Goal: Task Accomplishment & Management: Manage account settings

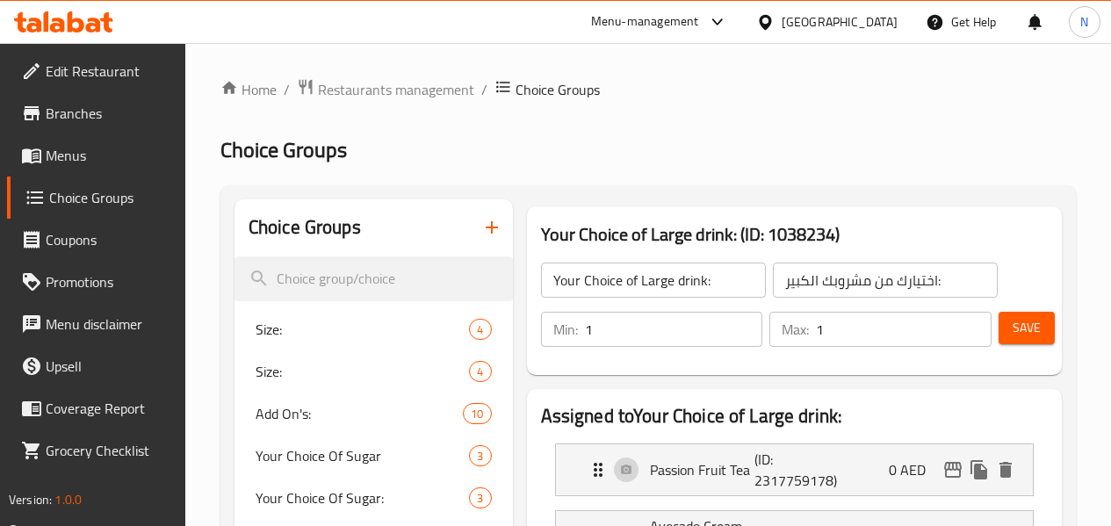
scroll to position [88, 0]
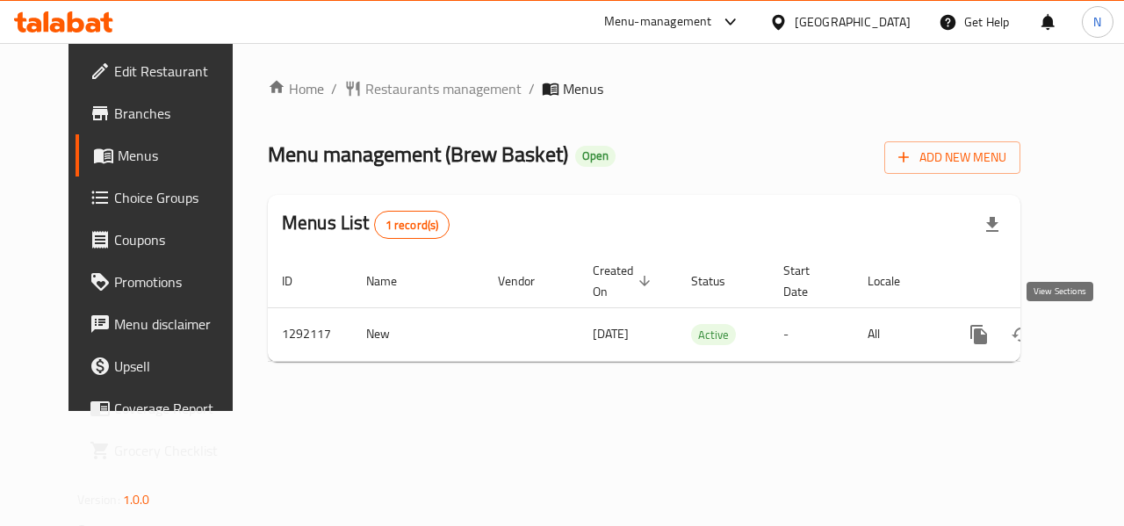
click at [1095, 329] on icon "enhanced table" at bounding box center [1105, 334] width 21 height 21
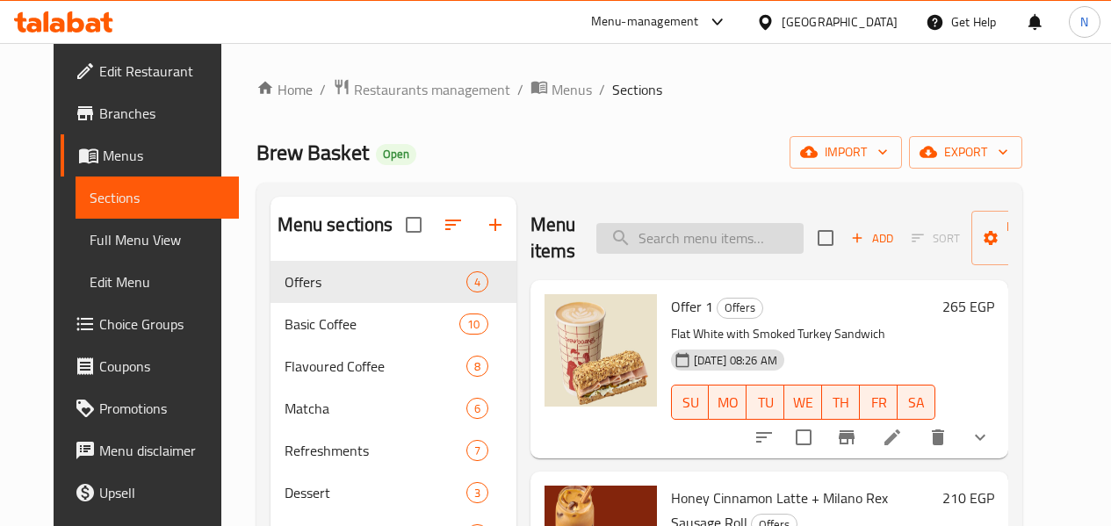
click at [653, 233] on input "search" at bounding box center [699, 238] width 207 height 31
paste input "سبانش لاتيه + كرواسون بسترما"
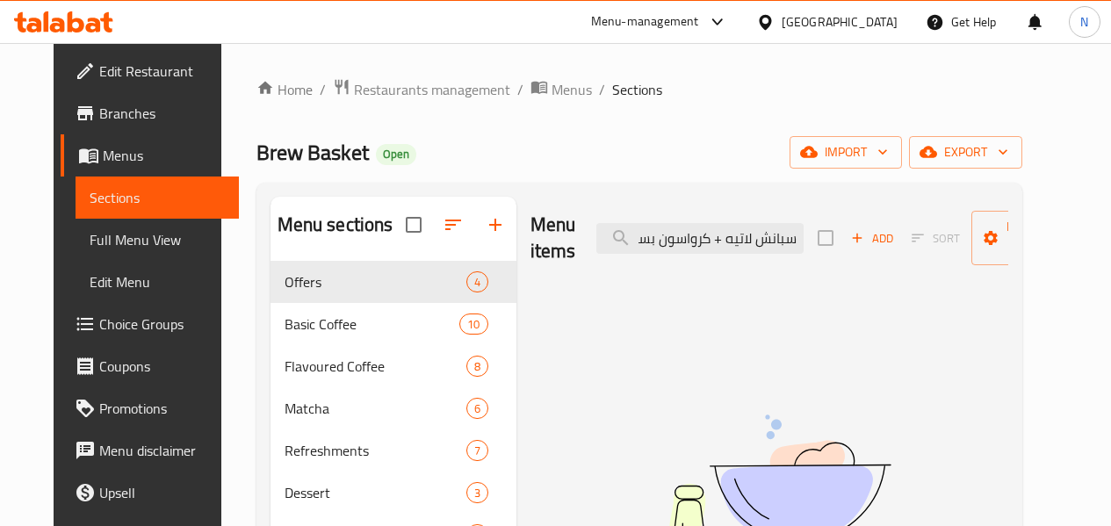
type input "سبانش لاتيه + كرواسون بسترما"
click at [158, 251] on link "Full Menu View" at bounding box center [157, 240] width 163 height 42
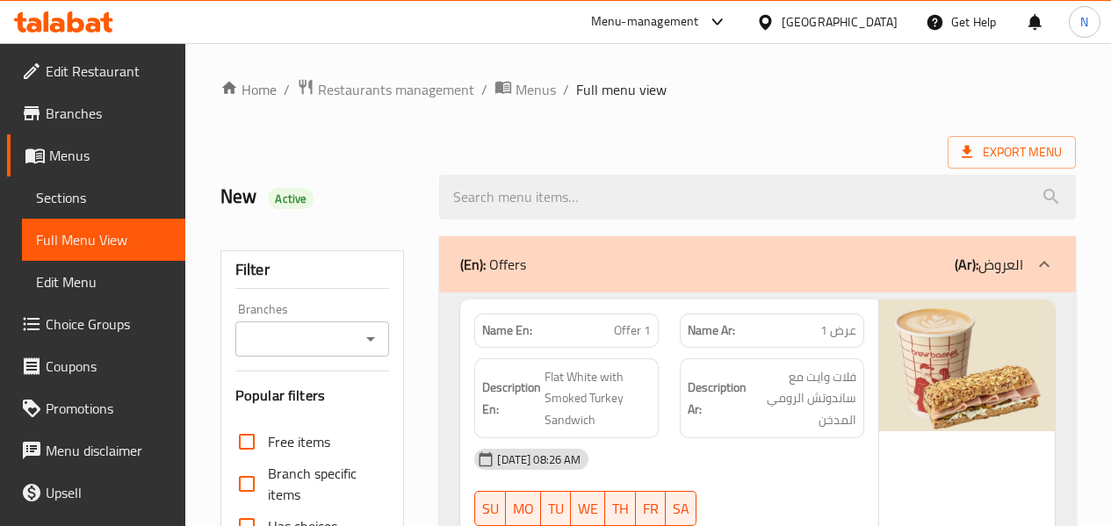
click at [726, 415] on strong "Description Ar:" at bounding box center [717, 398] width 59 height 43
click at [727, 358] on div "Description Ar: فلات وايت مع ساندوتش الرومي المدخن" at bounding box center [772, 398] width 184 height 81
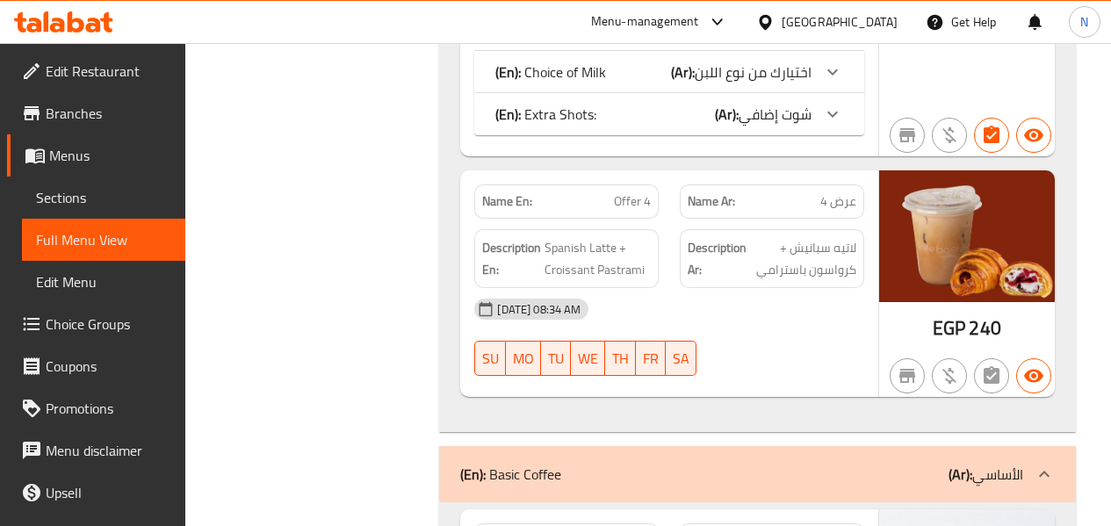
scroll to position [1318, 0]
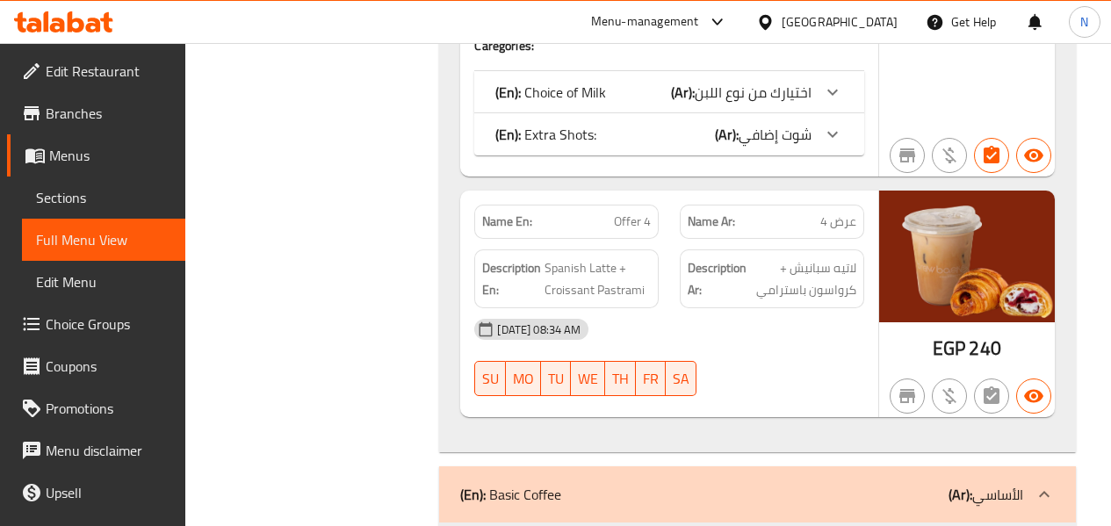
drag, startPoint x: 74, startPoint y: 208, endPoint x: 24, endPoint y: 223, distance: 52.2
click at [74, 208] on span "Sections" at bounding box center [103, 197] width 135 height 21
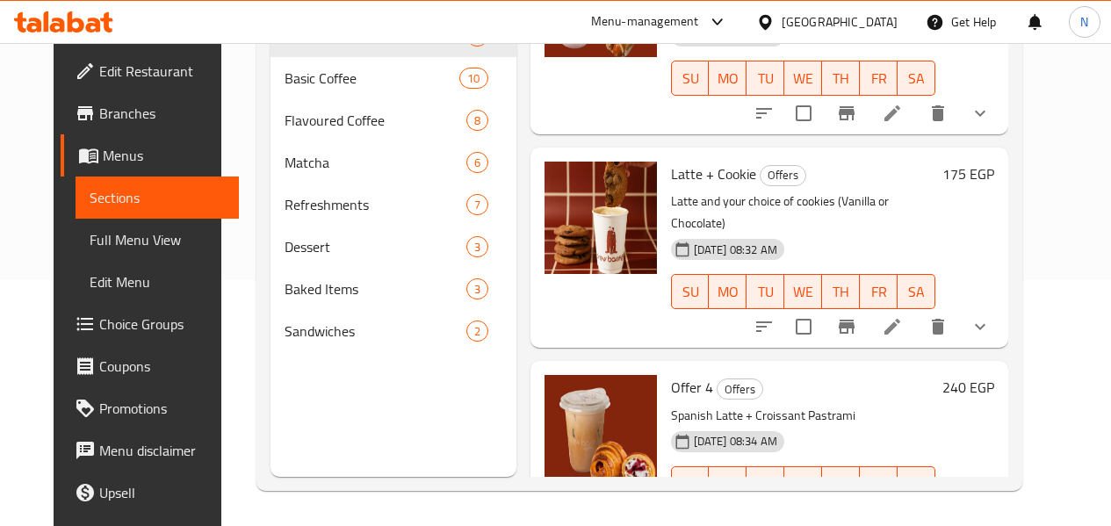
scroll to position [312, 0]
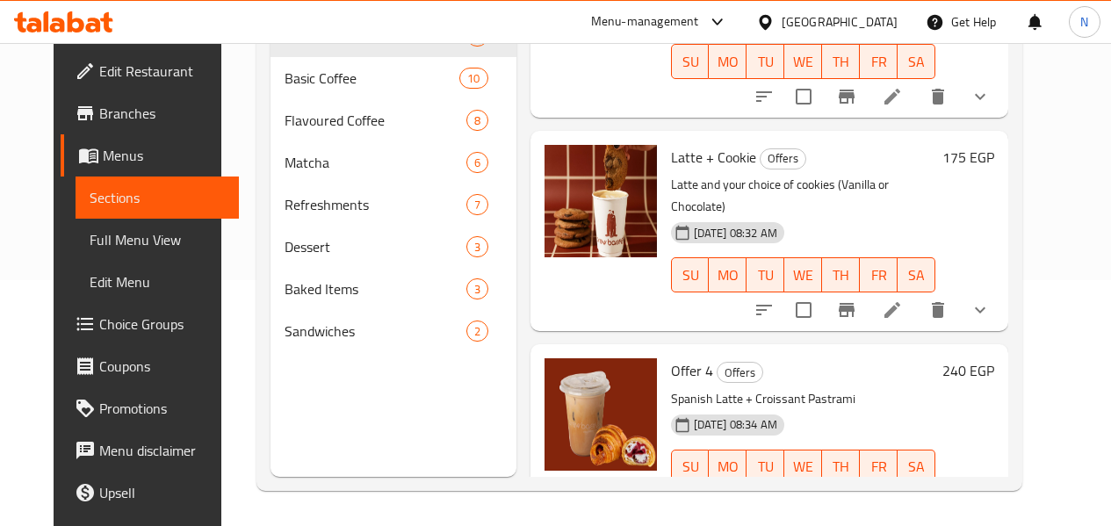
click at [959, 487] on li at bounding box center [934, 503] width 49 height 32
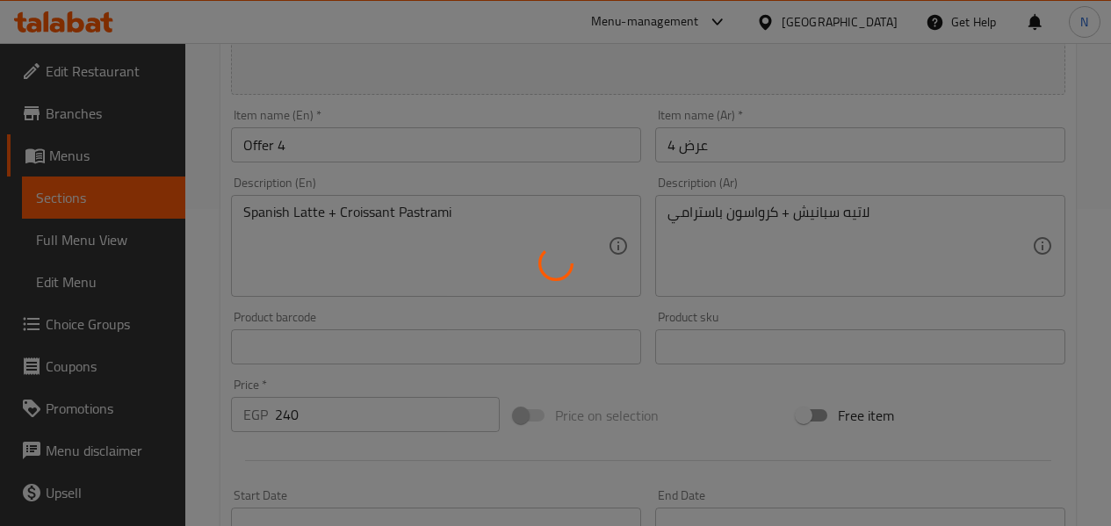
scroll to position [351, 0]
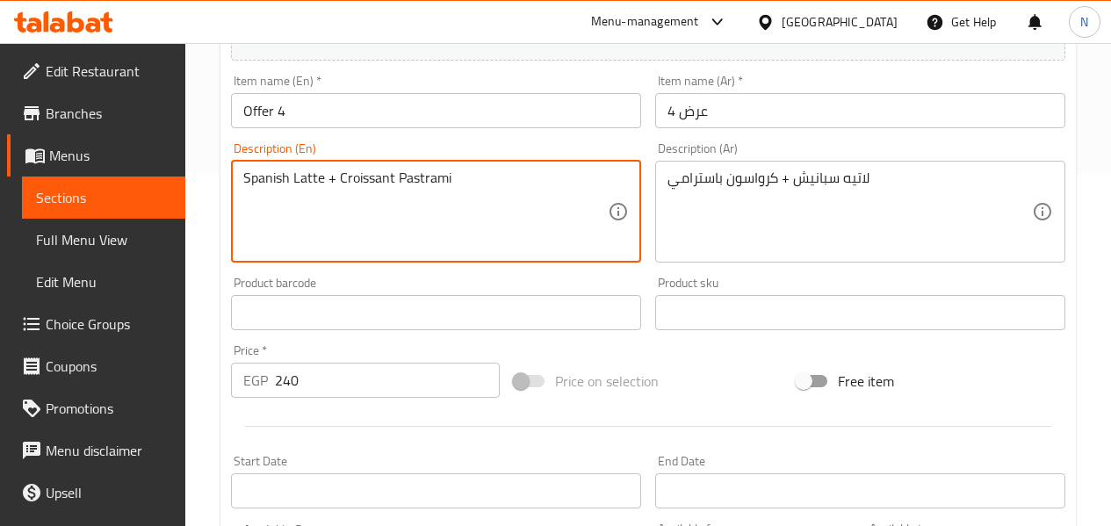
click at [531, 193] on textarea "Spanish Latte + Croissant Pastrami" at bounding box center [425, 211] width 365 height 83
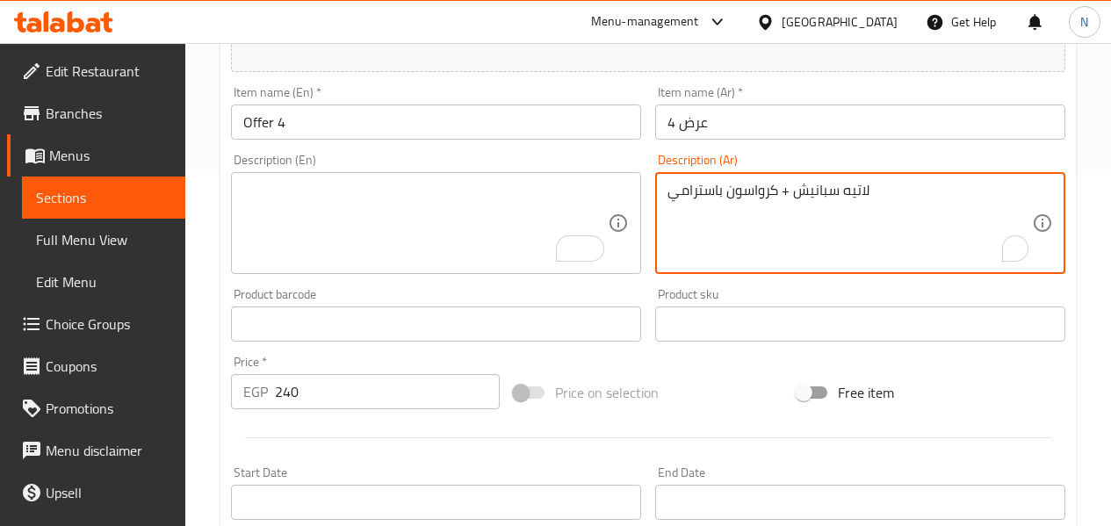
click at [755, 194] on textarea "لاتيه سبانيش + كرواسون باسترامي" at bounding box center [850, 223] width 365 height 83
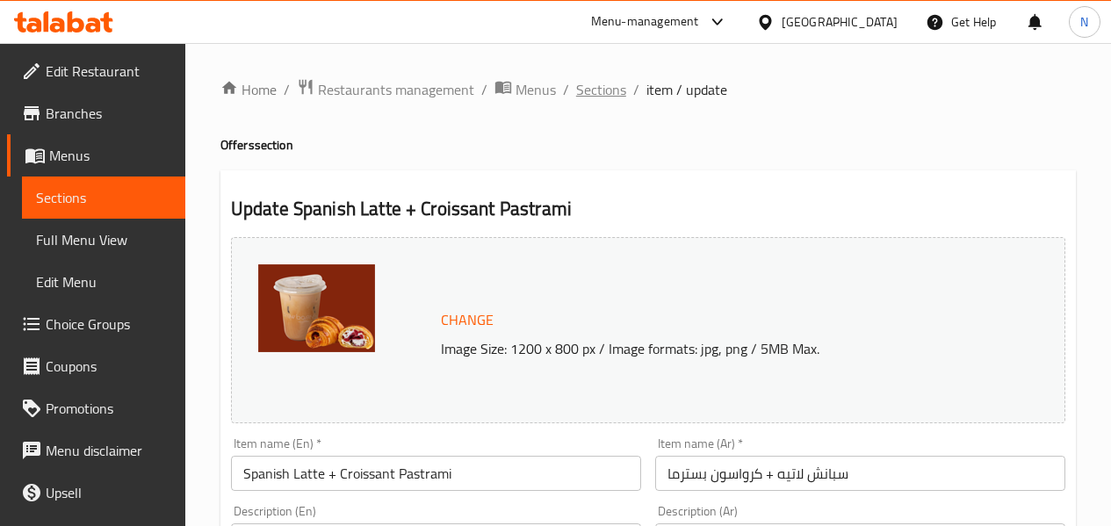
click at [592, 83] on span "Sections" at bounding box center [601, 89] width 50 height 21
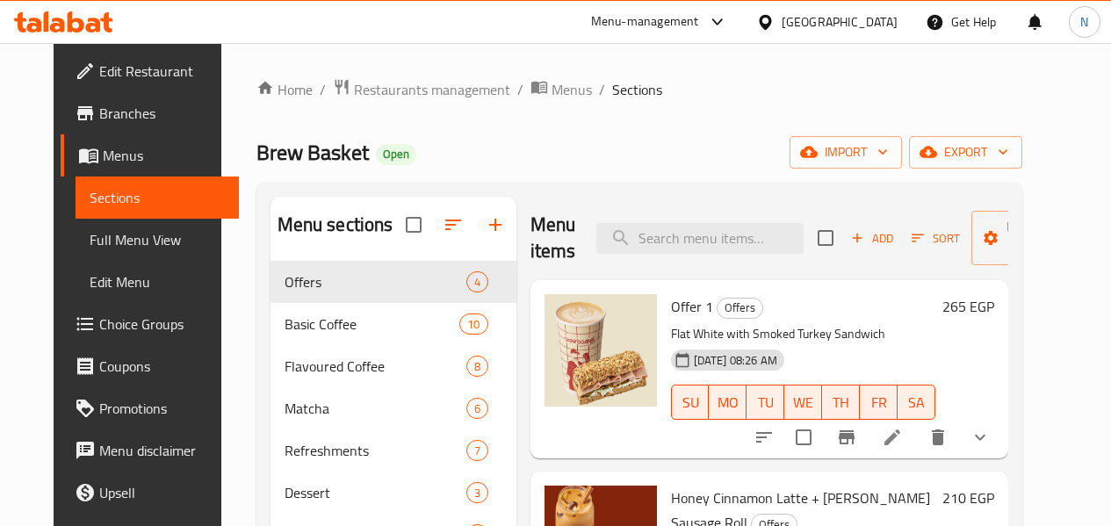
click at [94, 33] on div at bounding box center [63, 21] width 99 height 21
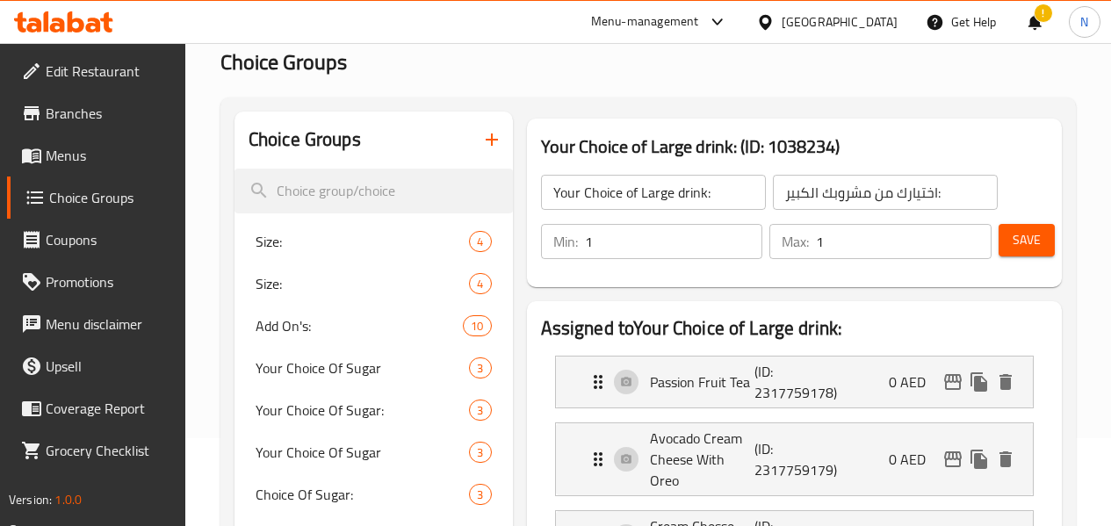
scroll to position [88, 0]
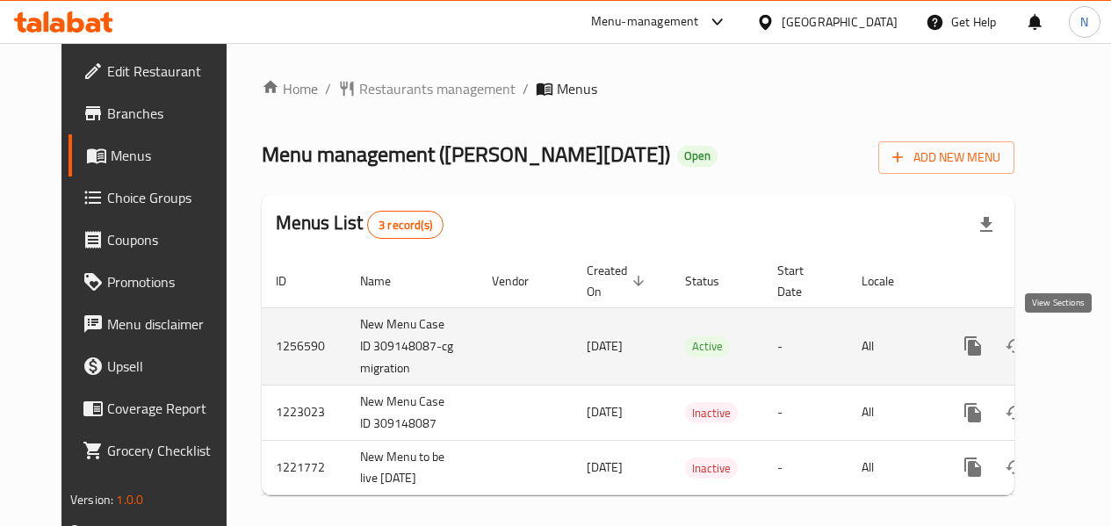
click at [1079, 339] on link "enhanced table" at bounding box center [1100, 346] width 42 height 42
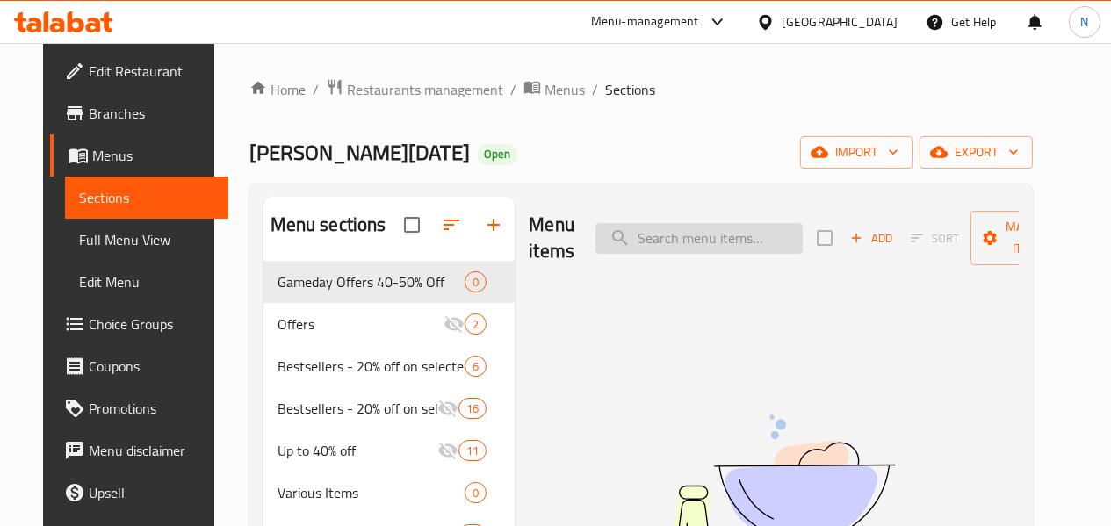
click at [670, 235] on input "search" at bounding box center [699, 238] width 207 height 31
paste input "عرض موزة ضاني بالفتة"
click at [714, 247] on input "عرض موزة ضاني بالفتة" at bounding box center [699, 238] width 207 height 31
click at [719, 230] on input "موزة ضاني بالفتة" at bounding box center [699, 238] width 207 height 31
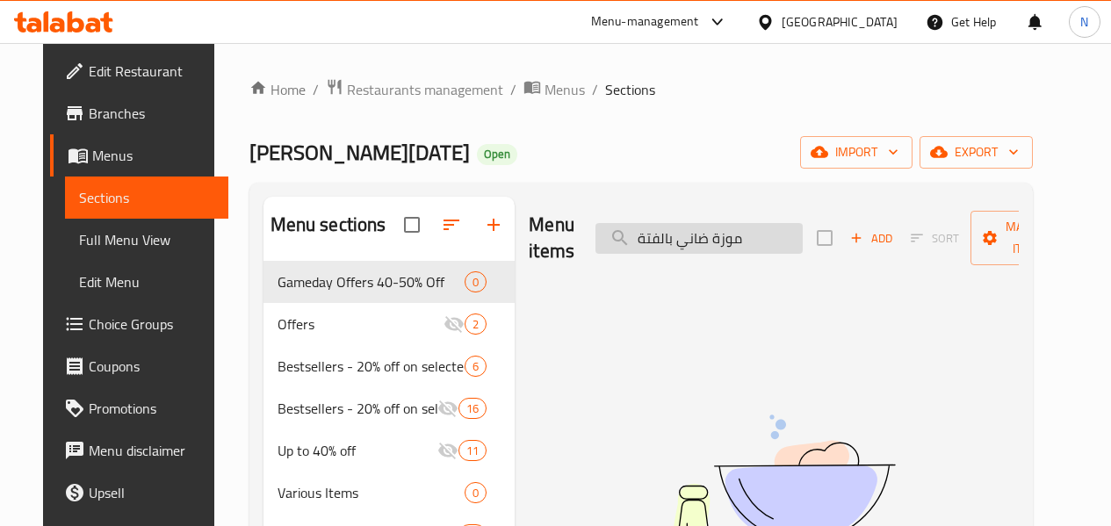
click at [706, 244] on input "موزة ضاني بالفتة" at bounding box center [699, 238] width 207 height 31
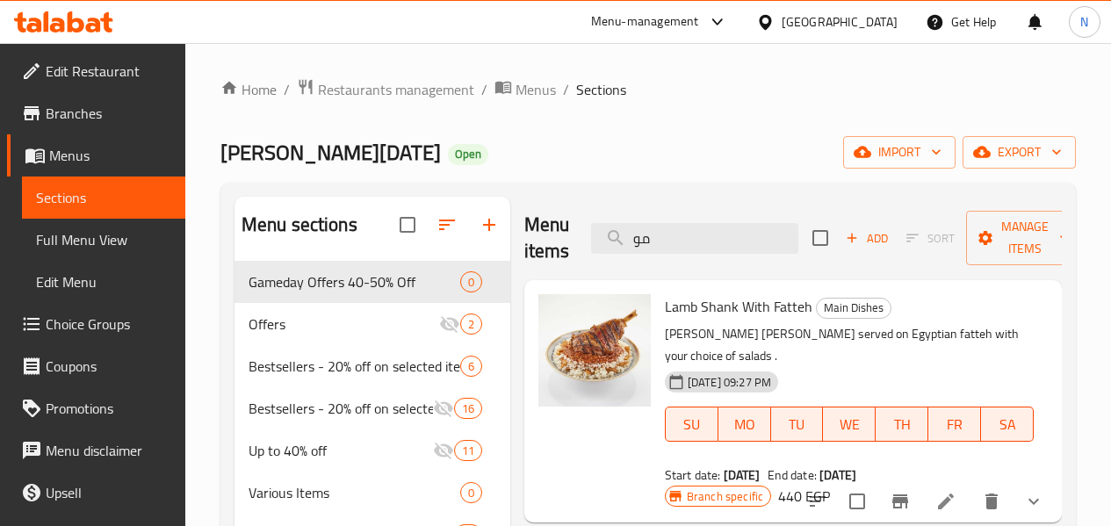
type input "مو"
click at [947, 486] on li at bounding box center [945, 502] width 49 height 32
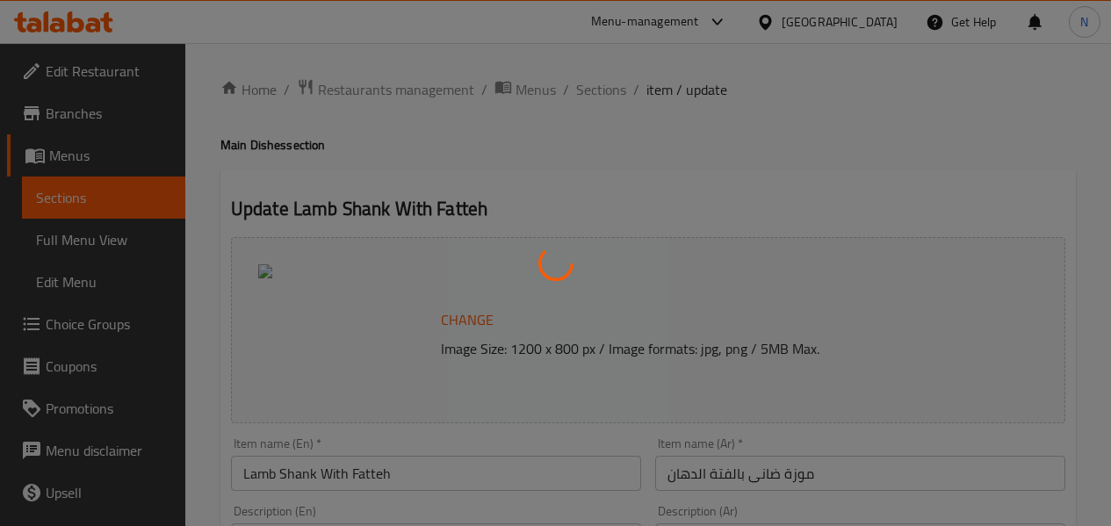
type input "اختيارك من السلطة:"
type input "1"
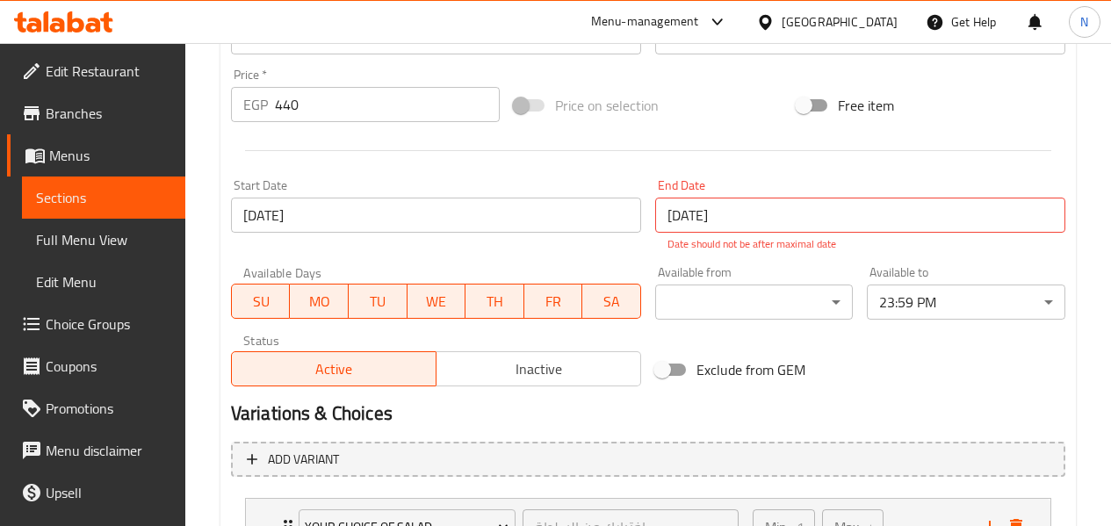
scroll to position [789, 0]
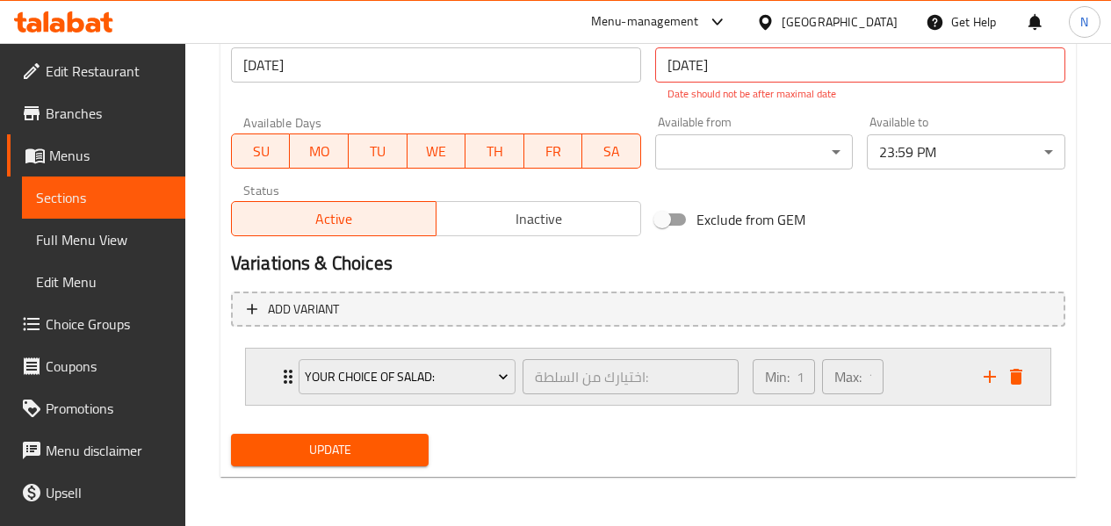
drag, startPoint x: 922, startPoint y: 372, endPoint x: 906, endPoint y: 366, distance: 17.5
click at [923, 372] on div "Min: 1 ​ Max: 1 ​" at bounding box center [857, 377] width 231 height 56
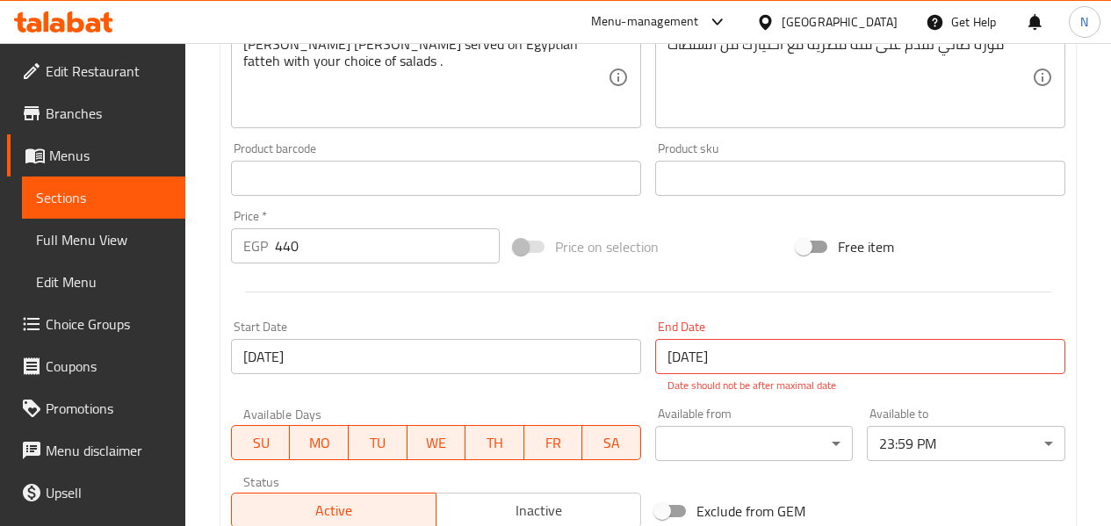
scroll to position [488, 0]
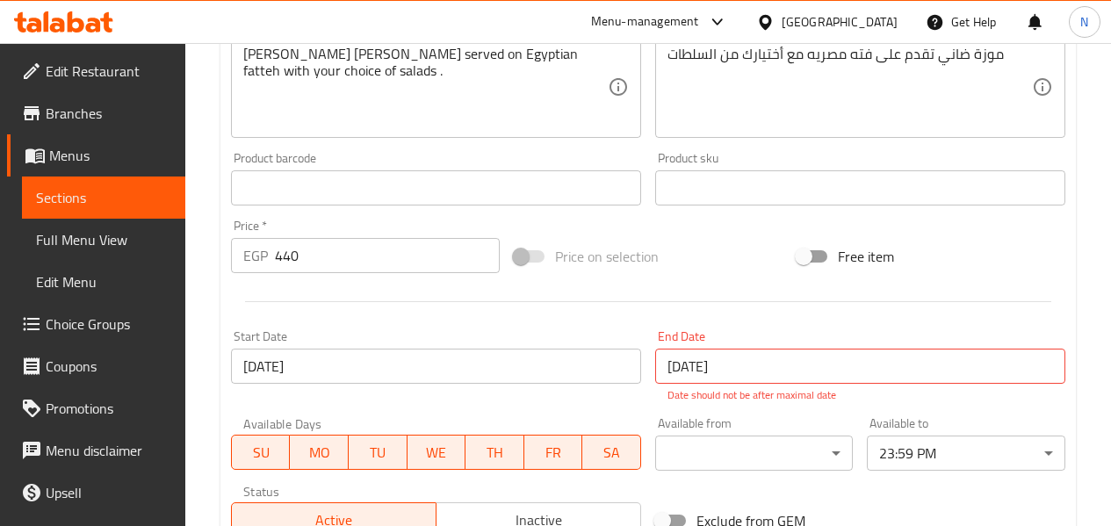
click at [661, 314] on div at bounding box center [648, 301] width 849 height 43
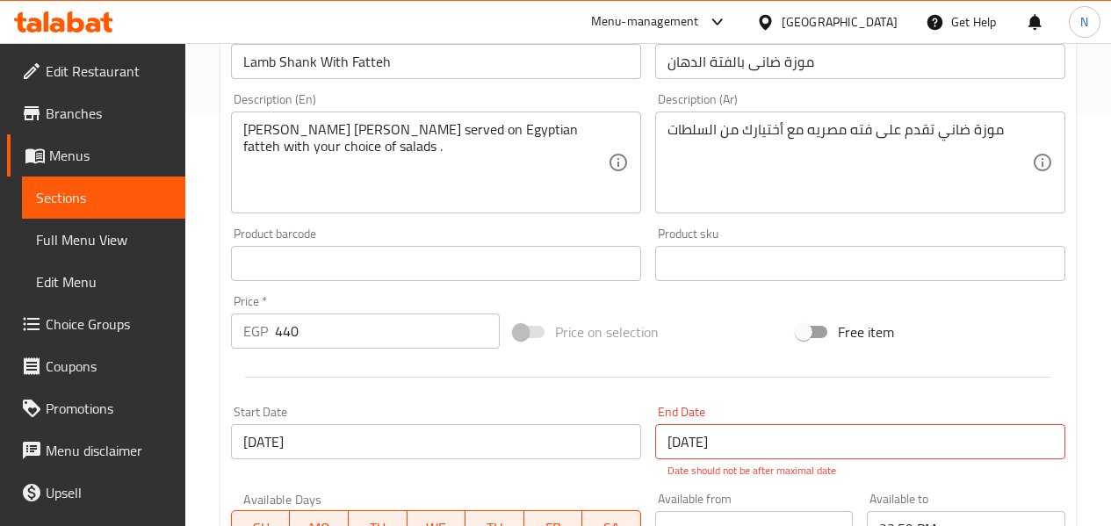
scroll to position [0, 0]
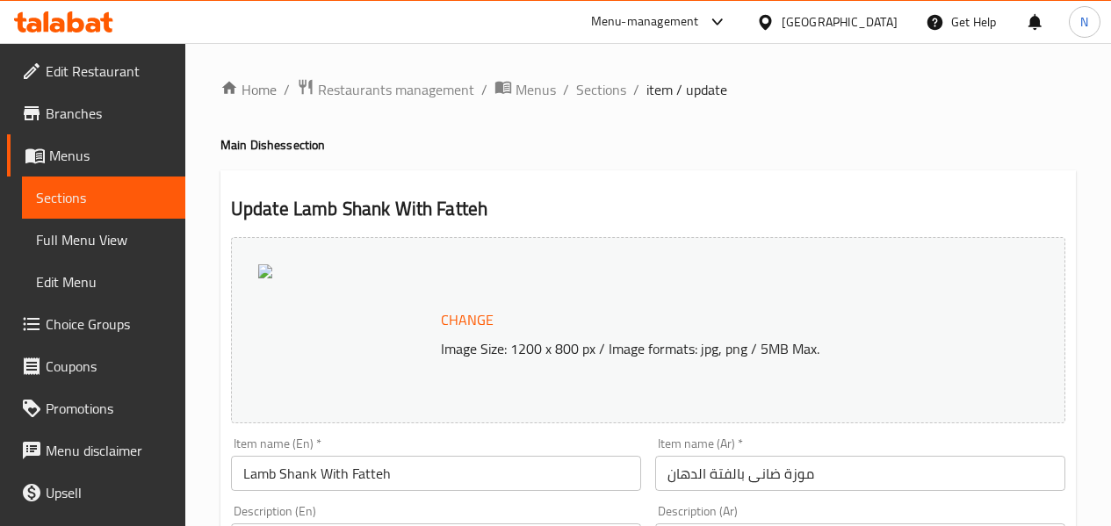
drag, startPoint x: 592, startPoint y: 99, endPoint x: 625, endPoint y: 133, distance: 47.2
click at [592, 99] on span "Sections" at bounding box center [601, 89] width 50 height 21
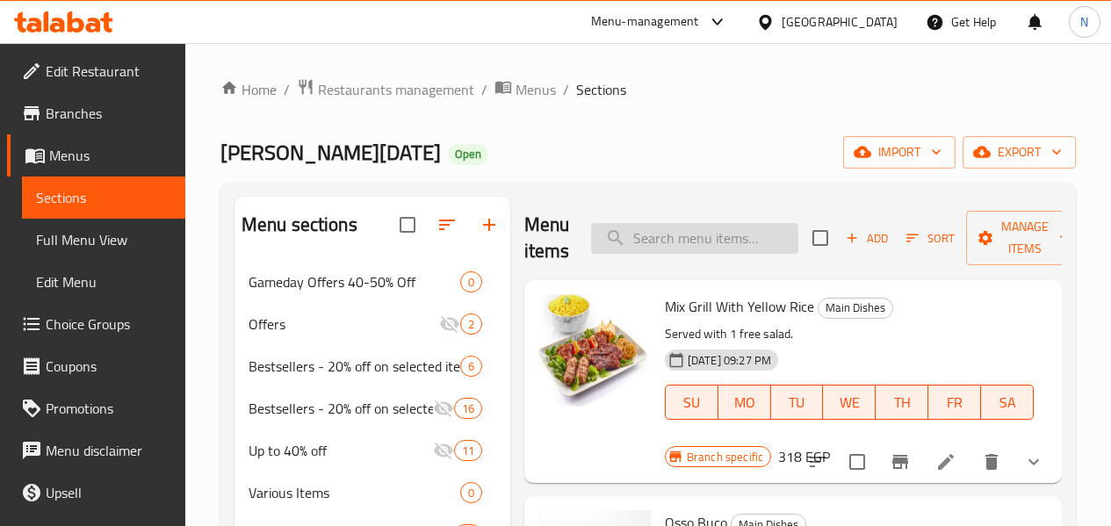
click at [720, 229] on input "search" at bounding box center [694, 238] width 207 height 31
click at [720, 229] on input "l,." at bounding box center [694, 238] width 207 height 31
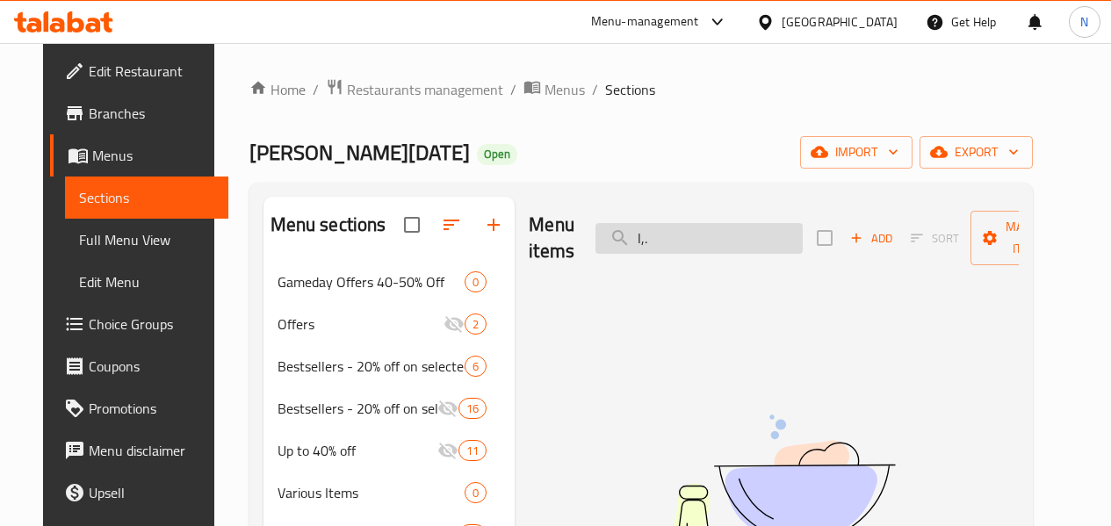
click at [720, 229] on input "l,." at bounding box center [699, 238] width 207 height 31
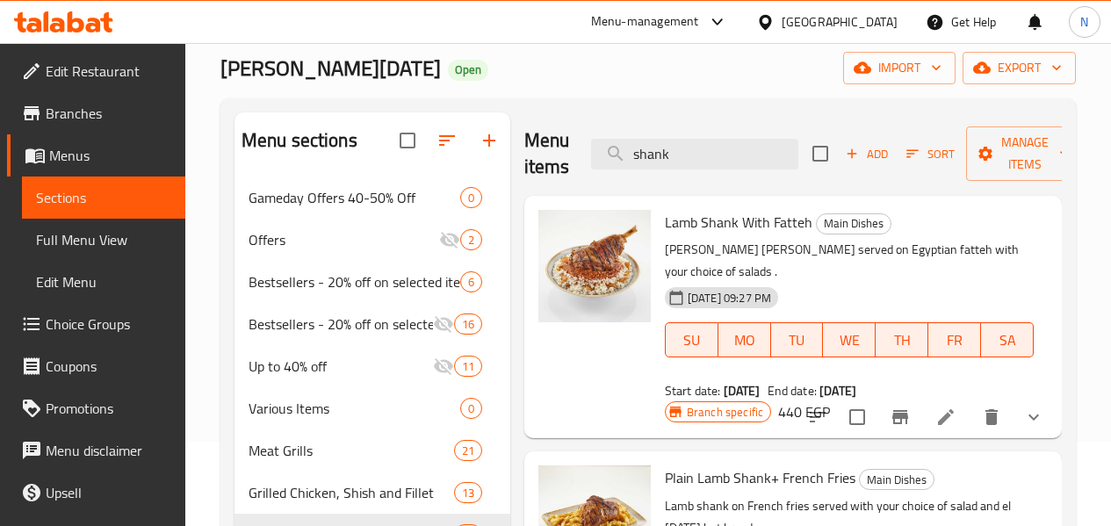
type input "shank"
click at [746, 252] on p "[PERSON_NAME] [PERSON_NAME] served on Egyptian fatteh with your choice of salad…" at bounding box center [849, 261] width 369 height 44
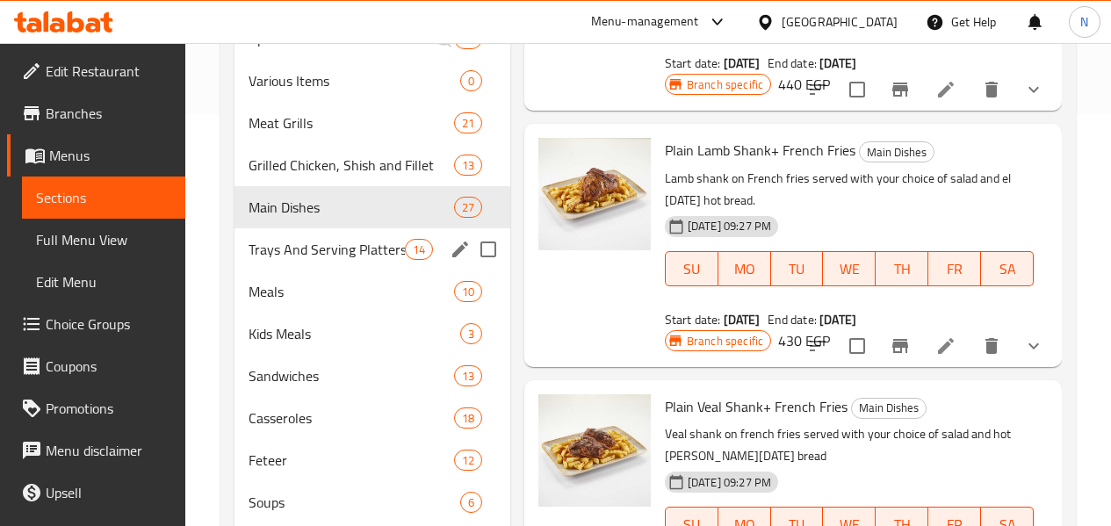
scroll to position [436, 0]
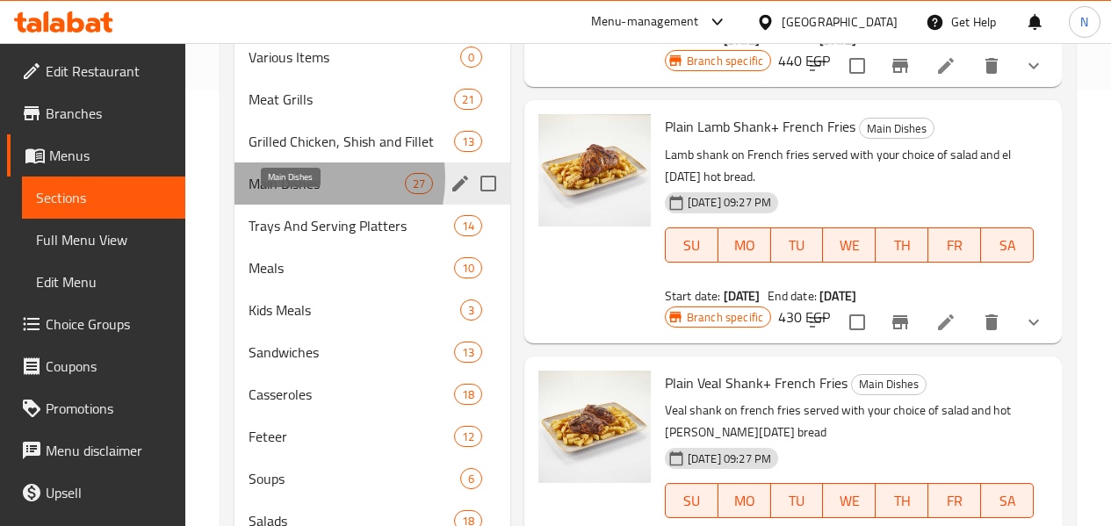
click at [303, 194] on span "Main Dishes" at bounding box center [327, 183] width 156 height 21
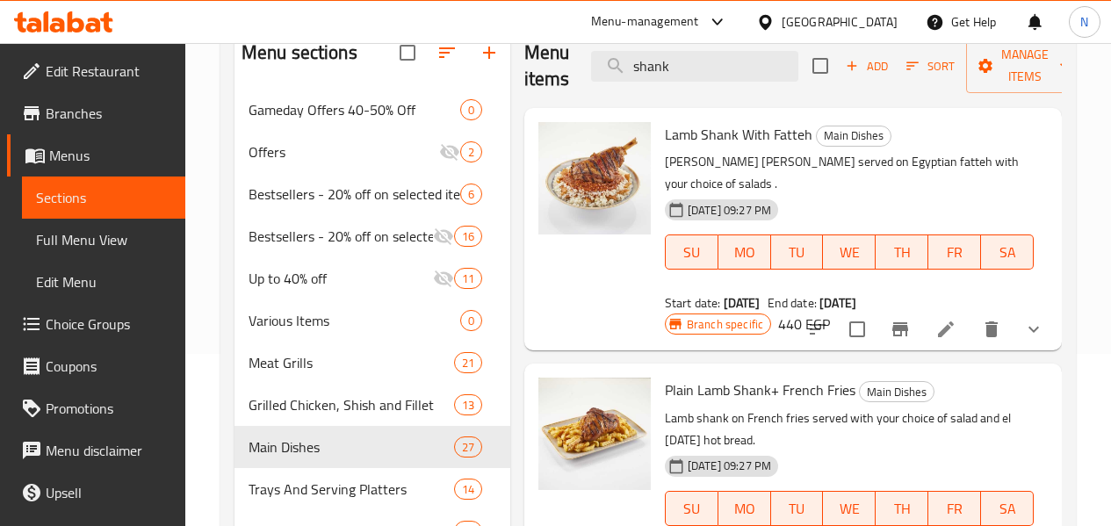
scroll to position [0, 0]
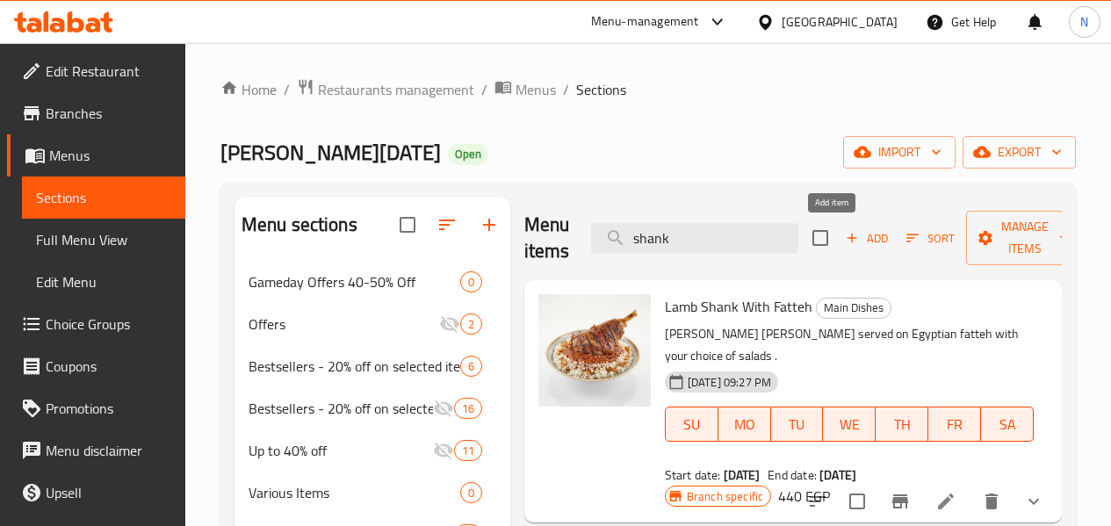
click at [843, 242] on span "Add" at bounding box center [866, 238] width 47 height 20
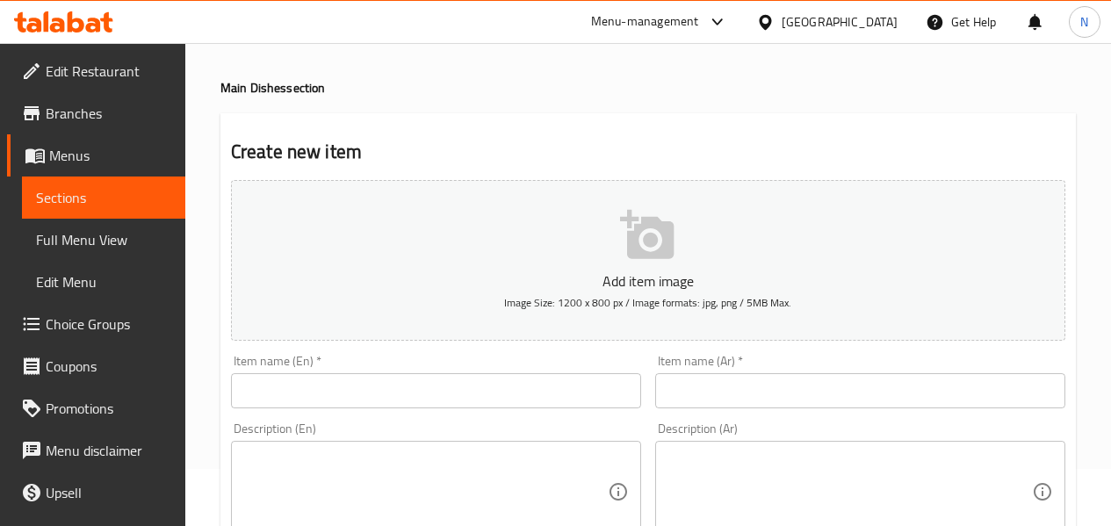
scroll to position [88, 0]
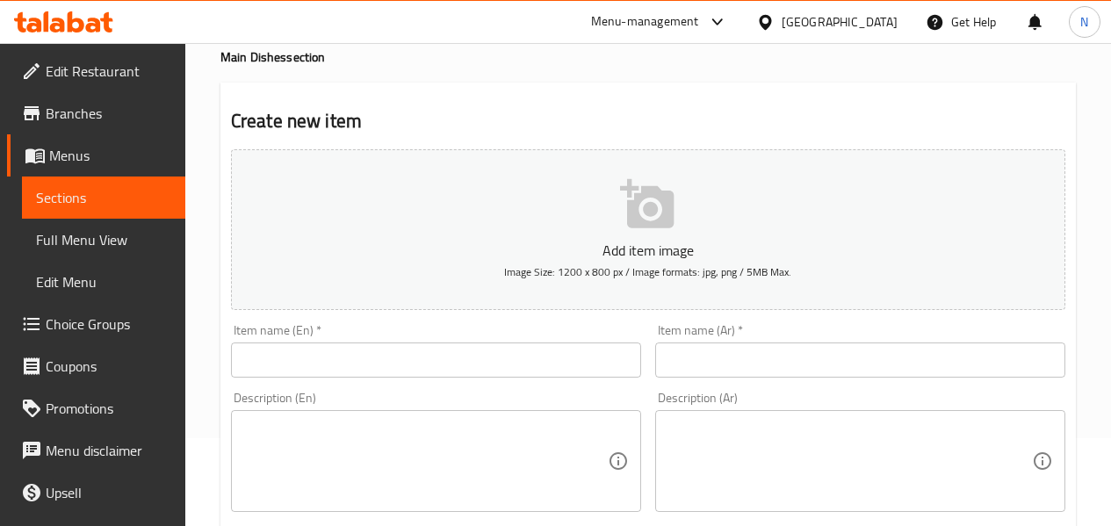
click at [803, 369] on input "text" at bounding box center [860, 360] width 410 height 35
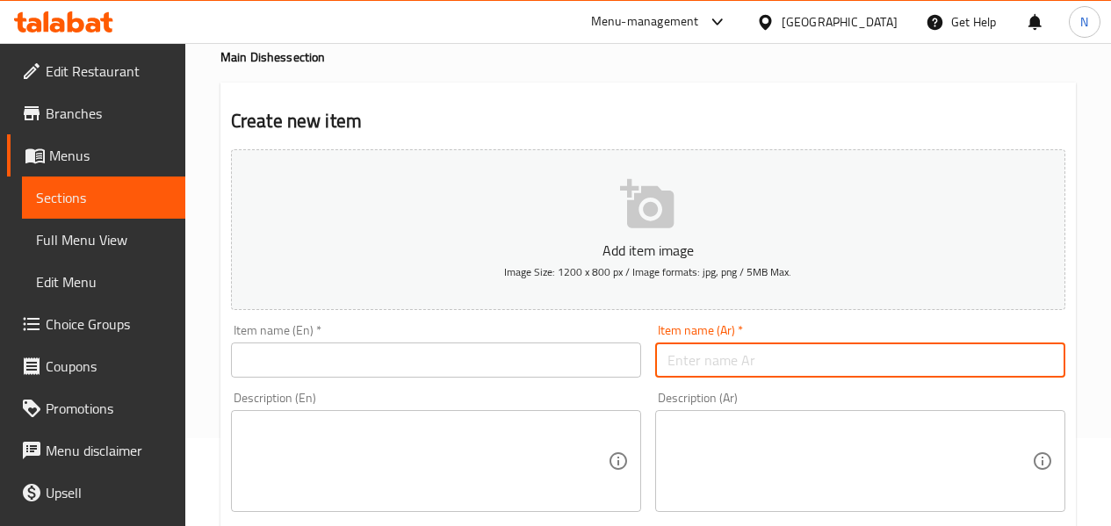
paste input "عرض موزة ضاني بالفتة"
type input "عرض موزة ضاني بالفتة"
click at [335, 358] on input "text" at bounding box center [436, 360] width 410 height 35
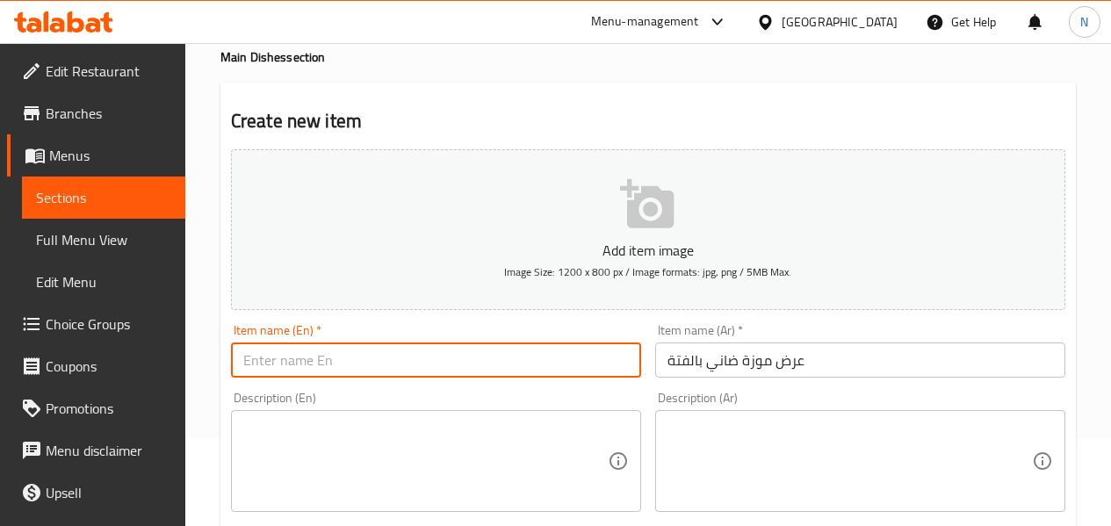
paste input "Banana lamb with fatteh"
click at [361, 366] on input "Banana lamb with fatteh" at bounding box center [436, 360] width 410 height 35
click at [266, 367] on input "Banana lamb with fatteh" at bounding box center [436, 360] width 410 height 35
type input "Shank lamb with fatteh"
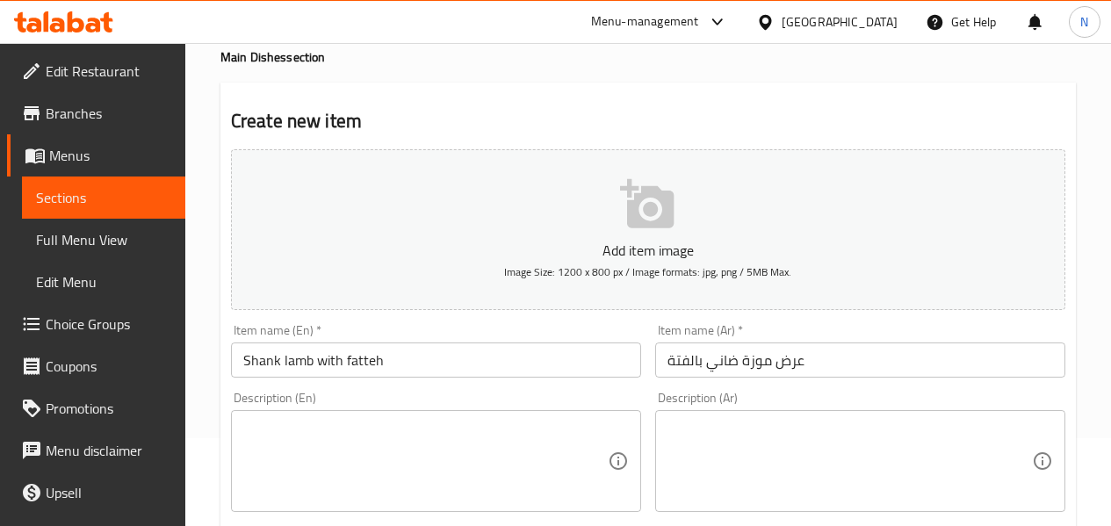
drag, startPoint x: 326, startPoint y: 482, endPoint x: 327, endPoint y: 462, distance: 20.2
click at [326, 482] on textarea at bounding box center [425, 461] width 365 height 83
paste textarea "Served with Fatteh Rice and one side of salad"
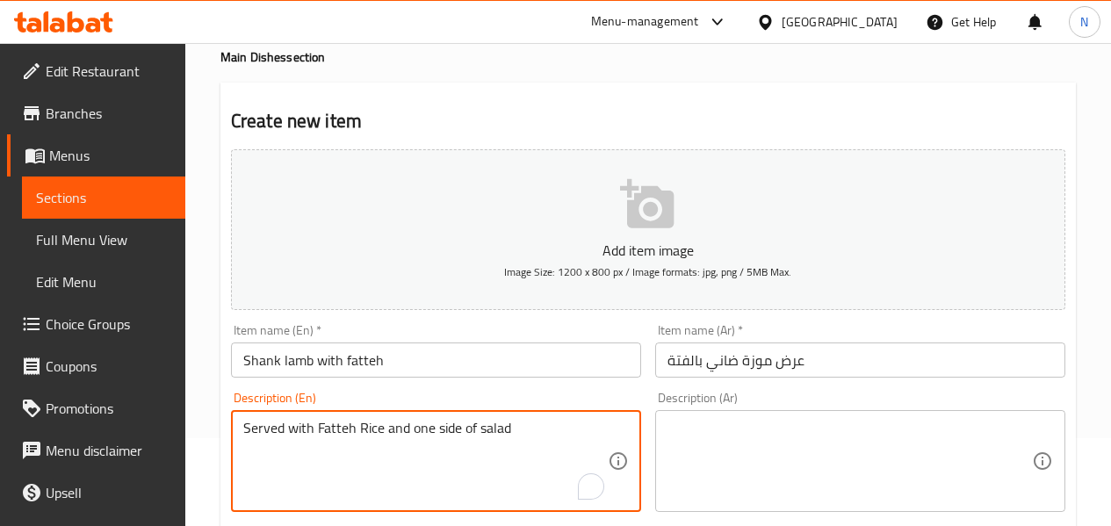
type textarea "Served with Fatteh Rice and one side of salad"
click at [774, 431] on textarea at bounding box center [850, 461] width 365 height 83
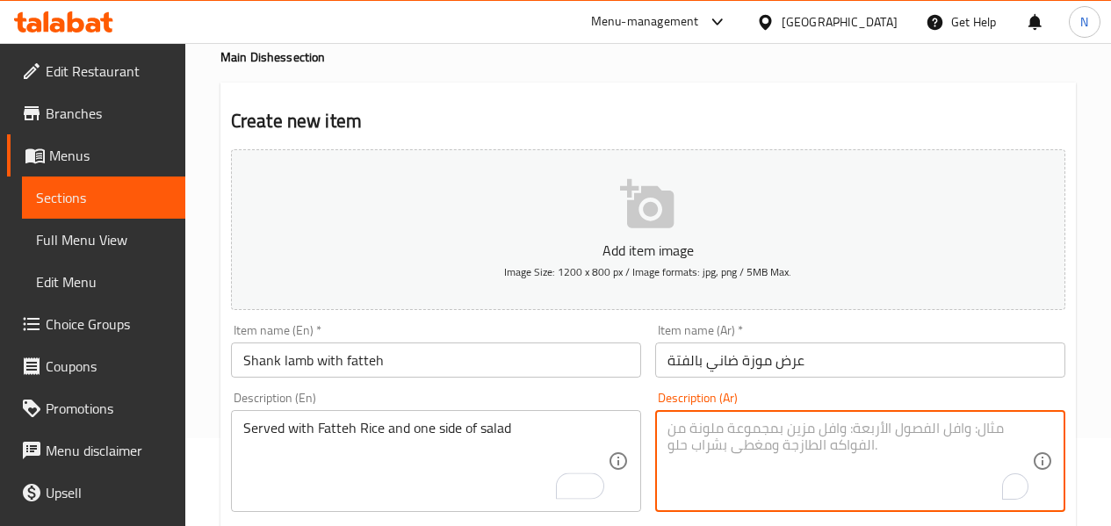
paste textarea "تقدم مع أرز الفتة وطبق جانبي من السلطة"
click at [641, 386] on div "Description (En) Served with Fatteh Rice and one side of salad Description (En)" at bounding box center [436, 452] width 424 height 134
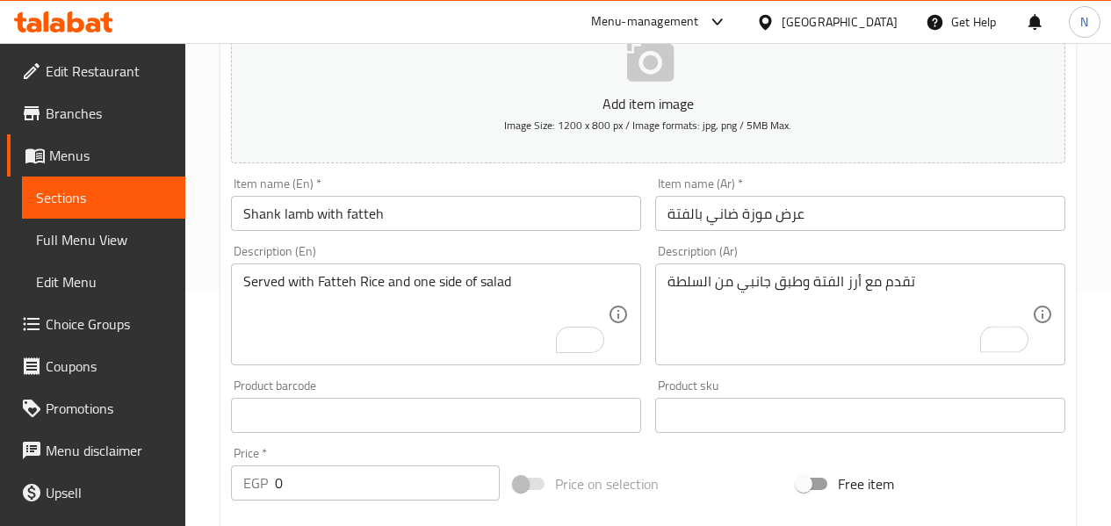
scroll to position [264, 0]
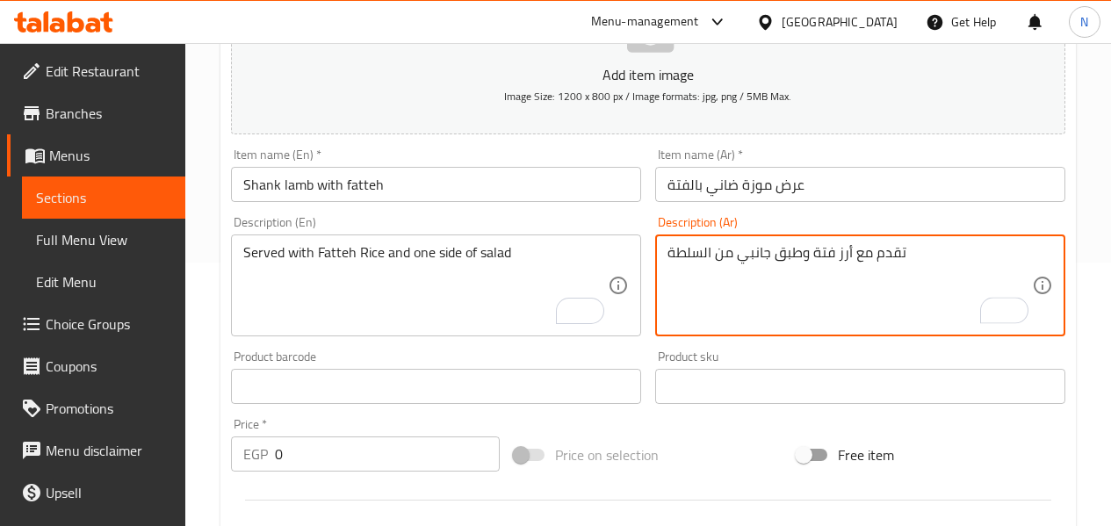
type textarea "تقدم مع أرز فتة وطبق جانبي من السلطة"
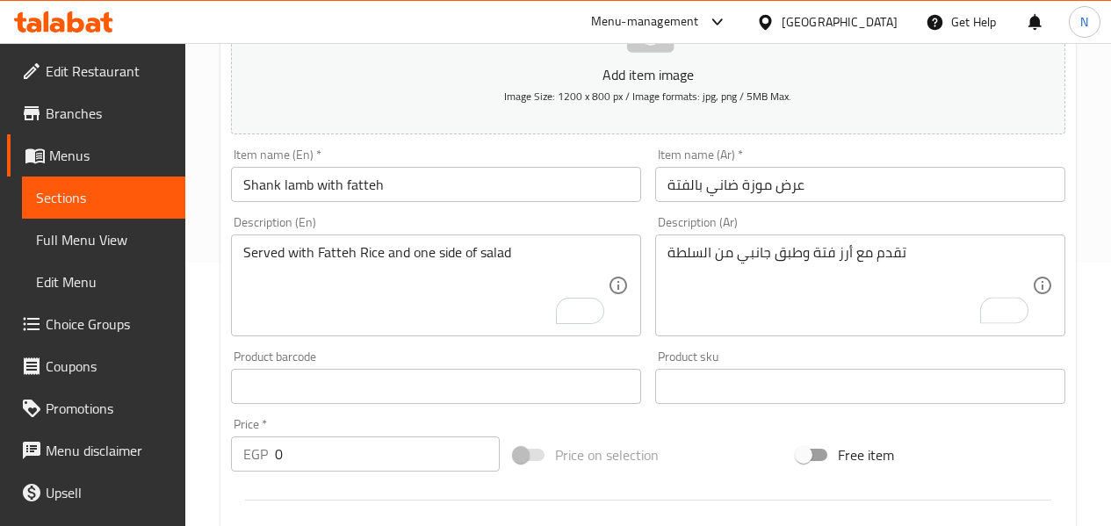
click at [574, 220] on div "Description (En) Served with Fatteh Rice and one side of salad Description (En)" at bounding box center [436, 276] width 410 height 120
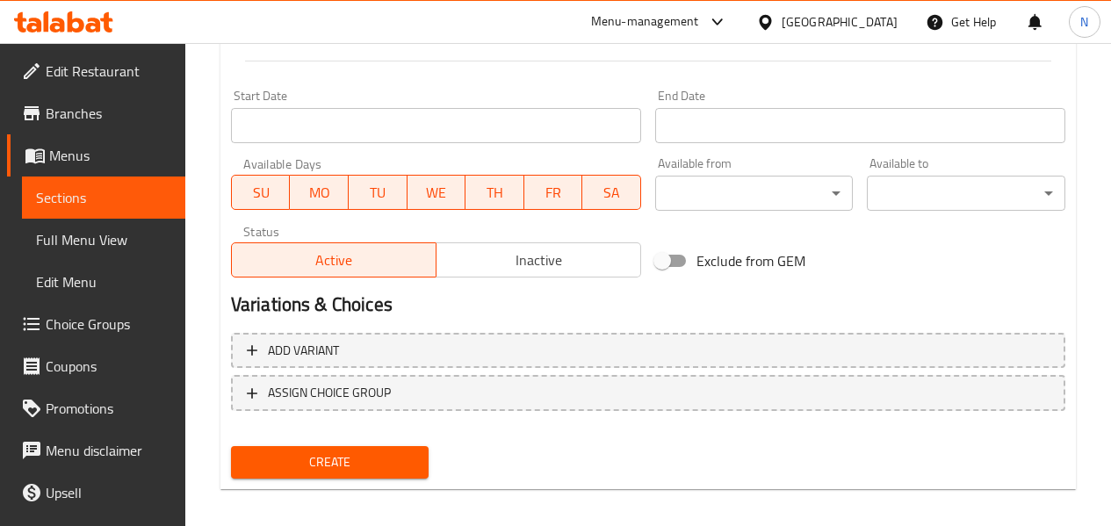
click at [500, 413] on div "Add variant ASSIGN CHOICE GROUP" at bounding box center [648, 383] width 849 height 114
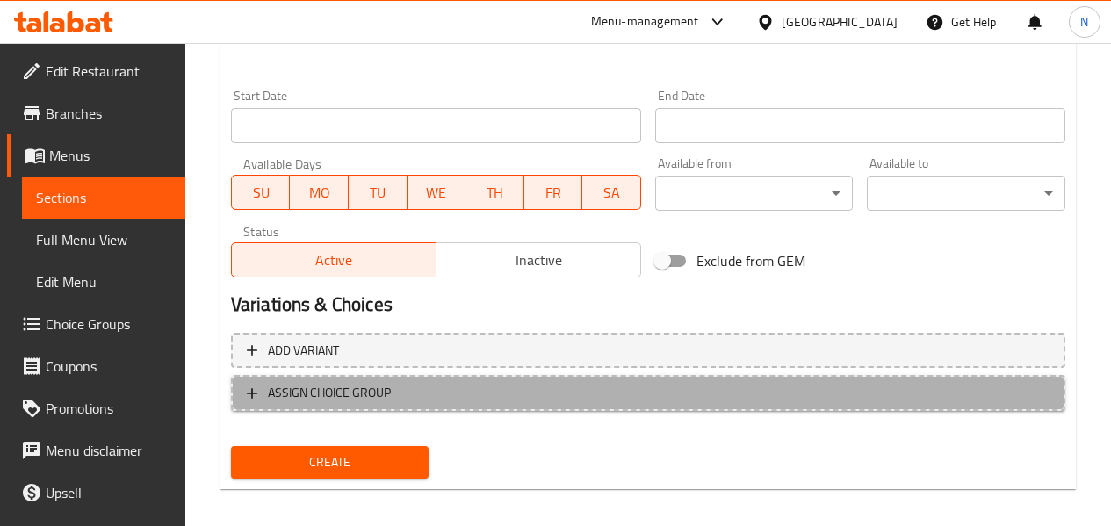
click at [500, 408] on button "ASSIGN CHOICE GROUP" at bounding box center [648, 393] width 834 height 36
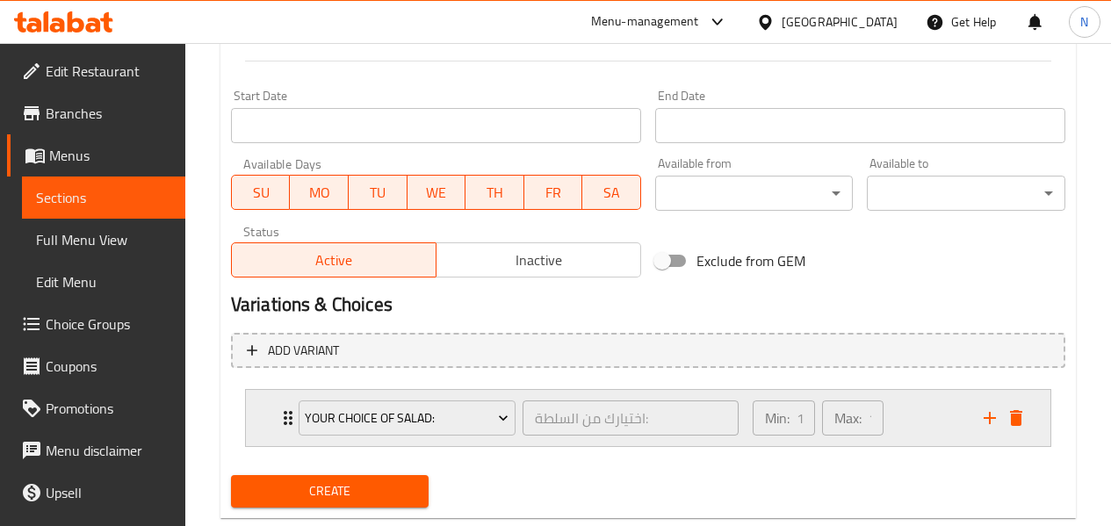
scroll to position [744, 0]
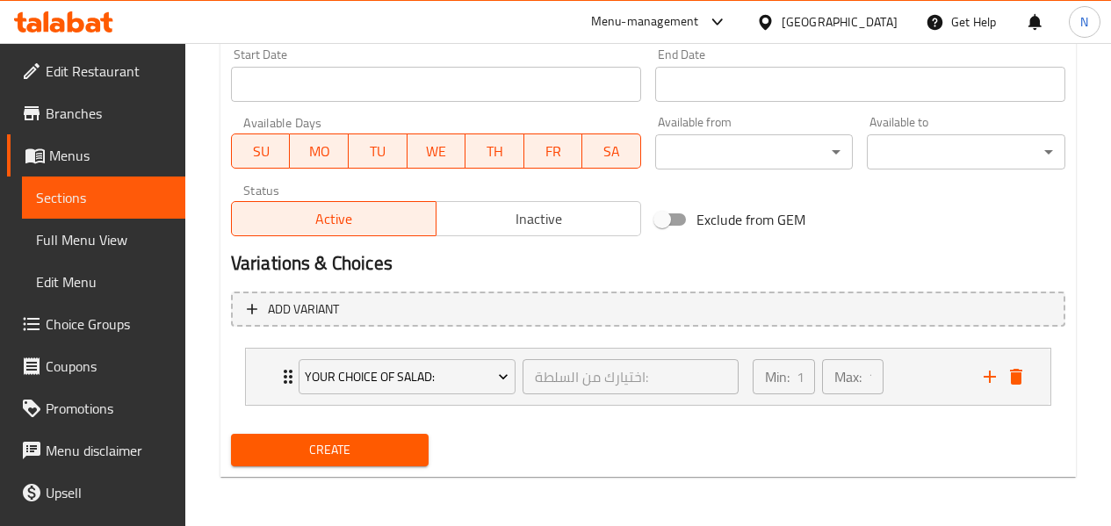
click at [921, 343] on li "Your Choice Of Salad: اختيارك من السلطة: ​ Min: 1 ​ Max: 1 ​ Baba Ghanoush Sala…" at bounding box center [648, 377] width 834 height 72
click at [941, 387] on div "Min: 1 ​ Max: 1 ​" at bounding box center [857, 377] width 231 height 56
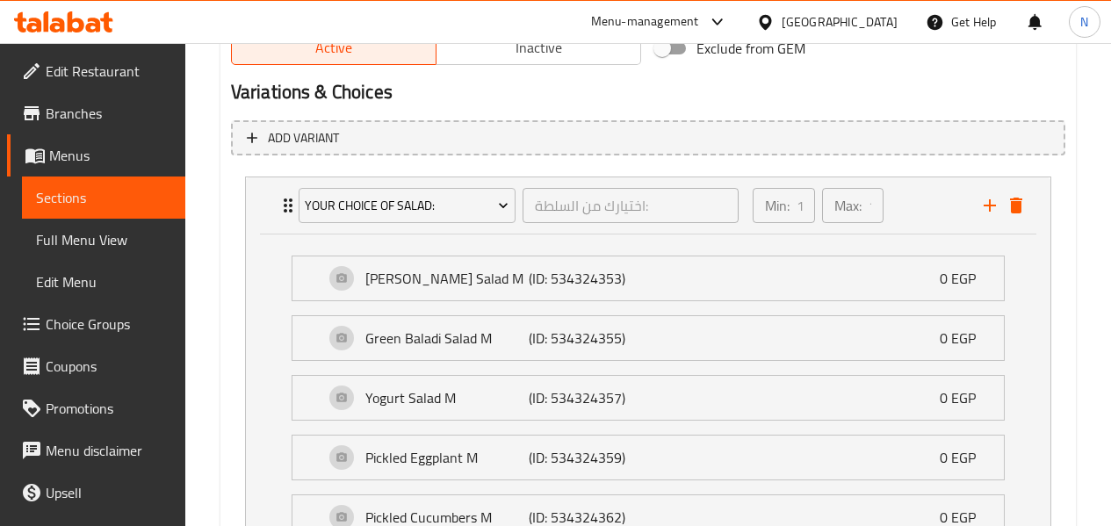
scroll to position [920, 0]
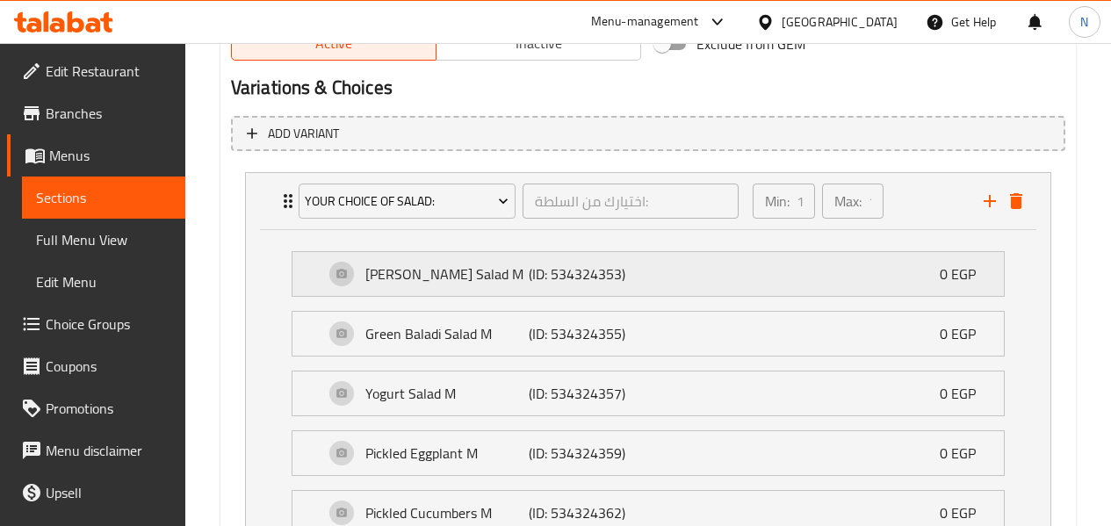
click at [648, 271] on div "Baba Ghanoush Salad M (ID: 534324353) 0 EGP" at bounding box center [653, 274] width 659 height 44
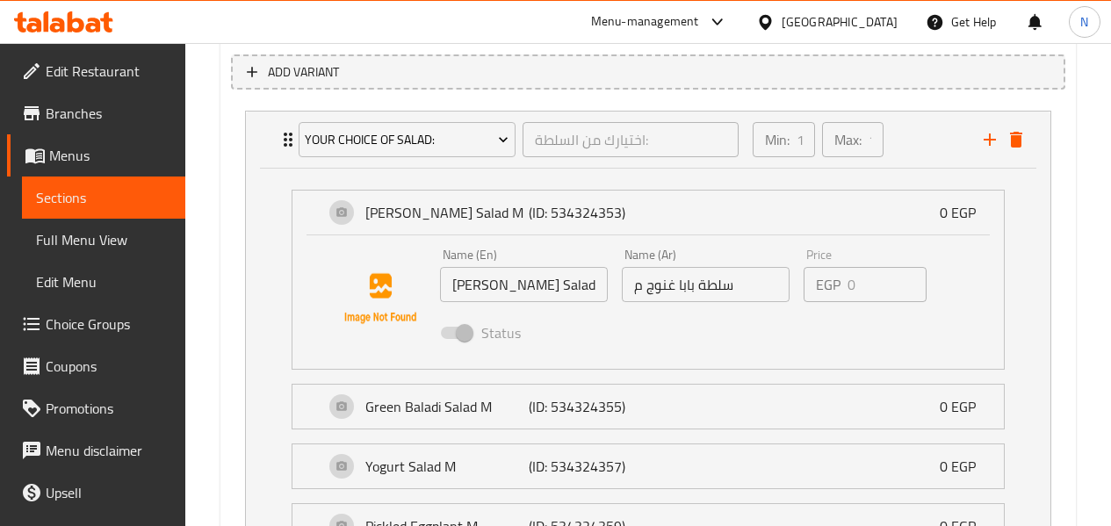
scroll to position [1008, 0]
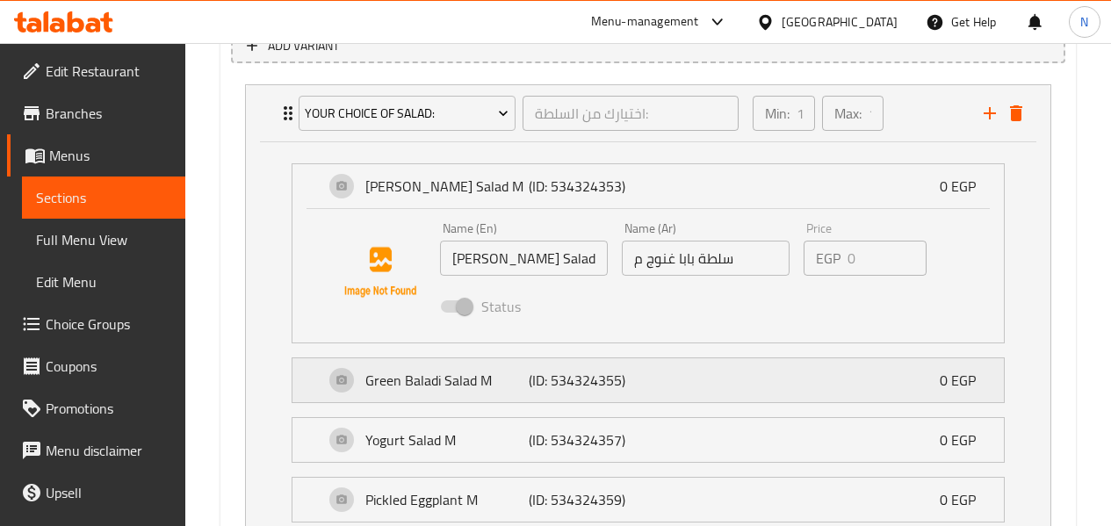
click at [704, 382] on div "Green Baladi Salad M (ID: 534324355) 0 EGP" at bounding box center [653, 380] width 659 height 44
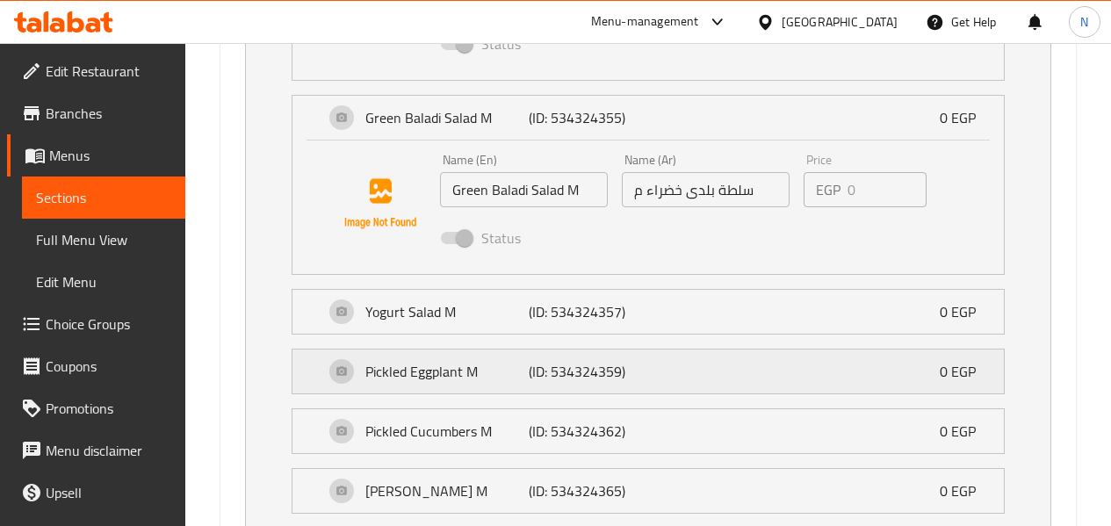
scroll to position [1271, 0]
click at [682, 307] on div "Yogurt Salad M (ID: 534324357) 0 EGP" at bounding box center [653, 311] width 659 height 44
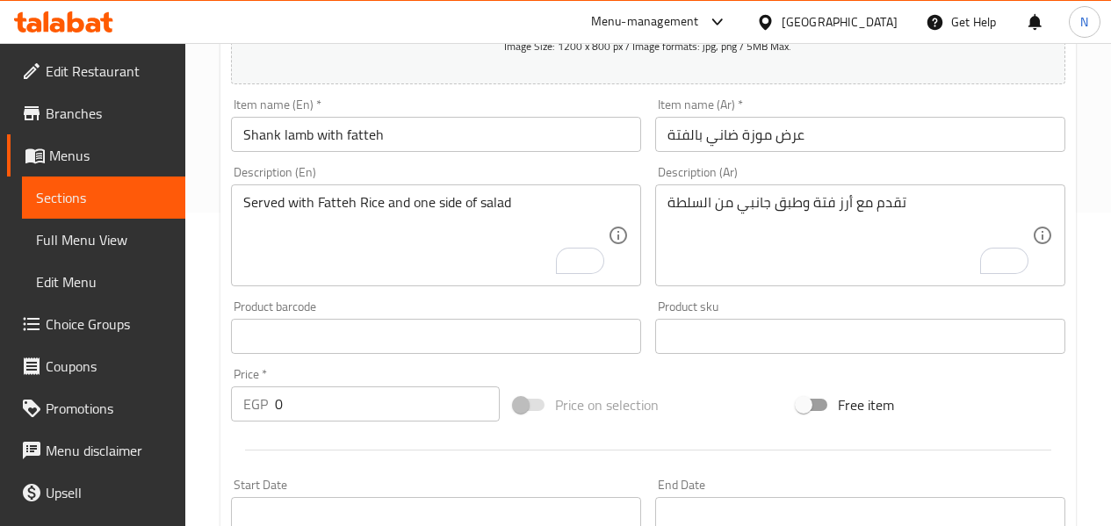
scroll to position [305, 0]
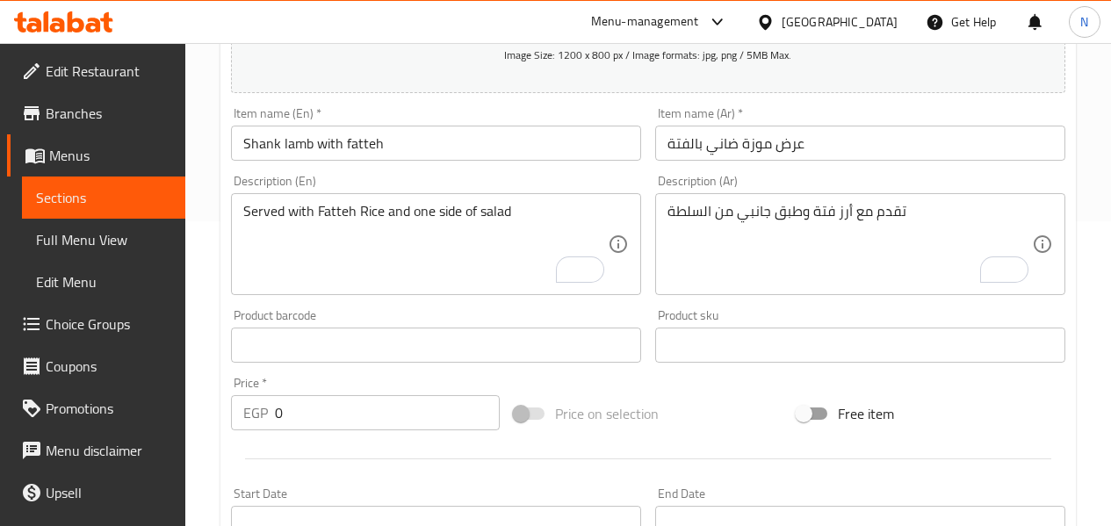
click at [303, 409] on input "0" at bounding box center [387, 412] width 225 height 35
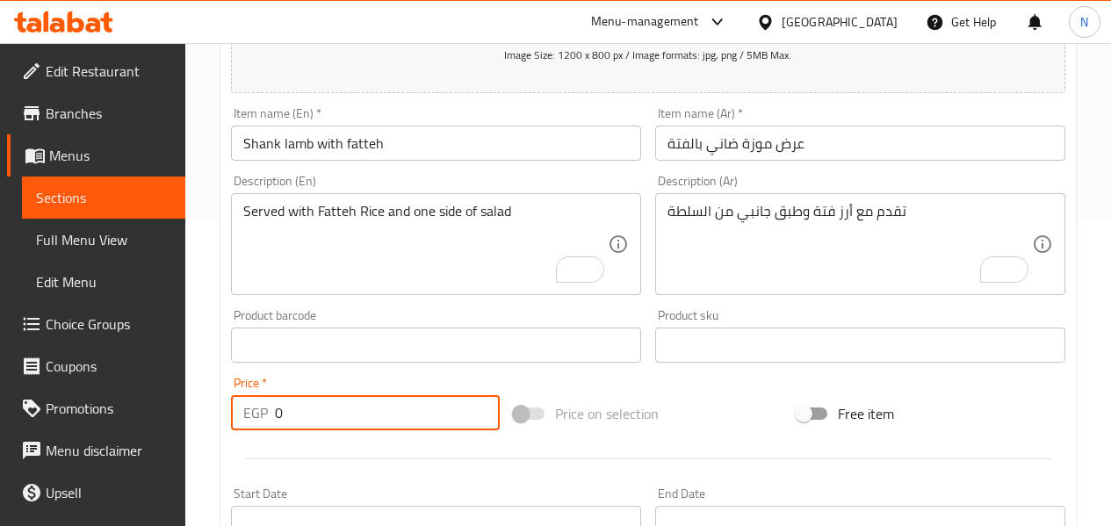
click at [303, 409] on input "0" at bounding box center [387, 412] width 225 height 35
paste input "565"
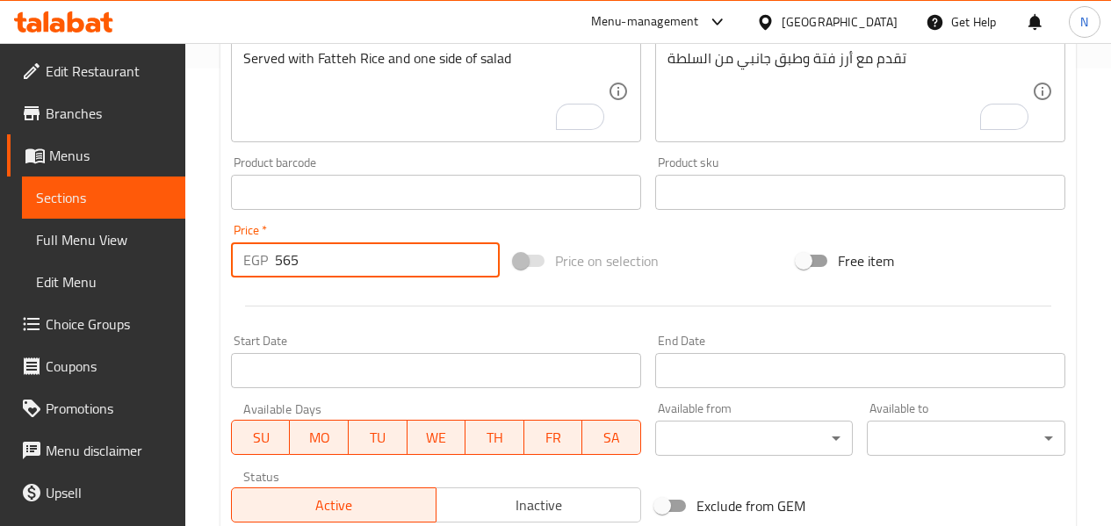
scroll to position [656, 0]
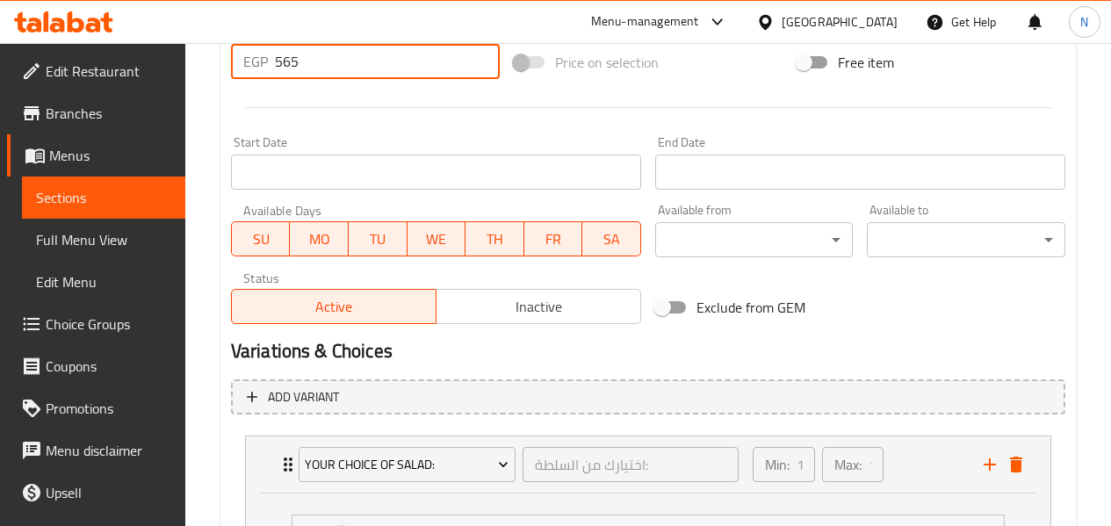
type input "565"
click at [538, 317] on span "Inactive" at bounding box center [539, 306] width 191 height 25
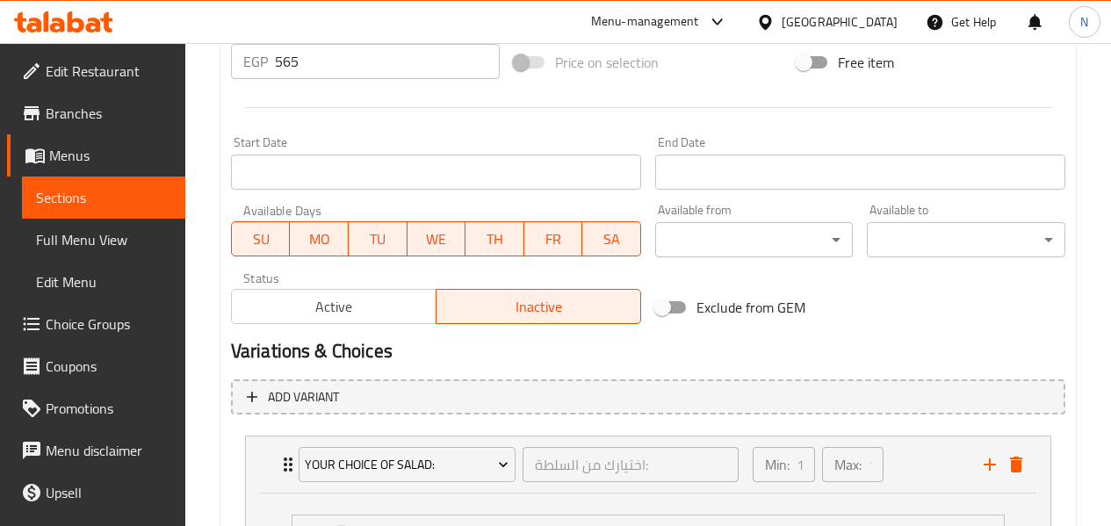
click at [402, 163] on input "Start Date" at bounding box center [436, 172] width 410 height 35
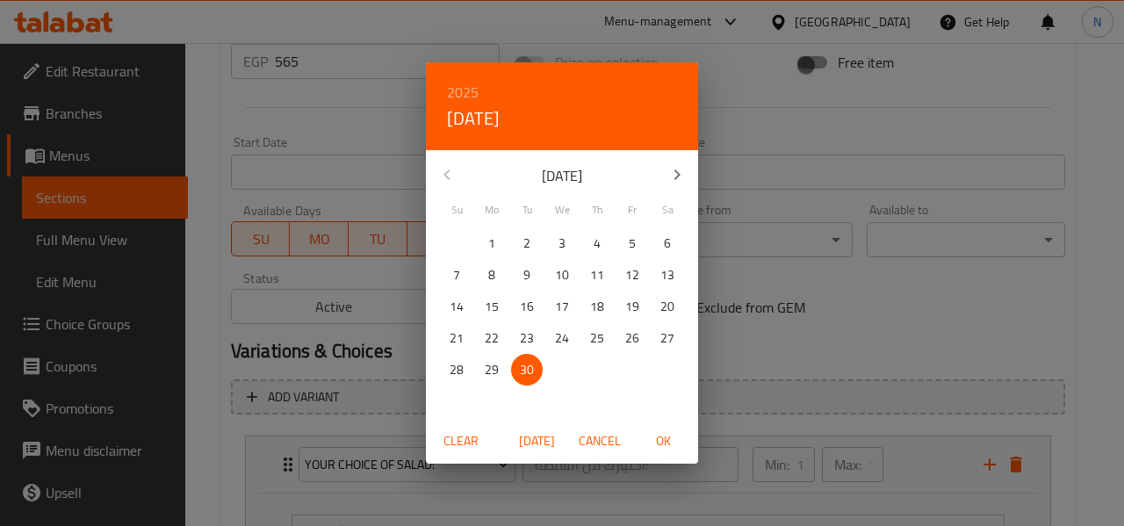
click at [663, 444] on span "OK" at bounding box center [663, 441] width 42 height 22
type input "30-09-2025"
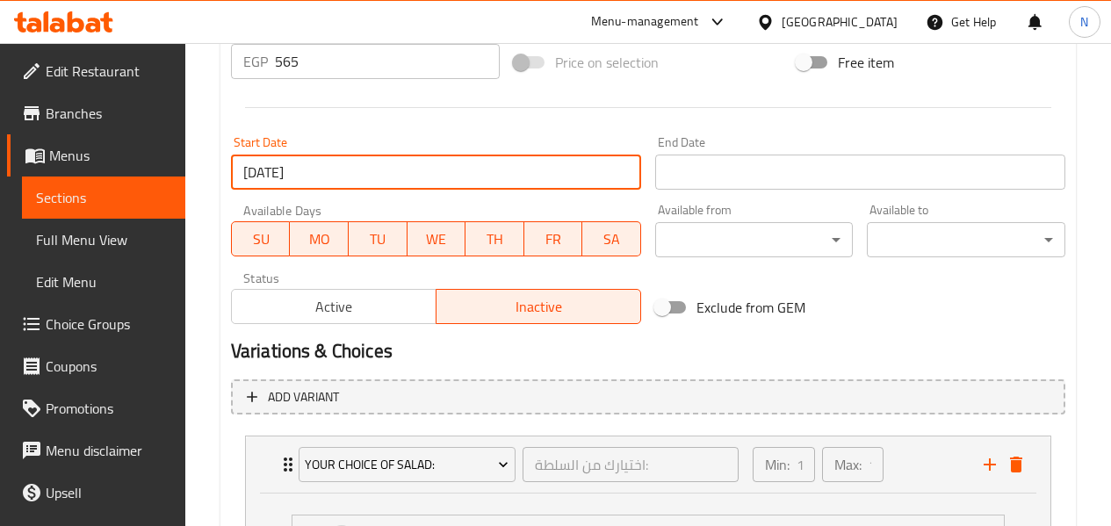
click at [720, 182] on input "Start Date" at bounding box center [860, 172] width 410 height 35
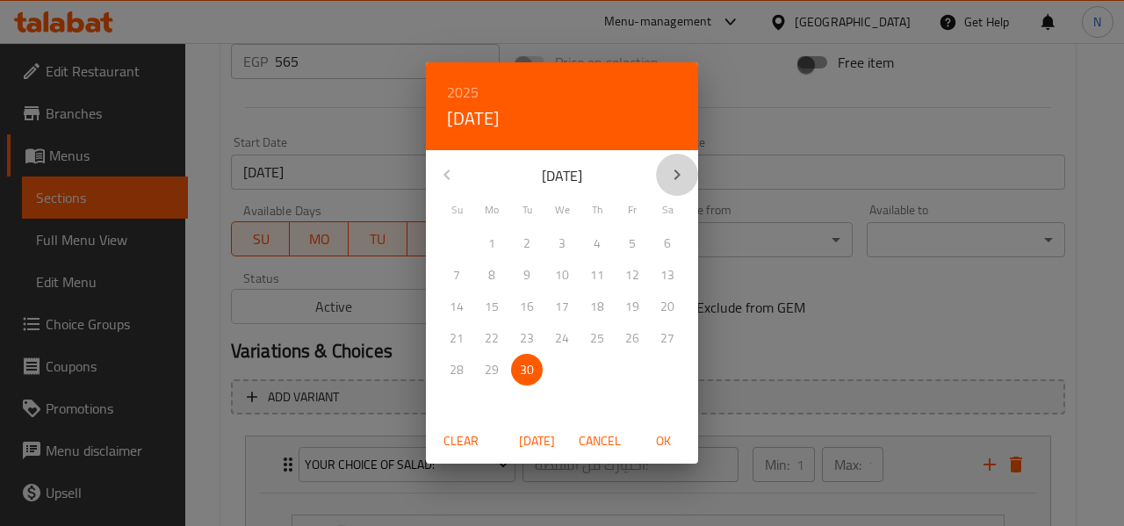
click at [682, 157] on button "button" at bounding box center [677, 175] width 42 height 42
click at [461, 89] on h6 "2025" at bounding box center [463, 92] width 32 height 25
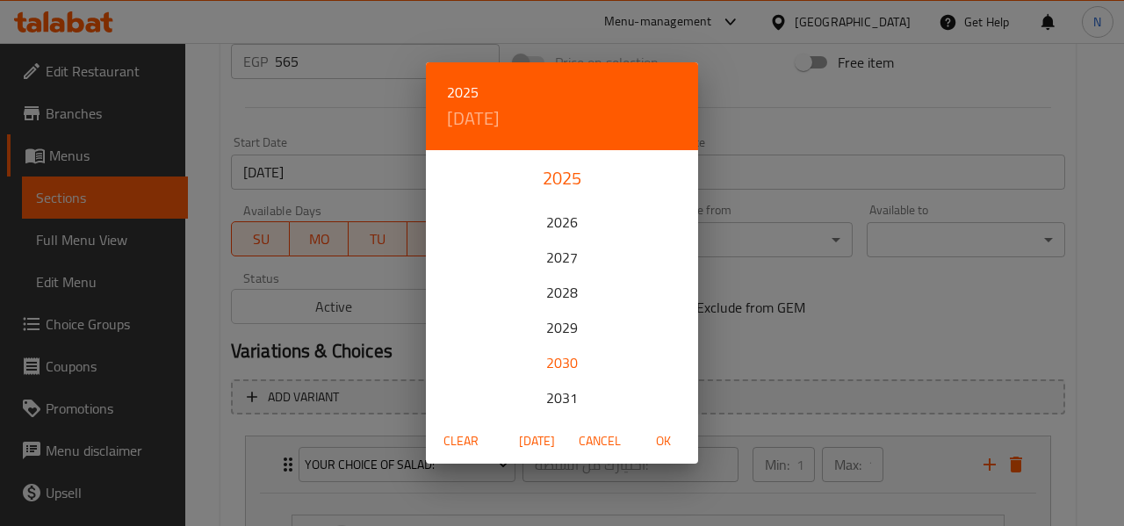
click at [558, 360] on div "2030" at bounding box center [562, 362] width 272 height 35
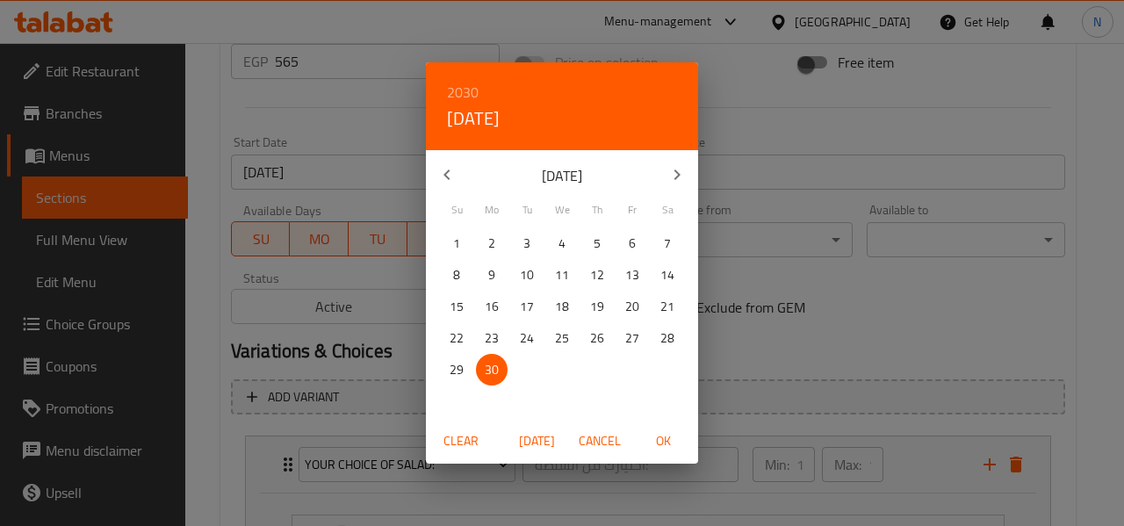
click at [454, 237] on p "1" at bounding box center [456, 244] width 7 height 22
click at [676, 447] on span "OK" at bounding box center [663, 441] width 42 height 22
type input "[DATE]"
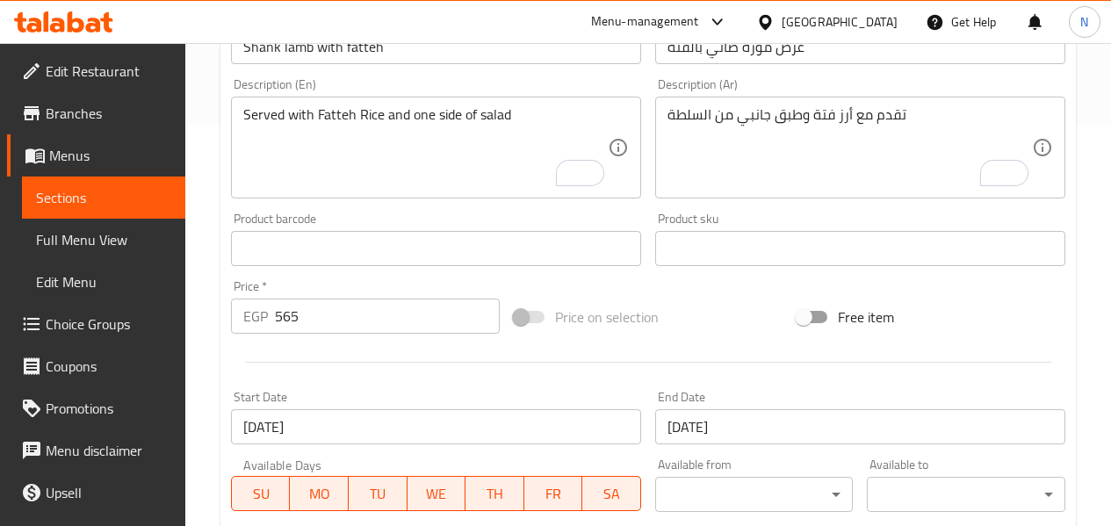
scroll to position [393, 0]
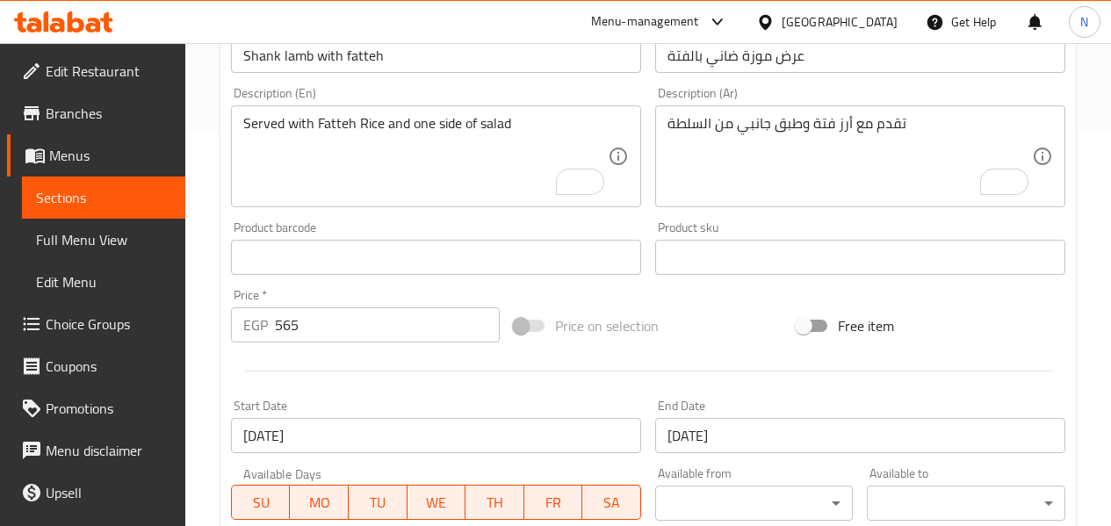
click at [333, 425] on input "30-09-2025" at bounding box center [436, 435] width 410 height 35
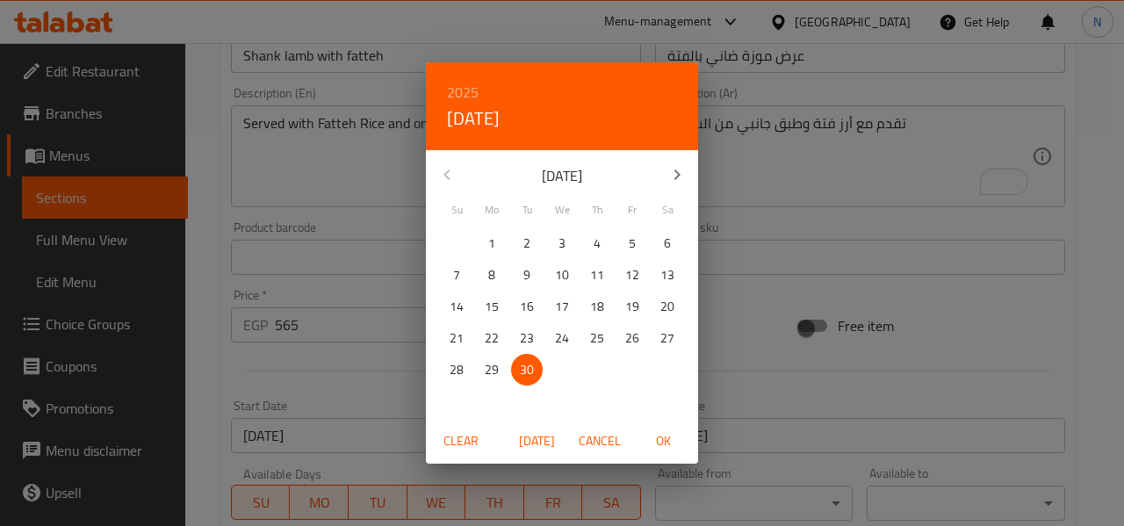
click at [673, 173] on icon "button" at bounding box center [677, 174] width 21 height 21
click at [568, 240] on span "1" at bounding box center [562, 244] width 32 height 22
click at [671, 438] on span "OK" at bounding box center [663, 441] width 42 height 22
type input "[DATE]"
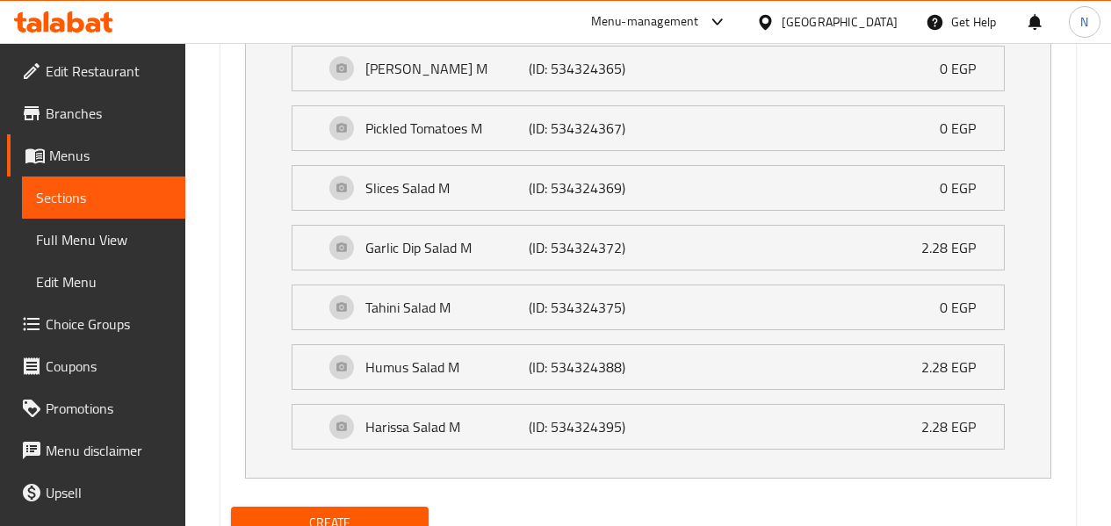
scroll to position [1900, 0]
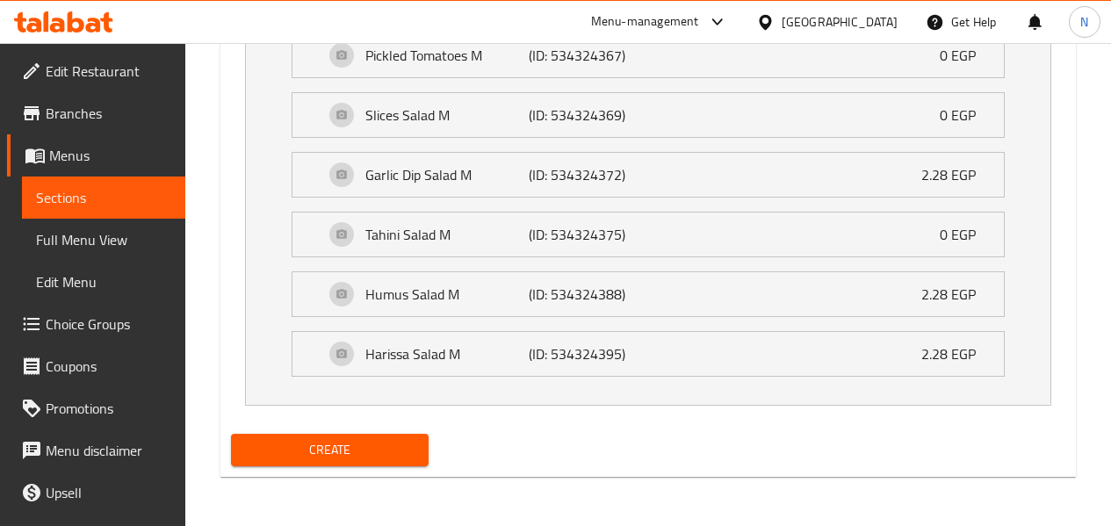
click at [323, 449] on span "Create" at bounding box center [330, 450] width 170 height 22
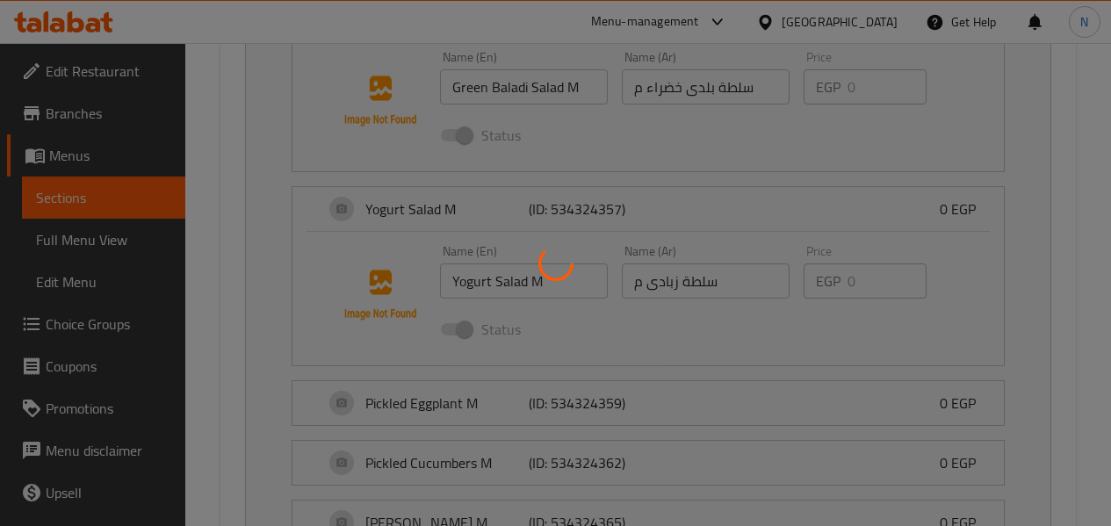
scroll to position [1109, 0]
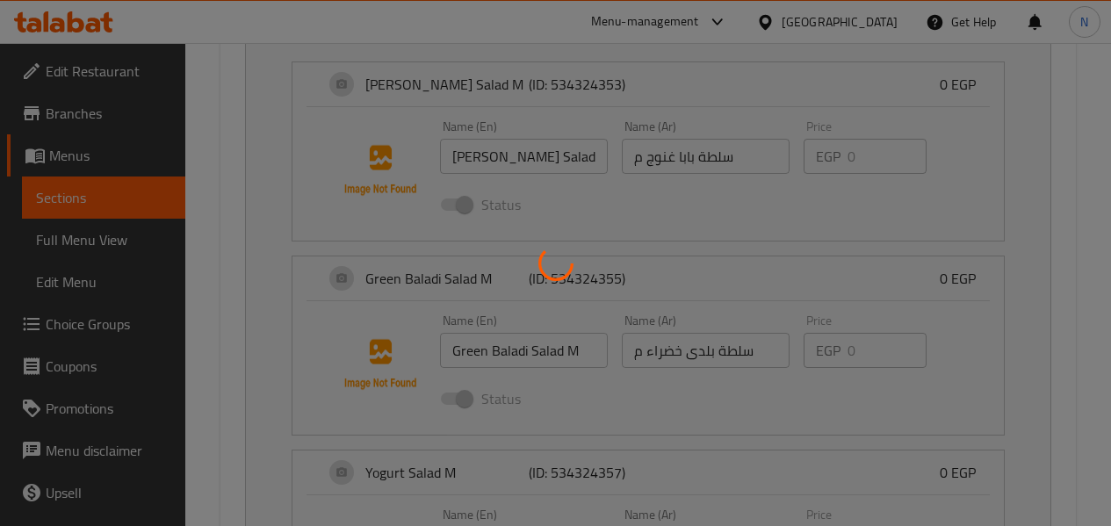
type input "0"
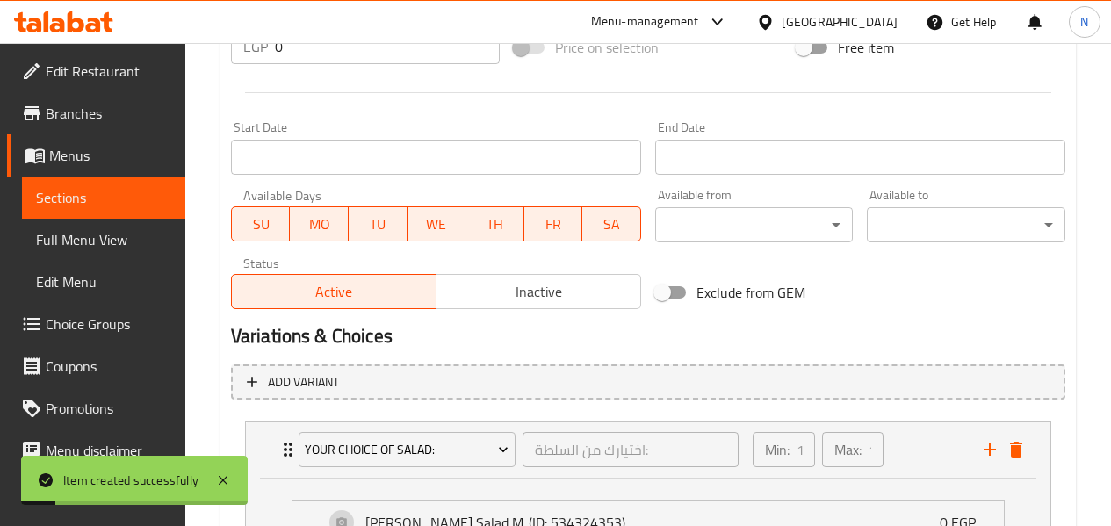
scroll to position [670, 0]
click at [344, 173] on input "Start Date" at bounding box center [436, 158] width 410 height 35
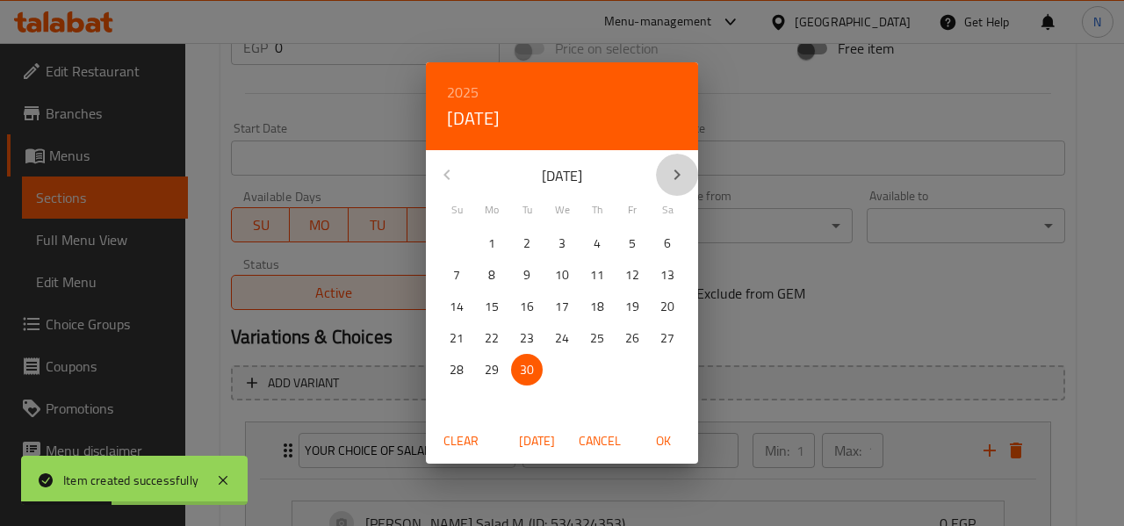
click at [683, 170] on icon "button" at bounding box center [677, 174] width 21 height 21
click at [564, 244] on p "1" at bounding box center [562, 244] width 7 height 22
click at [654, 437] on span "OK" at bounding box center [663, 441] width 42 height 22
type input "[DATE]"
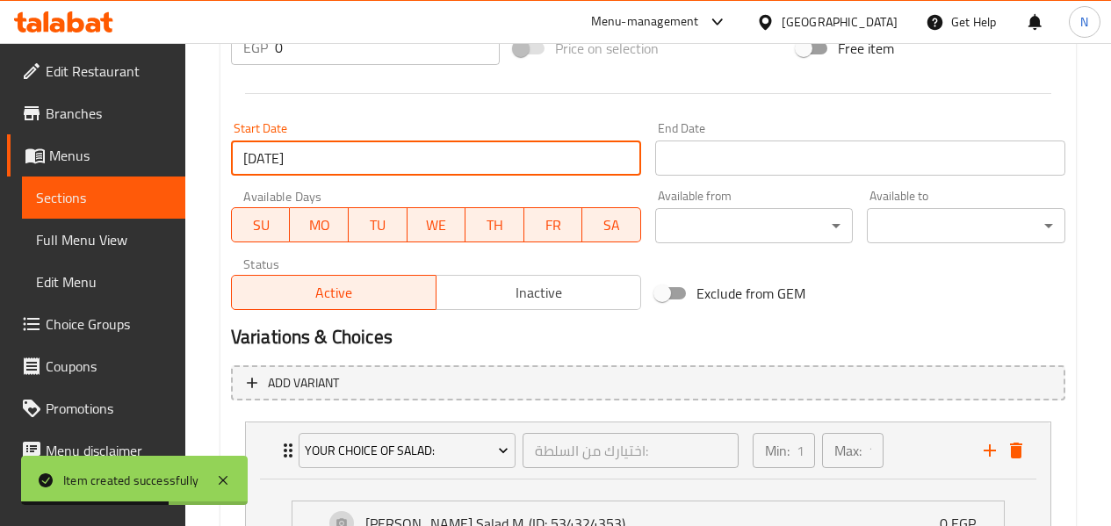
click at [773, 140] on div "End Date End Date" at bounding box center [860, 149] width 410 height 54
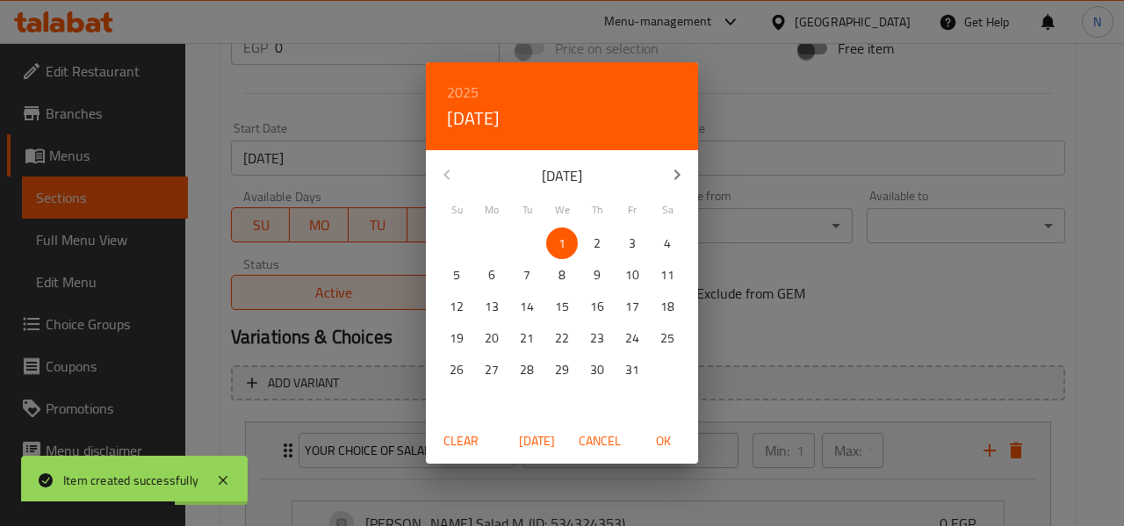
click at [773, 142] on div "2025 Wed, Oct 1 October 2025 September 2025 Su Mo Tu We Th Fr Sa 28 29 30 1 2 3…" at bounding box center [562, 263] width 1124 height 526
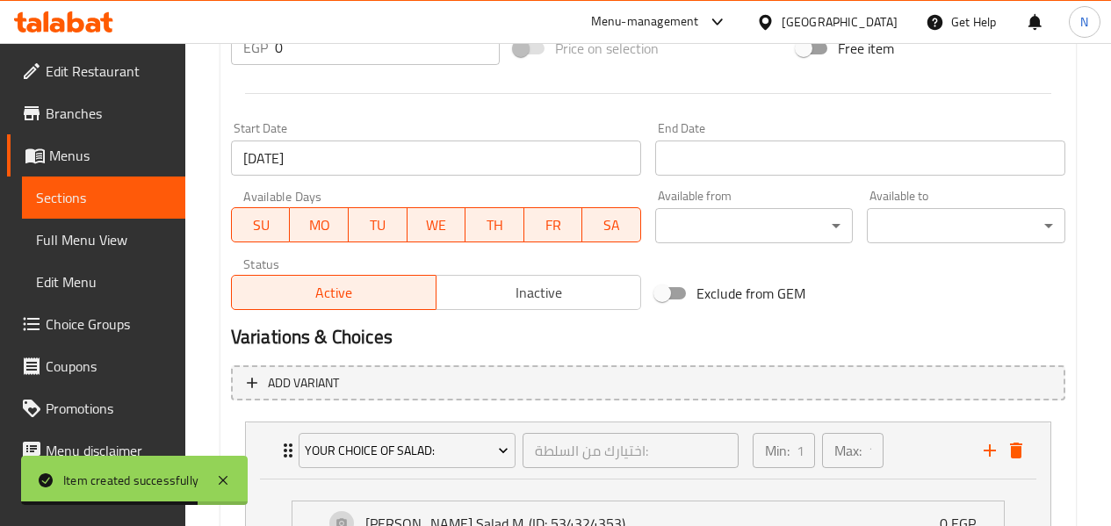
click at [701, 166] on input "Start Date" at bounding box center [860, 158] width 410 height 35
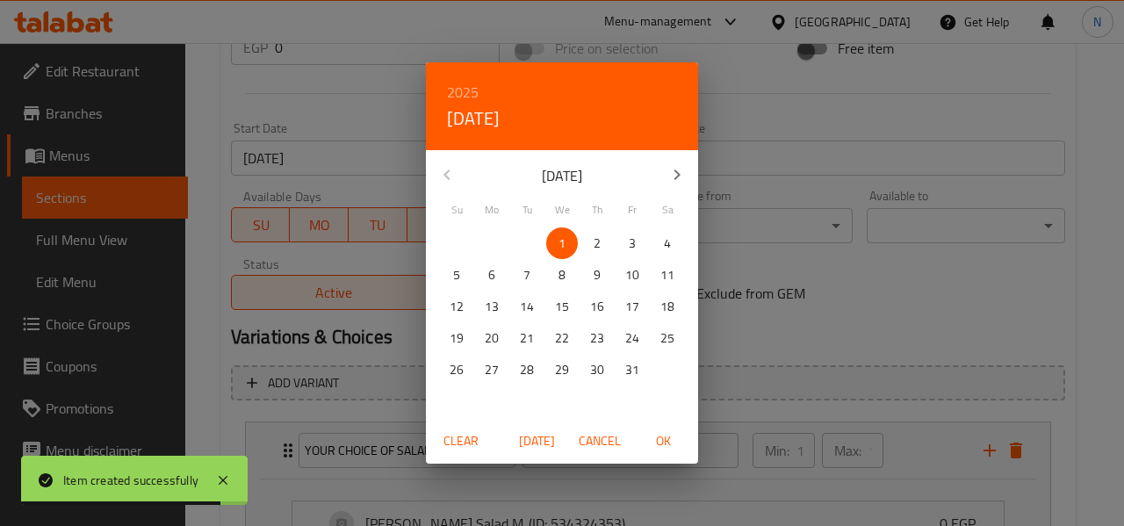
click at [469, 90] on h6 "2025" at bounding box center [463, 92] width 32 height 25
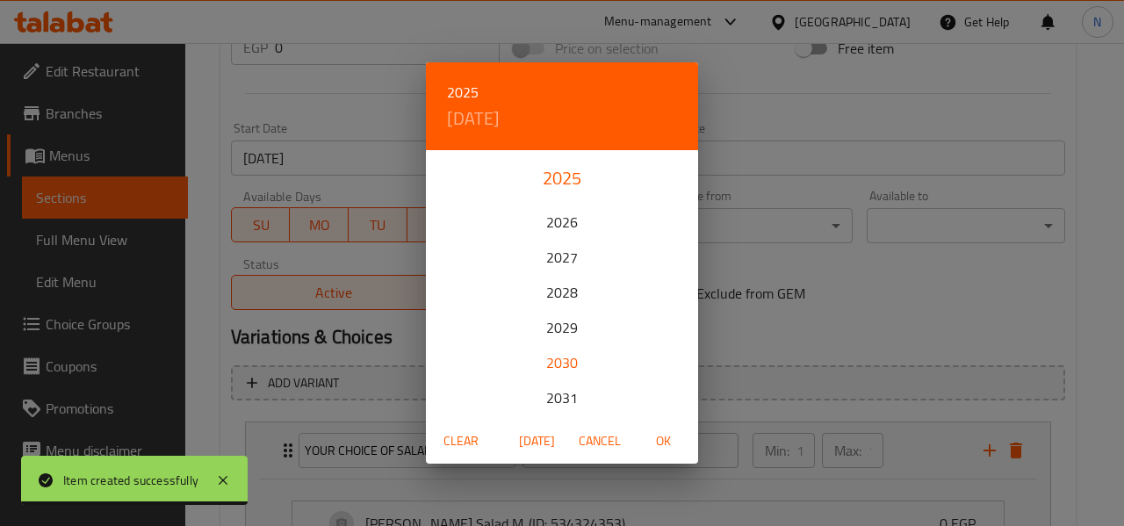
click at [553, 356] on div "2030" at bounding box center [562, 362] width 272 height 35
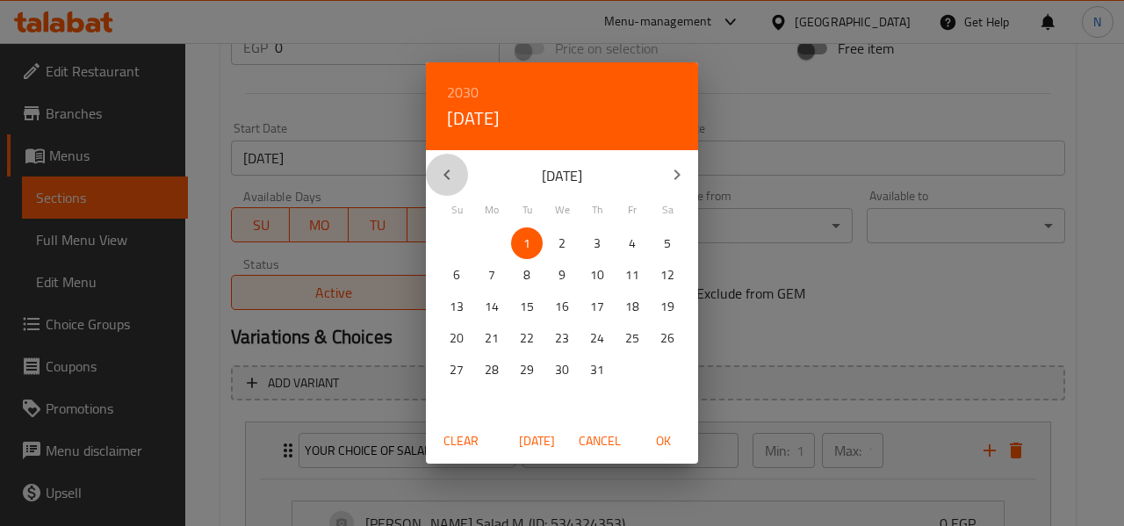
click at [449, 169] on icon "button" at bounding box center [447, 174] width 21 height 21
click at [463, 235] on span "1" at bounding box center [457, 244] width 32 height 22
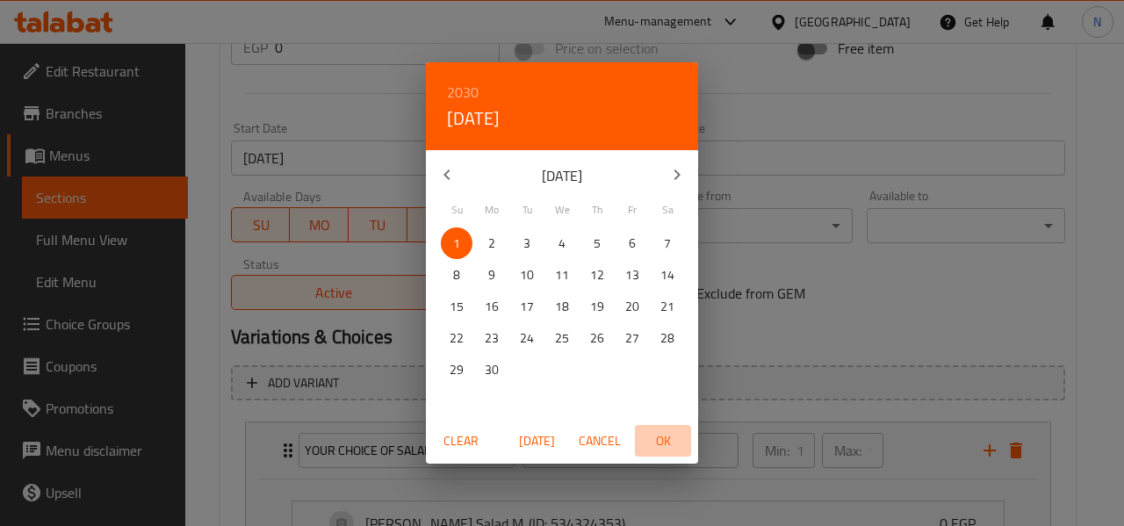
click at [662, 444] on span "OK" at bounding box center [663, 441] width 42 height 22
type input "[DATE]"
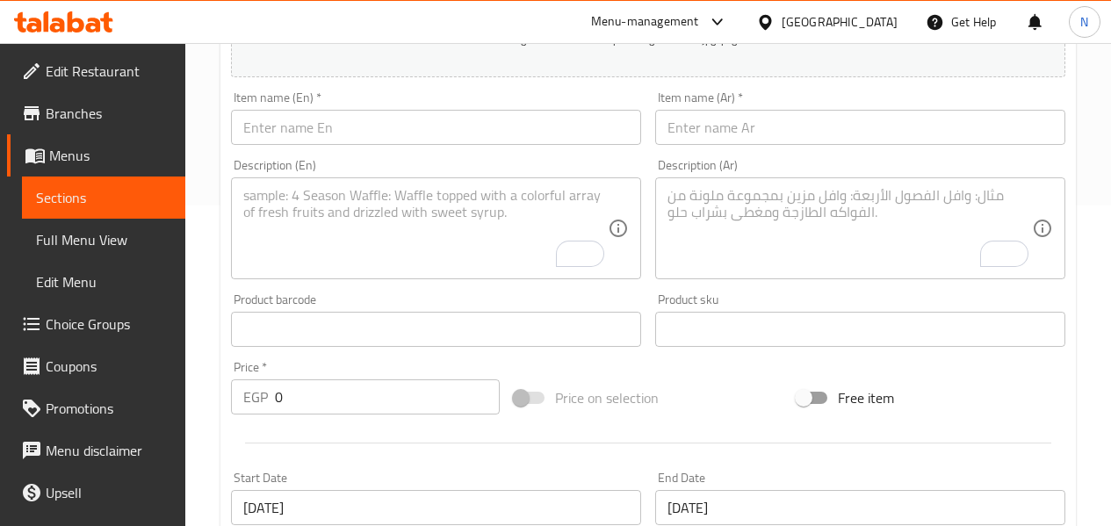
scroll to position [231, 0]
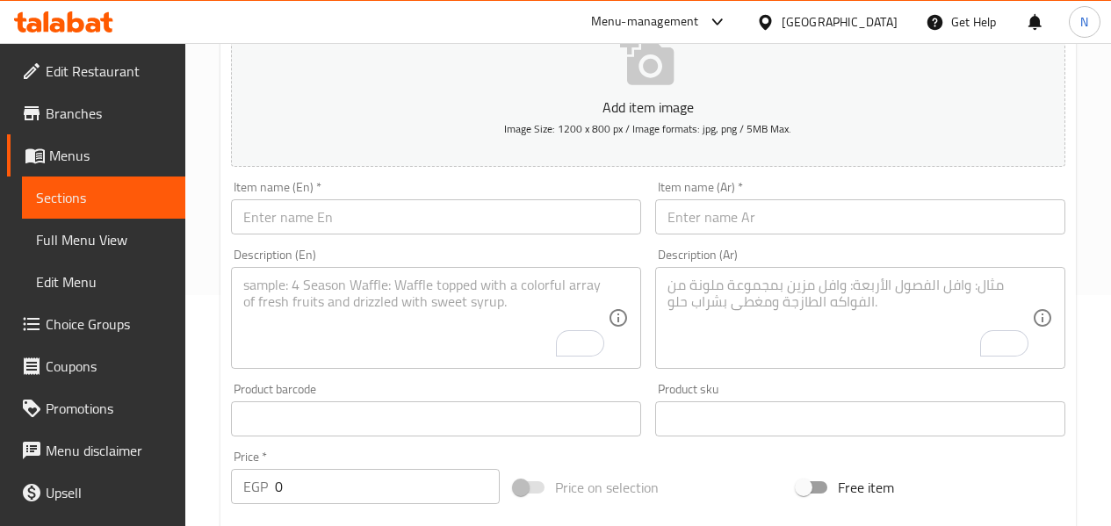
drag, startPoint x: 694, startPoint y: 232, endPoint x: 696, endPoint y: 221, distance: 10.7
click at [694, 232] on input "text" at bounding box center [860, 216] width 410 height 35
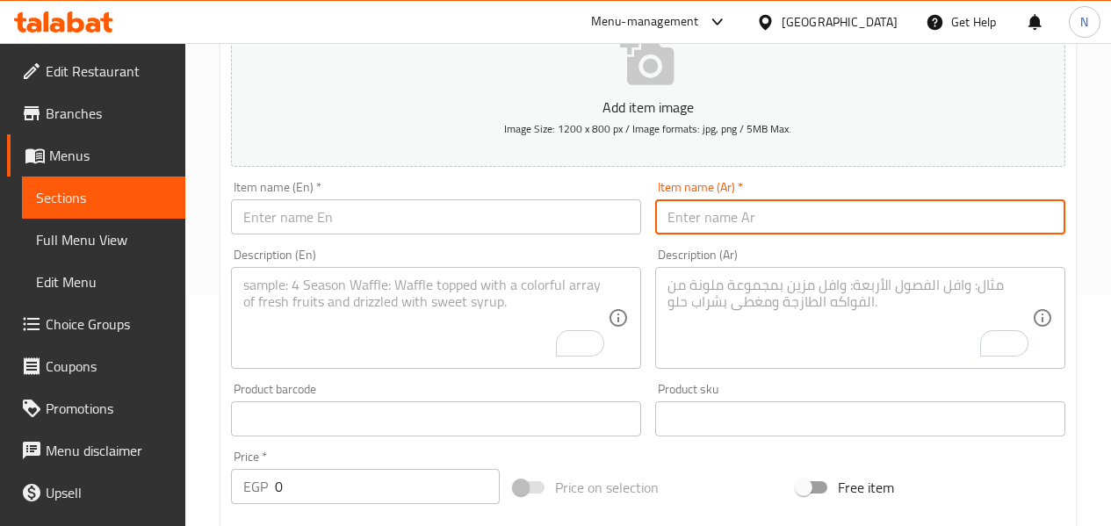
paste input "عرض موزة ضاني فرن بالخضار"
type input "عرض موزة ضاني فرن بالخضار"
click at [370, 211] on input "text" at bounding box center [436, 216] width 410 height 35
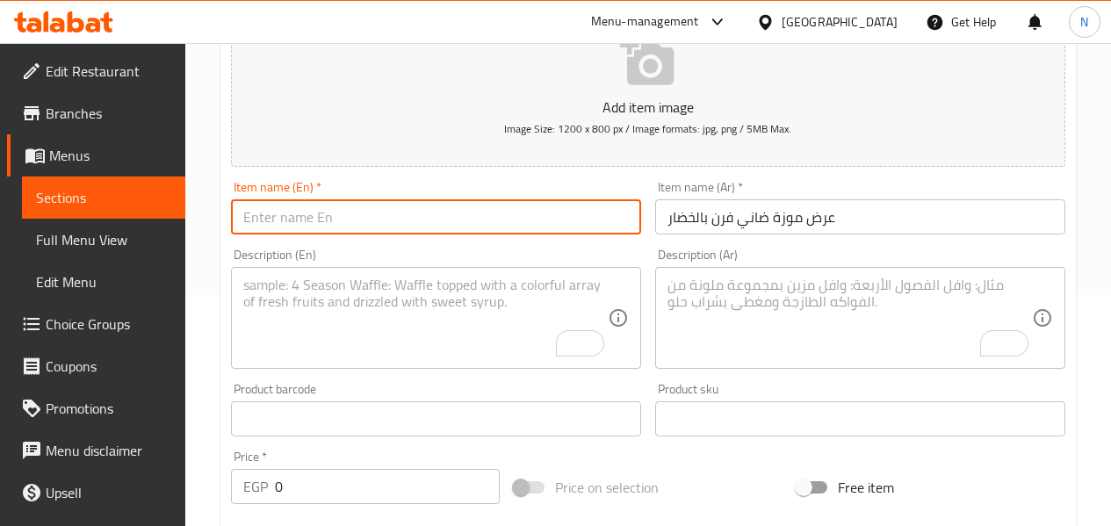
paste input "Oven baked lamb shank with vegetables"
type input "Oven baked lamb shank with vegetables"
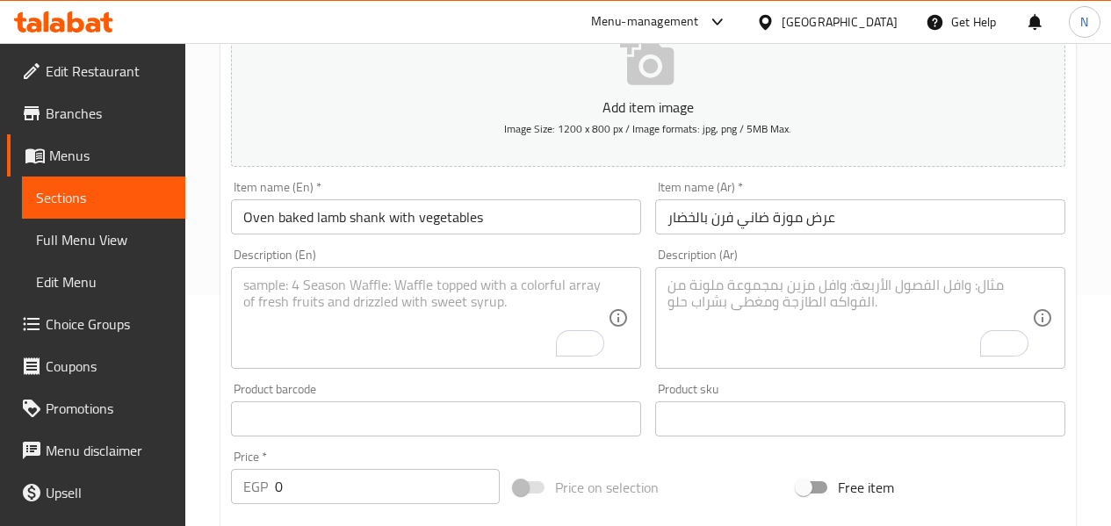
click at [453, 321] on textarea "To enrich screen reader interactions, please activate Accessibility in Grammarl…" at bounding box center [425, 318] width 365 height 83
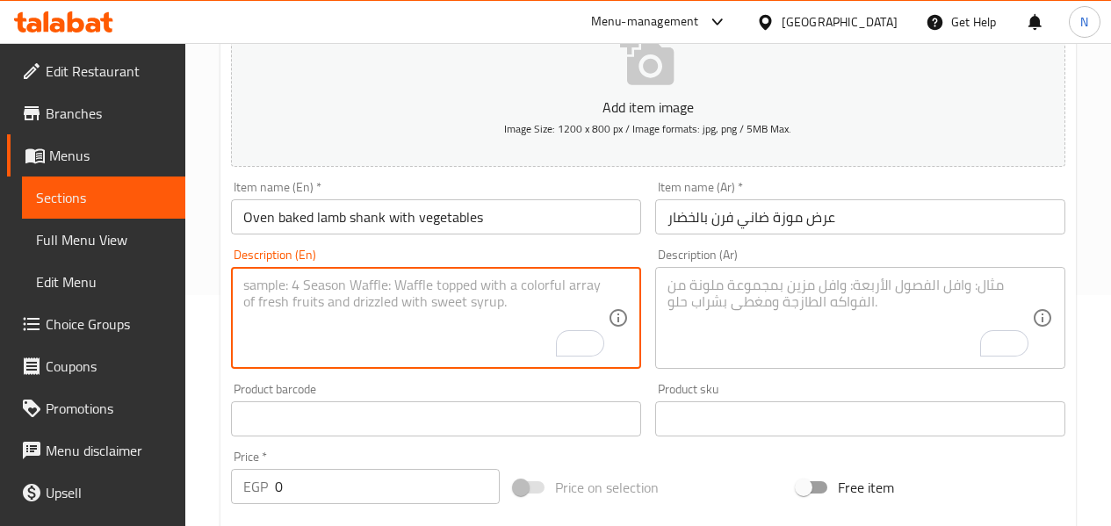
paste textarea "Served with mixed Vegetables and one side of salad"
type textarea "Served with mixed Vegetables and one side of salad"
click at [740, 326] on textarea "To enrich screen reader interactions, please activate Accessibility in Grammarl…" at bounding box center [850, 318] width 365 height 83
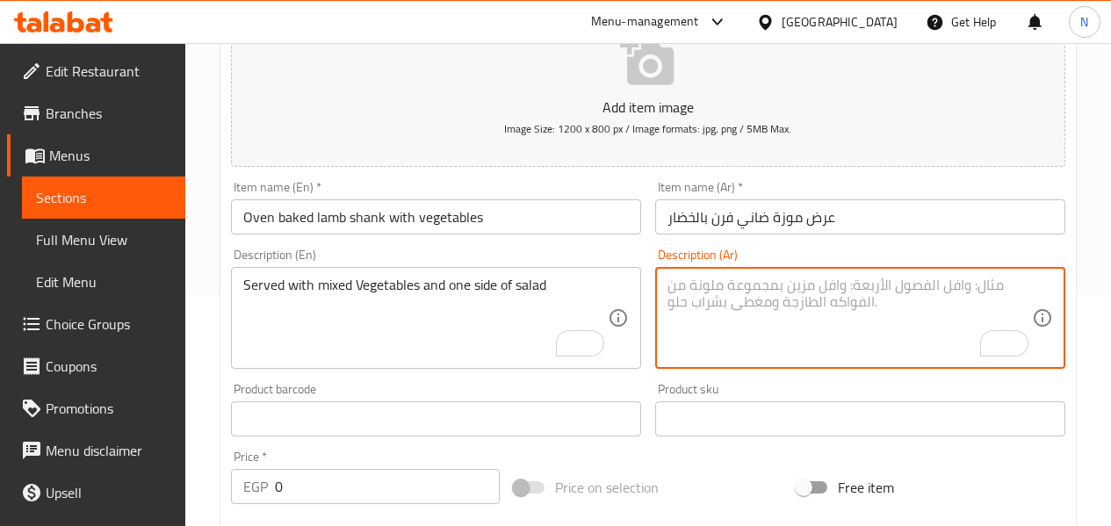
paste textarea "تقدم مع خضار مشكلة وطبق جانبي من السلطة"
type textarea "تقدم مع خضار مشكلة وطبق جانبي من السلطة"
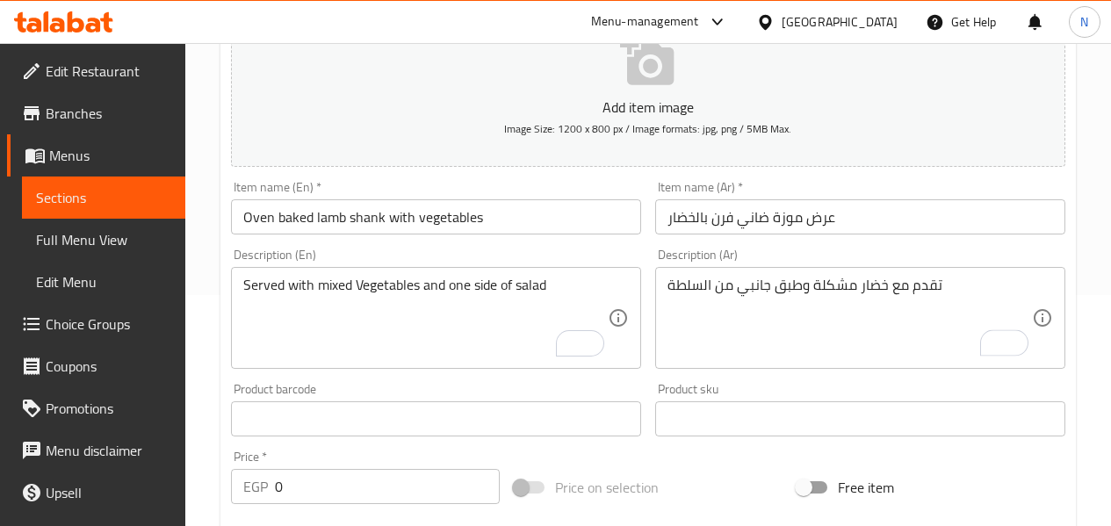
click at [293, 492] on input "0" at bounding box center [387, 486] width 225 height 35
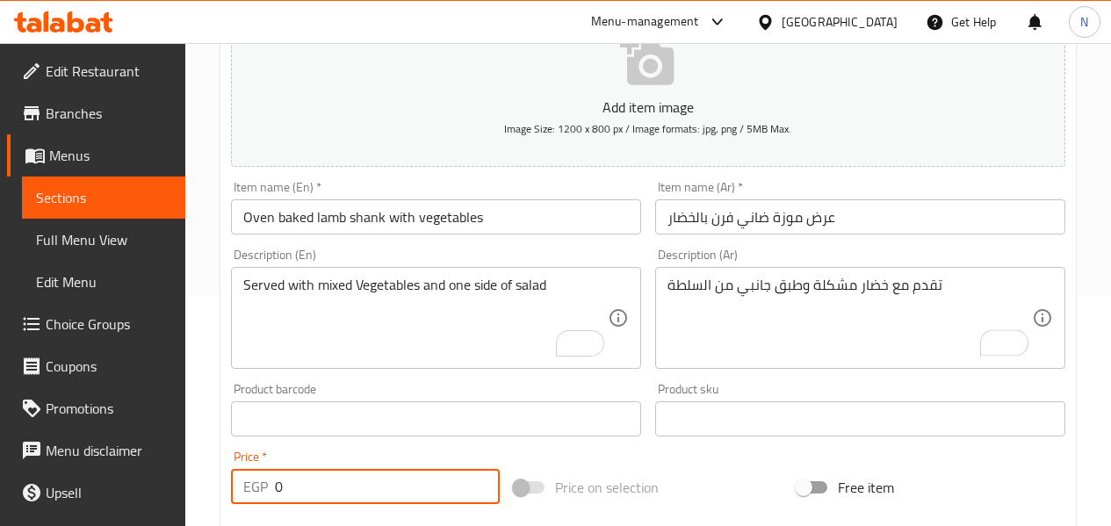
click at [293, 492] on input "0" at bounding box center [387, 486] width 225 height 35
paste input "585"
type input "585"
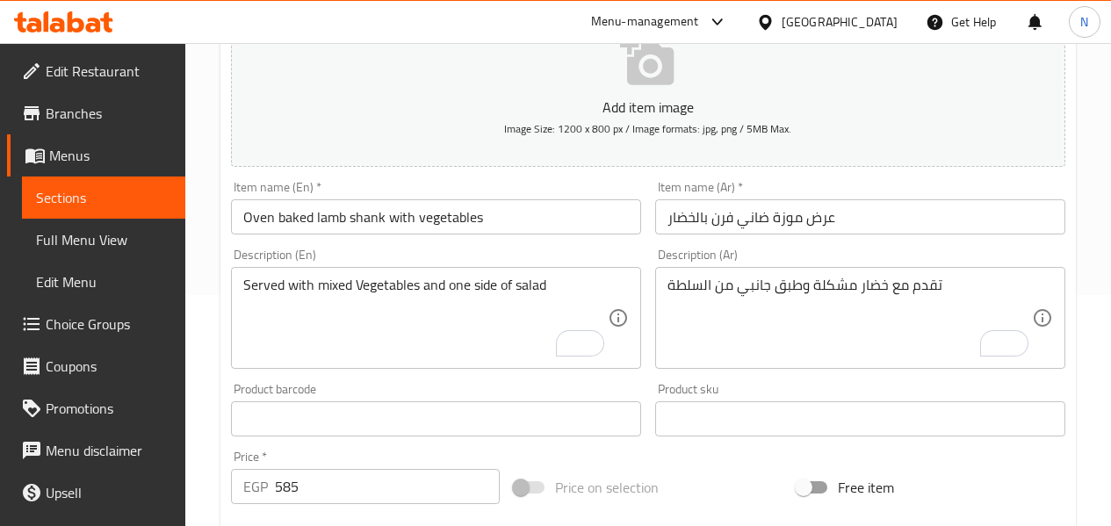
click at [502, 227] on input "Oven baked lamb shank with vegetables" at bounding box center [436, 216] width 410 height 35
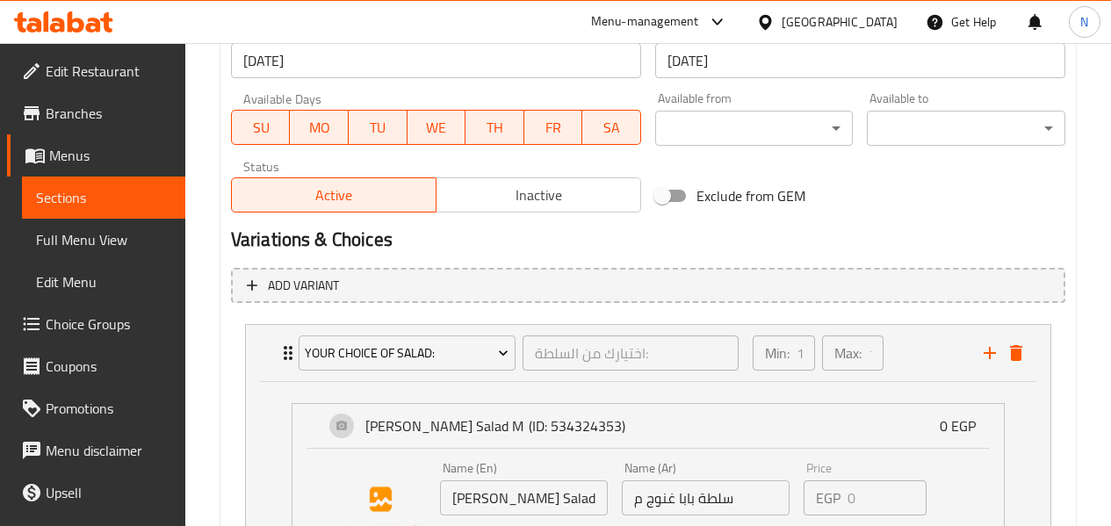
scroll to position [846, 0]
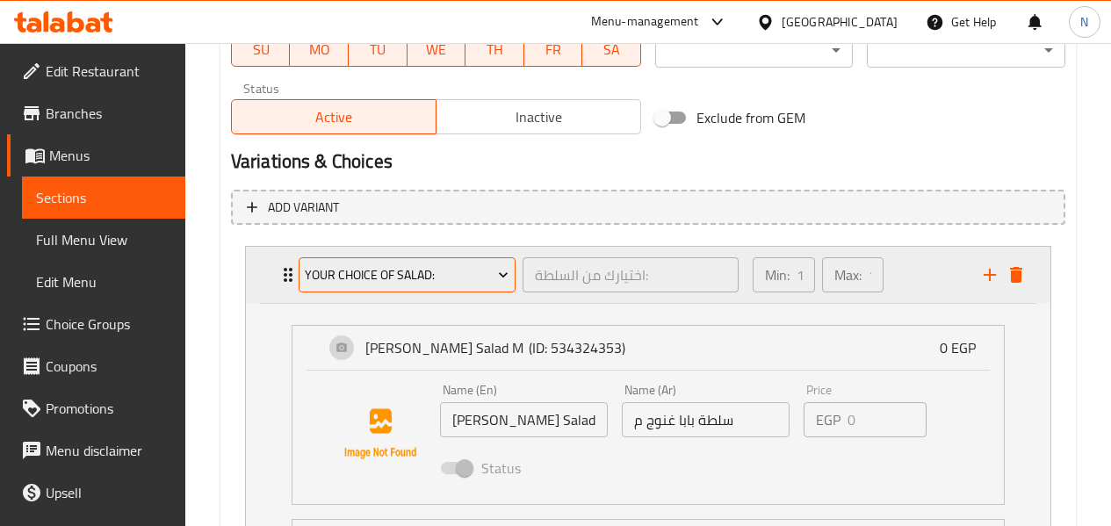
type input "Oven baked lamb shank with vegetables offer"
click at [370, 289] on button "Your Choice Of Salad:" at bounding box center [407, 274] width 217 height 35
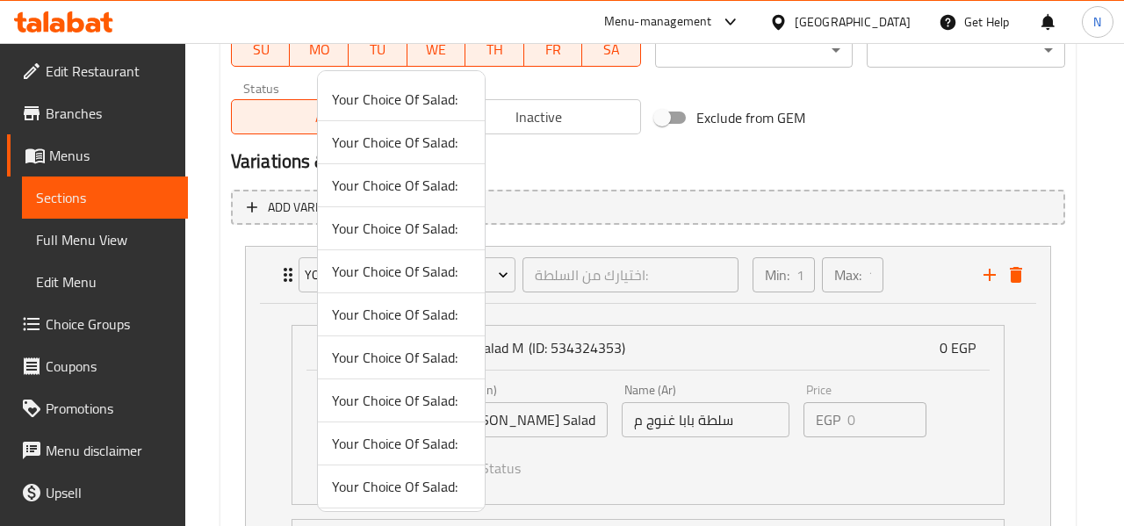
click at [390, 109] on span "Your Choice Of Salad:" at bounding box center [401, 99] width 139 height 21
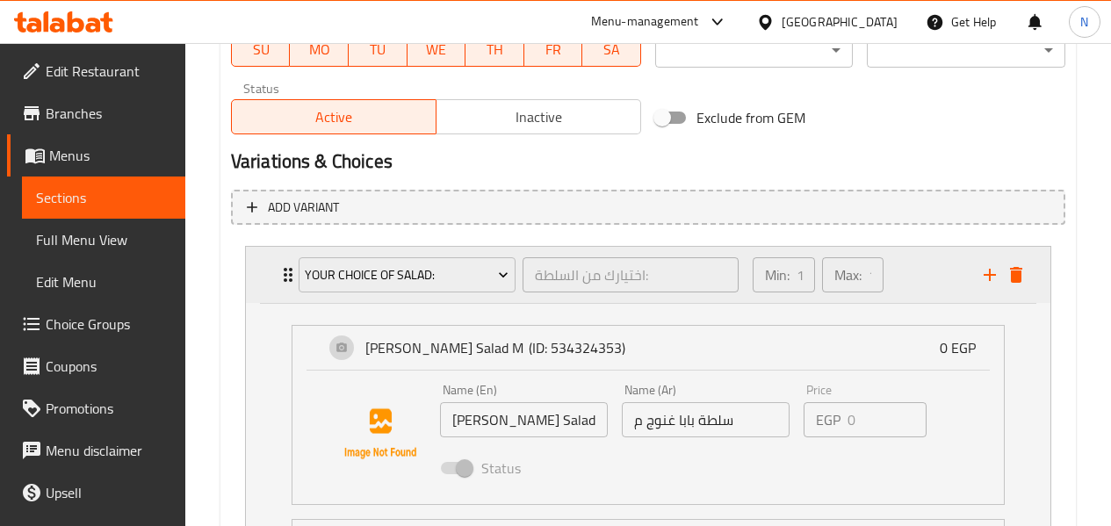
click at [939, 293] on div "Min: 1 ​ Max: 1 ​" at bounding box center [857, 275] width 231 height 56
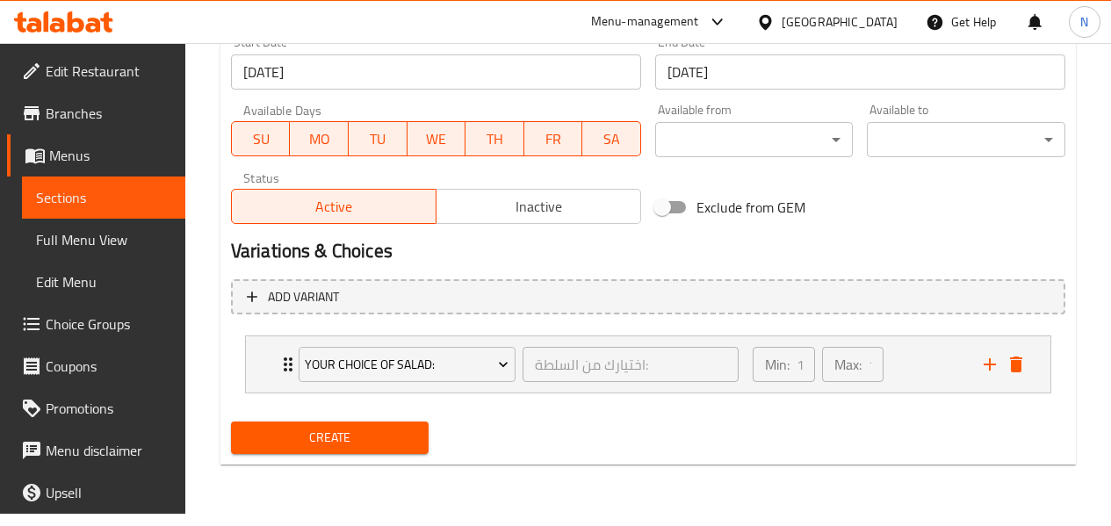
scroll to position [744, 0]
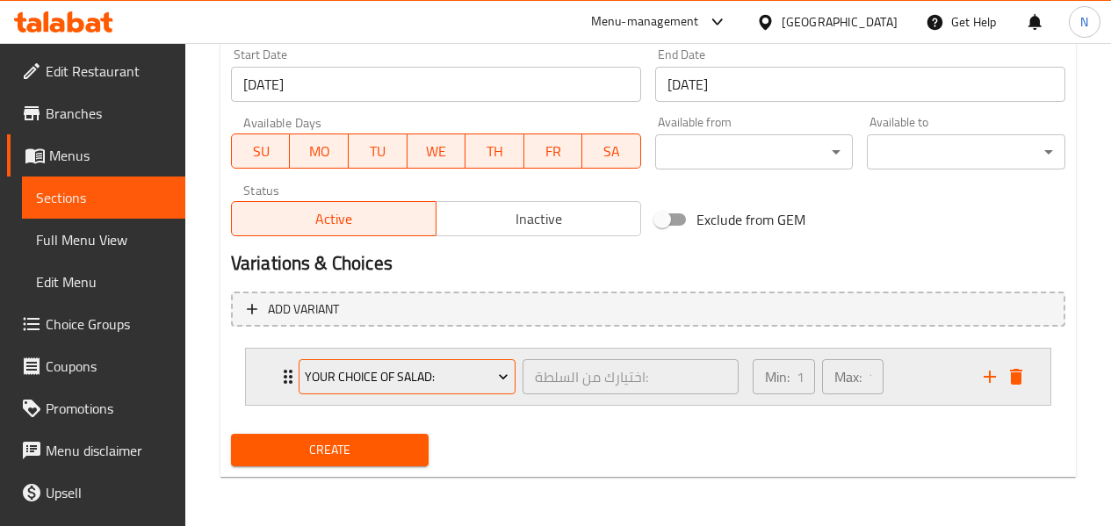
click at [334, 366] on span "Your Choice Of Salad:" at bounding box center [407, 377] width 204 height 22
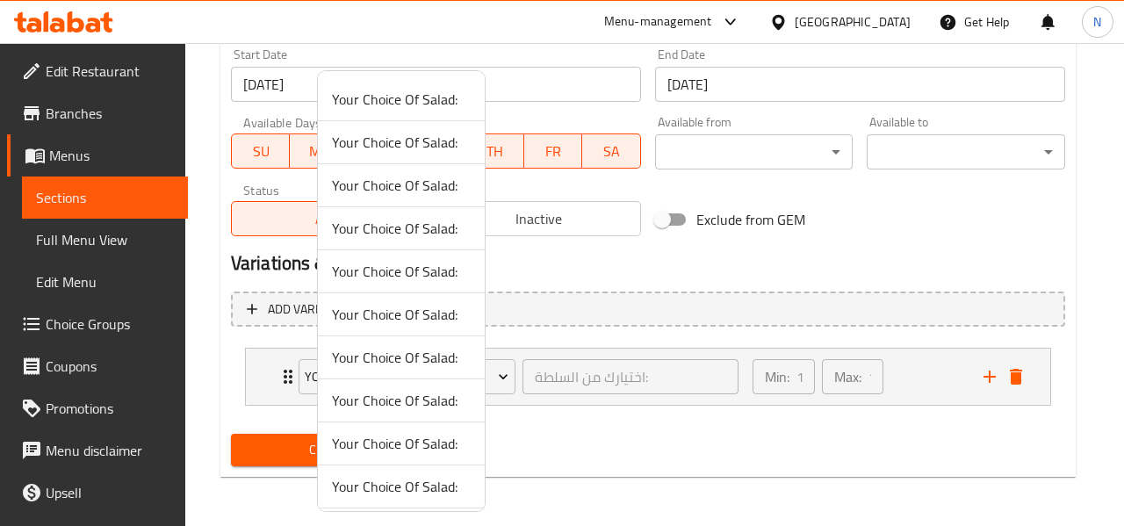
click at [258, 454] on div at bounding box center [562, 263] width 1124 height 526
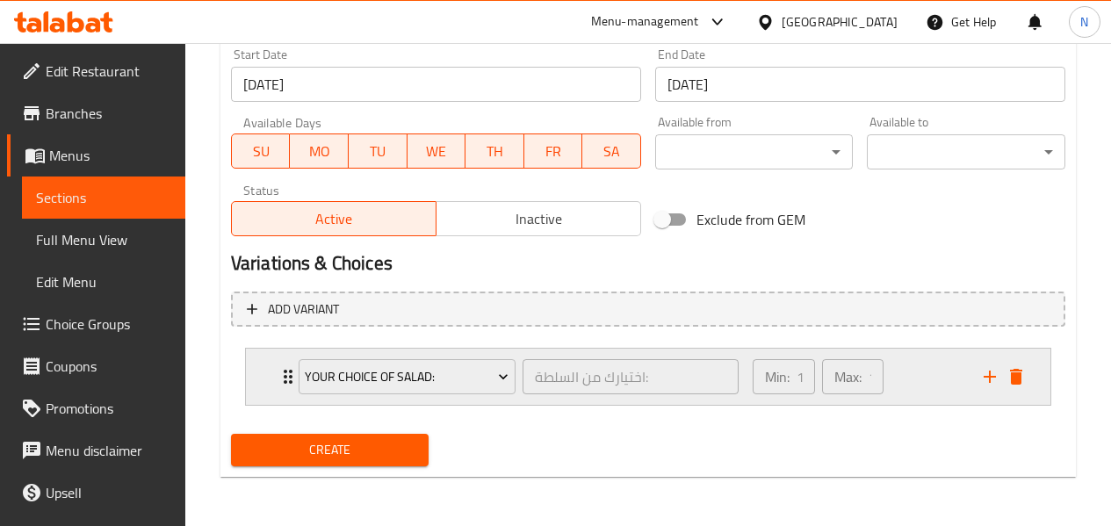
click at [892, 368] on div "Min: 1 ​ Max: 1 ​" at bounding box center [857, 377] width 231 height 56
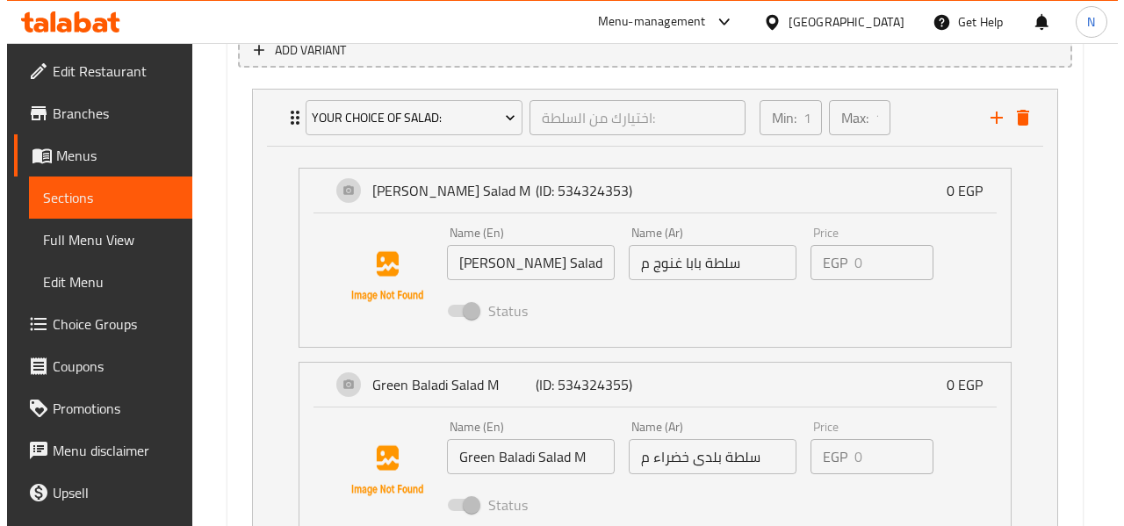
scroll to position [1008, 0]
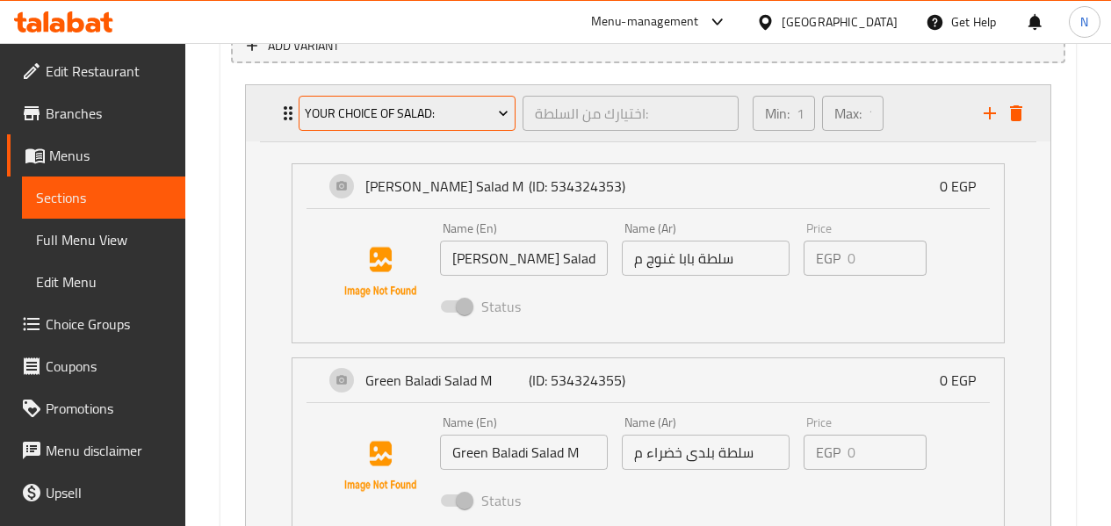
click at [315, 100] on button "Your Choice Of Salad:" at bounding box center [407, 113] width 217 height 35
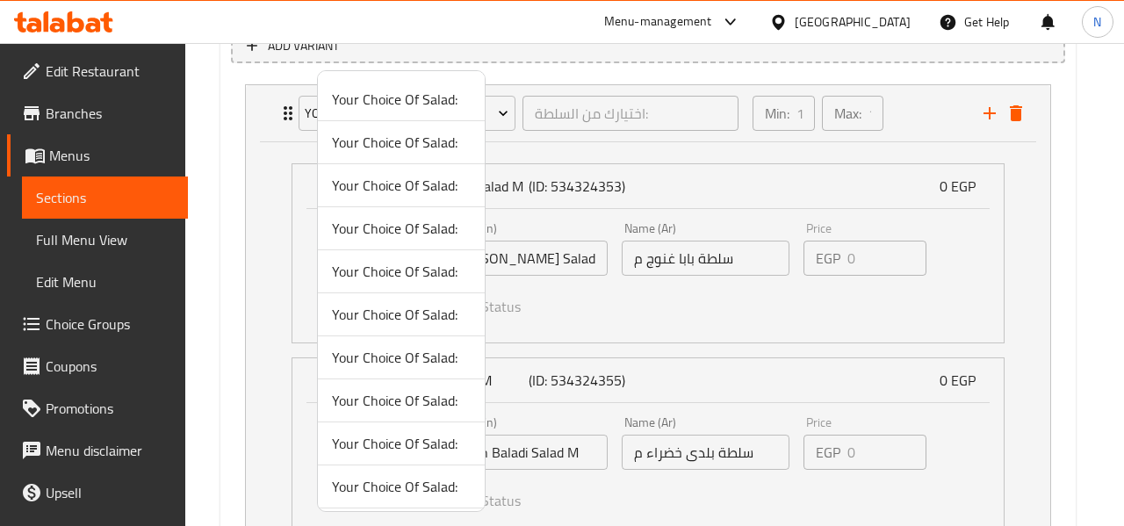
click at [358, 150] on span "Your Choice Of Salad:" at bounding box center [401, 142] width 139 height 21
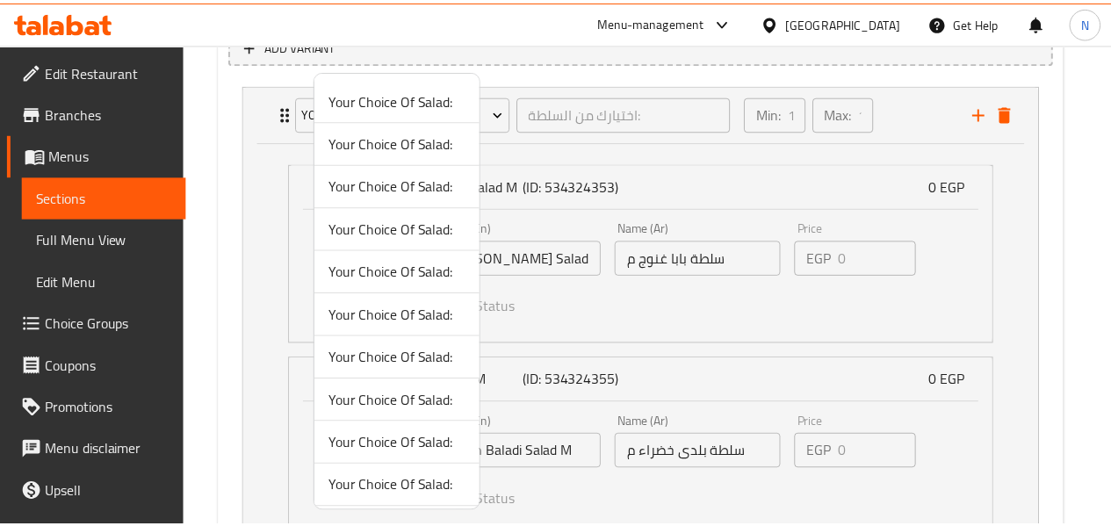
scroll to position [744, 0]
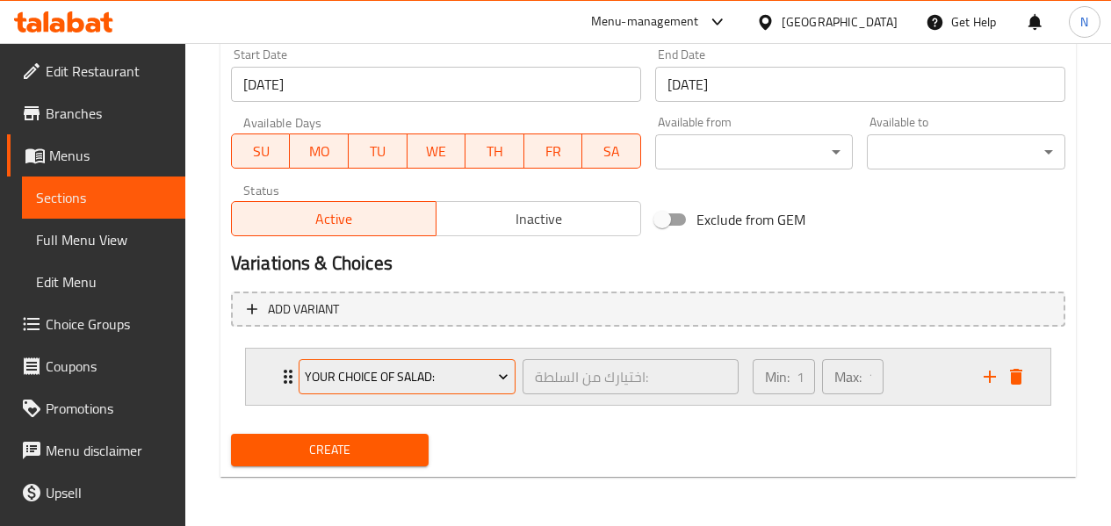
click at [430, 388] on button "Your Choice Of Salad:" at bounding box center [407, 376] width 217 height 35
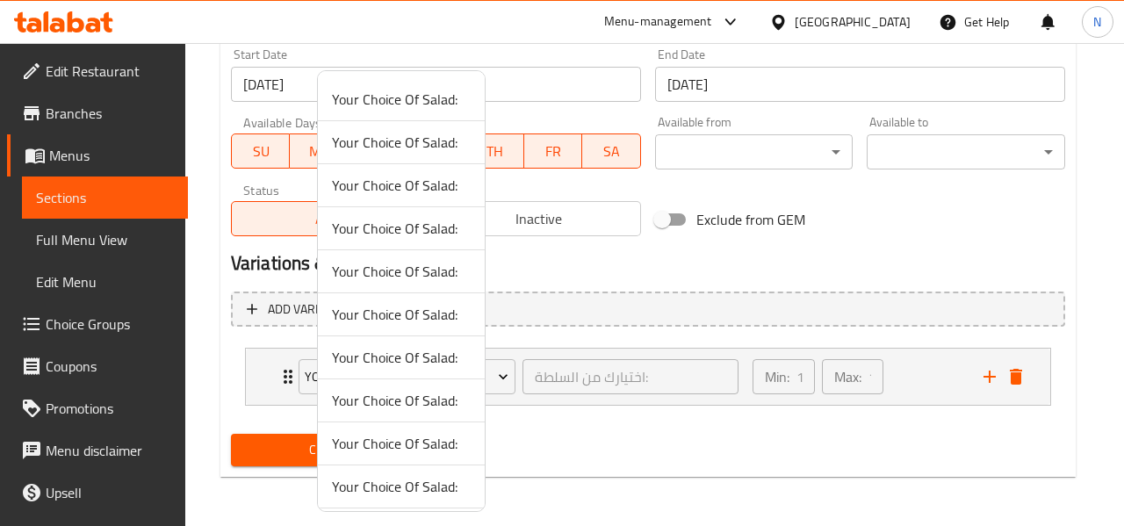
click at [410, 116] on li "Your Choice Of Salad:" at bounding box center [401, 99] width 167 height 43
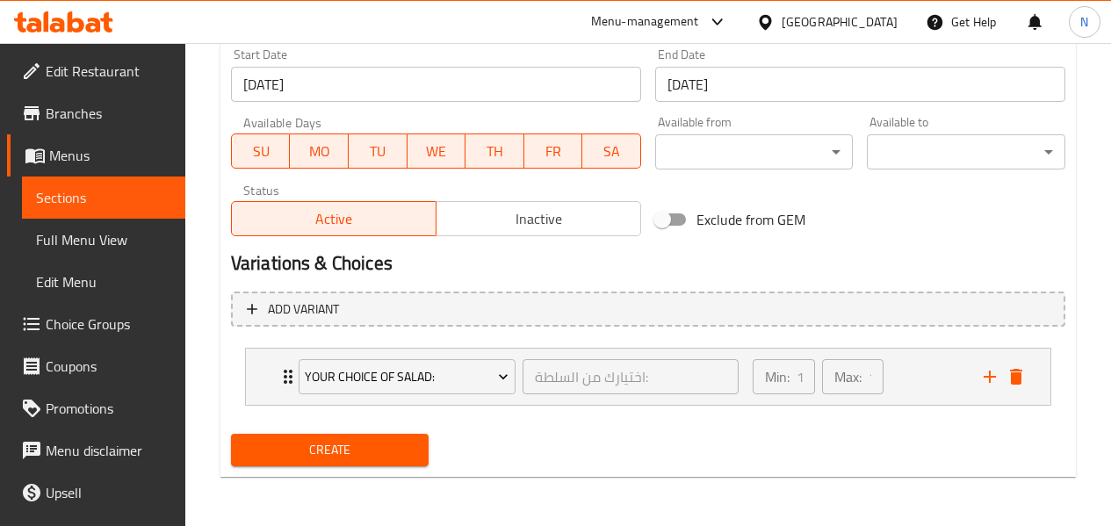
click at [927, 406] on li "Your Choice Of Salad: اختيارك من السلطة: ​ Min: 1 ​ Max: 1 ​ Baba Ghanoush Sala…" at bounding box center [648, 377] width 834 height 72
click at [929, 378] on div "Min: 1 ​ Max: 1 ​" at bounding box center [857, 377] width 231 height 56
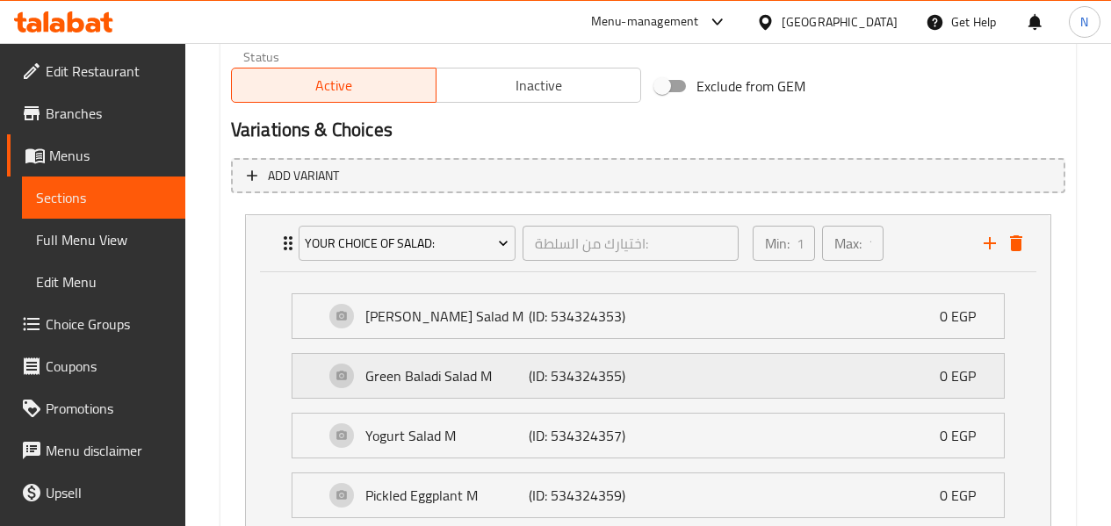
scroll to position [1008, 0]
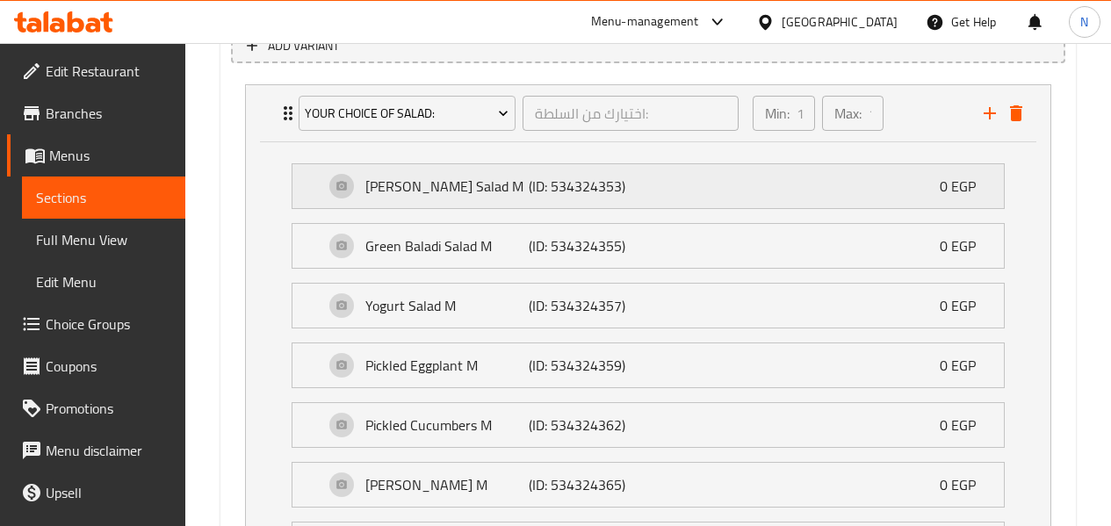
click at [603, 197] on p "(ID: 534324353)" at bounding box center [583, 186] width 109 height 21
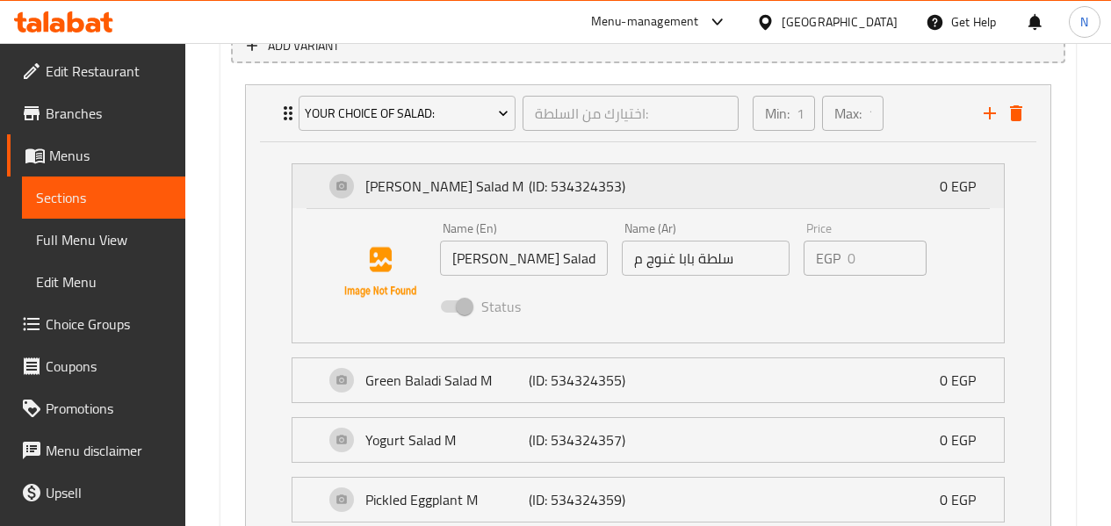
click at [603, 197] on p "(ID: 534324353)" at bounding box center [583, 186] width 109 height 21
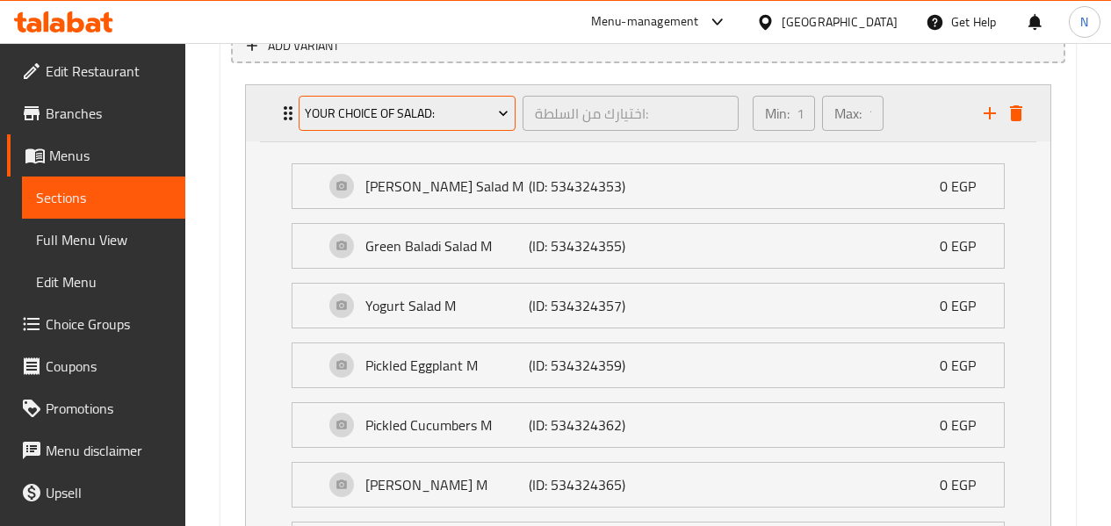
click at [446, 118] on span "Your Choice Of Salad:" at bounding box center [407, 114] width 204 height 22
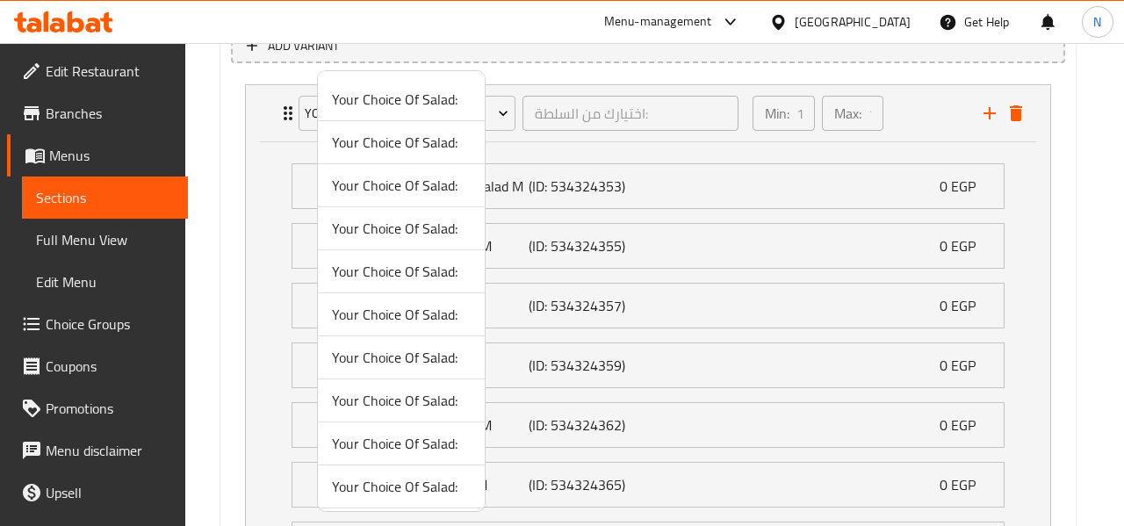
click at [427, 95] on span "Your Choice Of Salad:" at bounding box center [401, 99] width 139 height 21
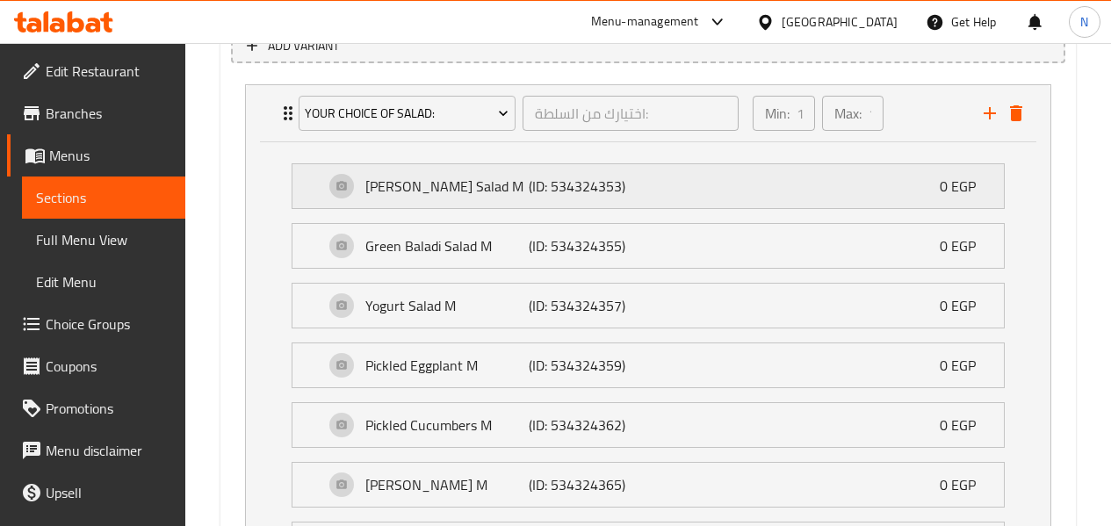
click at [580, 176] on p "(ID: 534324353)" at bounding box center [583, 186] width 109 height 21
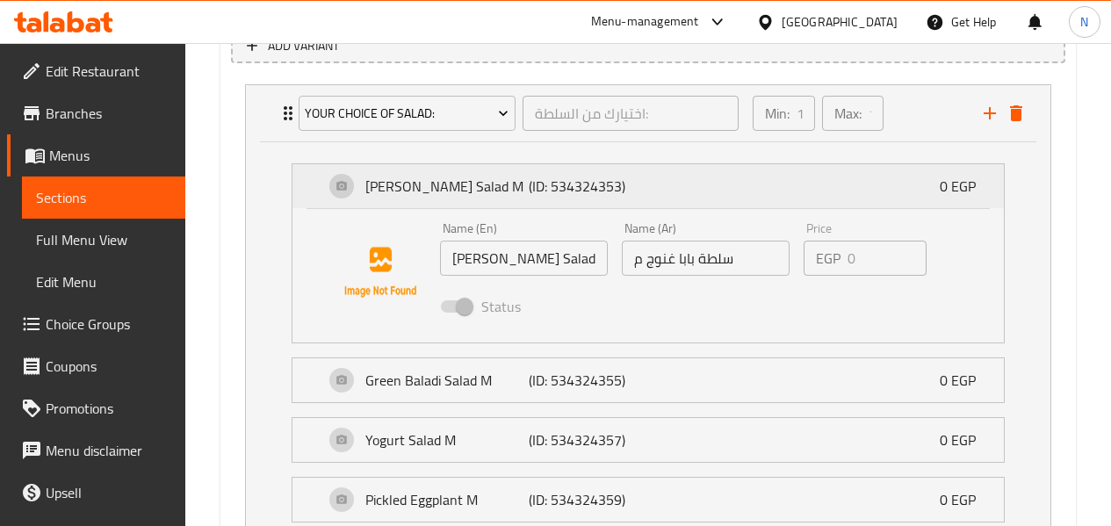
click at [584, 181] on p "(ID: 534324353)" at bounding box center [583, 186] width 109 height 21
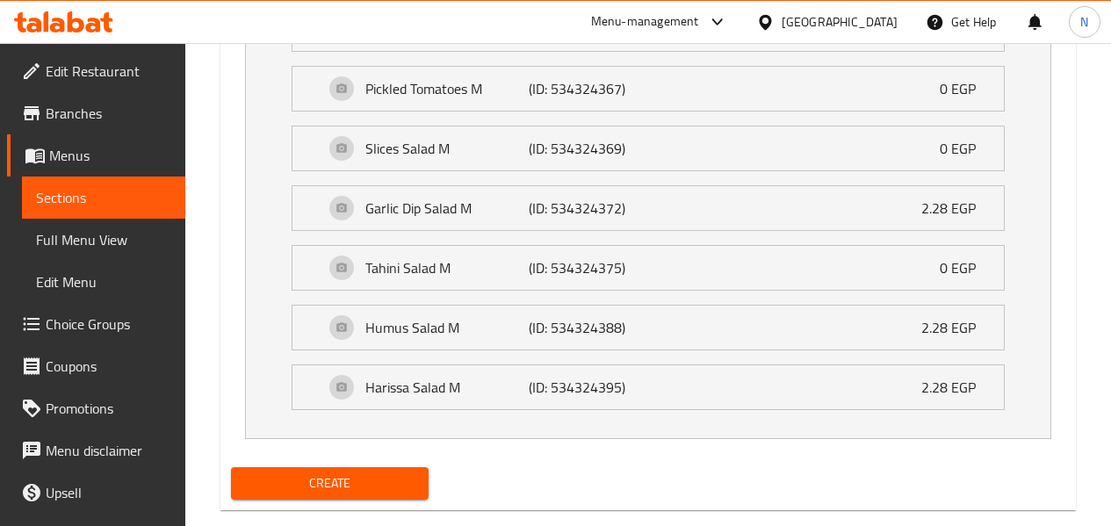
scroll to position [1497, 0]
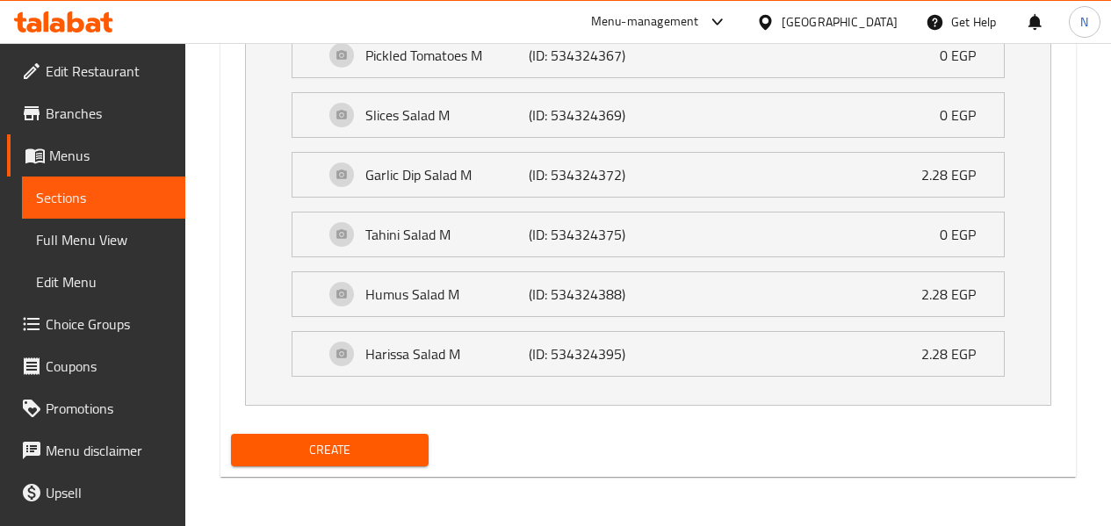
click at [379, 444] on span "Create" at bounding box center [330, 450] width 170 height 22
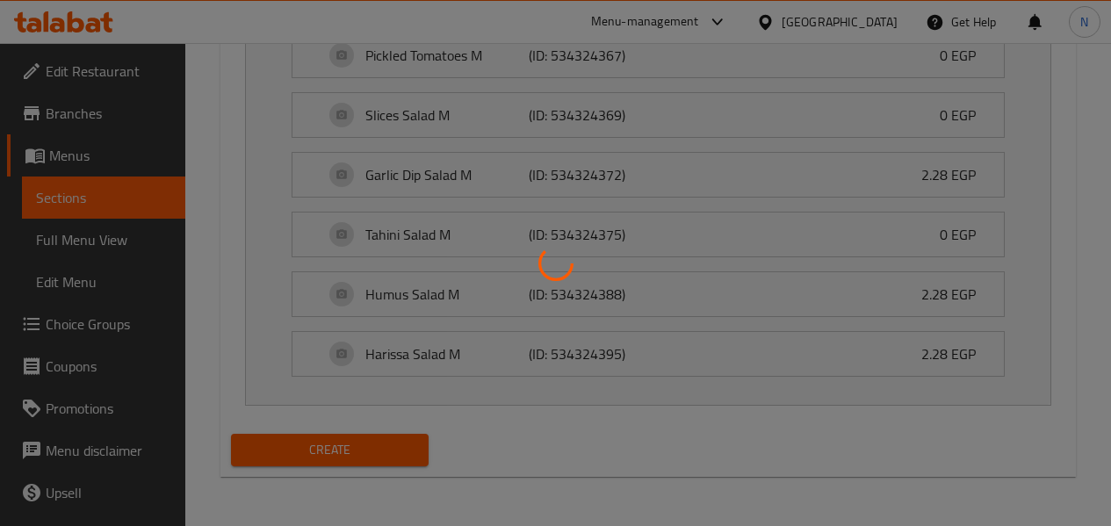
type input "0"
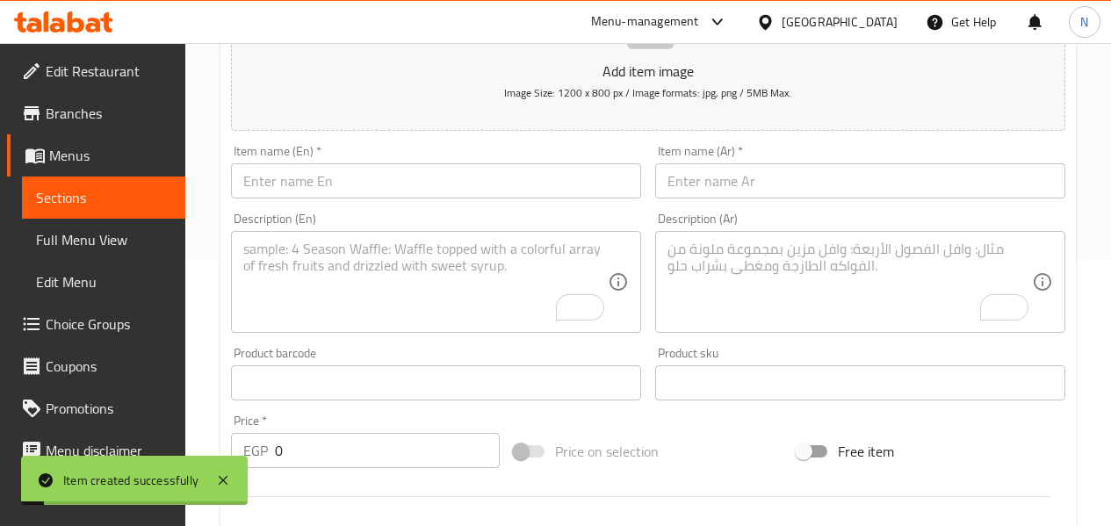
scroll to position [4, 0]
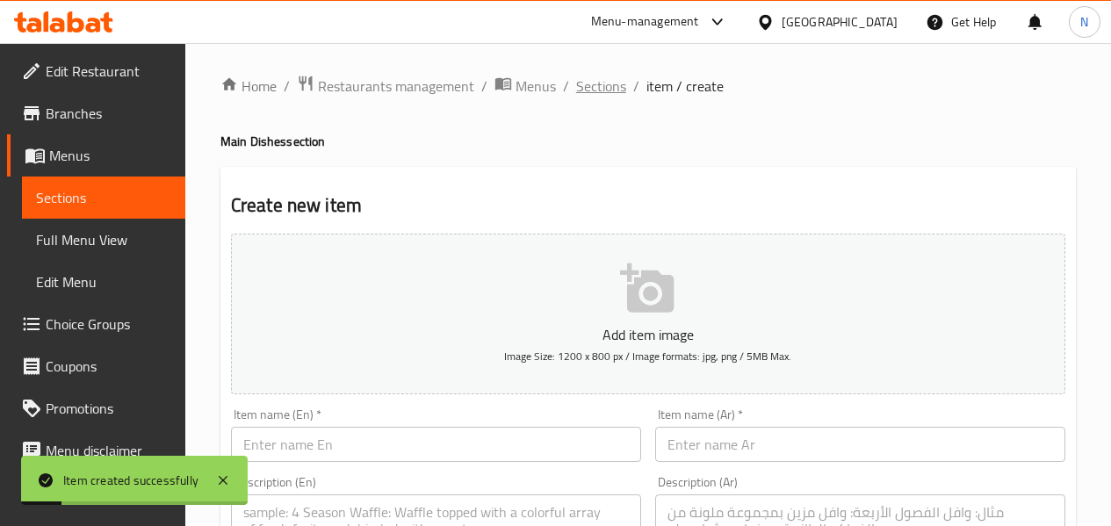
click at [592, 97] on span "Sections" at bounding box center [601, 86] width 50 height 21
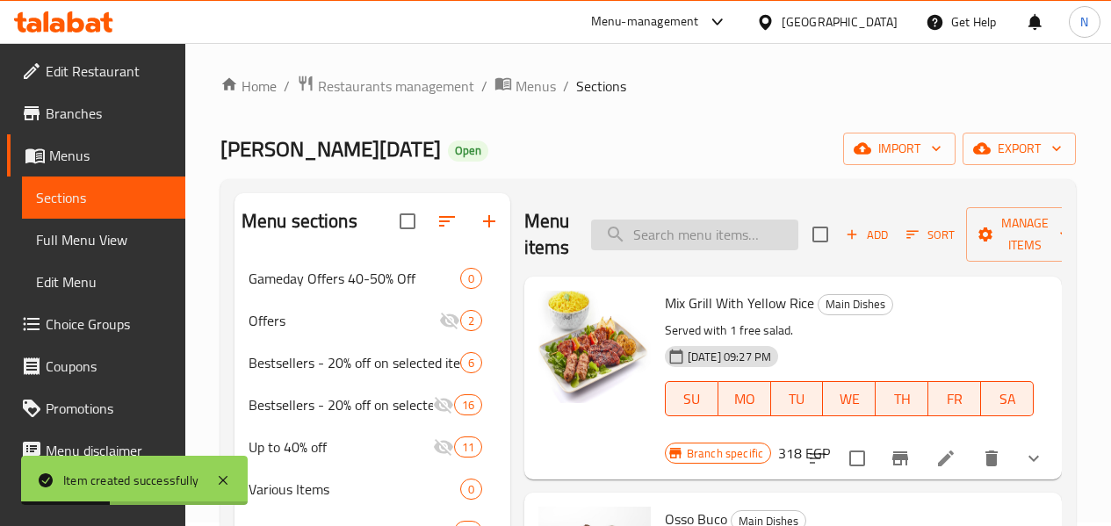
click at [704, 234] on input "search" at bounding box center [694, 235] width 207 height 31
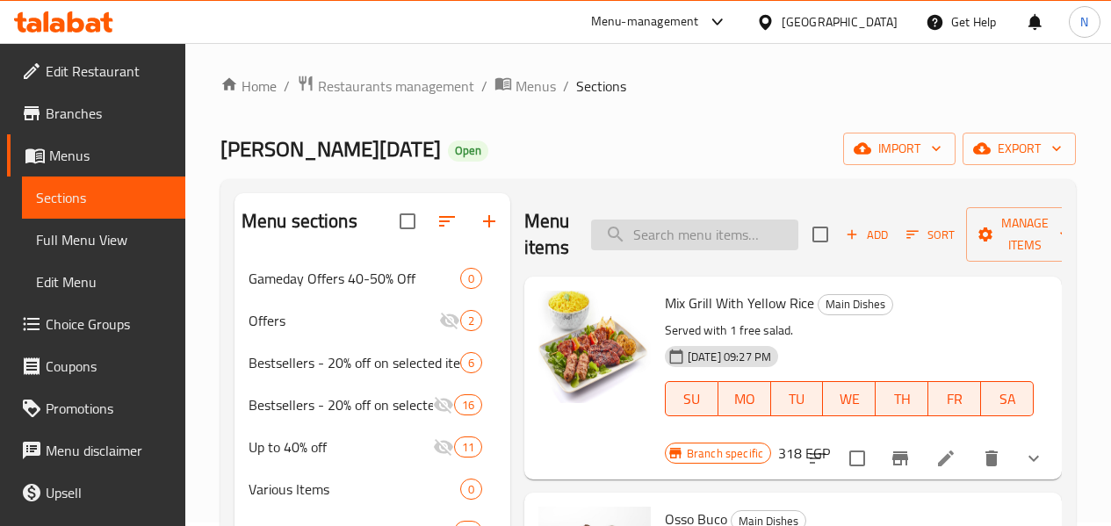
click at [656, 244] on input "search" at bounding box center [694, 235] width 207 height 31
paste input "585"
click at [708, 242] on input "585" at bounding box center [694, 235] width 207 height 31
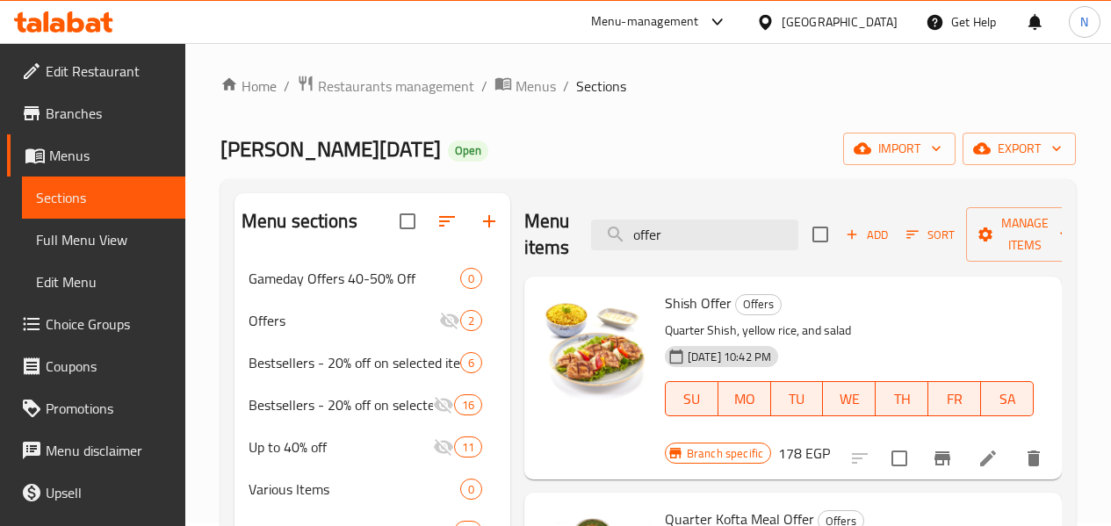
type input "offer"
click at [133, 239] on span "Full Menu View" at bounding box center [103, 239] width 135 height 21
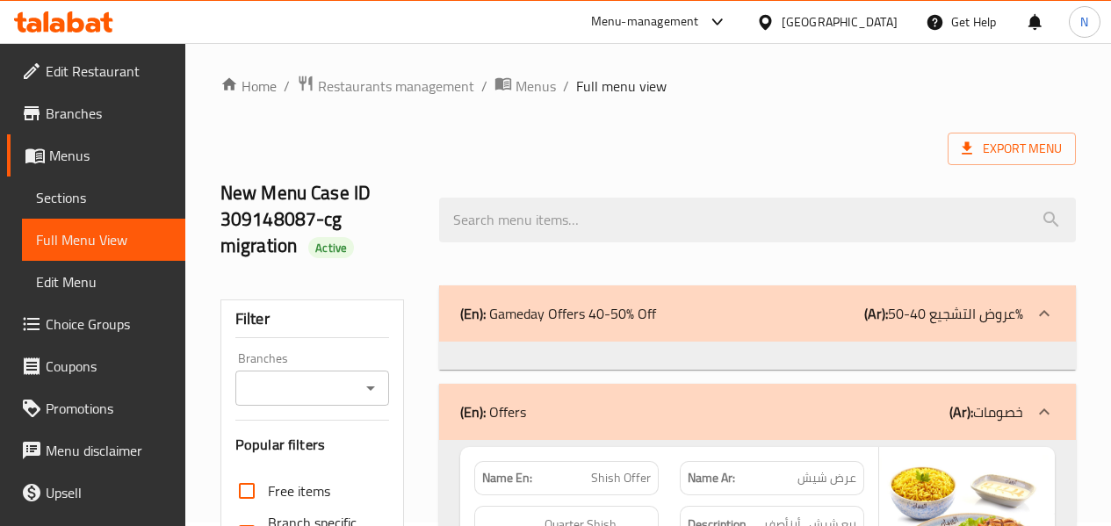
click at [639, 160] on div "New Menu Case ID 309148087-cg migration Active" at bounding box center [648, 220] width 877 height 131
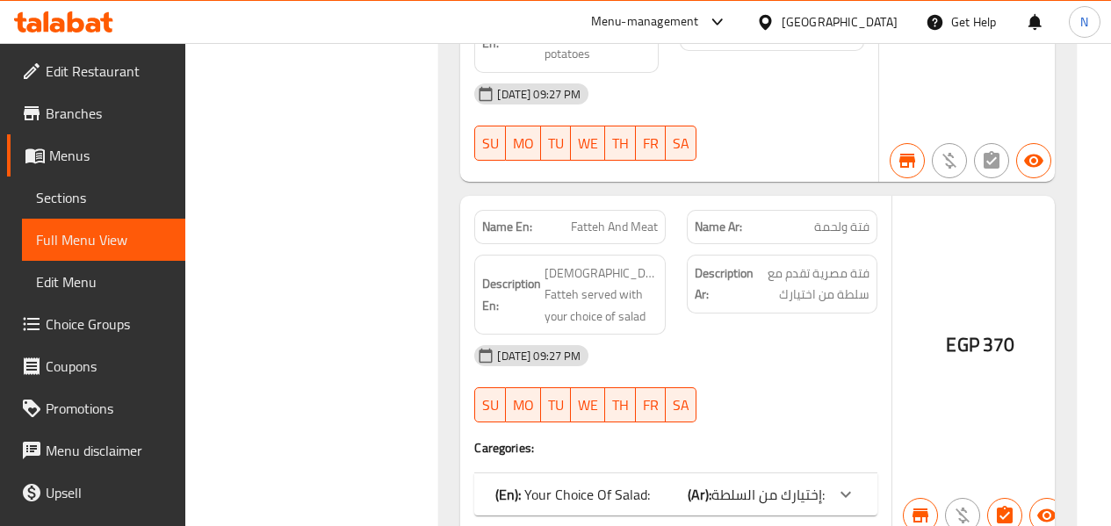
copy span "Shank lamb with fatteh"
click at [119, 197] on span "Sections" at bounding box center [103, 197] width 135 height 21
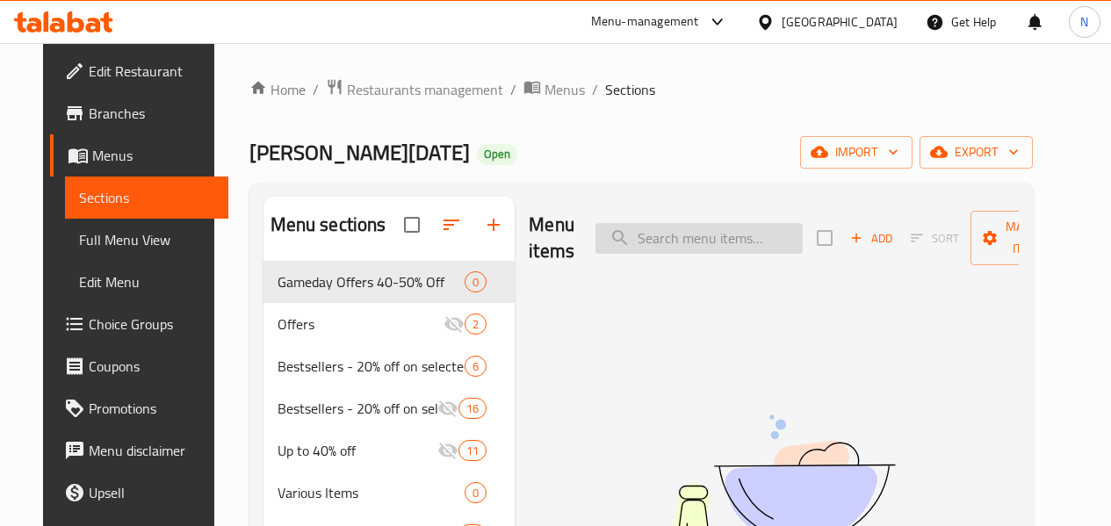
click at [668, 243] on input "search" at bounding box center [699, 238] width 207 height 31
paste input "Shank lamb with fatteh"
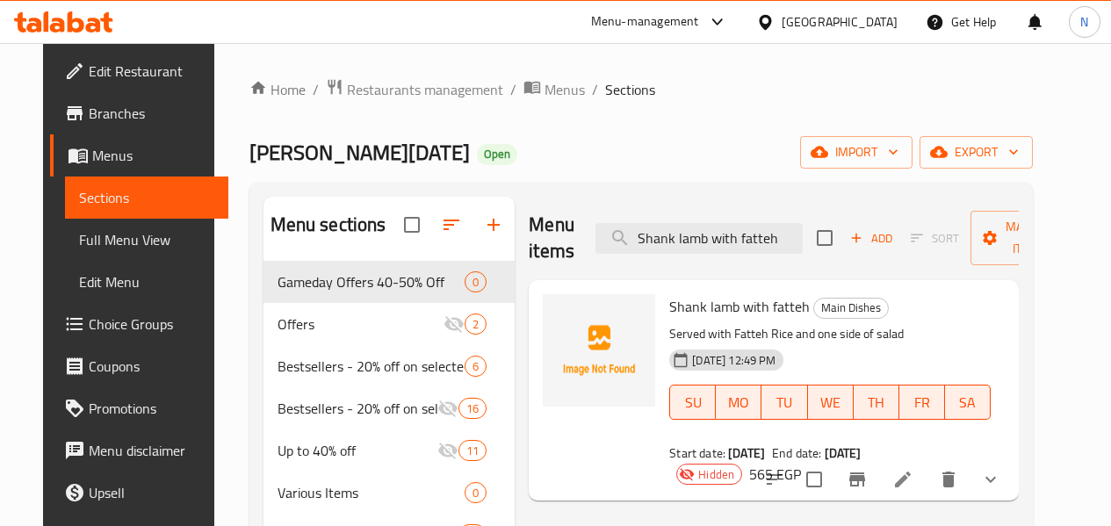
type input "Shank lamb with fatteh"
click at [914, 469] on icon at bounding box center [902, 479] width 21 height 21
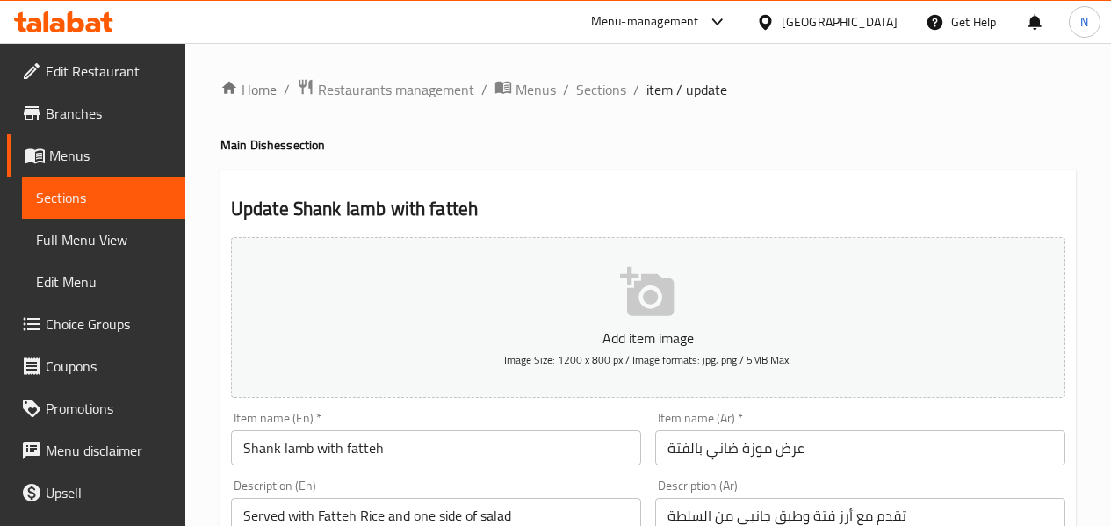
scroll to position [88, 0]
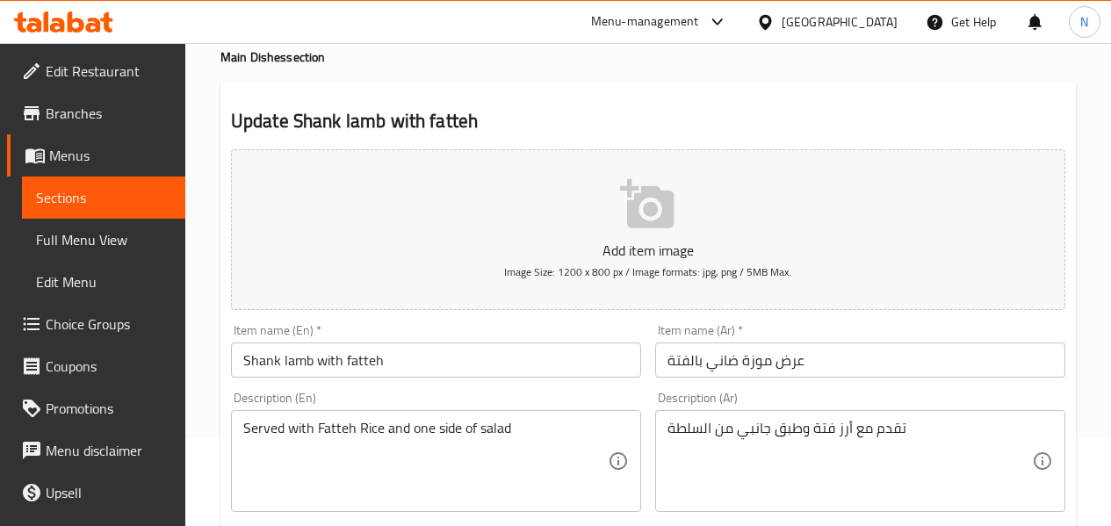
click at [426, 329] on div "Item name (En)   * Shank lamb with fatteh Item name (En) *" at bounding box center [436, 351] width 410 height 54
click at [431, 362] on input "Shank lamb with fatteh" at bounding box center [436, 360] width 410 height 35
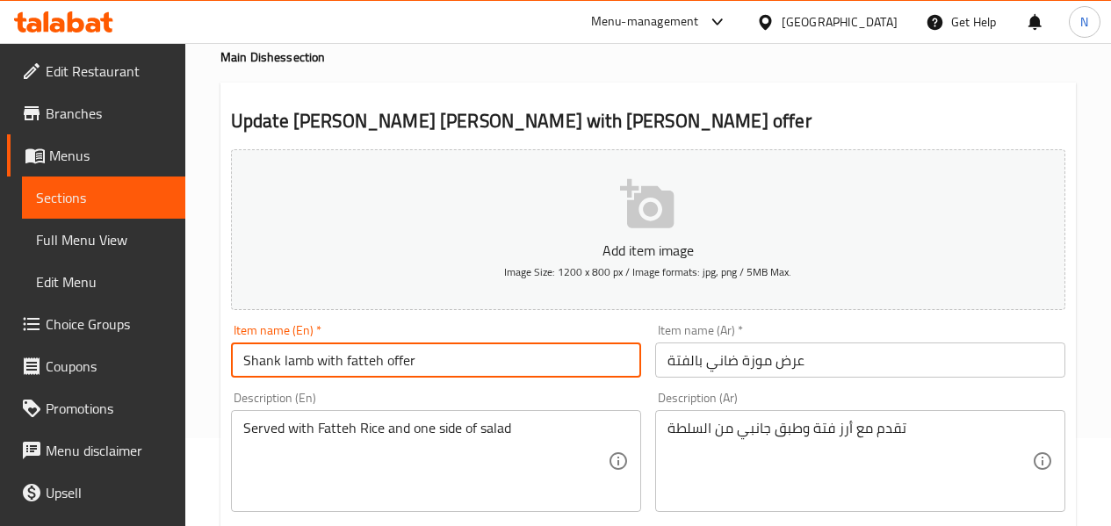
type input "Shank lamb with fatteh offer"
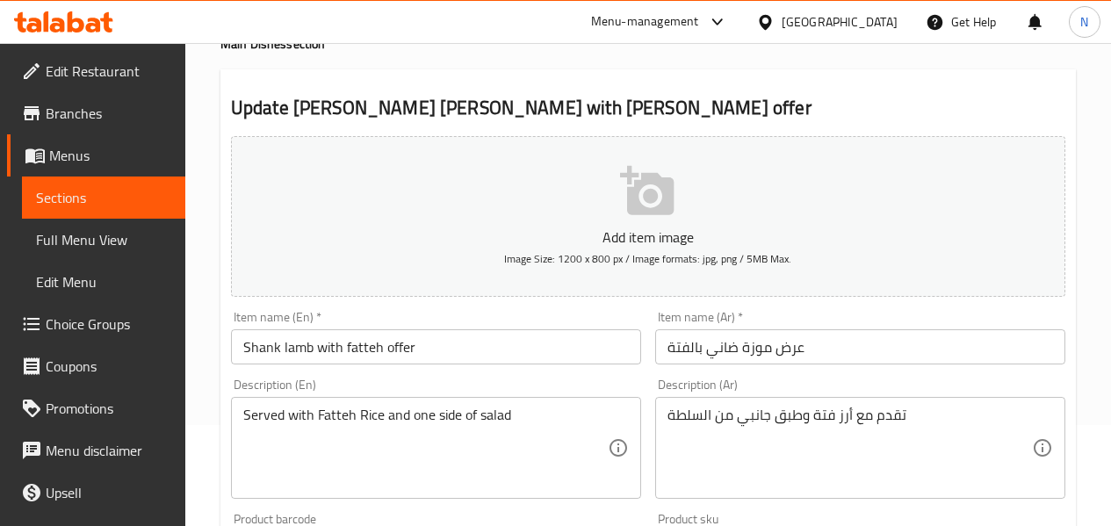
scroll to position [0, 0]
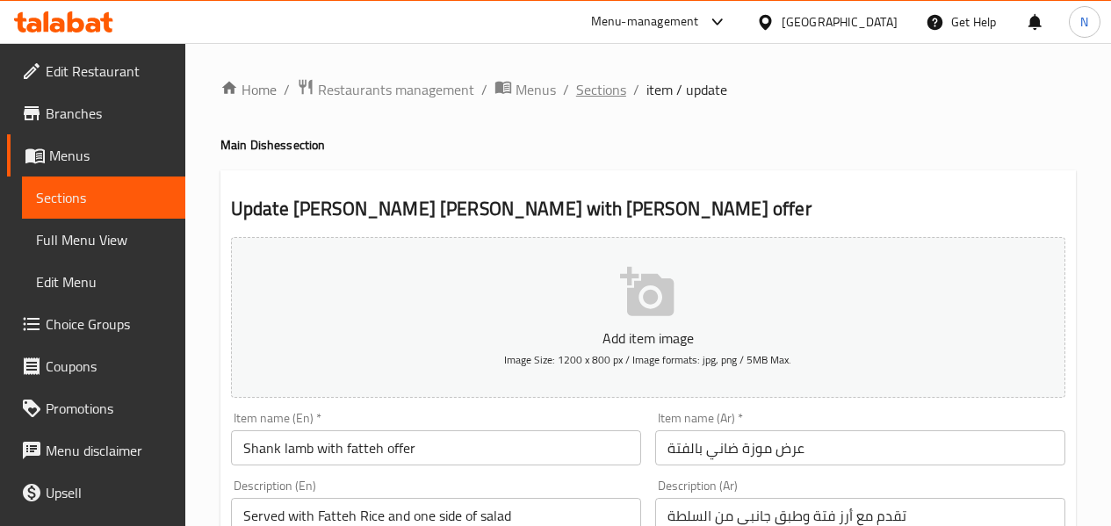
click at [588, 99] on span "Sections" at bounding box center [601, 89] width 50 height 21
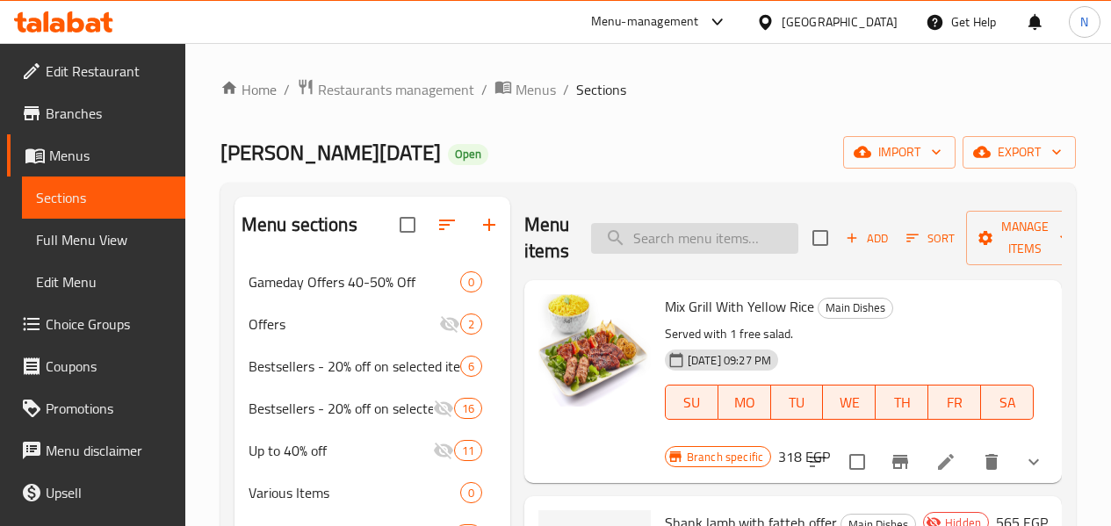
click at [625, 239] on input "search" at bounding box center [694, 238] width 207 height 31
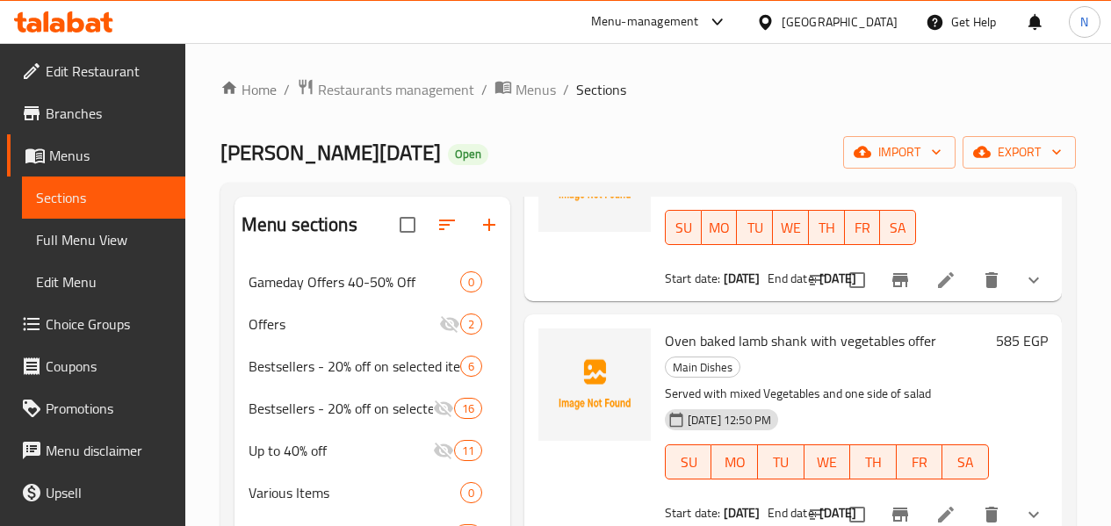
scroll to position [176, 0]
type input "shank"
click at [938, 503] on icon at bounding box center [946, 513] width 21 height 21
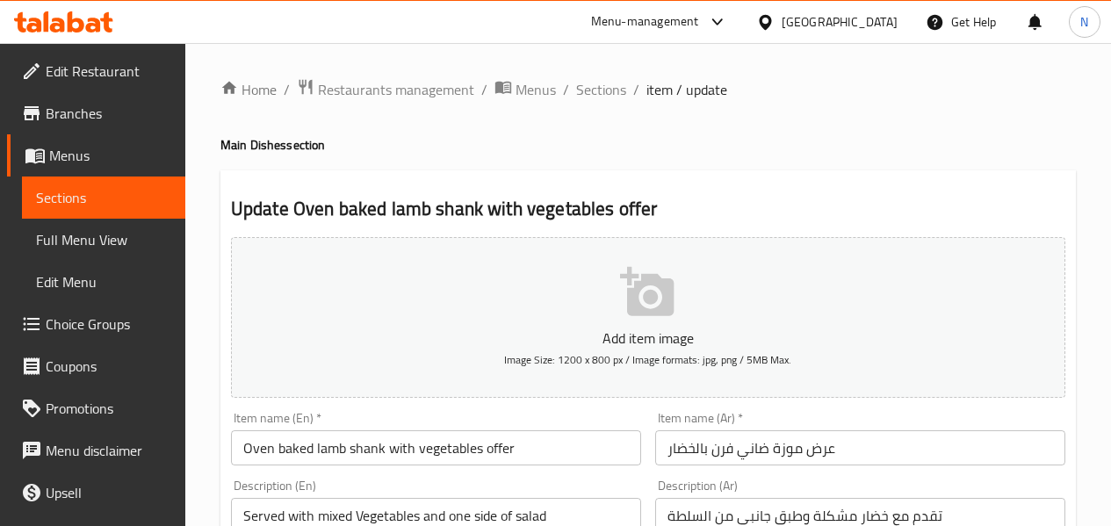
click at [701, 153] on h4 "Main Dishes section" at bounding box center [648, 145] width 856 height 18
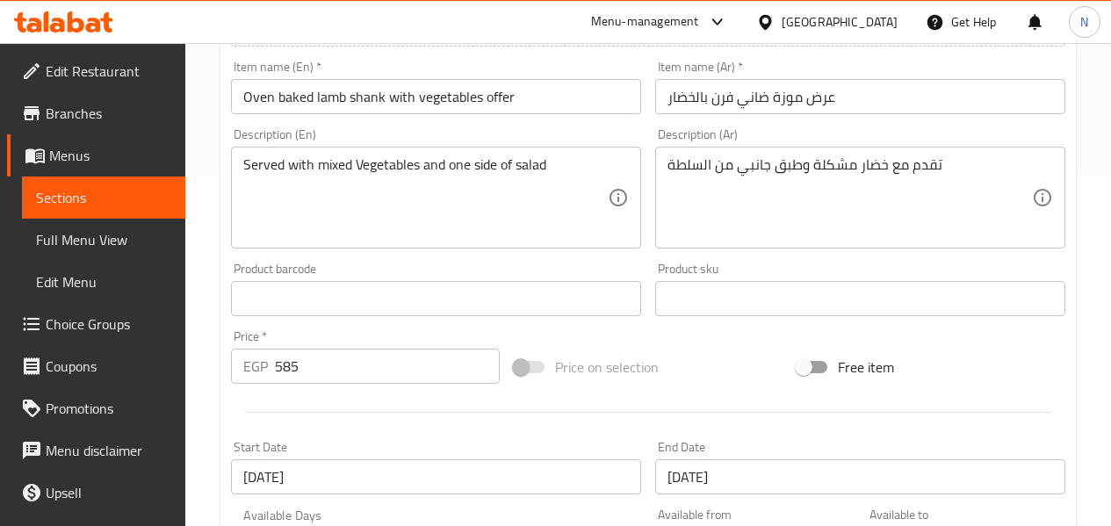
click at [632, 267] on div "Product barcode Product barcode" at bounding box center [436, 290] width 410 height 54
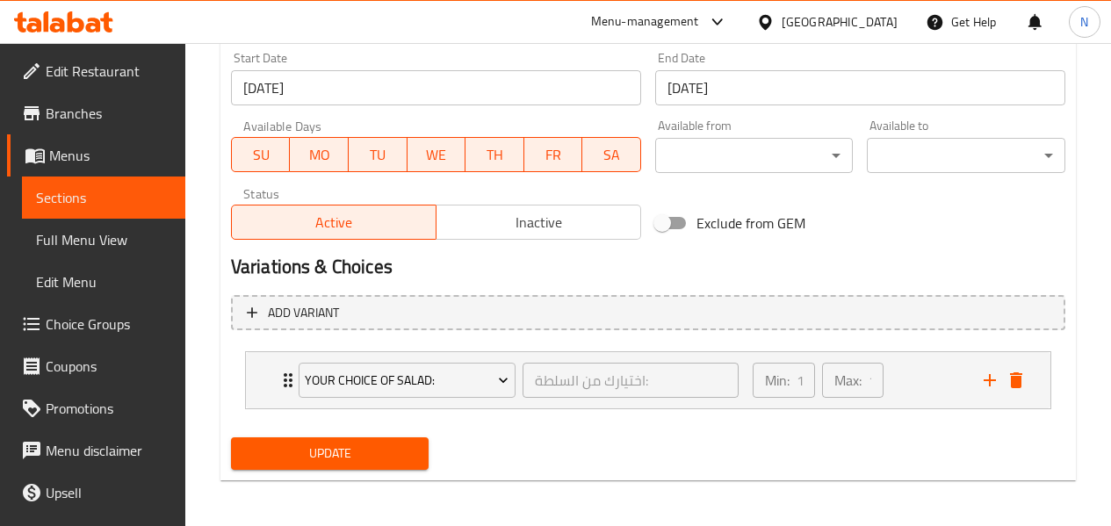
scroll to position [744, 0]
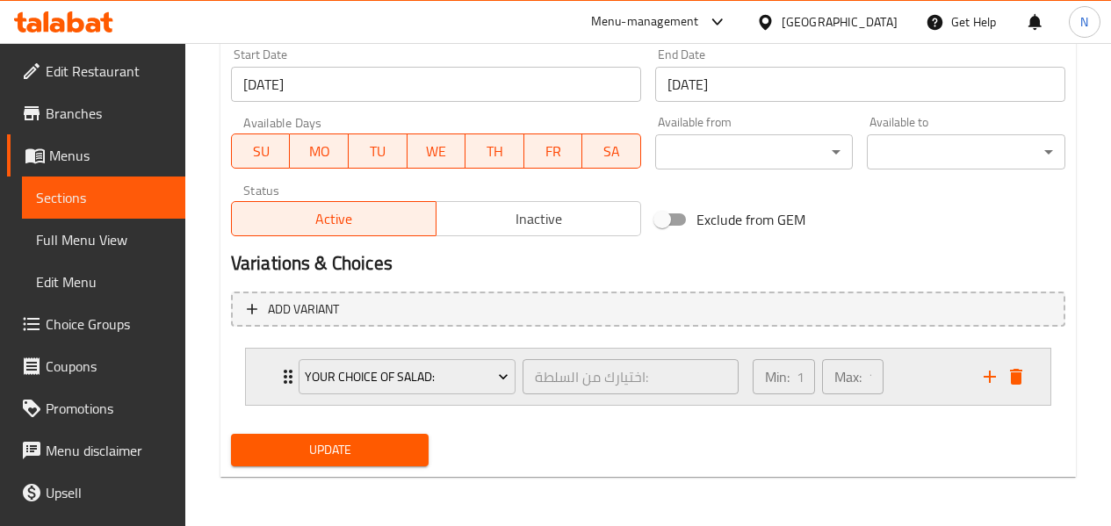
click at [940, 375] on div "Min: 1 ​ Max: 1 ​" at bounding box center [857, 377] width 231 height 56
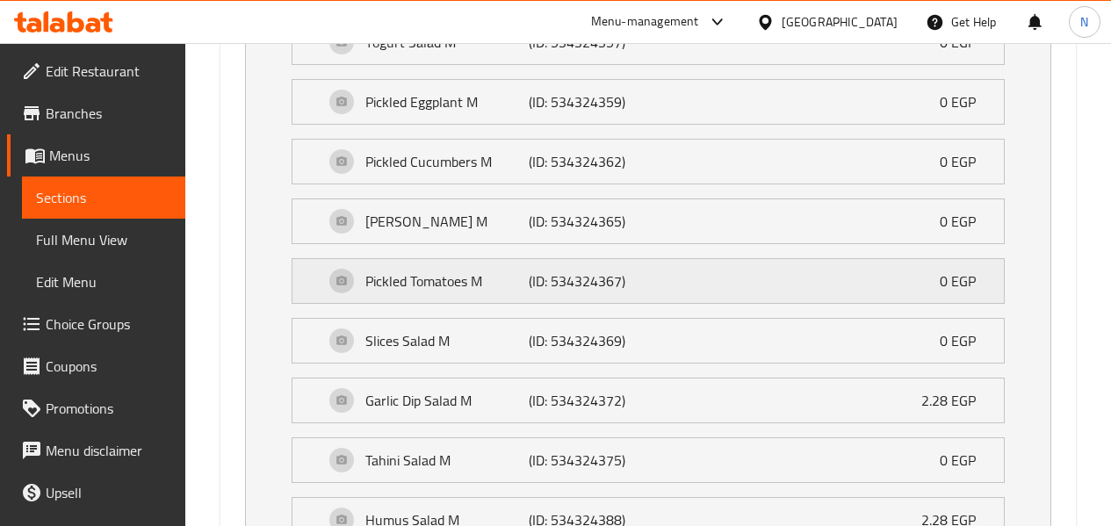
scroll to position [1008, 0]
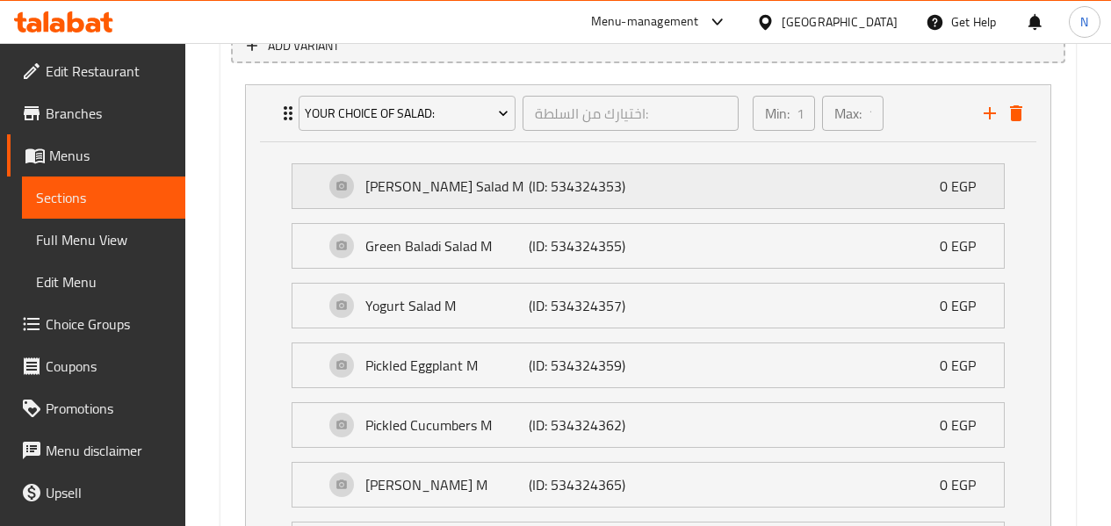
click at [517, 206] on div "Baba Ghanoush Salad M (ID: 534324353) 0 EGP" at bounding box center [653, 186] width 659 height 44
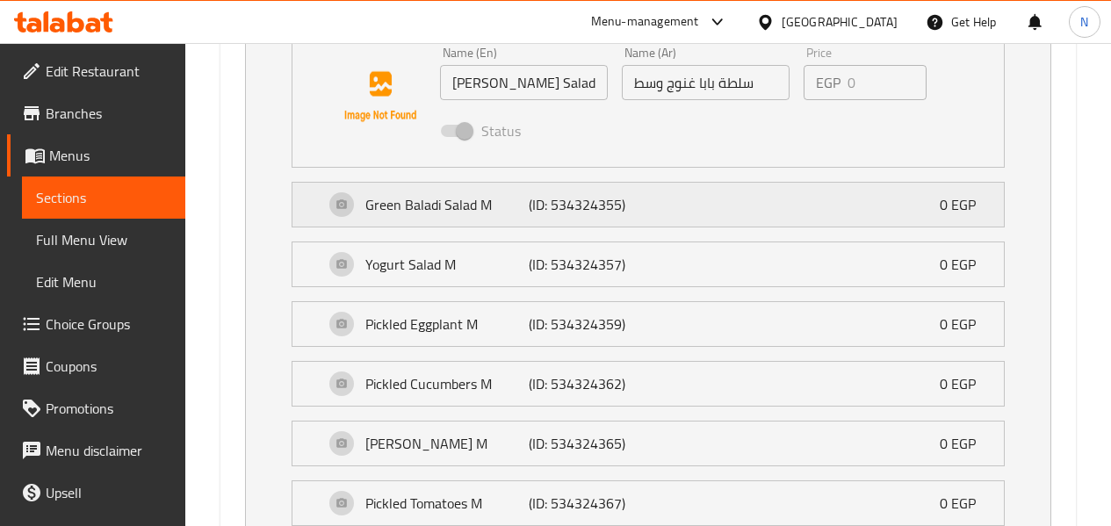
click at [610, 213] on p "(ID: 534324355)" at bounding box center [583, 204] width 109 height 21
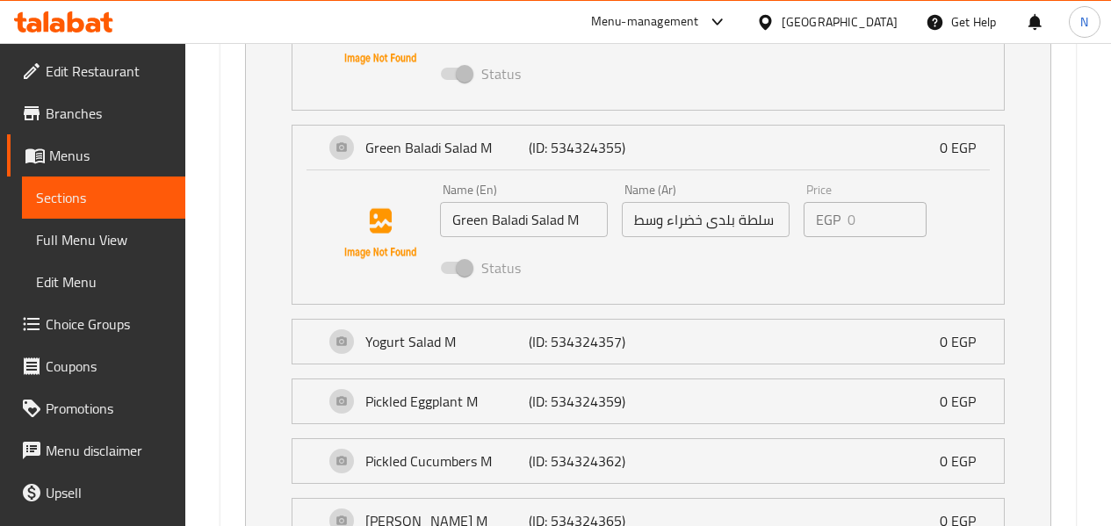
scroll to position [1271, 0]
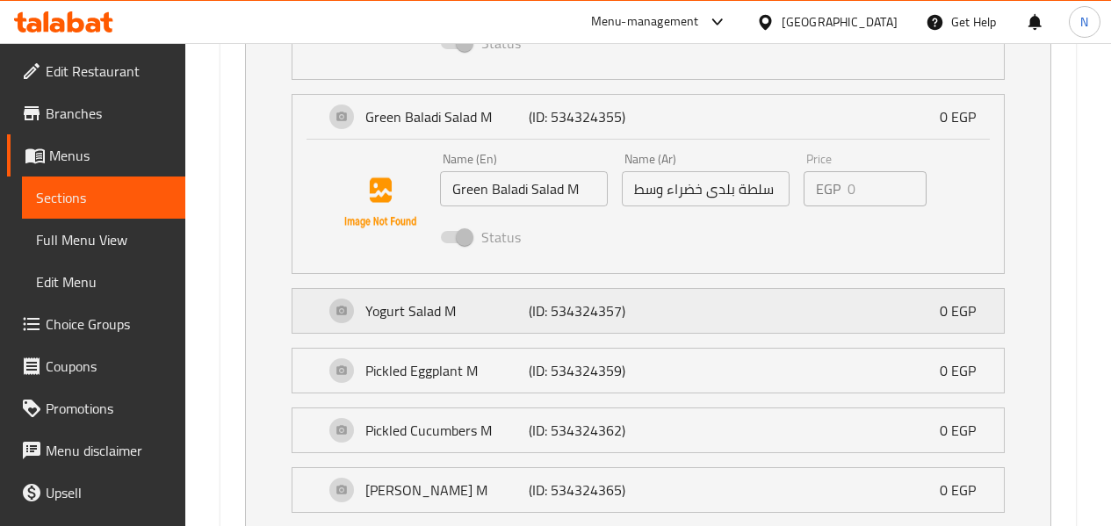
click at [626, 310] on p "(ID: 534324357)" at bounding box center [583, 310] width 109 height 21
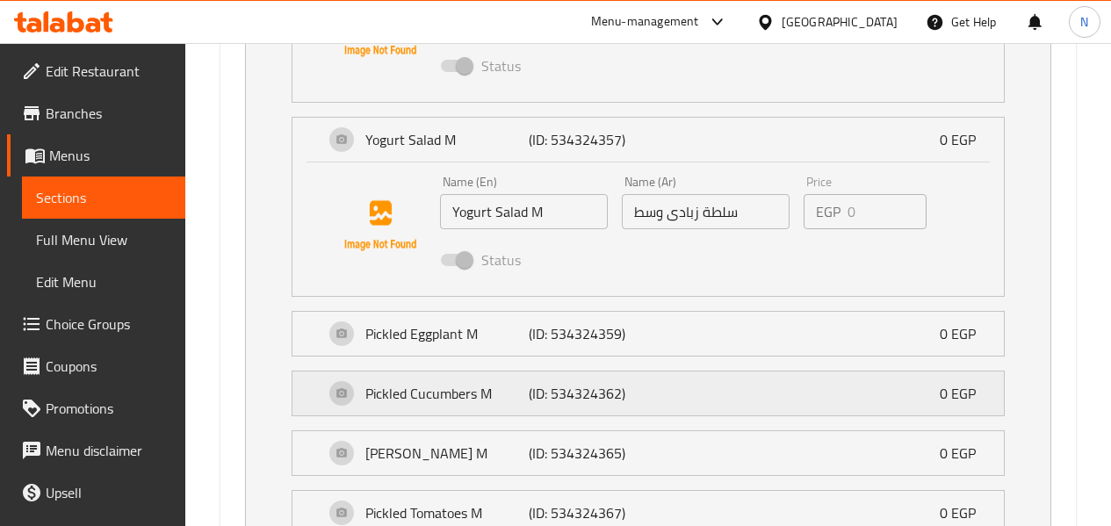
scroll to position [1447, 0]
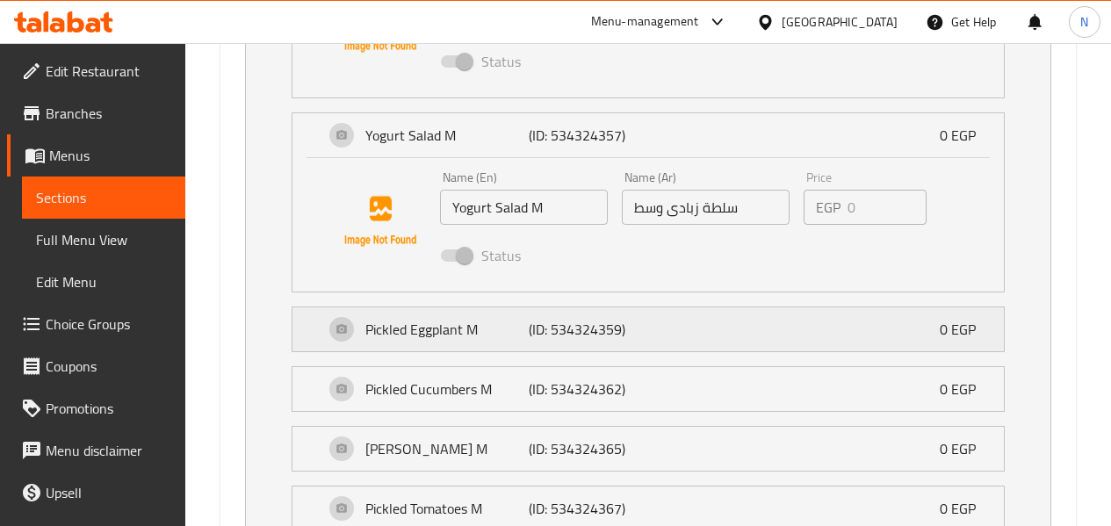
click at [654, 340] on div "Pickled Eggplant M (ID: 534324359) 0 EGP" at bounding box center [653, 329] width 659 height 44
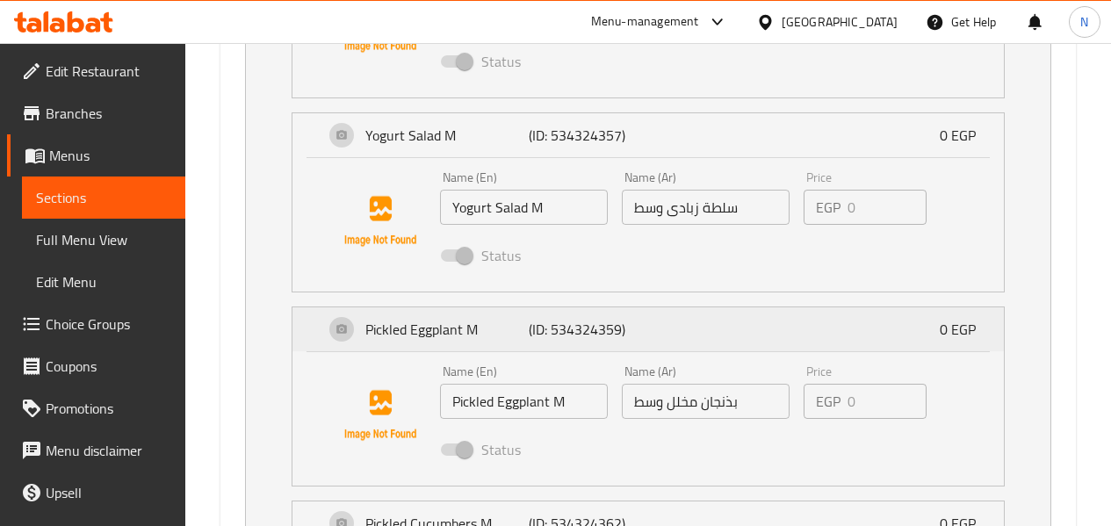
scroll to position [1710, 0]
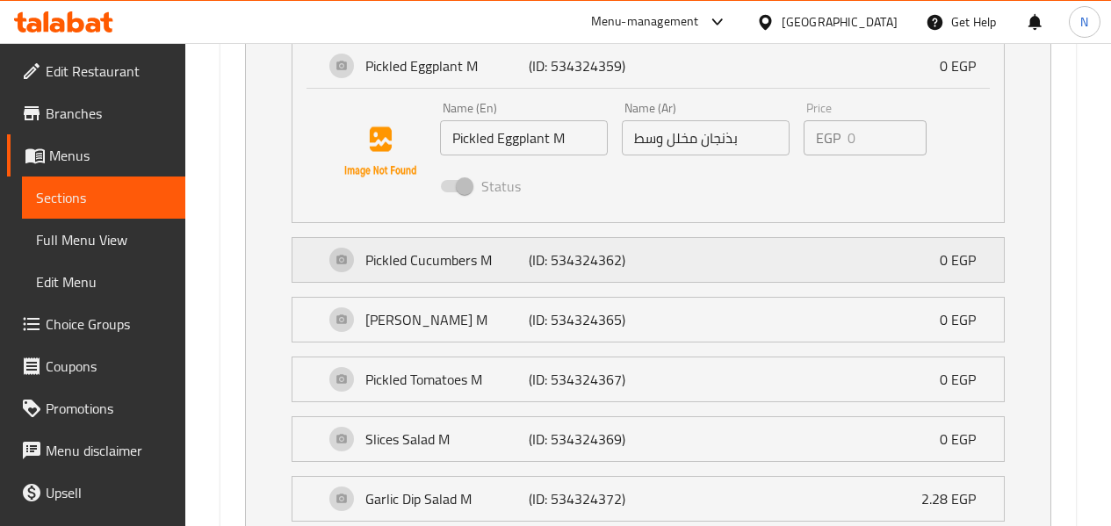
click at [681, 258] on div "Pickled Cucumbers M (ID: 534324362) 0 EGP" at bounding box center [653, 260] width 659 height 44
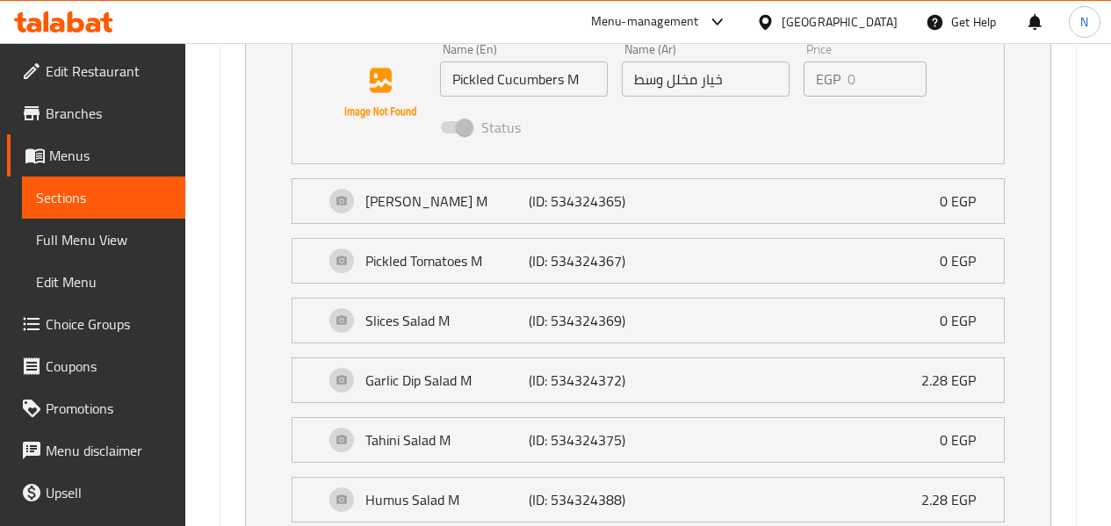
scroll to position [1974, 0]
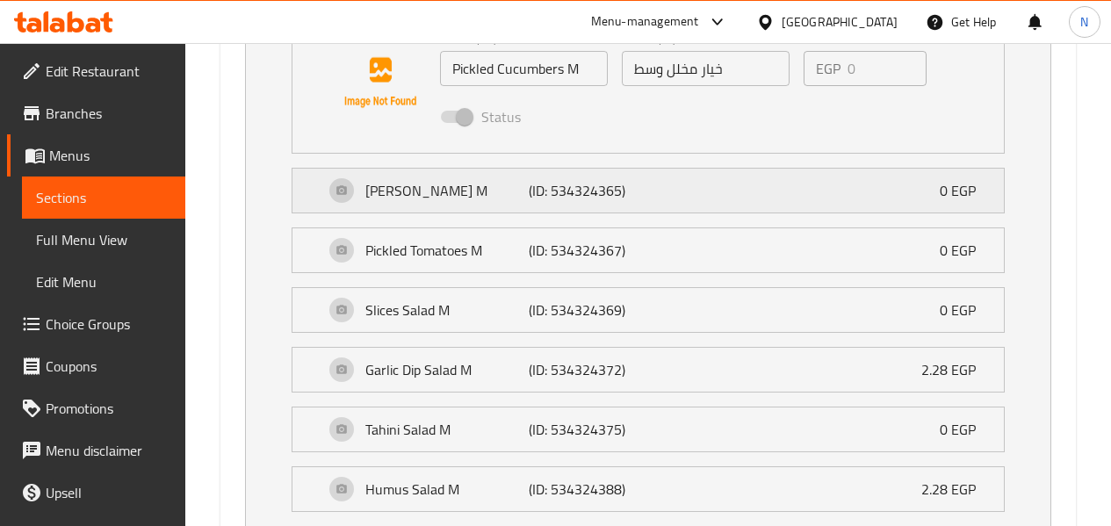
click at [675, 191] on div "Baladi Torshy M (ID: 534324365) 0 EGP" at bounding box center [653, 191] width 659 height 44
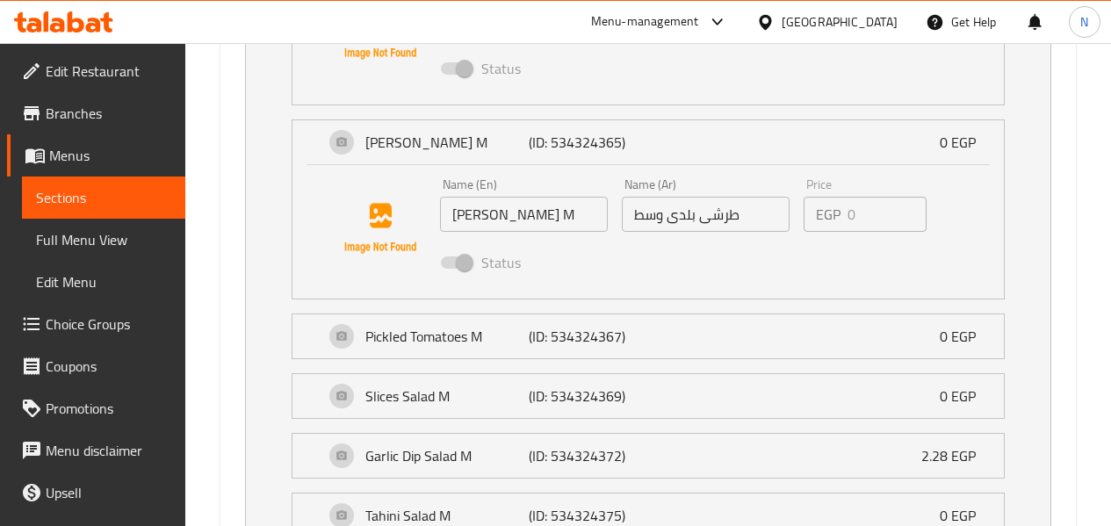
scroll to position [2062, 0]
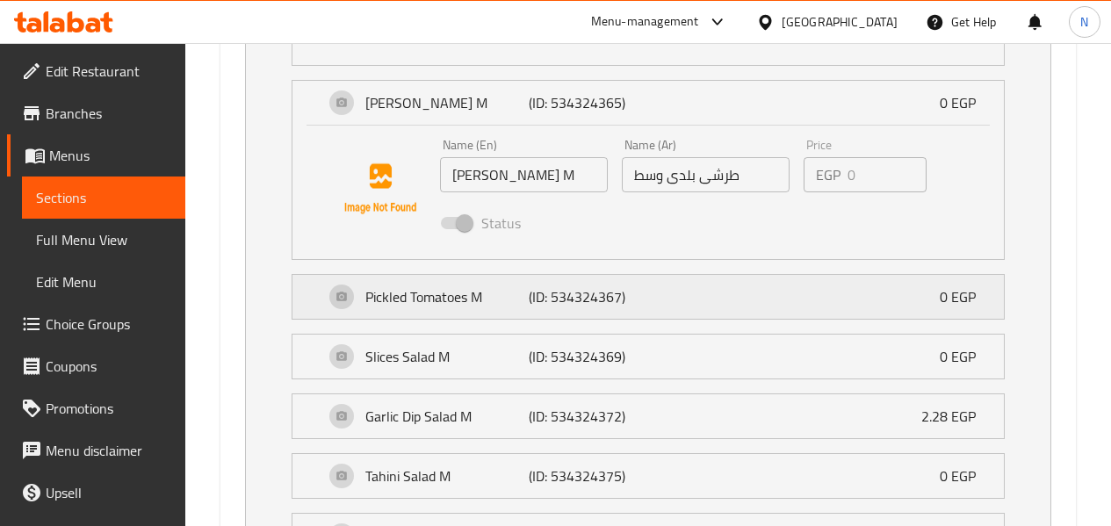
click at [671, 297] on div "Pickled Tomatoes M (ID: 534324367) 0 EGP" at bounding box center [653, 297] width 659 height 44
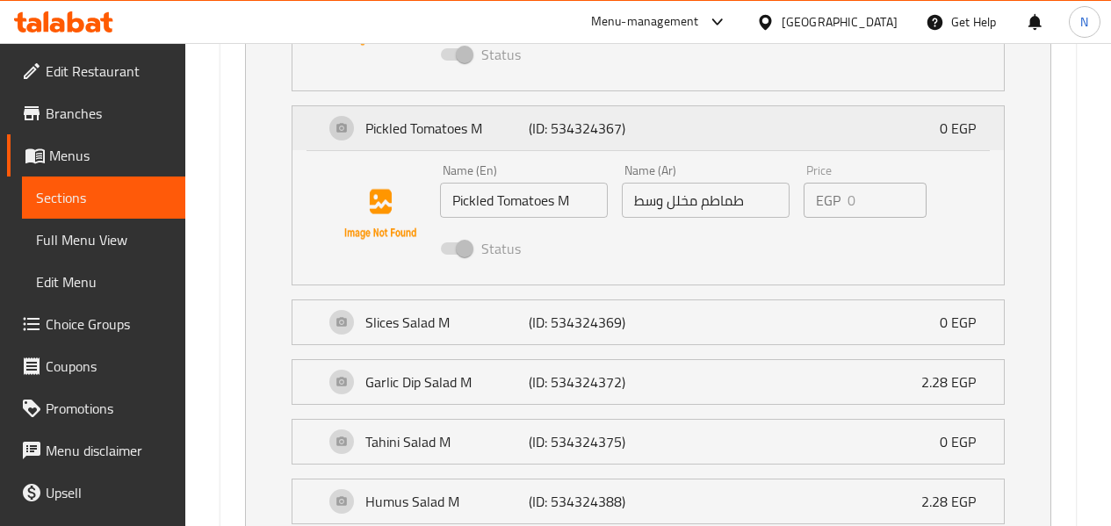
scroll to position [2237, 0]
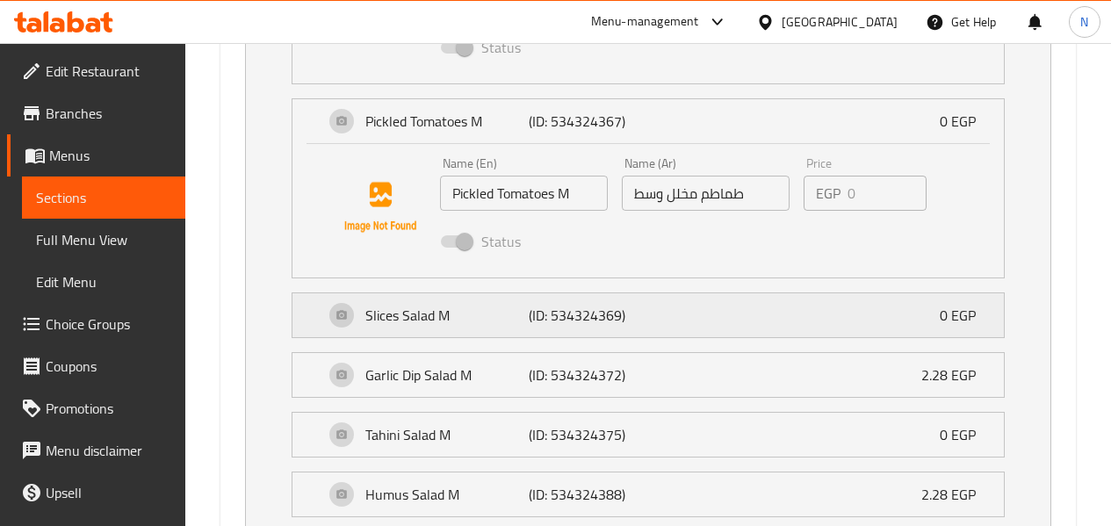
click at [683, 314] on div "Slices Salad M (ID: 534324369) 0 EGP" at bounding box center [653, 315] width 659 height 44
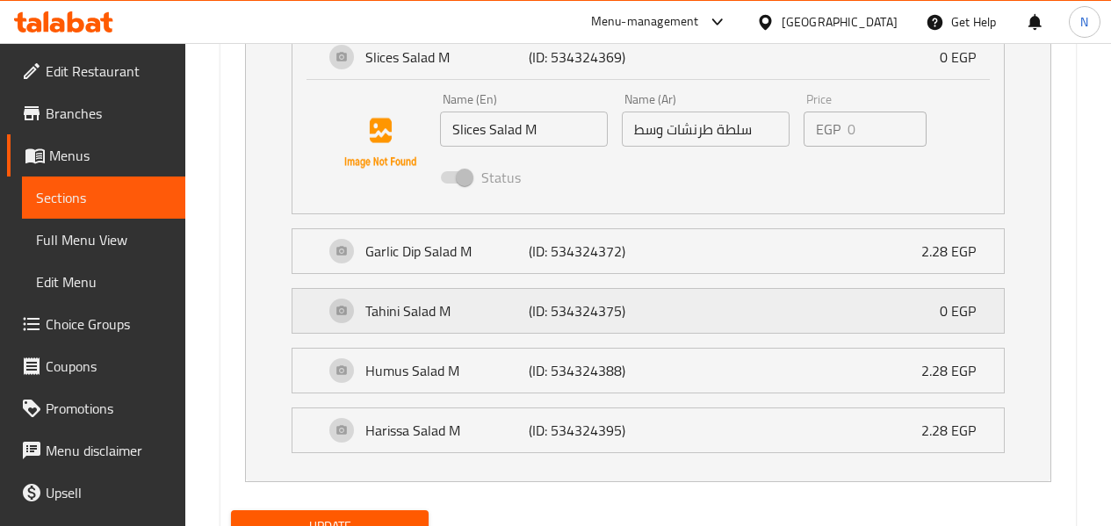
scroll to position [2501, 0]
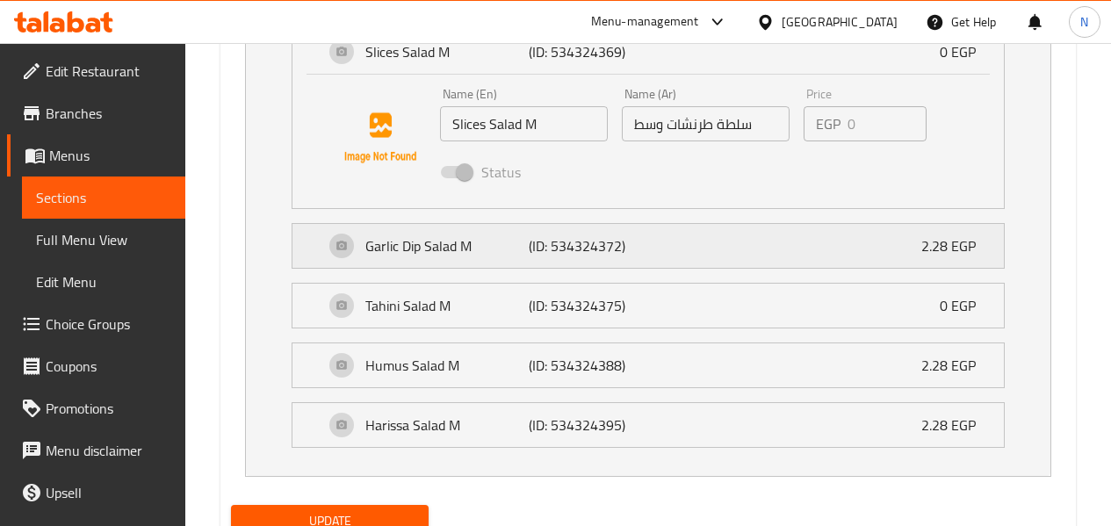
click at [681, 239] on div "Garlic Dip Salad M (ID: 534324372) 2.28 EGP" at bounding box center [653, 246] width 659 height 44
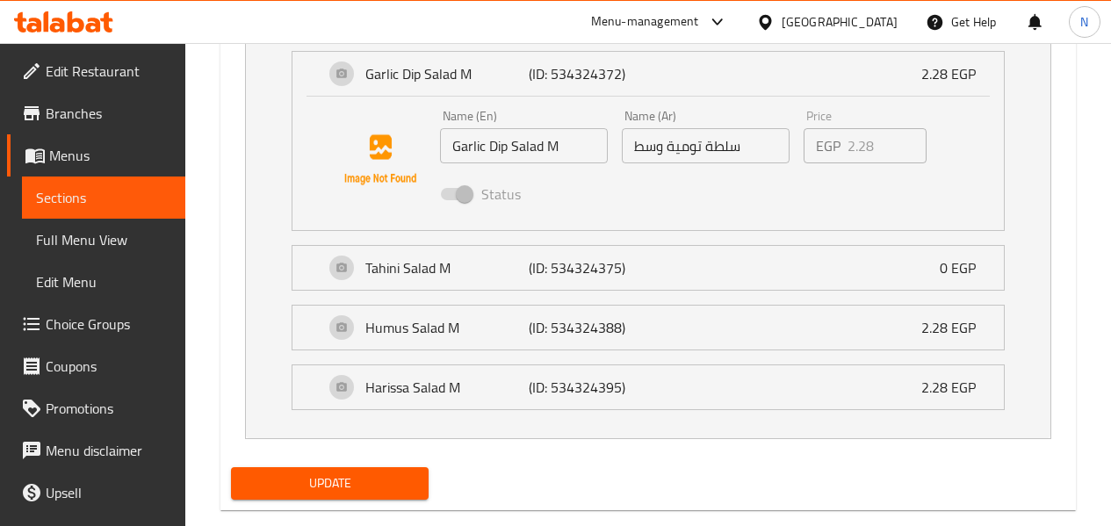
scroll to position [2677, 0]
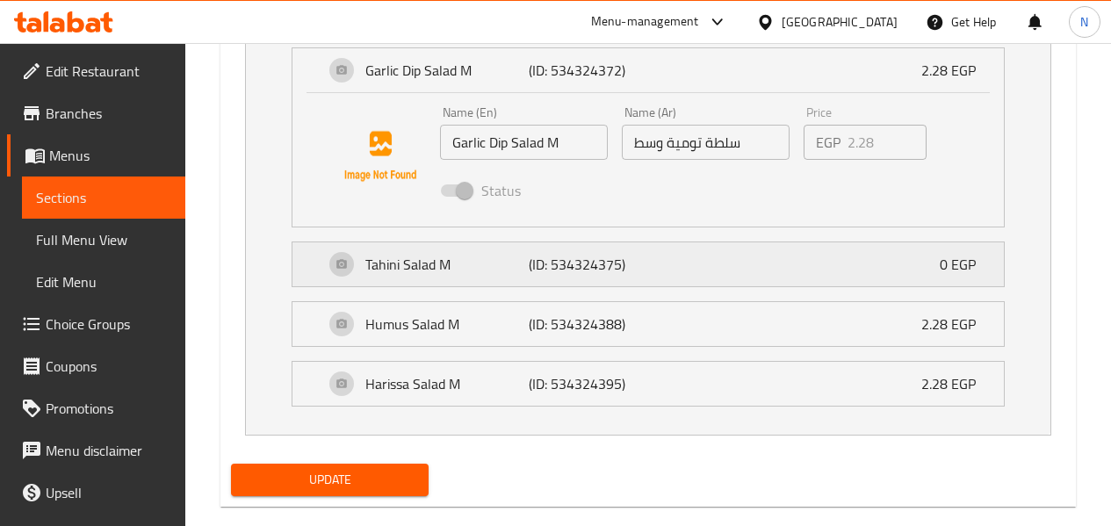
click at [681, 266] on div "Tahini Salad M (ID: 534324375) 0 EGP" at bounding box center [653, 264] width 659 height 44
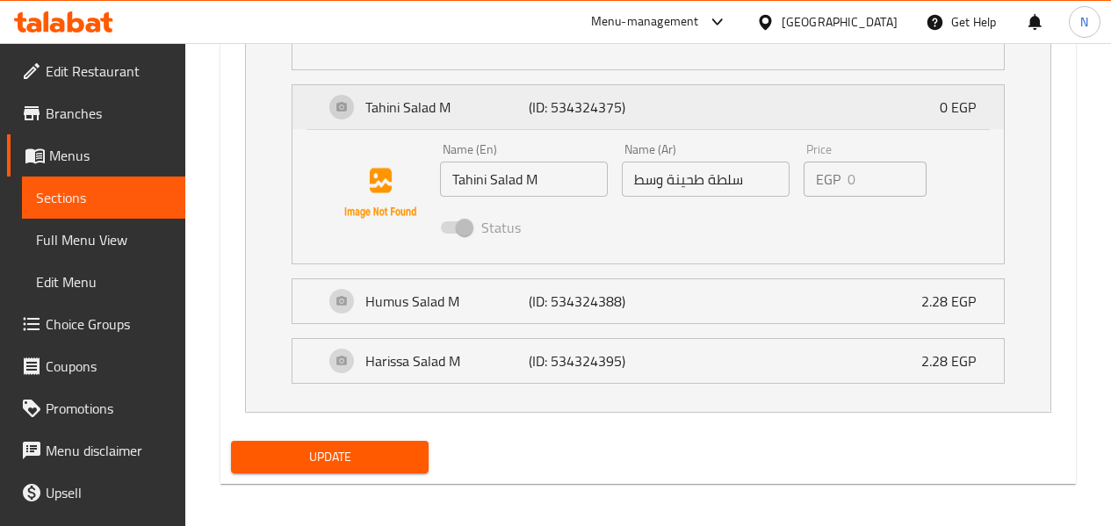
scroll to position [2841, 0]
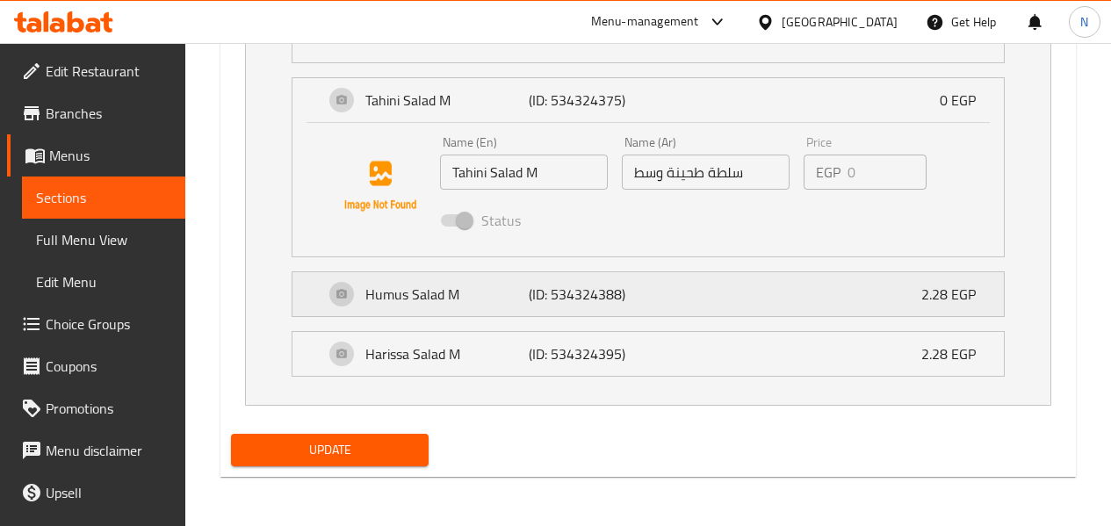
click at [690, 280] on div "Humus Salad M (ID: 534324388) 2.28 EGP" at bounding box center [653, 294] width 659 height 44
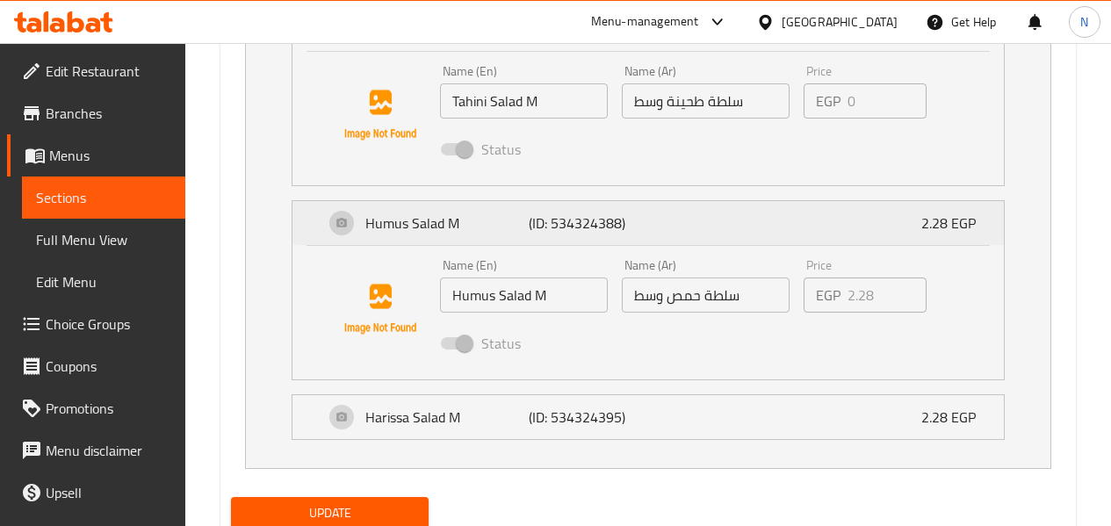
scroll to position [2975, 0]
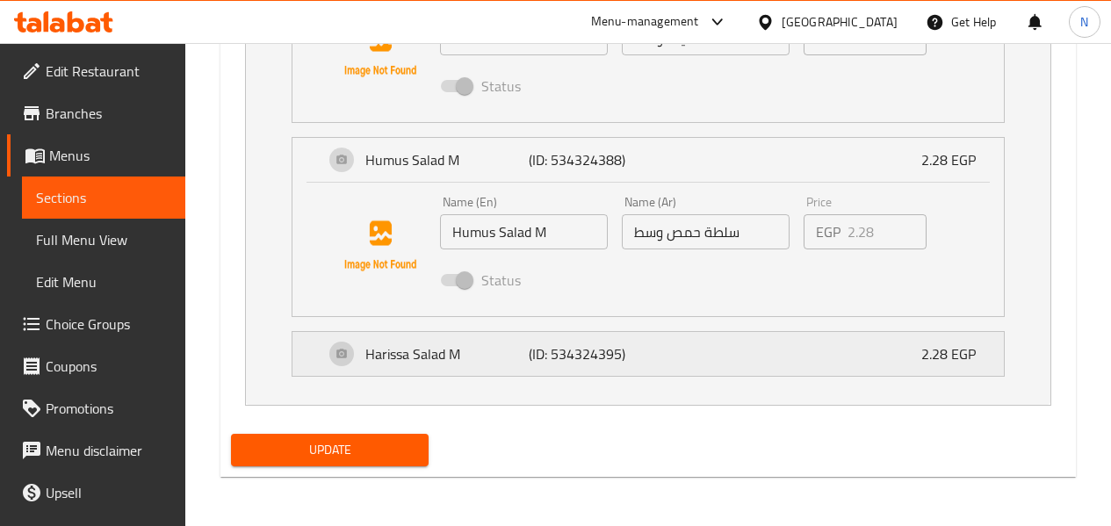
click at [708, 346] on div "Harissa Salad M (ID: 534324395) 2.28 EGP" at bounding box center [653, 354] width 659 height 44
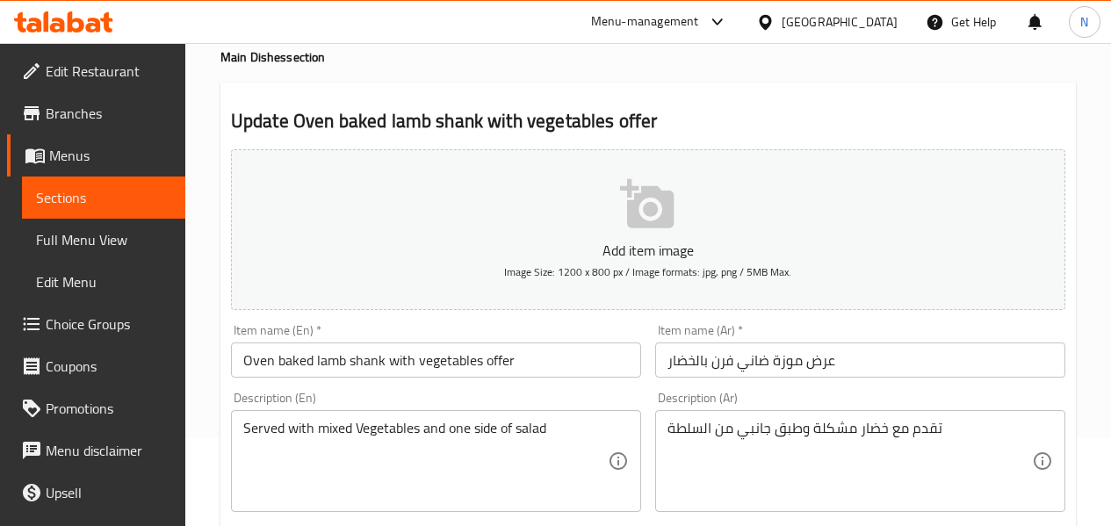
scroll to position [0, 0]
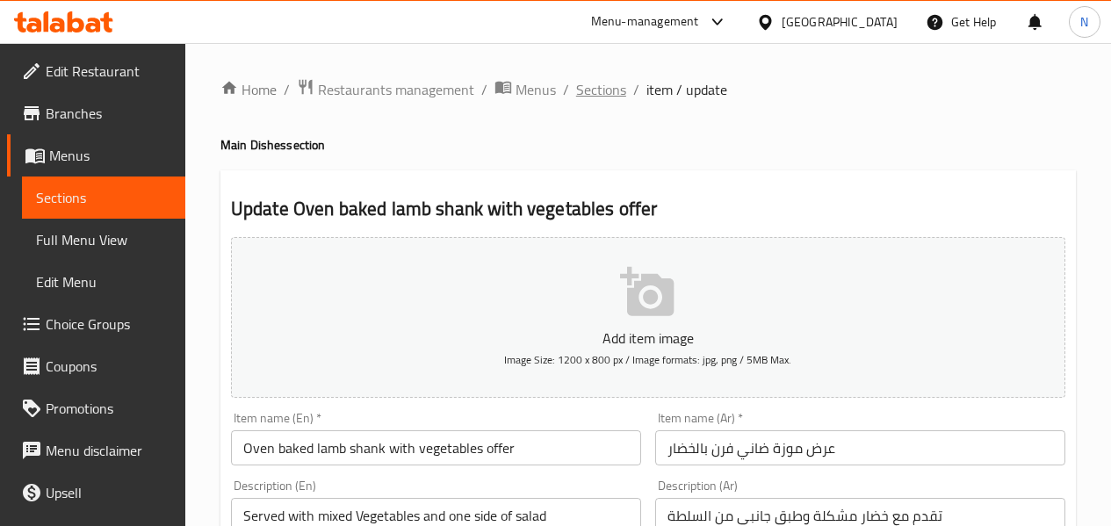
click at [603, 92] on span "Sections" at bounding box center [601, 89] width 50 height 21
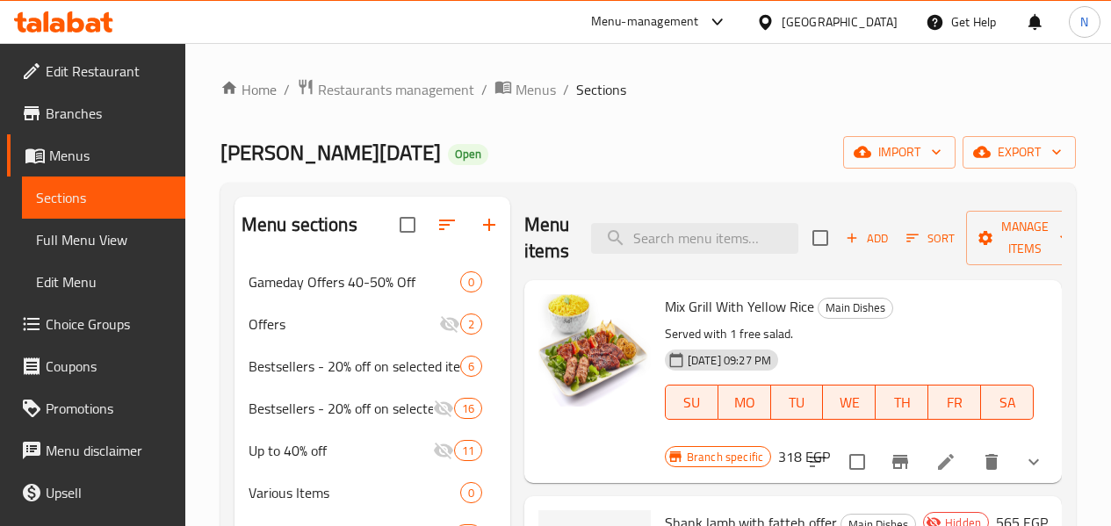
click at [664, 168] on div "Al Dahan Open import export" at bounding box center [648, 152] width 856 height 33
click at [166, 242] on link "Full Menu View" at bounding box center [103, 240] width 163 height 42
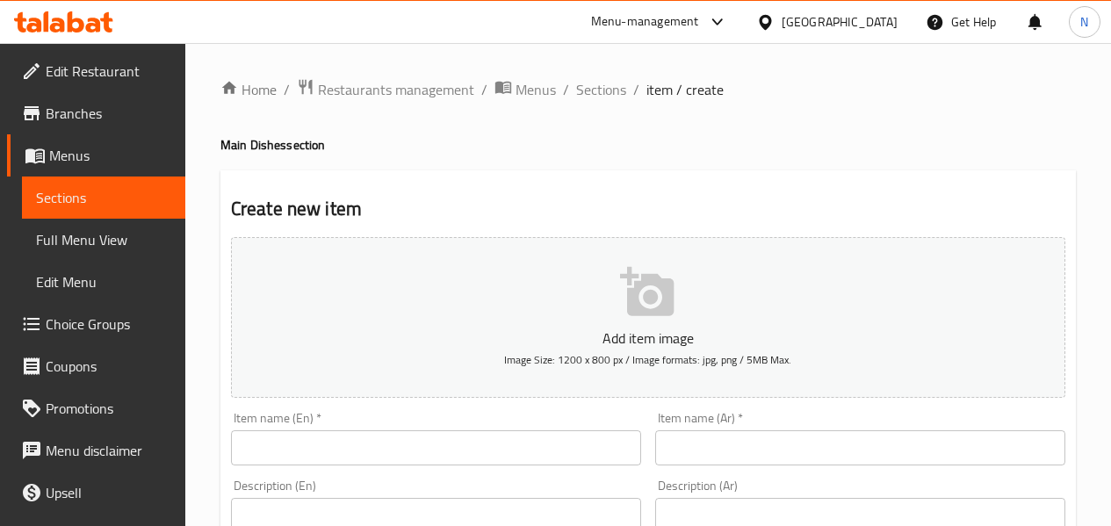
click at [109, 329] on span "Choice Groups" at bounding box center [109, 324] width 126 height 21
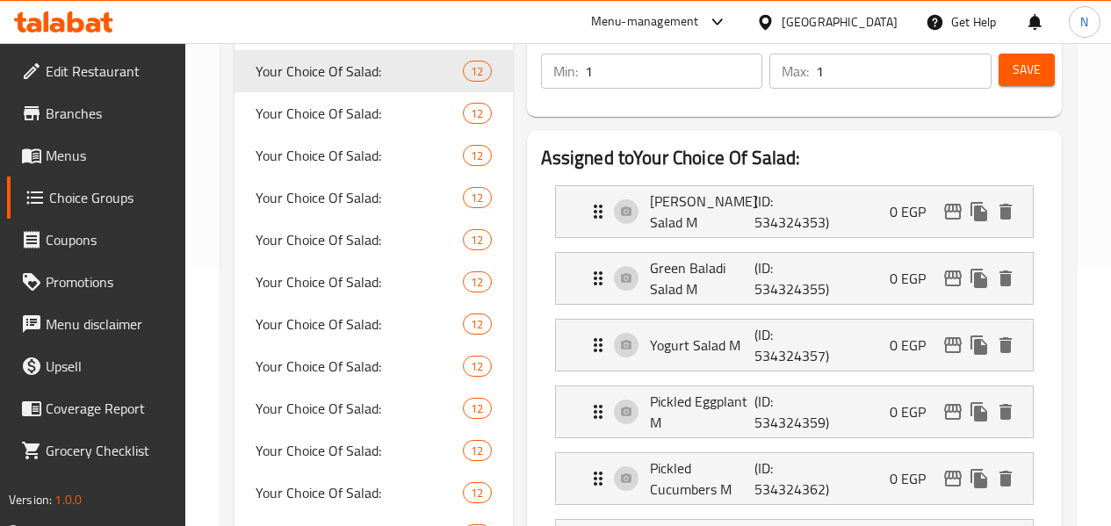
scroll to position [88, 0]
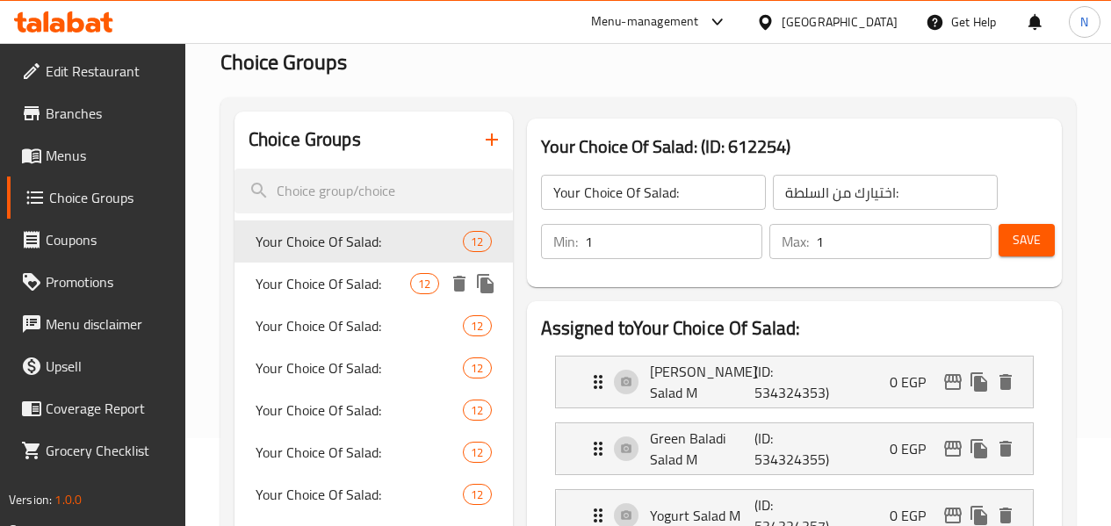
click at [329, 293] on span "Your Choice Of Salad:" at bounding box center [333, 283] width 155 height 21
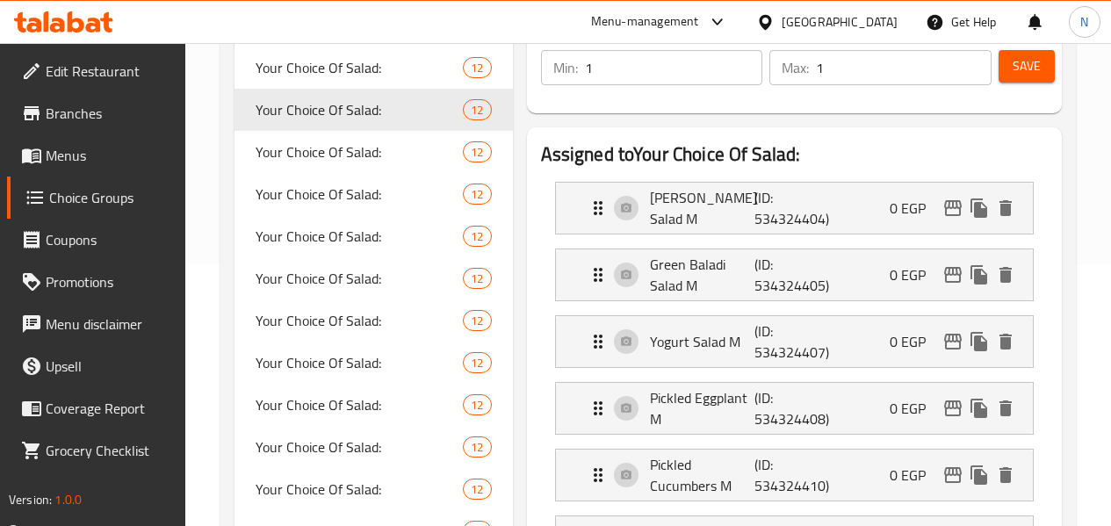
scroll to position [264, 0]
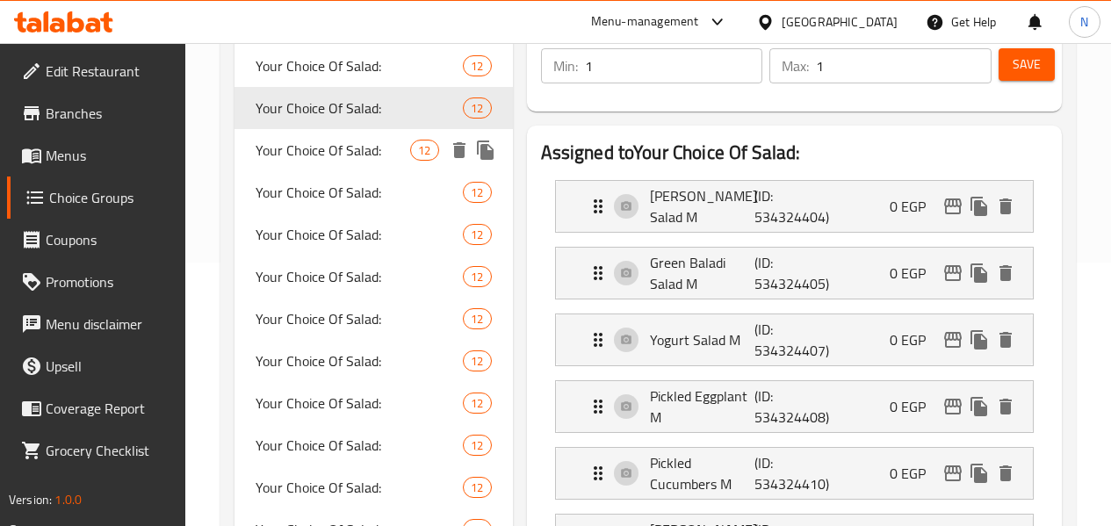
click at [329, 153] on span "Your Choice Of Salad:" at bounding box center [333, 150] width 155 height 21
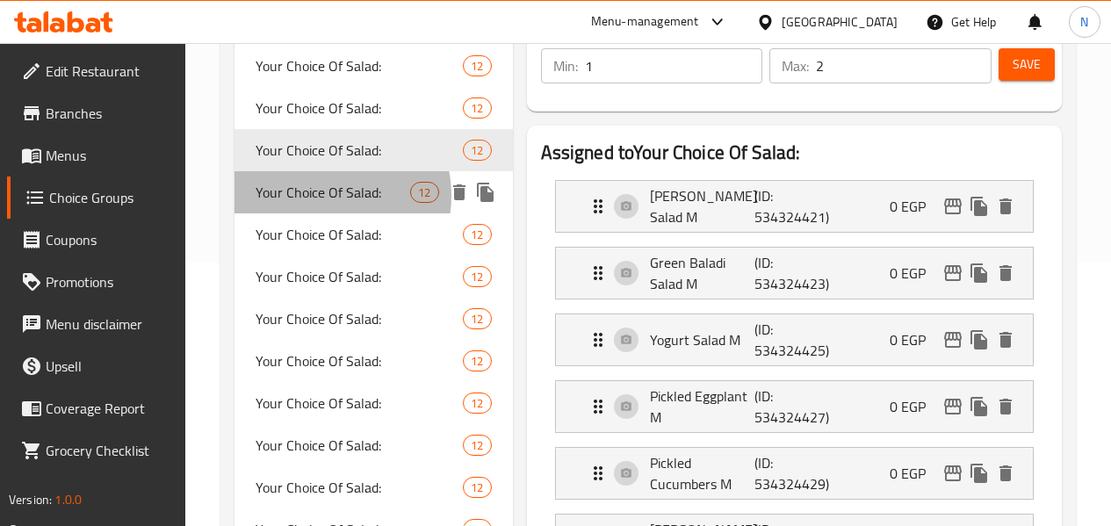
click at [320, 196] on span "Your Choice Of Salad:" at bounding box center [333, 192] width 155 height 21
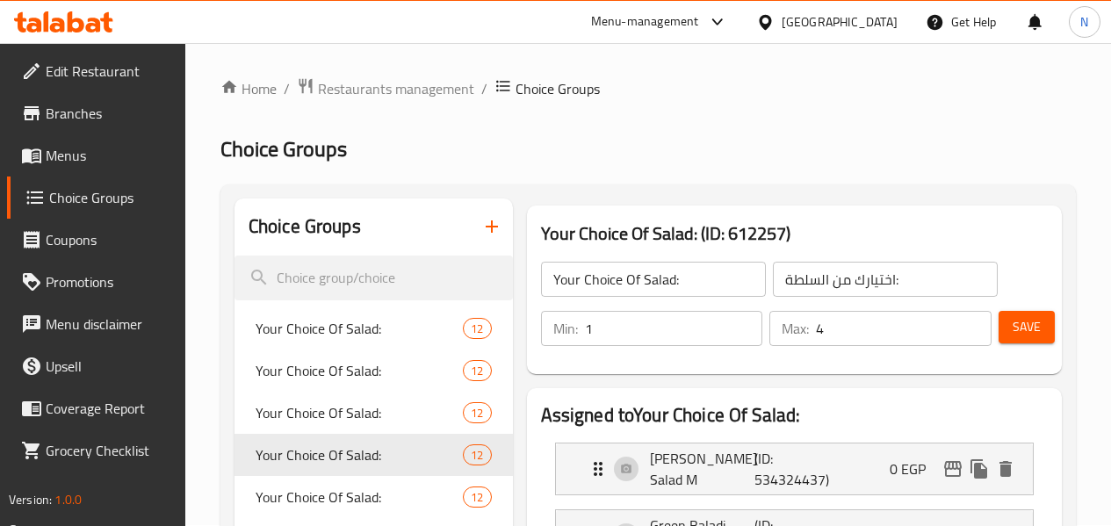
scroll to position [0, 0]
click at [324, 338] on span "Your Choice Of Salad:" at bounding box center [333, 329] width 155 height 21
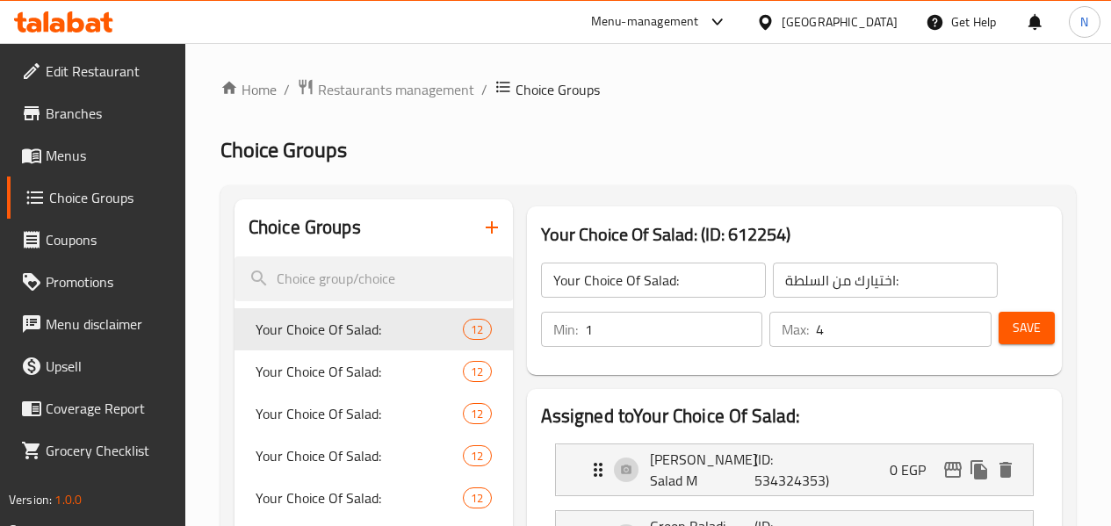
type input "1"
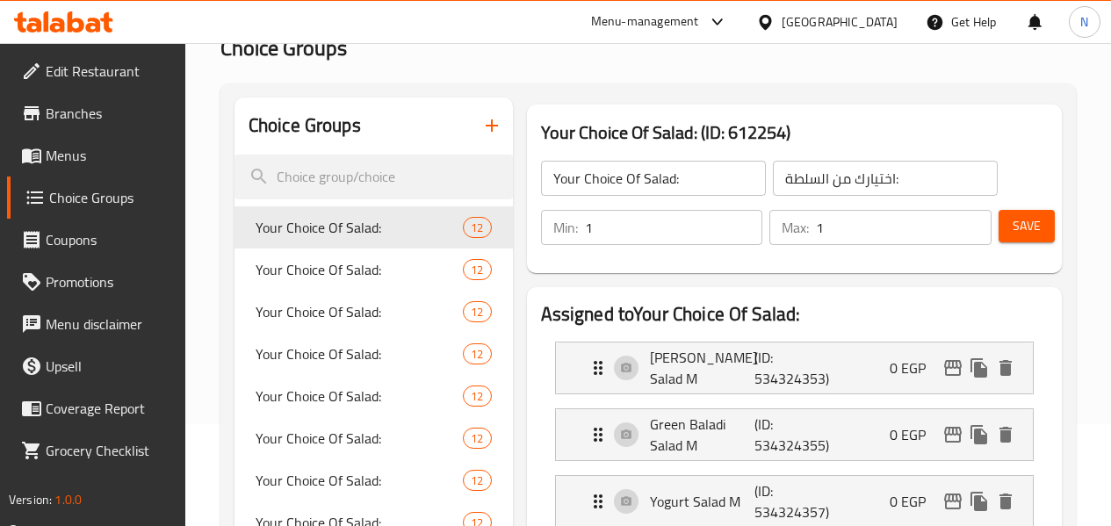
scroll to position [351, 0]
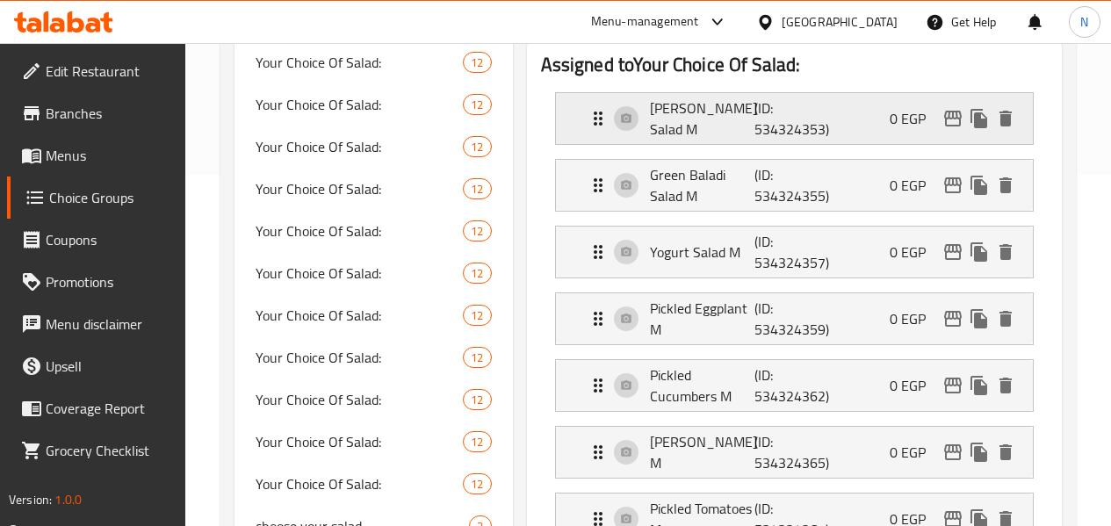
click at [769, 113] on p "(ID: 534324353)" at bounding box center [790, 119] width 70 height 42
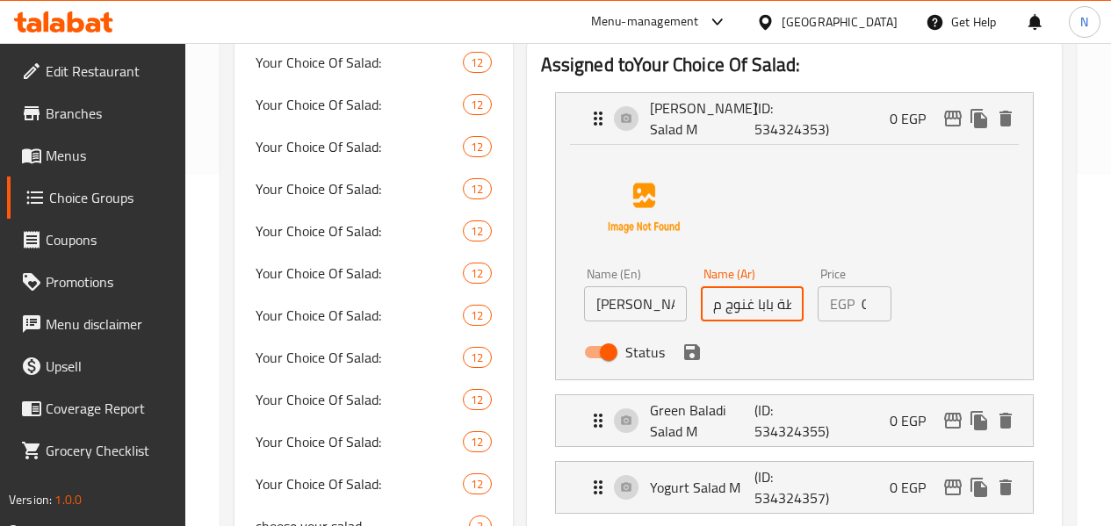
drag, startPoint x: 668, startPoint y: 303, endPoint x: 658, endPoint y: 301, distance: 10.7
click at [701, 301] on input "سلطة بابا غنوج م" at bounding box center [752, 303] width 103 height 35
click at [709, 306] on input "سلطة بابا غنوج وسط" at bounding box center [752, 303] width 103 height 35
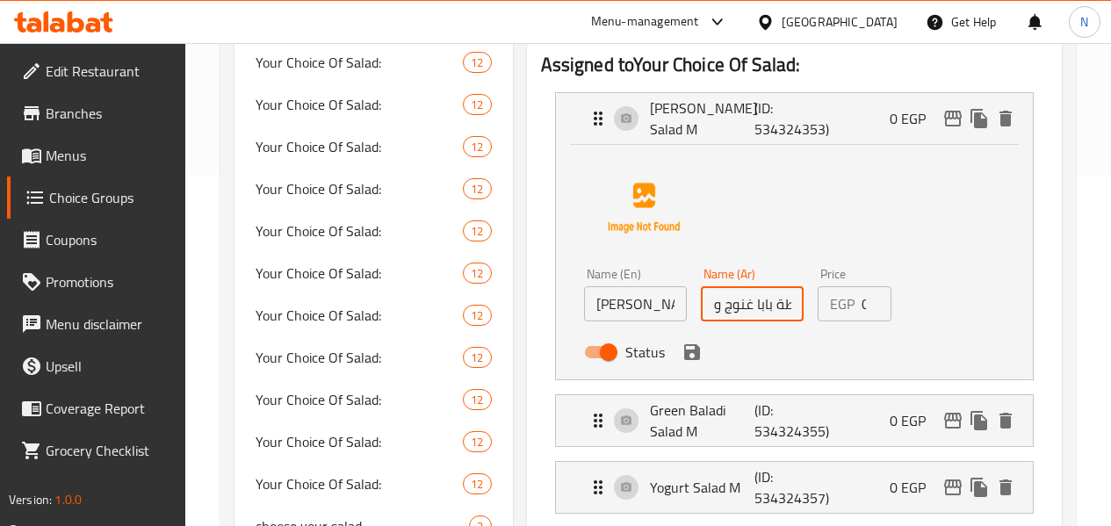
click at [709, 306] on input "سلطة بابا غنوج وسط" at bounding box center [752, 303] width 103 height 35
type input "سلطة بابا غنوج وسط"
drag, startPoint x: 709, startPoint y: 306, endPoint x: 1071, endPoint y: 513, distance: 417.1
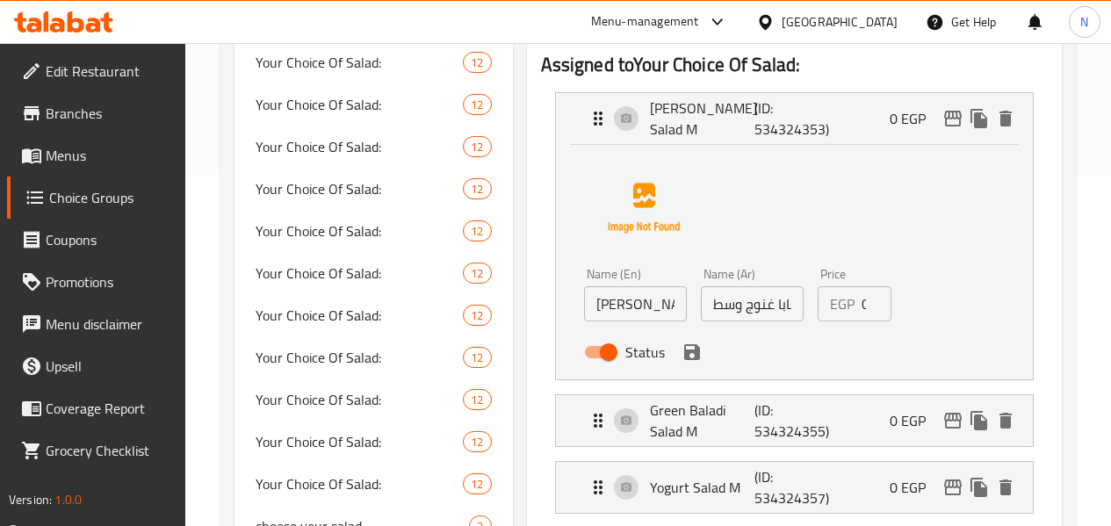
click at [704, 307] on input "سلطة بابا غنوج وسط" at bounding box center [752, 303] width 103 height 35
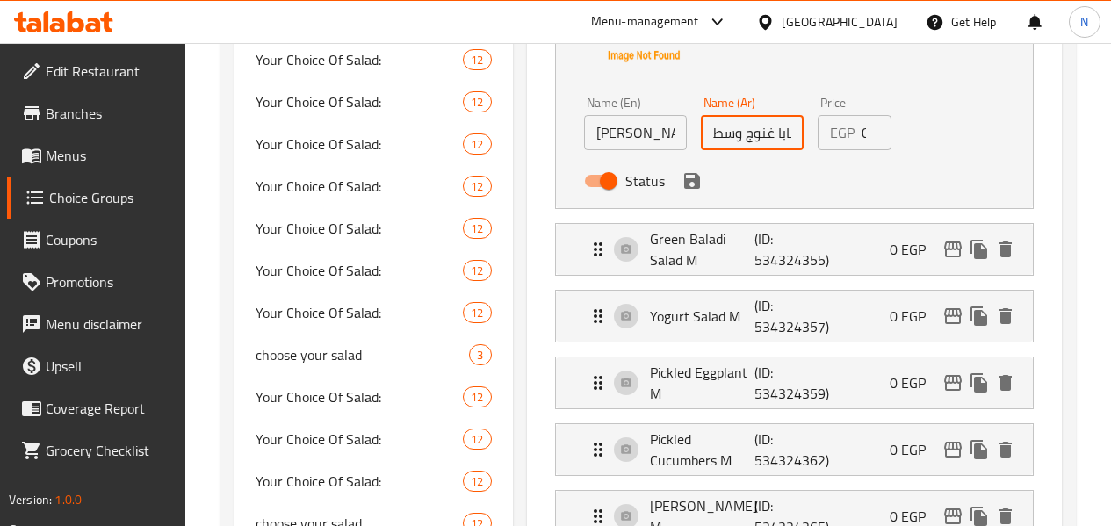
scroll to position [527, 0]
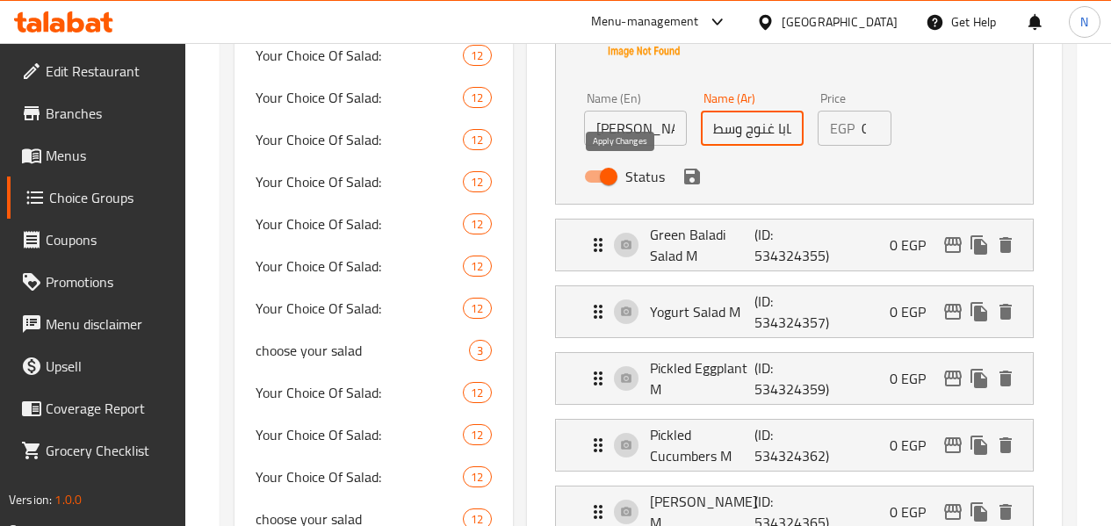
click at [682, 181] on icon "save" at bounding box center [692, 176] width 21 height 21
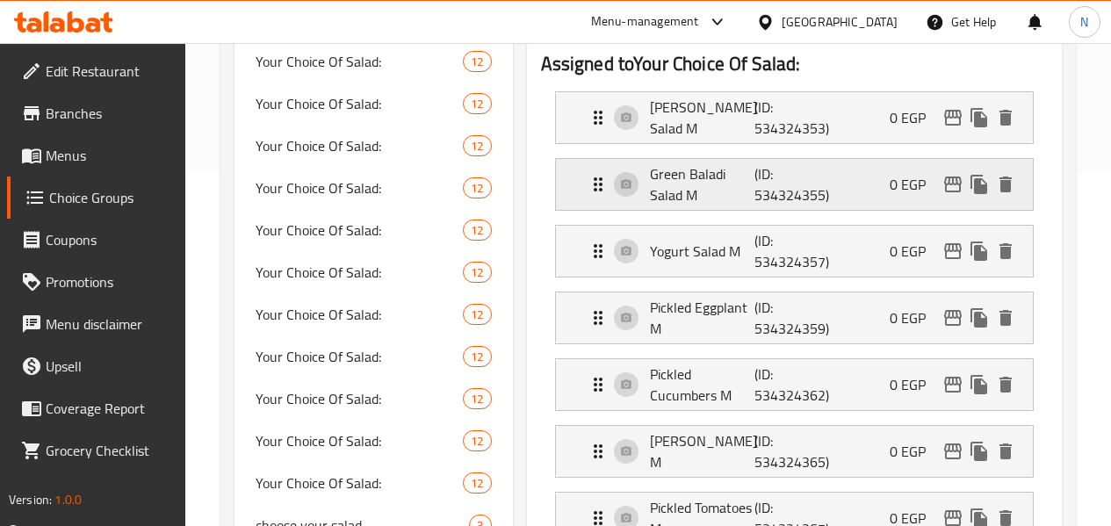
scroll to position [351, 0]
click at [693, 121] on p "[PERSON_NAME] Salad M" at bounding box center [702, 119] width 105 height 42
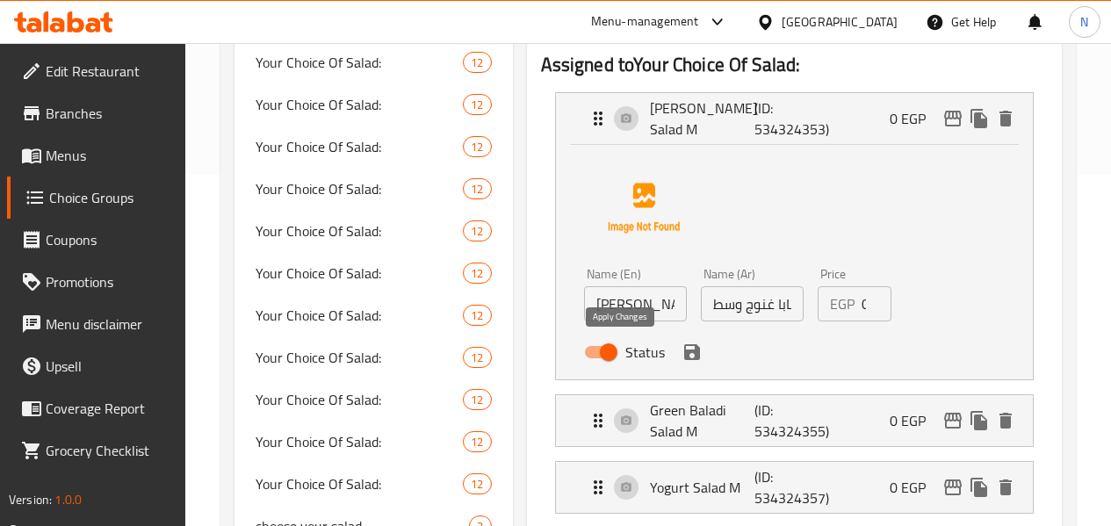
click at [684, 352] on icon "save" at bounding box center [692, 352] width 16 height 16
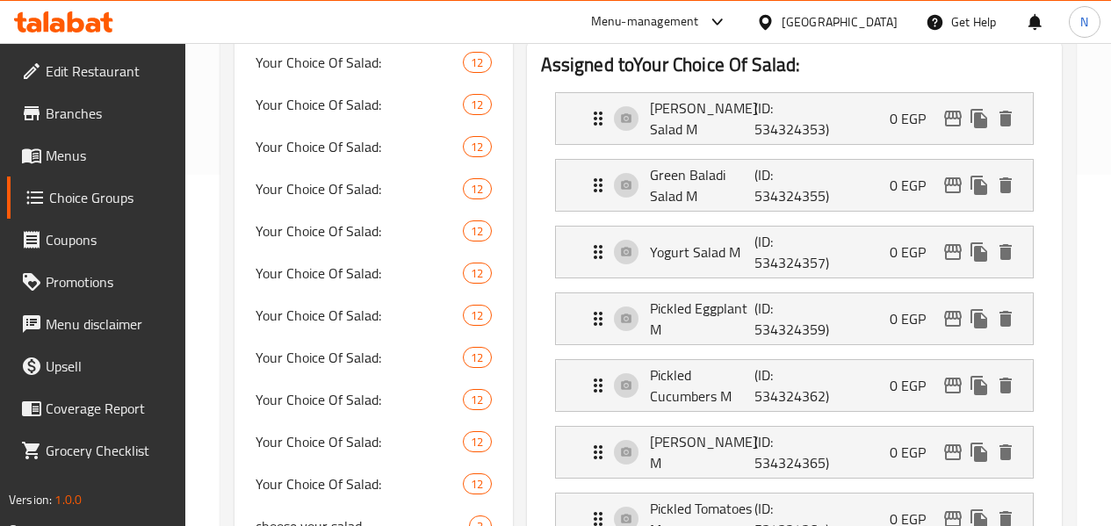
click at [661, 156] on li "Green Baladi Salad M (ID: 534324355) 0 EGP Name (En) Green Baladi Salad M Name …" at bounding box center [794, 185] width 507 height 67
click at [675, 183] on p "Green Baladi Salad M" at bounding box center [702, 185] width 105 height 42
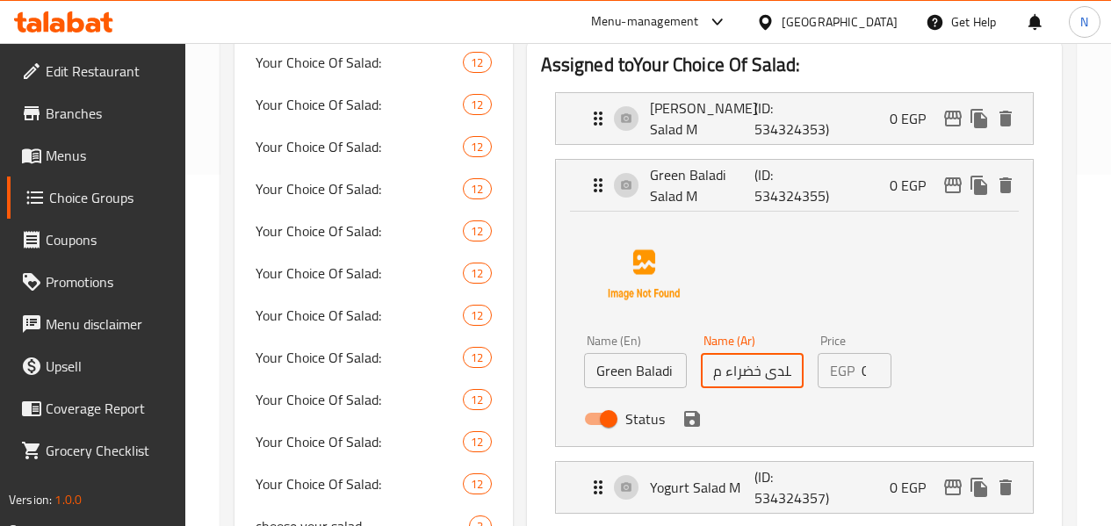
click at [701, 369] on input "سلطة بلدى خضراء م" at bounding box center [752, 370] width 103 height 35
click at [684, 419] on icon "save" at bounding box center [692, 419] width 16 height 16
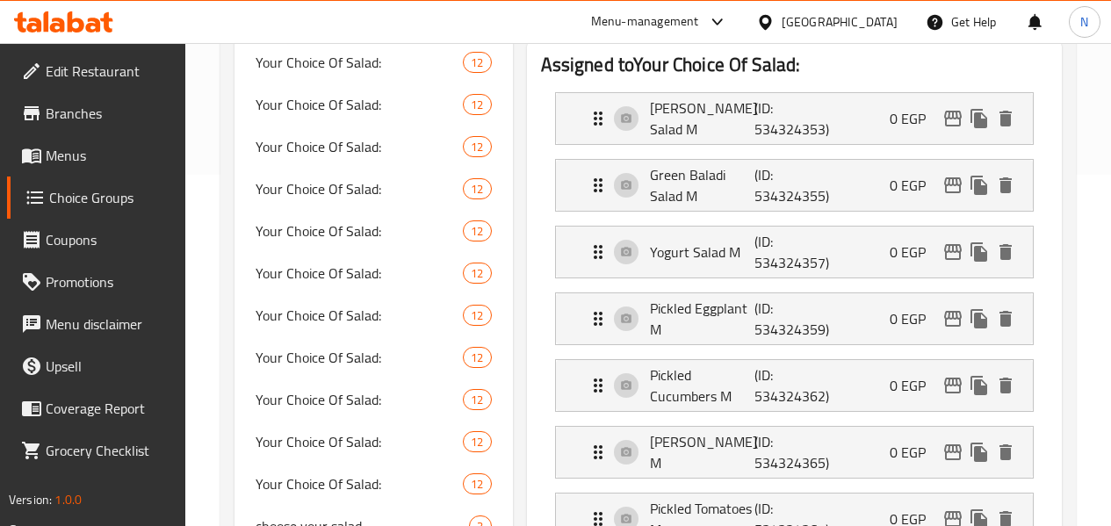
type input "سلطة بلدى خضراء وسط"
click at [686, 263] on div "Yogurt Salad M (ID: 534324357) 0 EGP" at bounding box center [800, 252] width 424 height 51
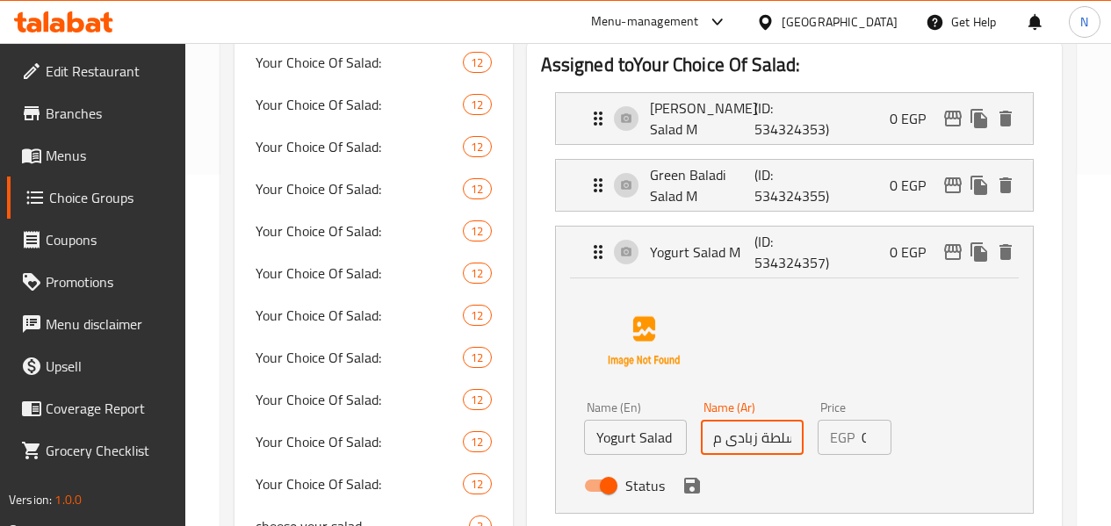
drag, startPoint x: 669, startPoint y: 437, endPoint x: 661, endPoint y: 438, distance: 9.0
click at [701, 438] on input "سلطة زبادى م" at bounding box center [752, 437] width 103 height 35
click at [682, 481] on icon "save" at bounding box center [692, 485] width 21 height 21
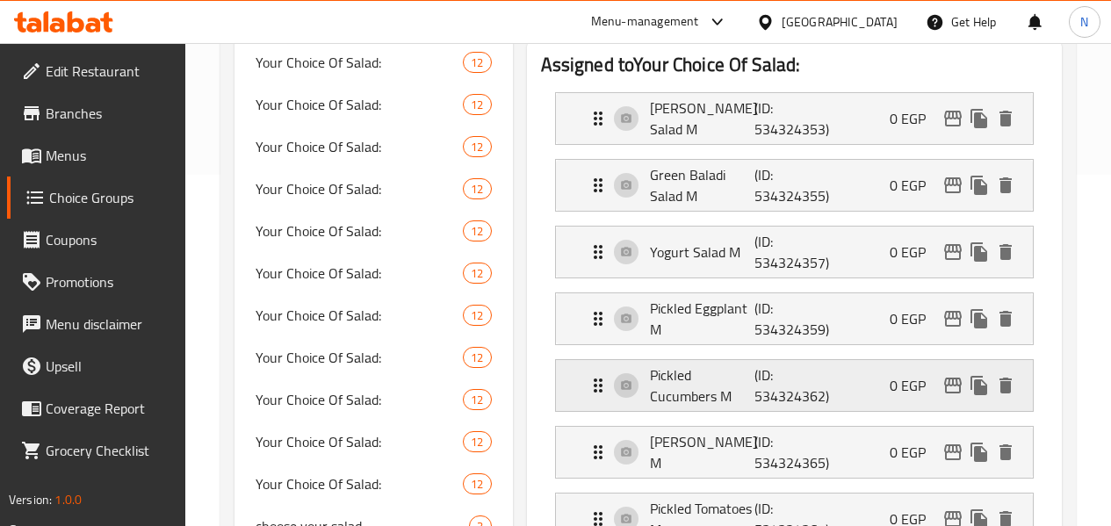
type input "سلطة زبادى وسط"
click at [656, 326] on p "Pickled Eggplant M" at bounding box center [702, 319] width 105 height 42
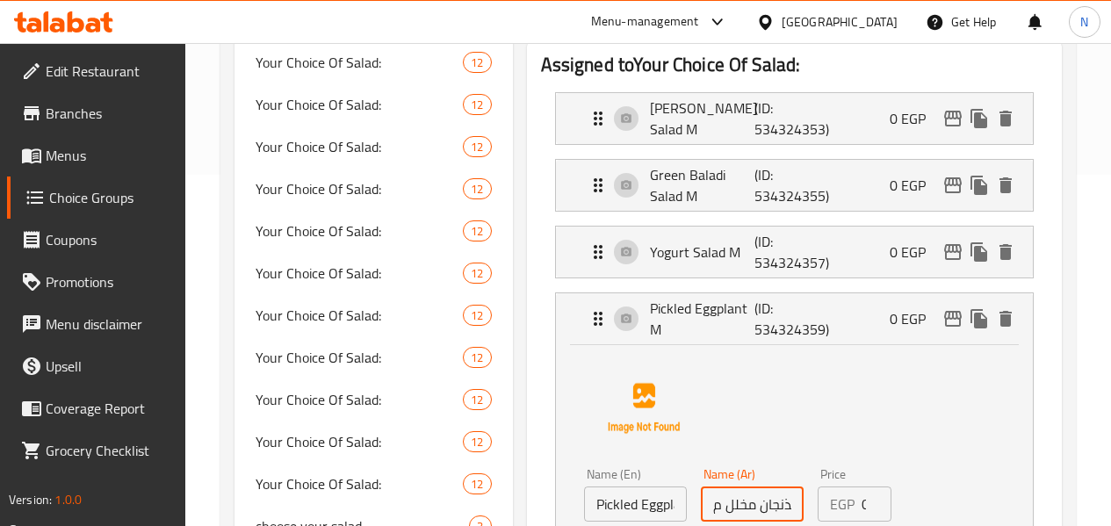
drag, startPoint x: 670, startPoint y: 503, endPoint x: 661, endPoint y: 502, distance: 9.7
click at [701, 502] on input "بذنجان مخلل م" at bounding box center [752, 504] width 103 height 35
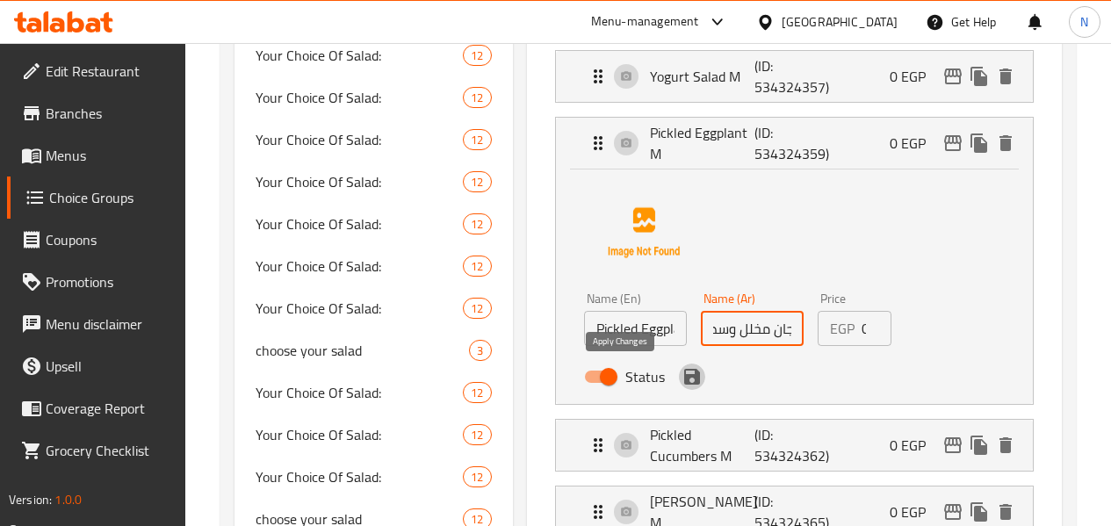
click at [682, 386] on icon "save" at bounding box center [692, 376] width 21 height 21
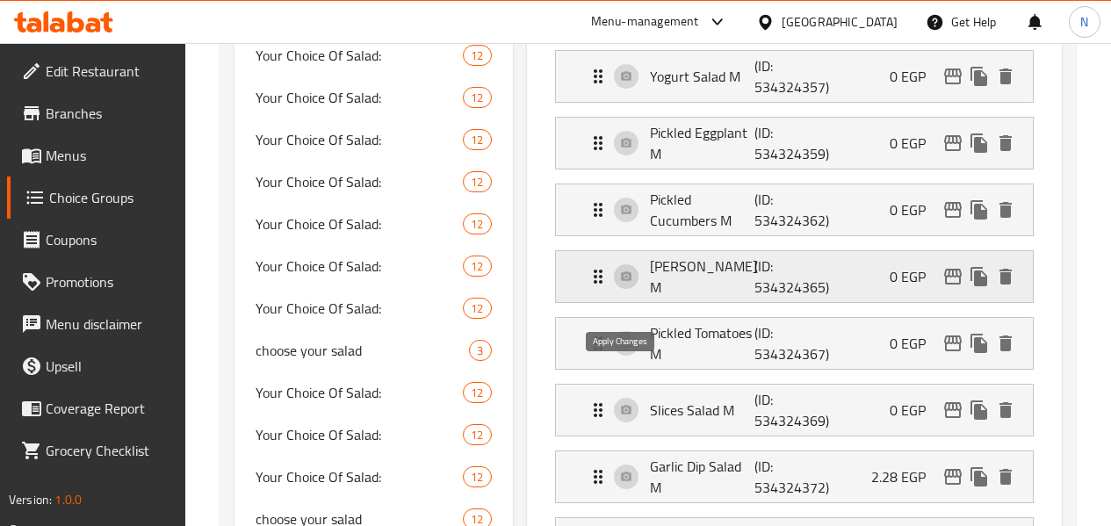
type input "بذنجان مخلل وسط"
click at [675, 225] on p "Pickled Cucumbers M" at bounding box center [702, 210] width 105 height 42
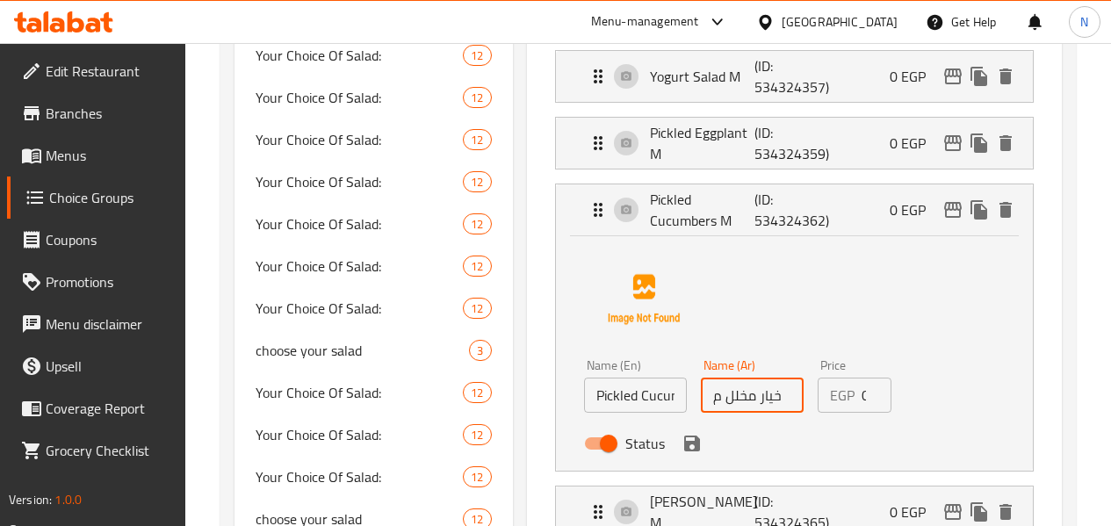
click at [701, 394] on input "خيار مخلل م" at bounding box center [752, 395] width 103 height 35
click at [684, 442] on icon "save" at bounding box center [692, 444] width 16 height 16
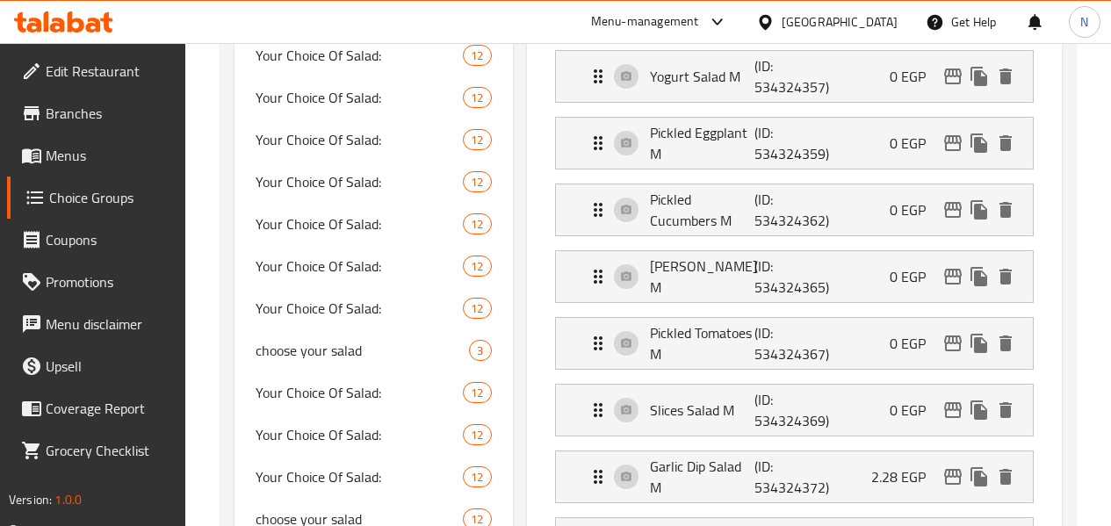
type input "خيار مخلل وسط"
click at [691, 285] on p "[PERSON_NAME] M" at bounding box center [702, 277] width 105 height 42
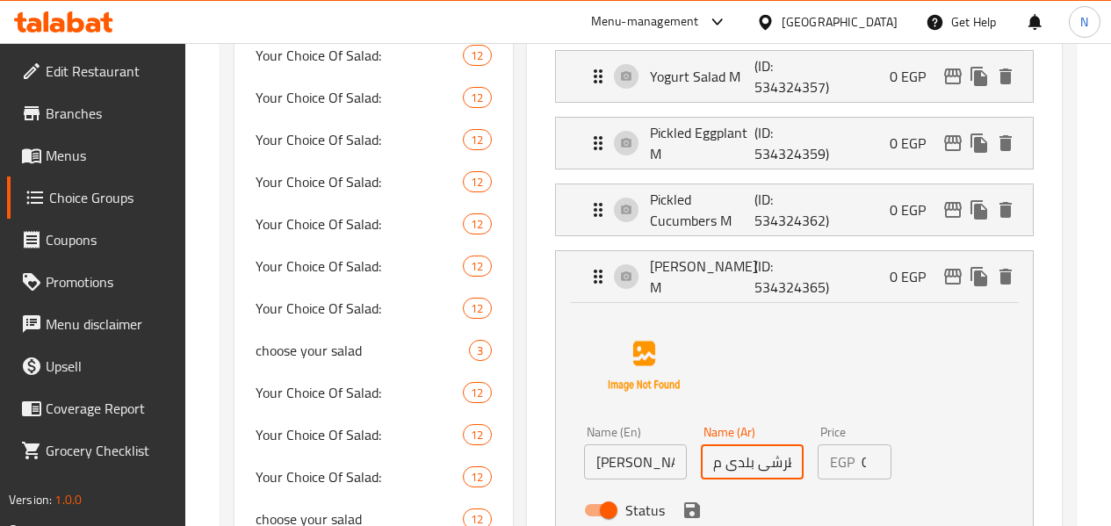
drag, startPoint x: 670, startPoint y: 461, endPoint x: 661, endPoint y: 460, distance: 8.8
click at [701, 460] on input "طرشى بلدى م" at bounding box center [752, 461] width 103 height 35
click at [682, 501] on icon "save" at bounding box center [692, 510] width 21 height 21
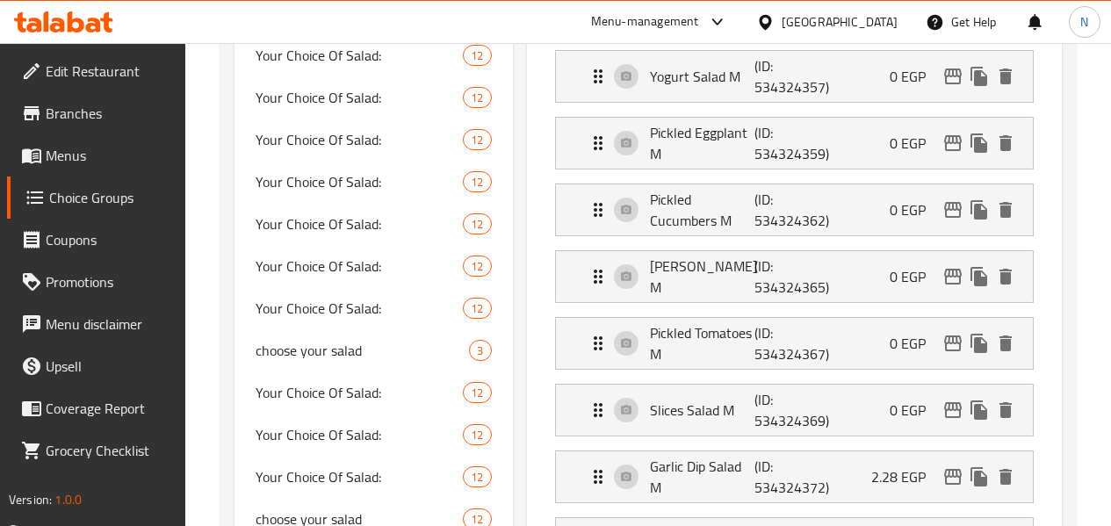
type input "طرشى بلدى وسط"
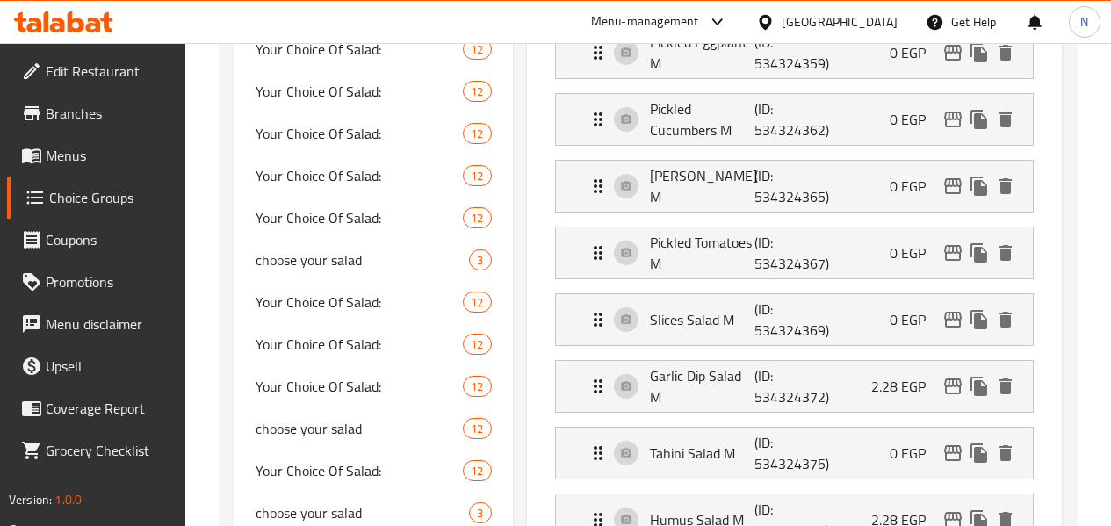
scroll to position [703, 0]
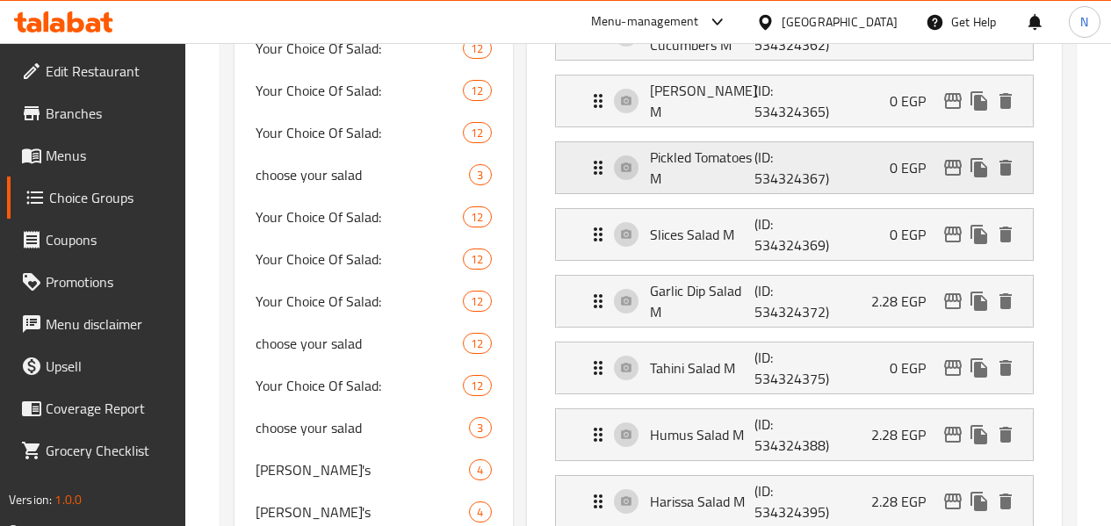
click at [661, 155] on p "Pickled Tomatoes M" at bounding box center [702, 168] width 105 height 42
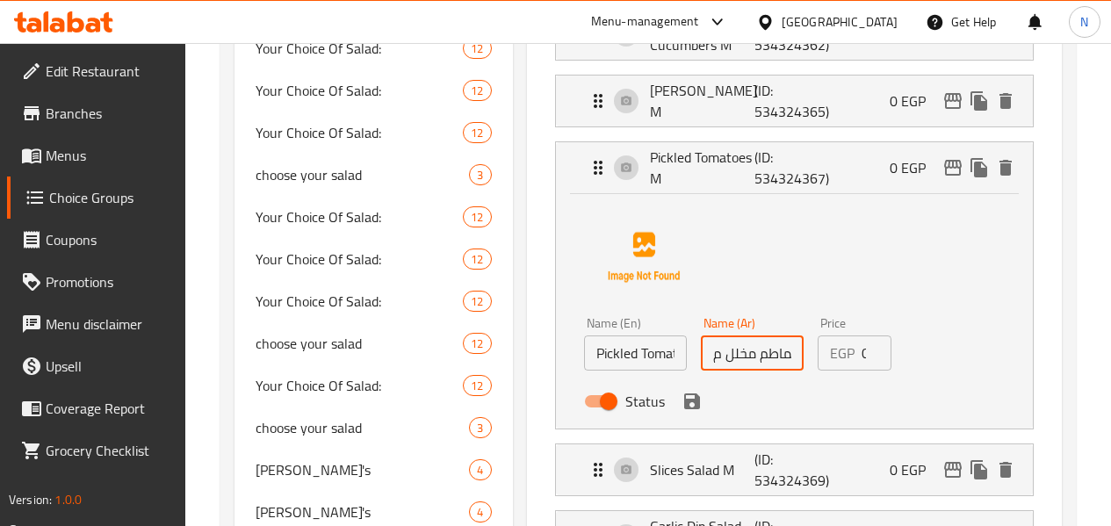
drag, startPoint x: 668, startPoint y: 360, endPoint x: 660, endPoint y: 357, distance: 9.5
click at [701, 357] on input "طماطم مخلل م" at bounding box center [752, 353] width 103 height 35
click at [682, 395] on icon "save" at bounding box center [692, 401] width 21 height 21
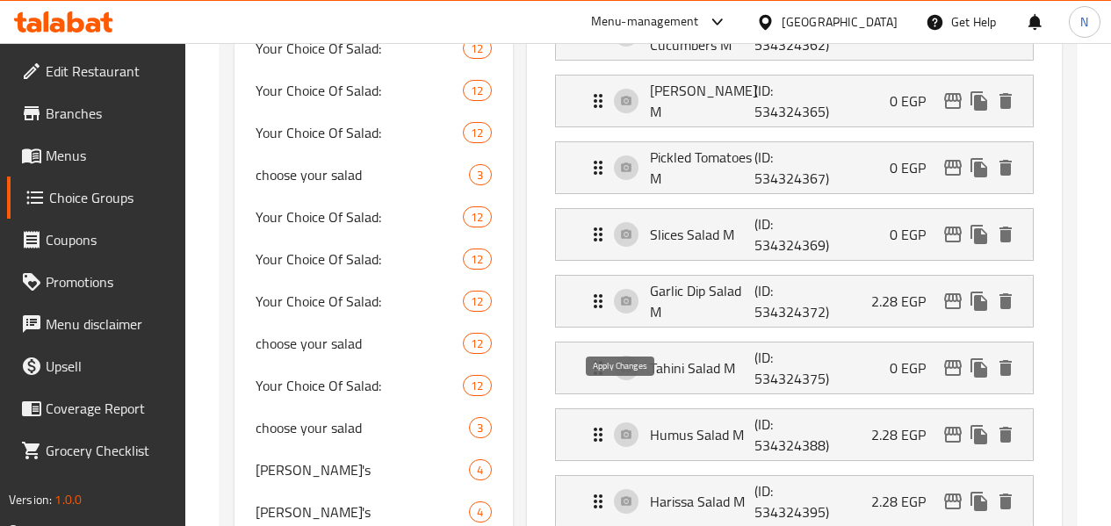
type input "طماطم مخلل وسط"
click at [675, 250] on div "Slices Salad M (ID: 534324369) 0 EGP" at bounding box center [800, 234] width 424 height 51
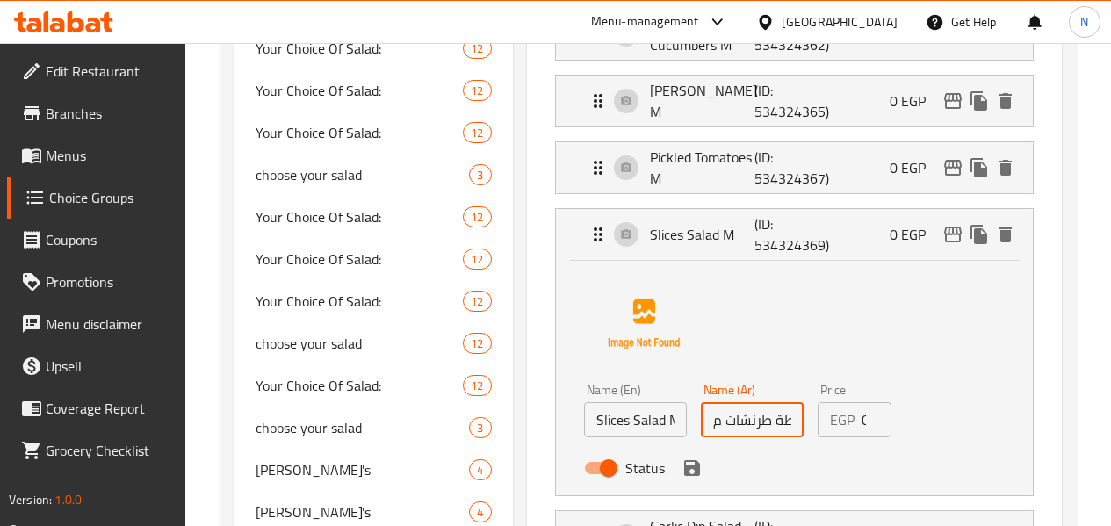
click at [701, 419] on input "سلطة طرنشات م" at bounding box center [752, 419] width 103 height 35
click at [684, 466] on icon "save" at bounding box center [692, 468] width 16 height 16
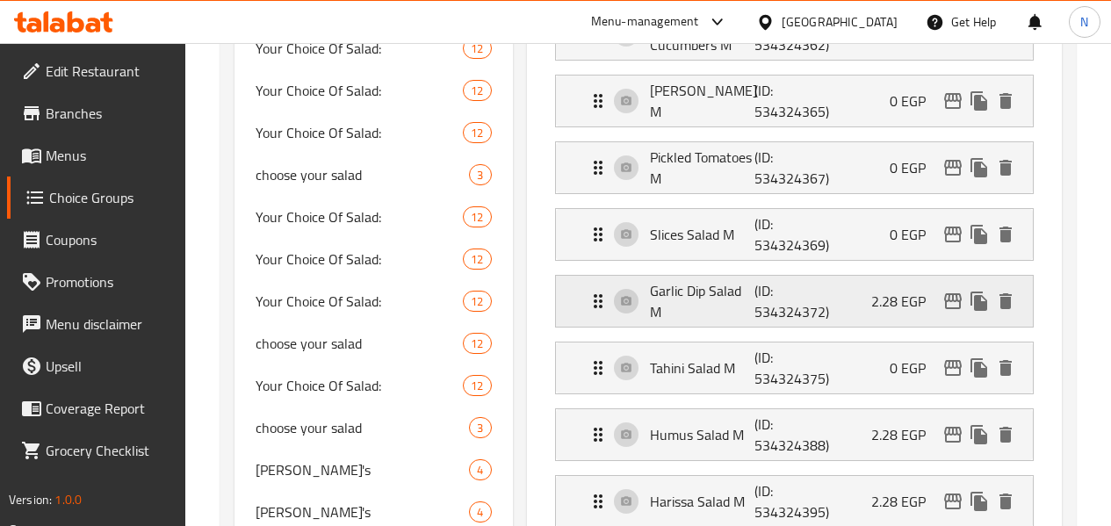
type input "سلطة طرنشات وسط"
click at [661, 314] on div "Garlic Dip Salad M (ID: 534324372) 2.28 EGP" at bounding box center [800, 301] width 424 height 51
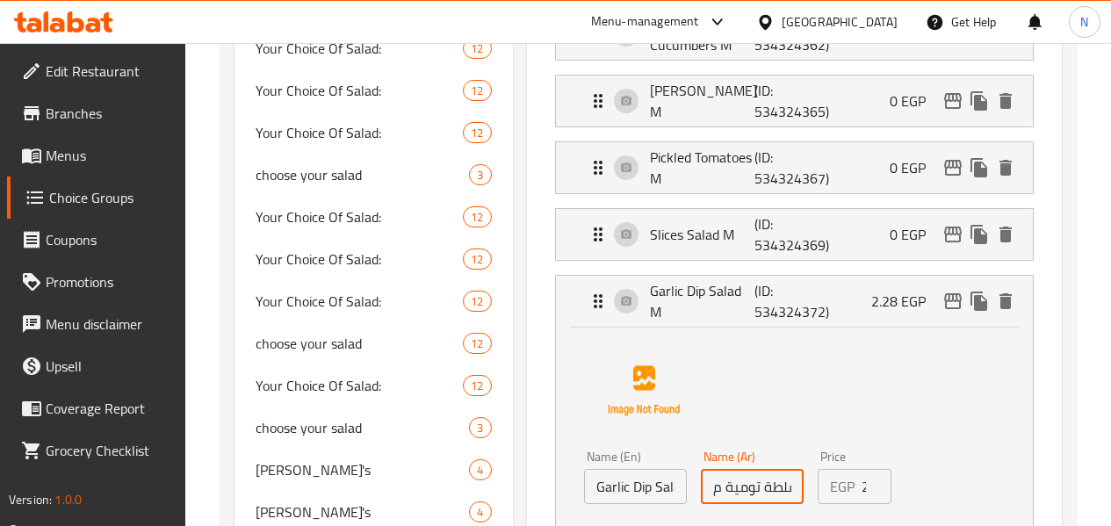
click at [701, 485] on input "سلطة تومية م" at bounding box center [752, 486] width 103 height 35
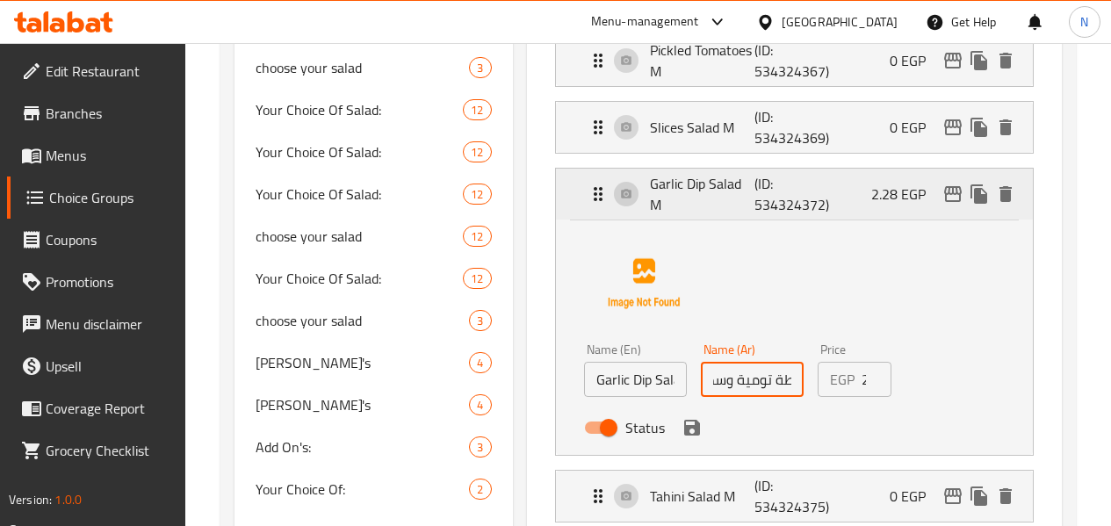
scroll to position [966, 0]
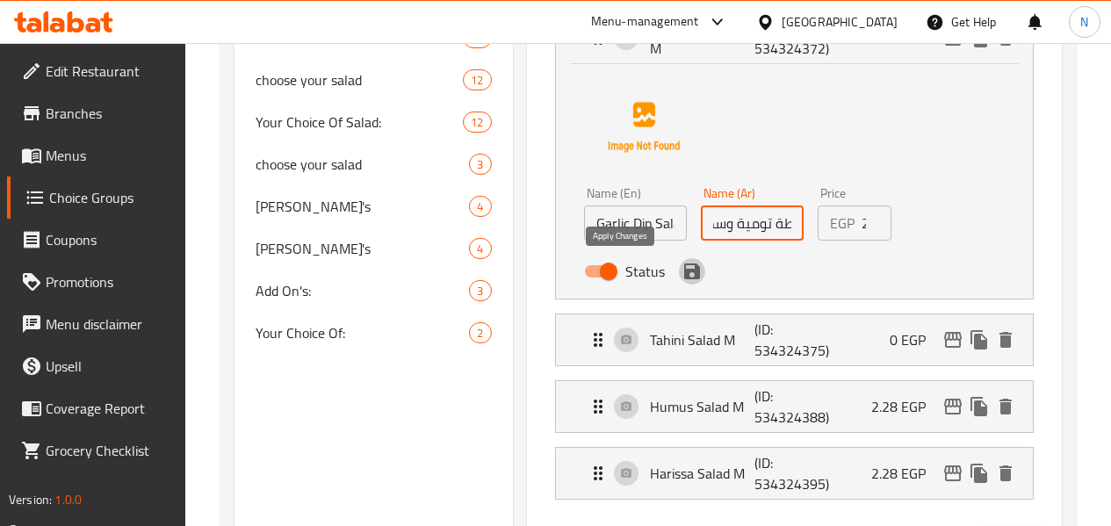
click at [684, 272] on icon "save" at bounding box center [692, 272] width 16 height 16
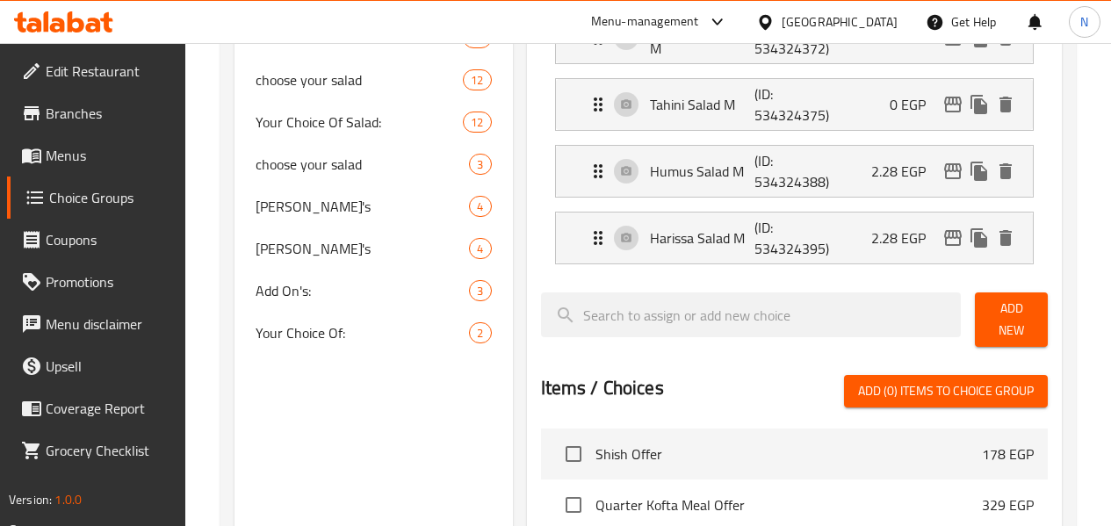
type input "سلطة تومية وسط"
click at [755, 122] on p "(ID: 534324375)" at bounding box center [790, 104] width 70 height 42
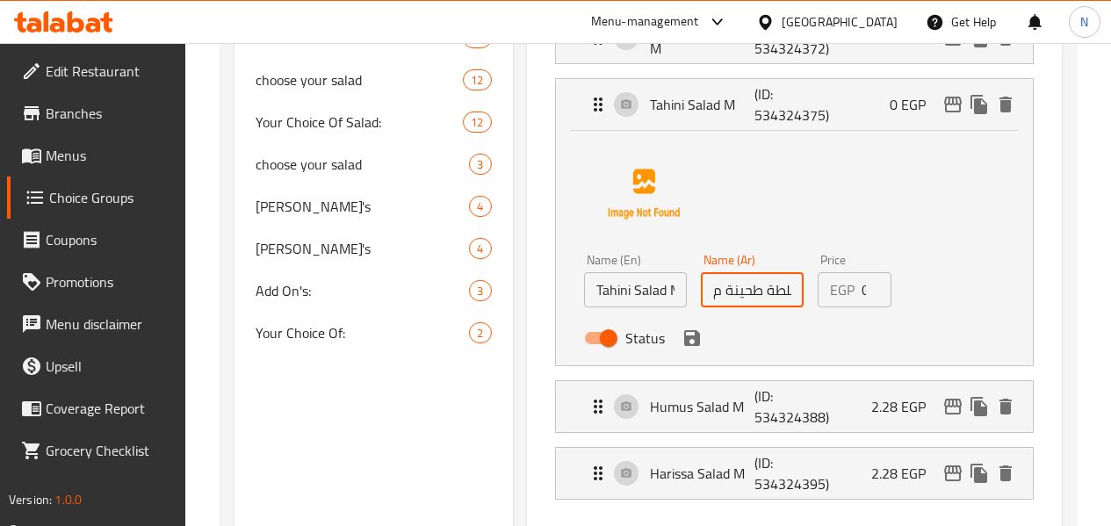
drag, startPoint x: 671, startPoint y: 296, endPoint x: 660, endPoint y: 295, distance: 11.5
click at [701, 295] on input "سلطة طحينة م" at bounding box center [752, 289] width 103 height 35
click at [682, 334] on icon "save" at bounding box center [692, 338] width 21 height 21
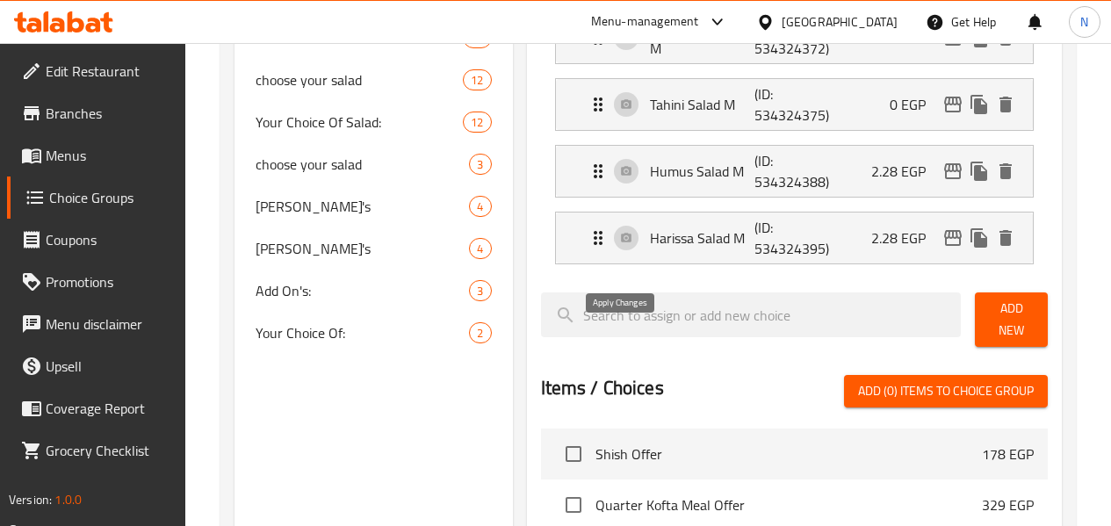
type input "سلطة طحينة وسط"
click at [663, 188] on div "Humus Salad M (ID: 534324388) 2.28 EGP" at bounding box center [800, 171] width 424 height 51
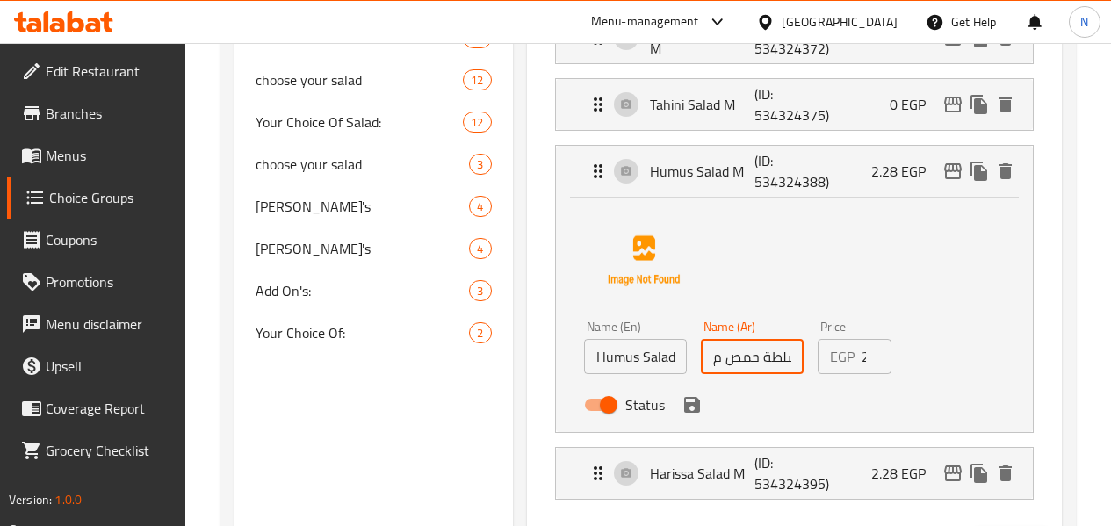
click at [701, 365] on input "سلطة حمص م" at bounding box center [752, 356] width 103 height 35
click at [682, 396] on icon "save" at bounding box center [692, 404] width 21 height 21
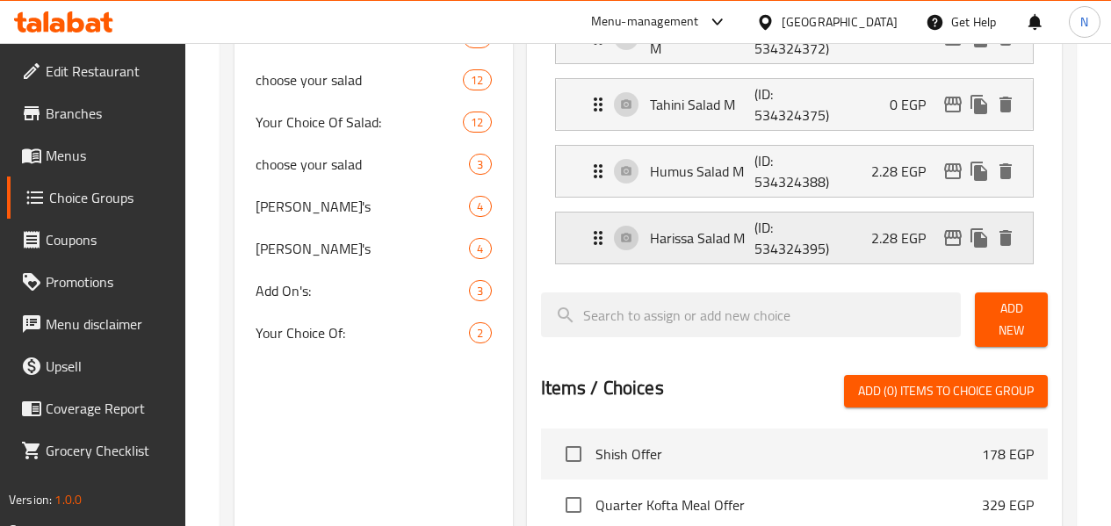
type input "سلطة حمص وسط"
click at [640, 252] on div "Harissa Salad M (ID: 534324395) 2.28 EGP" at bounding box center [800, 238] width 424 height 51
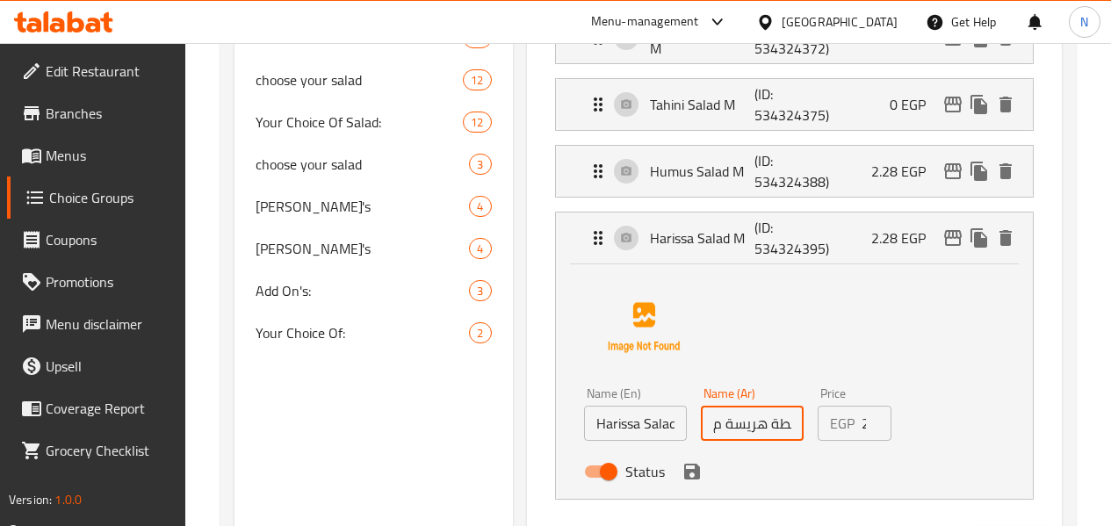
drag, startPoint x: 669, startPoint y: 424, endPoint x: 660, endPoint y: 425, distance: 9.7
click at [701, 425] on input "سلطة هريسة م" at bounding box center [752, 423] width 103 height 35
click at [682, 475] on icon "save" at bounding box center [692, 471] width 21 height 21
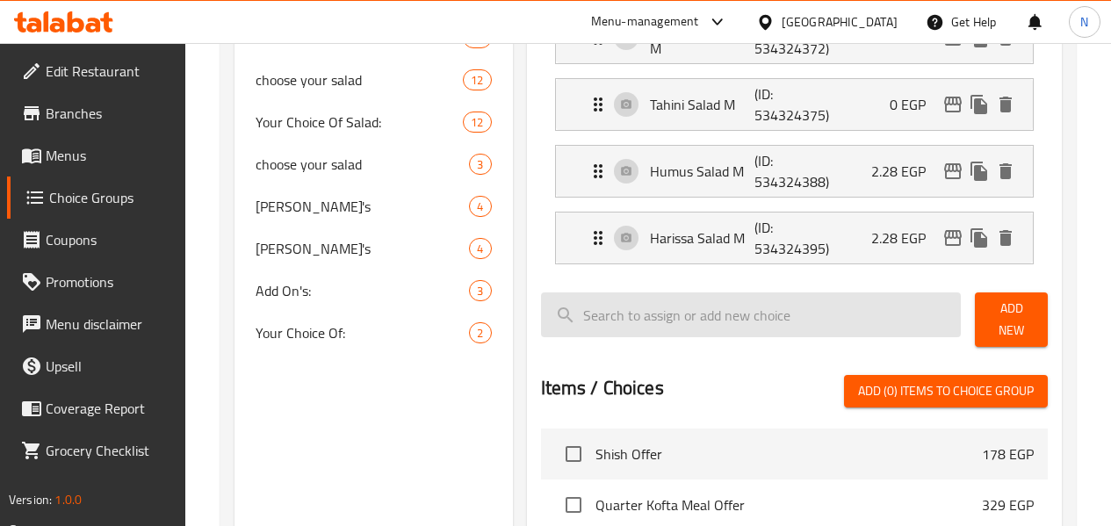
type input "سلطة هريسة وسط"
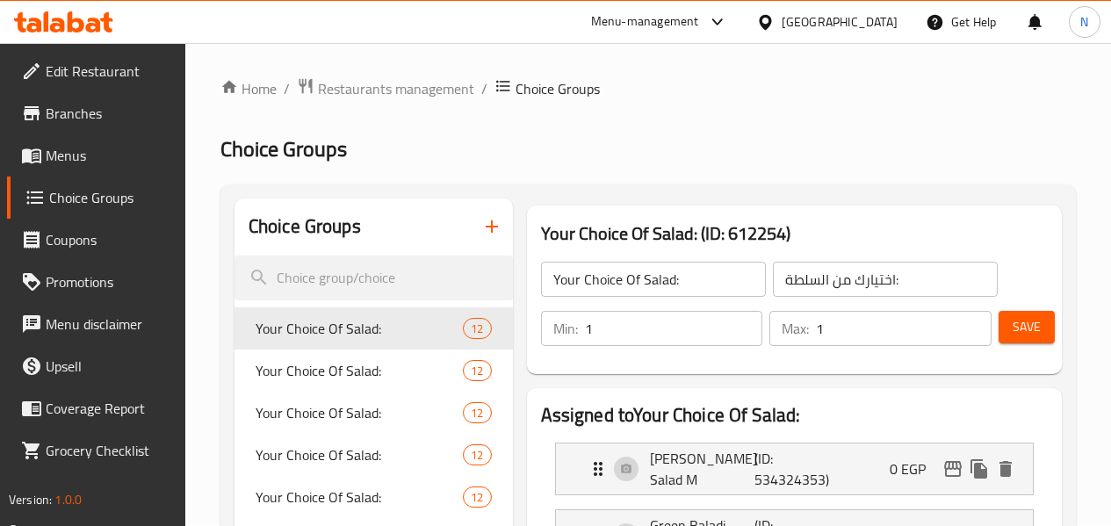
scroll to position [0, 0]
click at [999, 329] on button "Save" at bounding box center [1027, 328] width 56 height 33
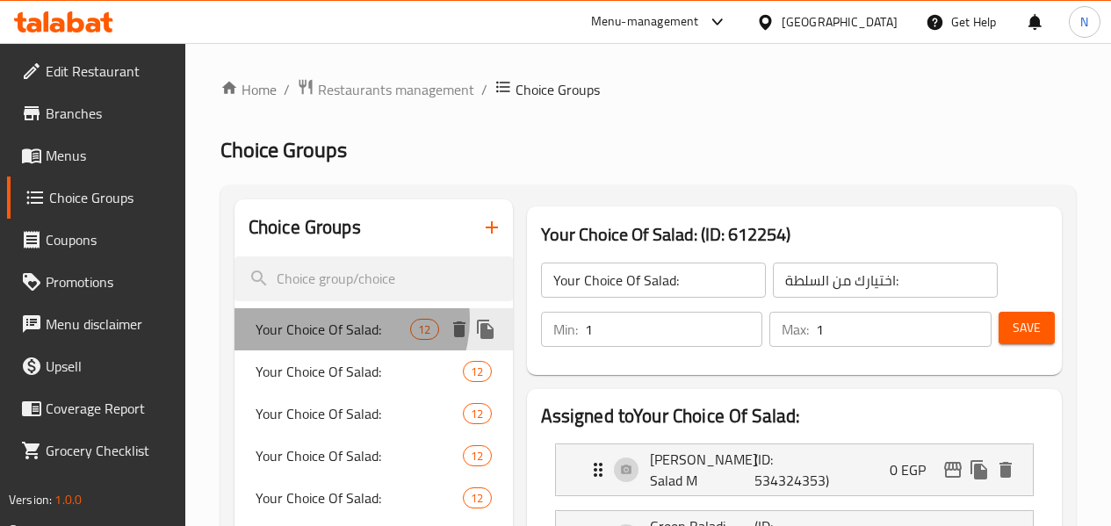
click at [345, 320] on span "Your Choice Of Salad:" at bounding box center [333, 329] width 155 height 21
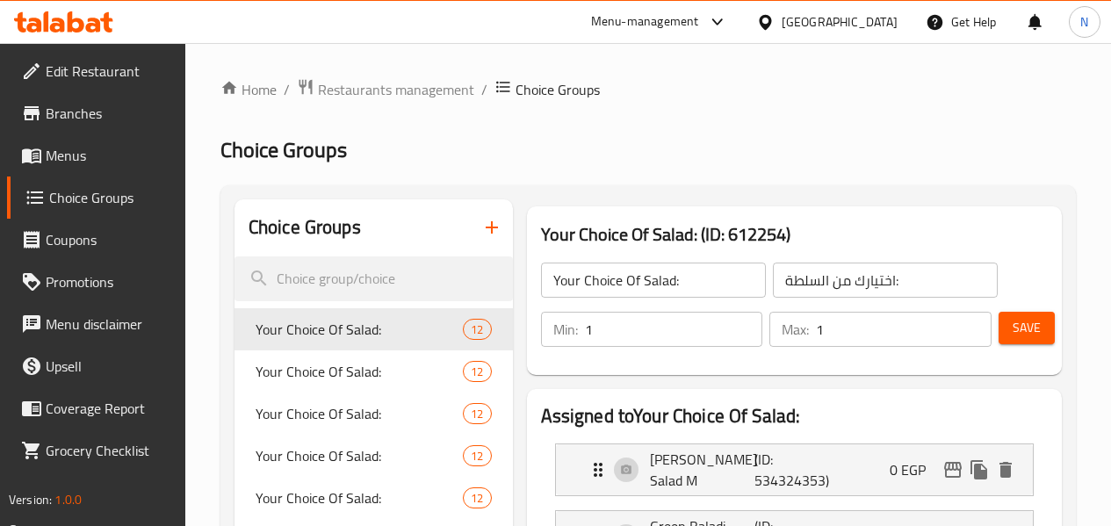
scroll to position [176, 0]
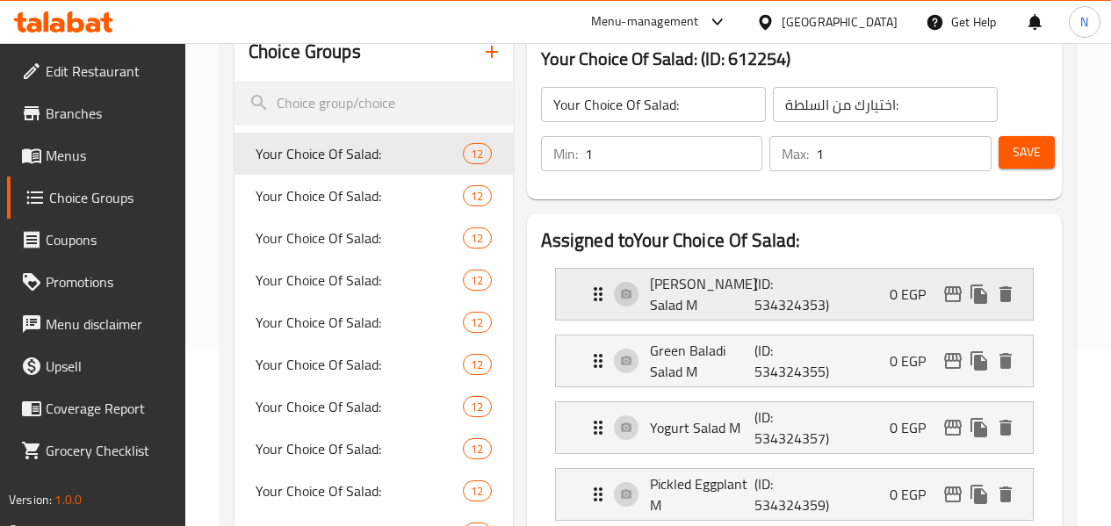
click at [650, 275] on p "[PERSON_NAME] Salad M" at bounding box center [702, 294] width 105 height 42
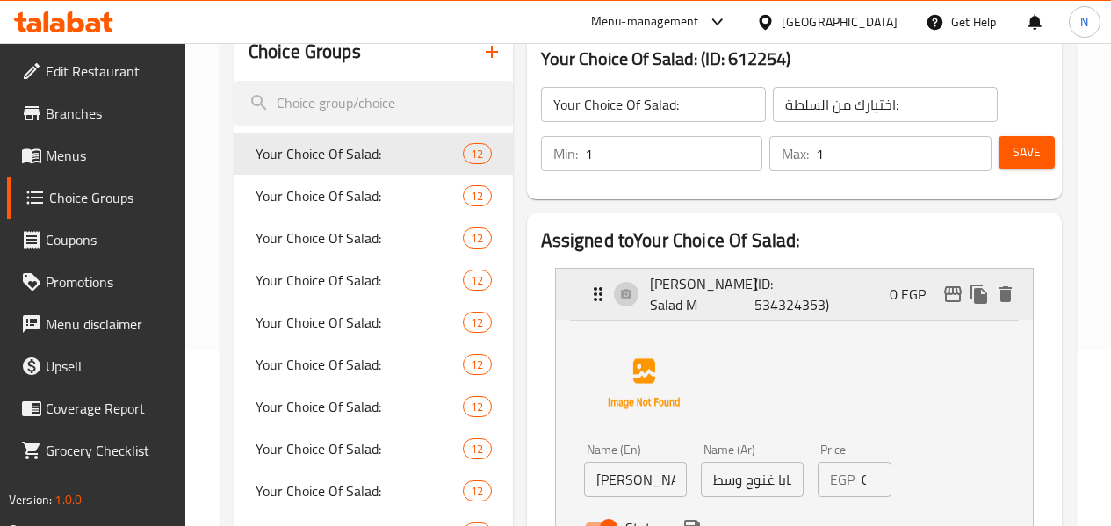
scroll to position [264, 0]
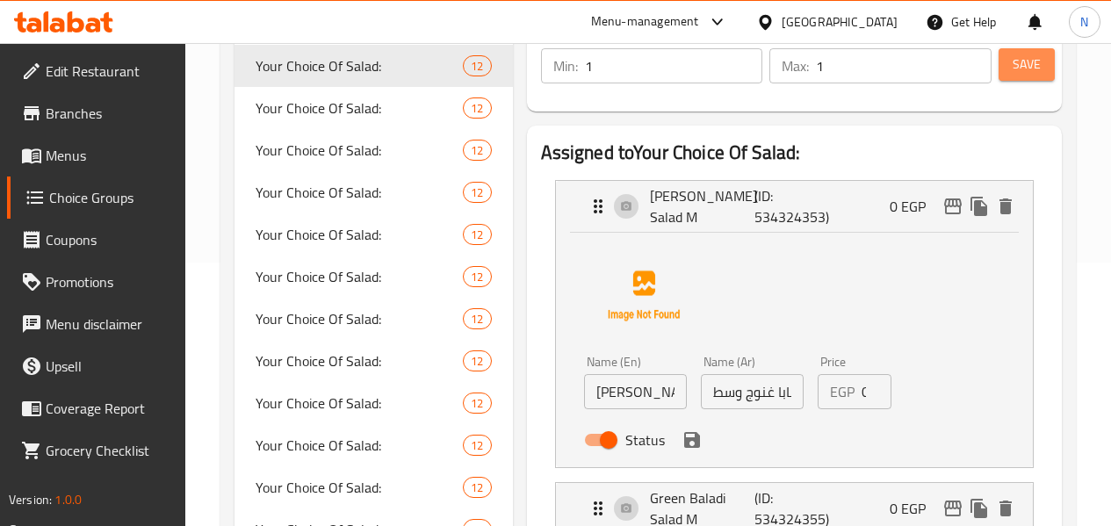
click at [1027, 58] on span "Save" at bounding box center [1027, 65] width 28 height 22
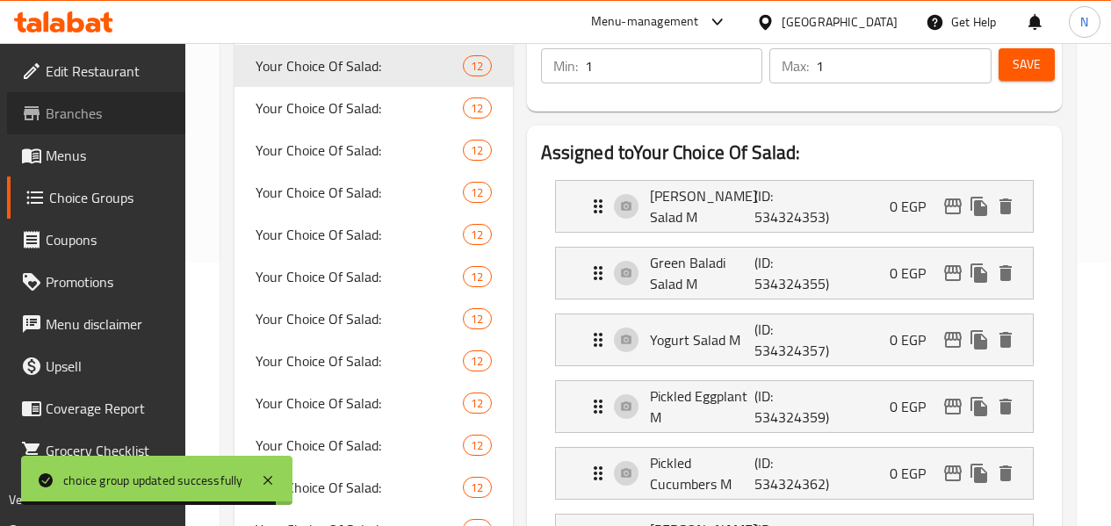
click at [104, 112] on span "Branches" at bounding box center [109, 113] width 126 height 21
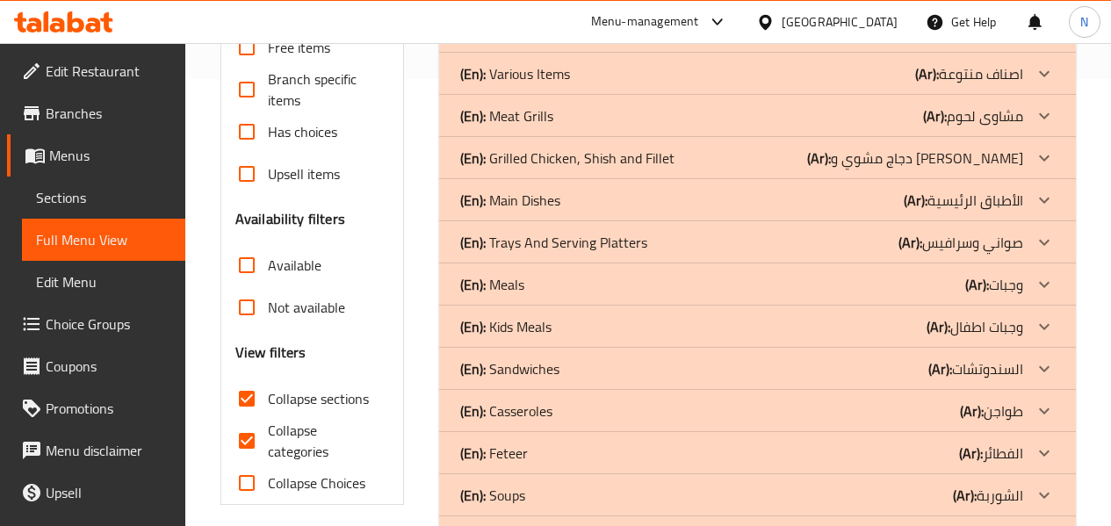
scroll to position [351, 0]
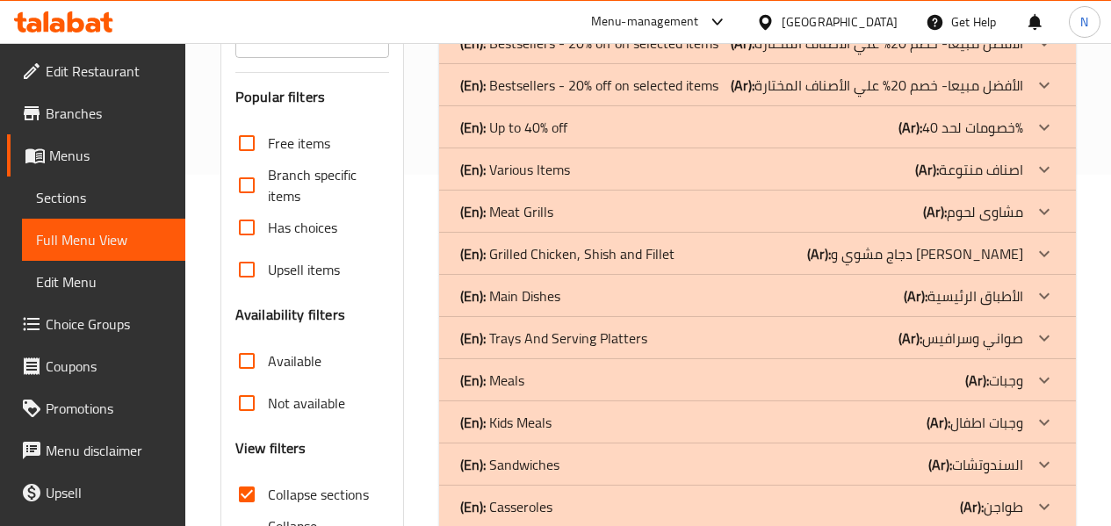
click at [659, 293] on div "(En): Main Dishes (Ar): الأطباق الرئيسية" at bounding box center [741, 295] width 563 height 21
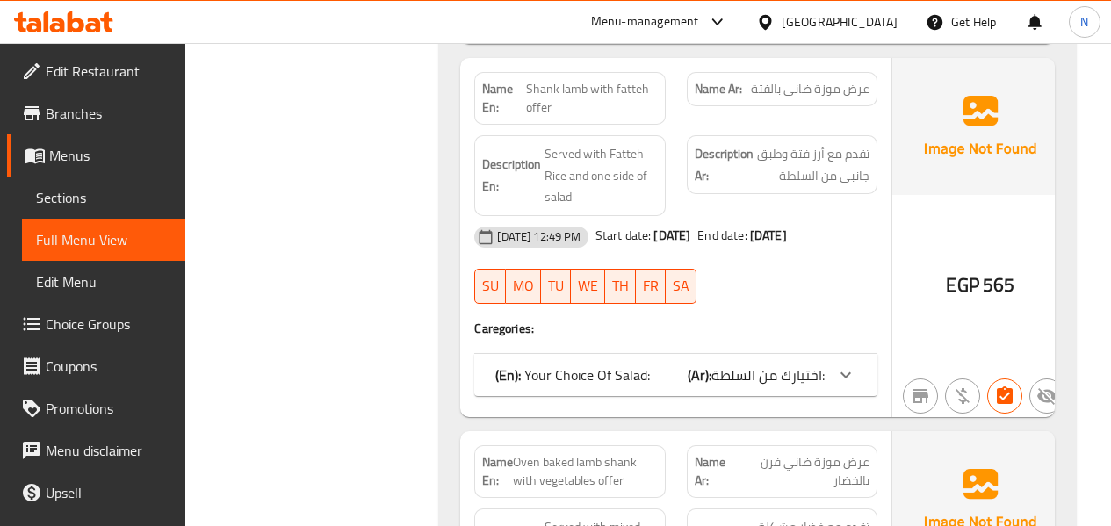
scroll to position [966, 0]
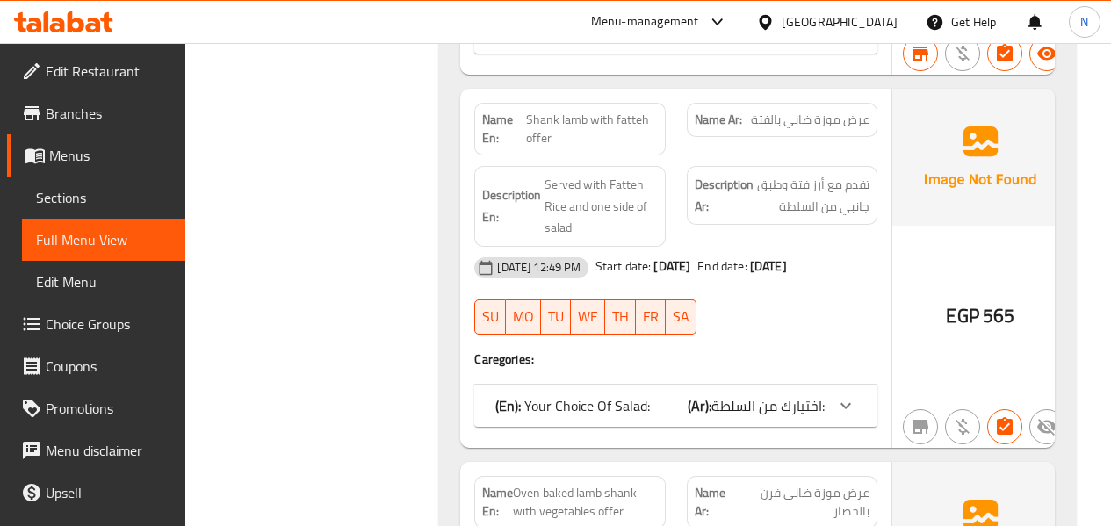
click at [593, 124] on span "Shank lamb with fatteh offer" at bounding box center [592, 129] width 132 height 37
copy span "Shank lamb with fatteh offer"
click at [99, 182] on link "Sections" at bounding box center [103, 198] width 163 height 42
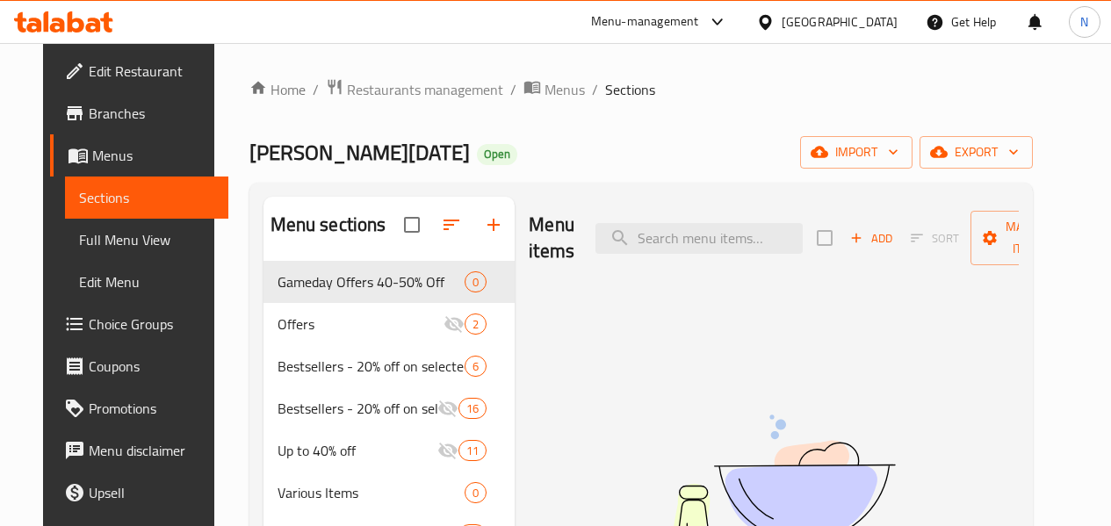
click at [717, 227] on input "search" at bounding box center [699, 238] width 207 height 31
paste input "Shank lamb with fatteh offer"
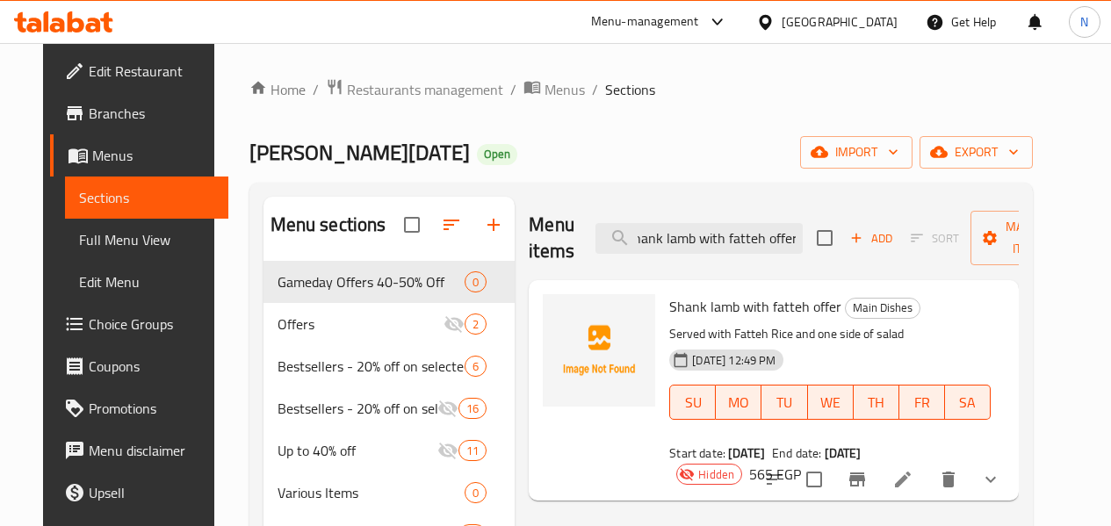
type input "Shank lamb with fatteh offer"
click at [928, 464] on li at bounding box center [902, 480] width 49 height 32
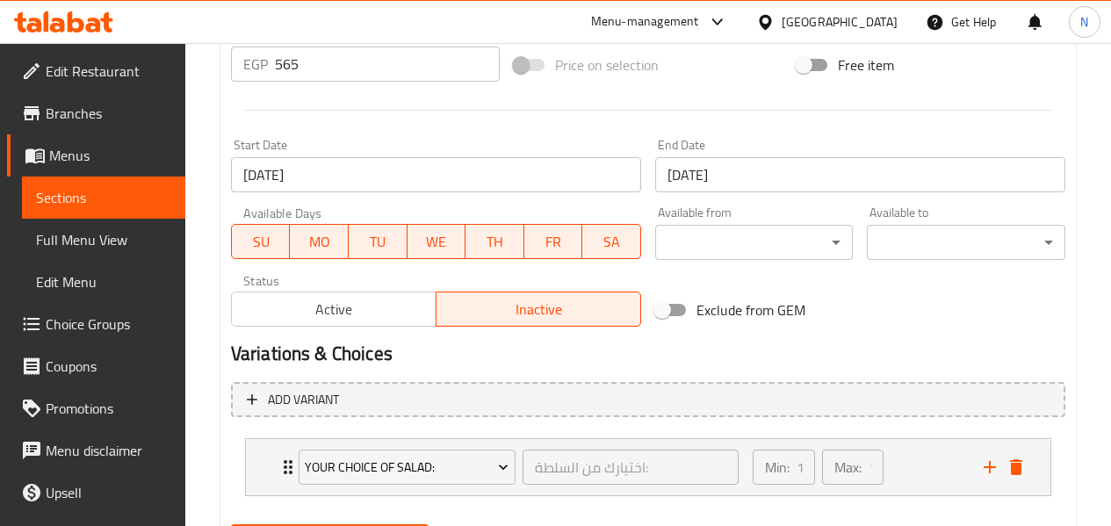
scroll to position [744, 0]
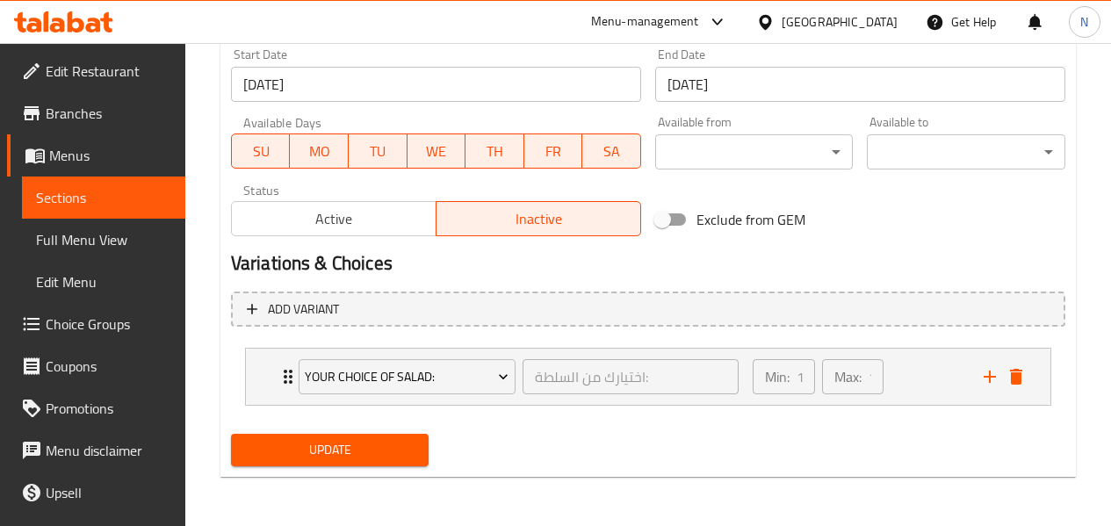
click at [380, 211] on span "Active" at bounding box center [334, 218] width 191 height 25
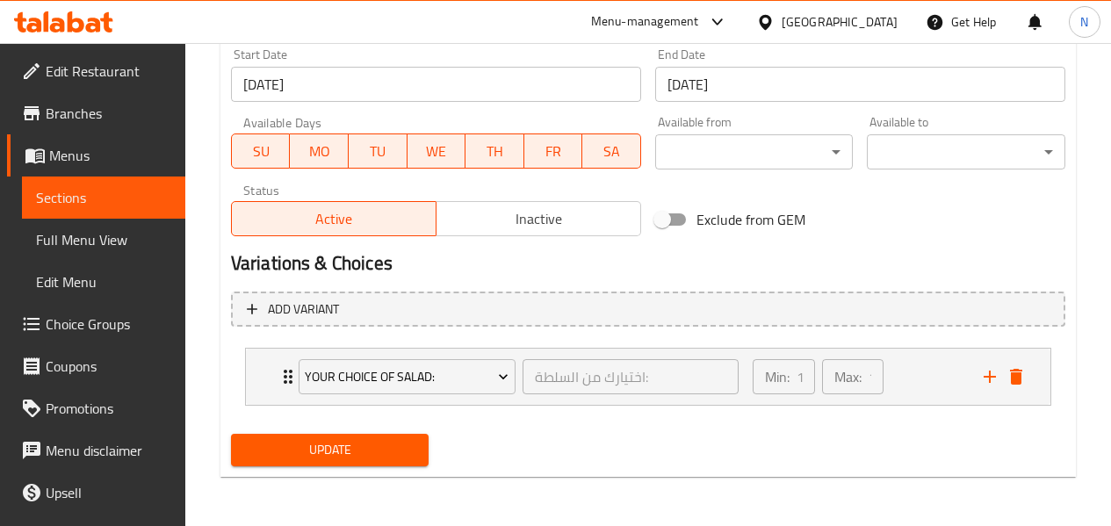
click at [405, 450] on span "Update" at bounding box center [330, 450] width 170 height 22
click at [542, 208] on span "Inactive" at bounding box center [539, 218] width 191 height 25
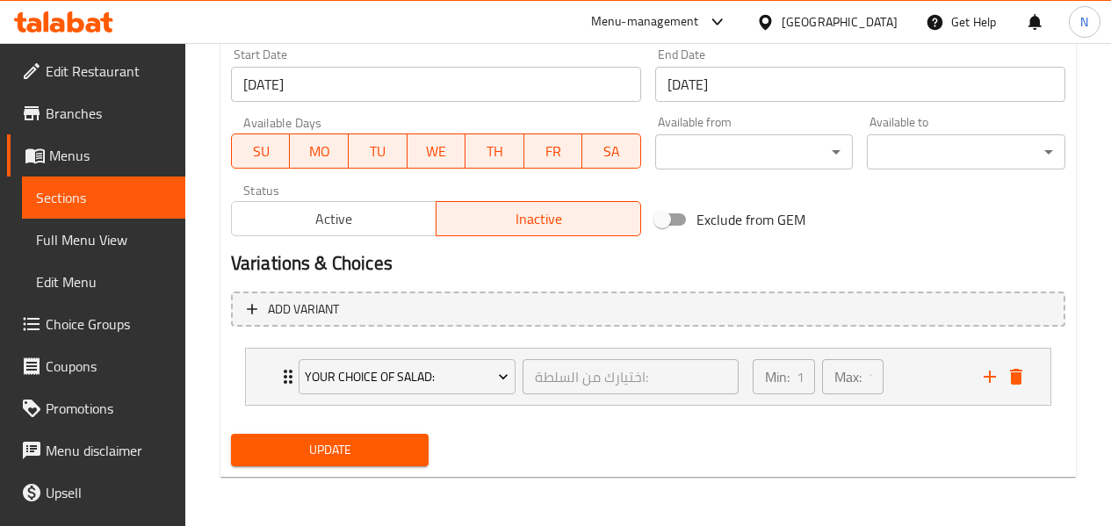
click at [390, 442] on span "Update" at bounding box center [330, 450] width 170 height 22
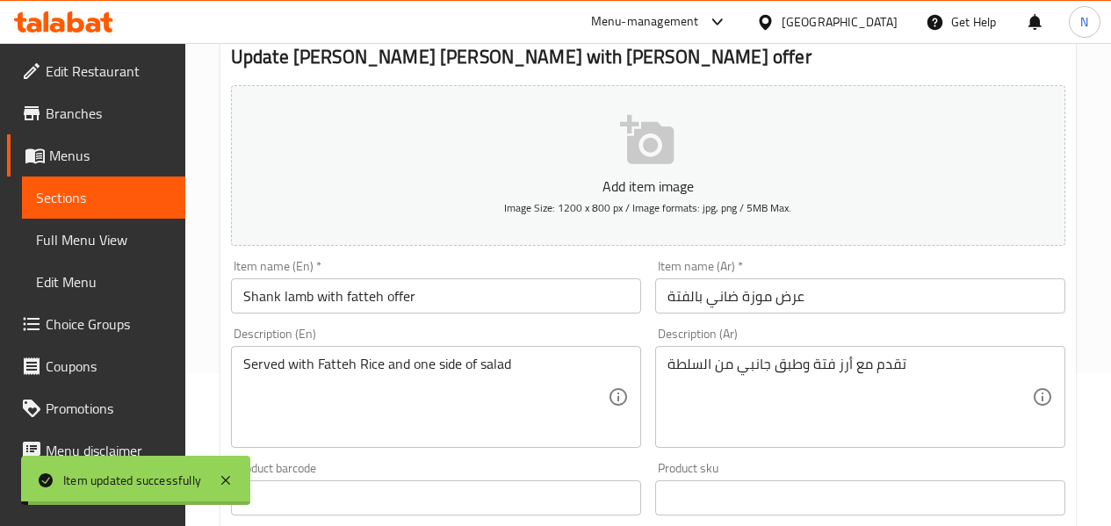
scroll to position [41, 0]
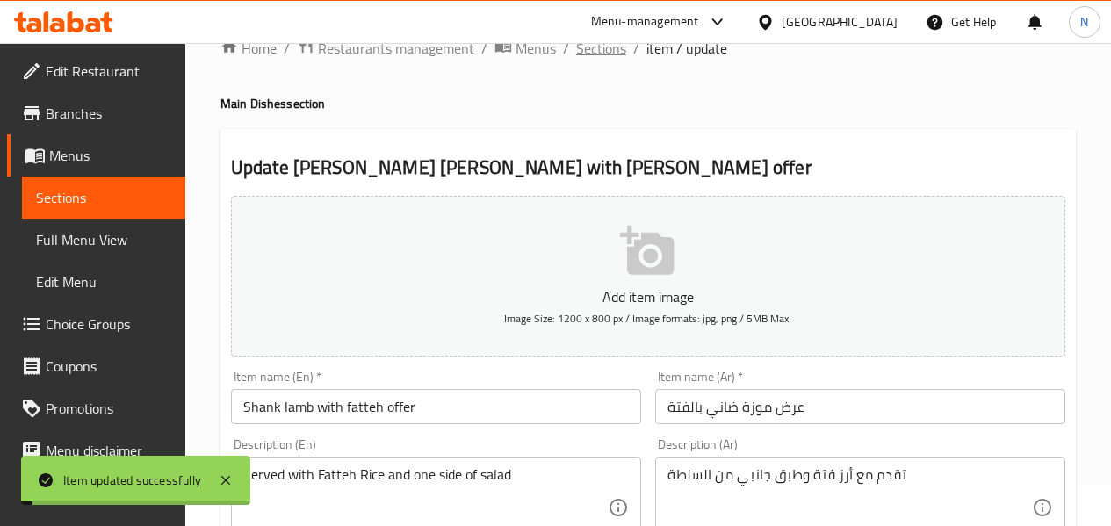
click at [603, 52] on span "Sections" at bounding box center [601, 48] width 50 height 21
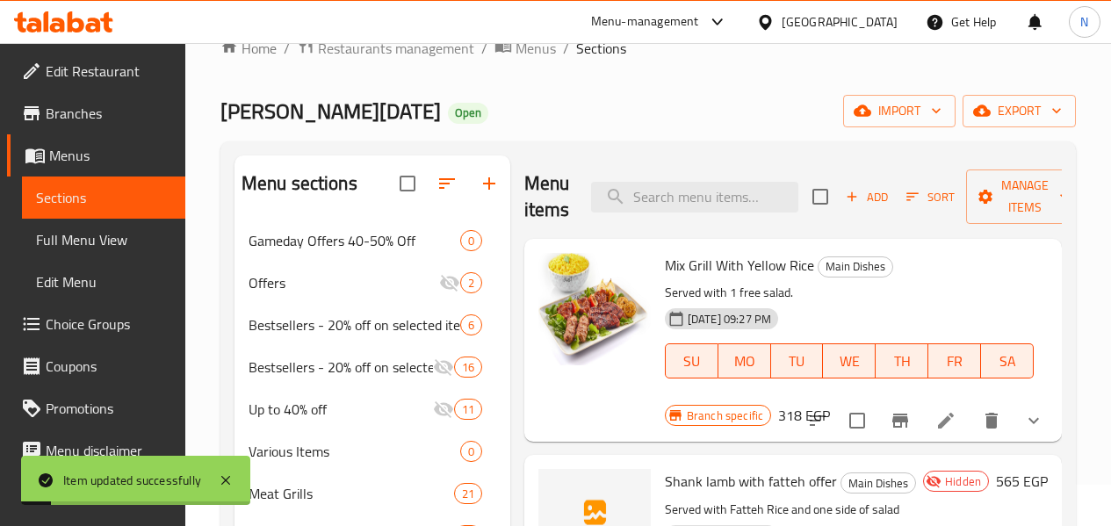
scroll to position [351, 0]
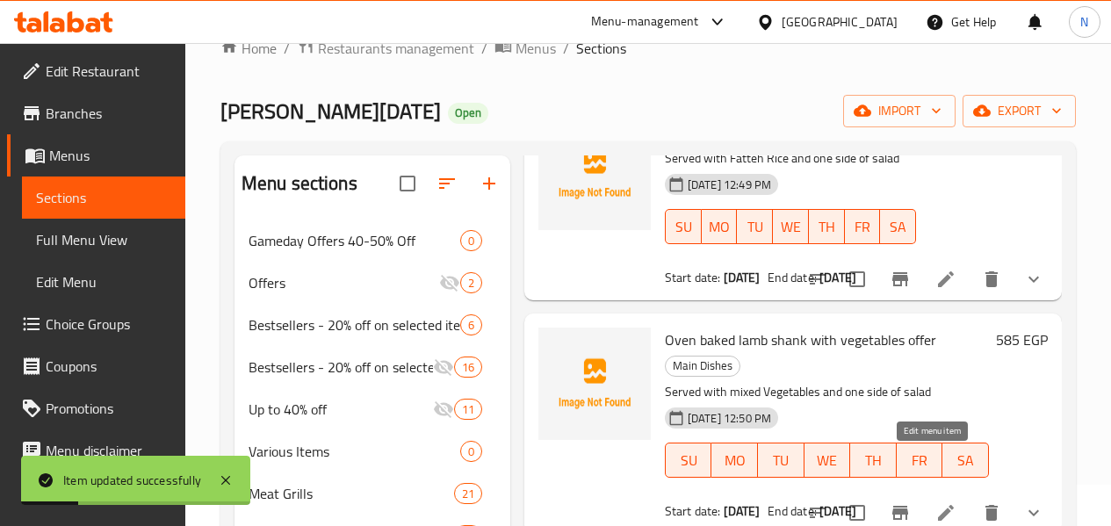
click at [936, 502] on icon at bounding box center [946, 512] width 21 height 21
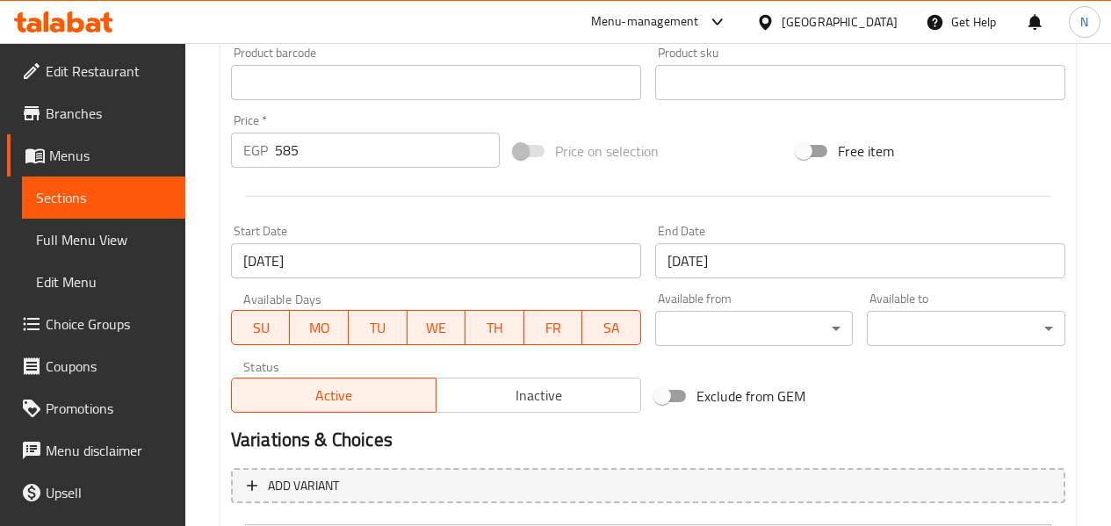
scroll to position [744, 0]
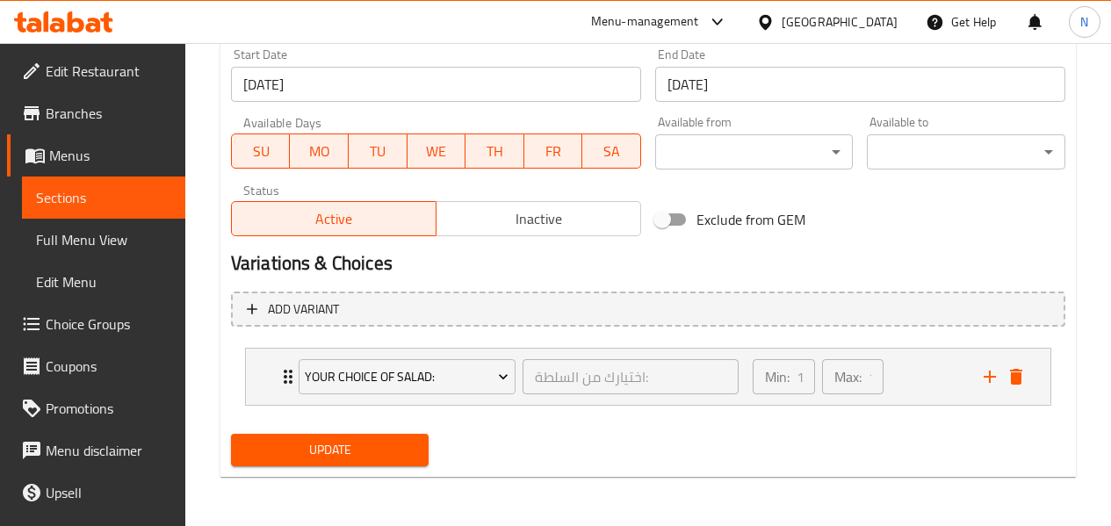
click at [505, 222] on span "Inactive" at bounding box center [539, 218] width 191 height 25
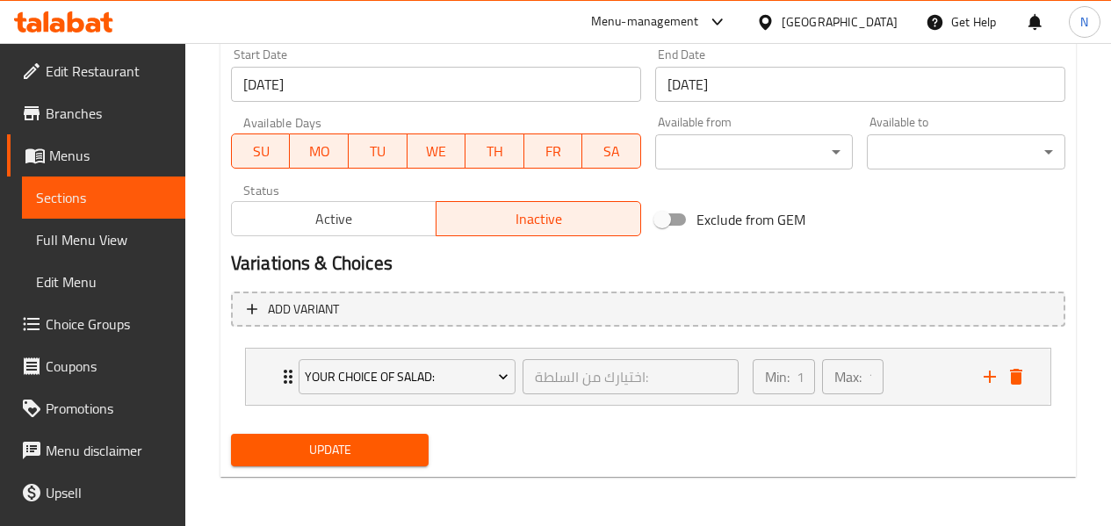
click at [368, 431] on div "Update" at bounding box center [330, 450] width 213 height 47
click at [398, 434] on button "Update" at bounding box center [330, 450] width 199 height 33
drag, startPoint x: 343, startPoint y: 448, endPoint x: 335, endPoint y: 444, distance: 9.5
click at [343, 448] on span "Update" at bounding box center [330, 450] width 170 height 22
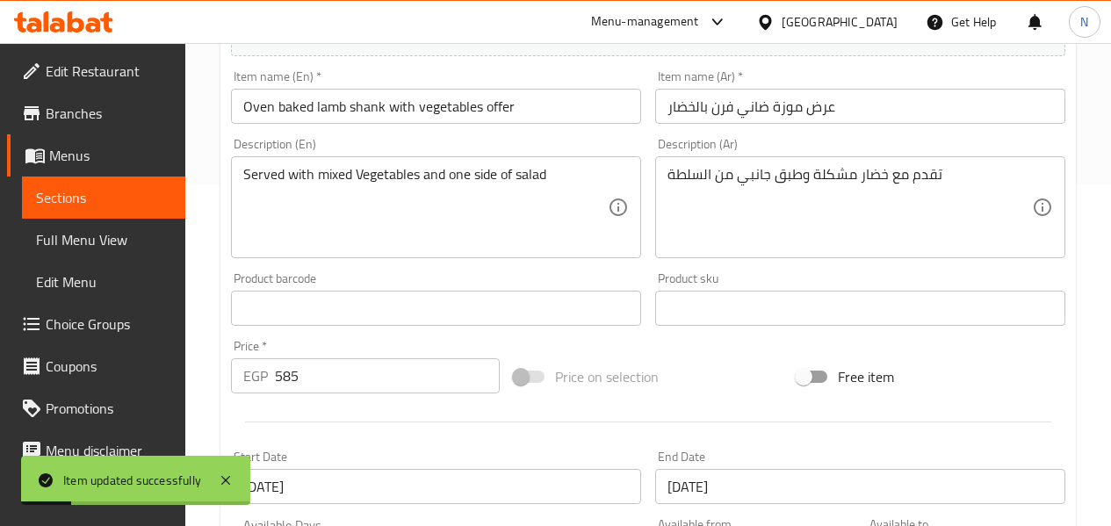
scroll to position [41, 0]
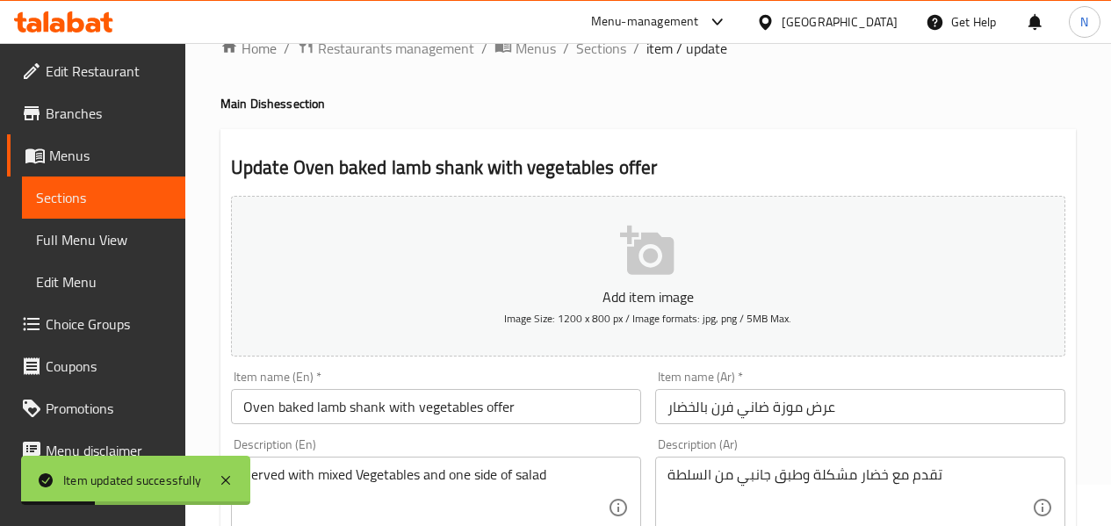
drag, startPoint x: 575, startPoint y: 56, endPoint x: 191, endPoint y: 173, distance: 401.2
click at [576, 56] on span "Sections" at bounding box center [601, 48] width 50 height 21
